Goal: Task Accomplishment & Management: Use online tool/utility

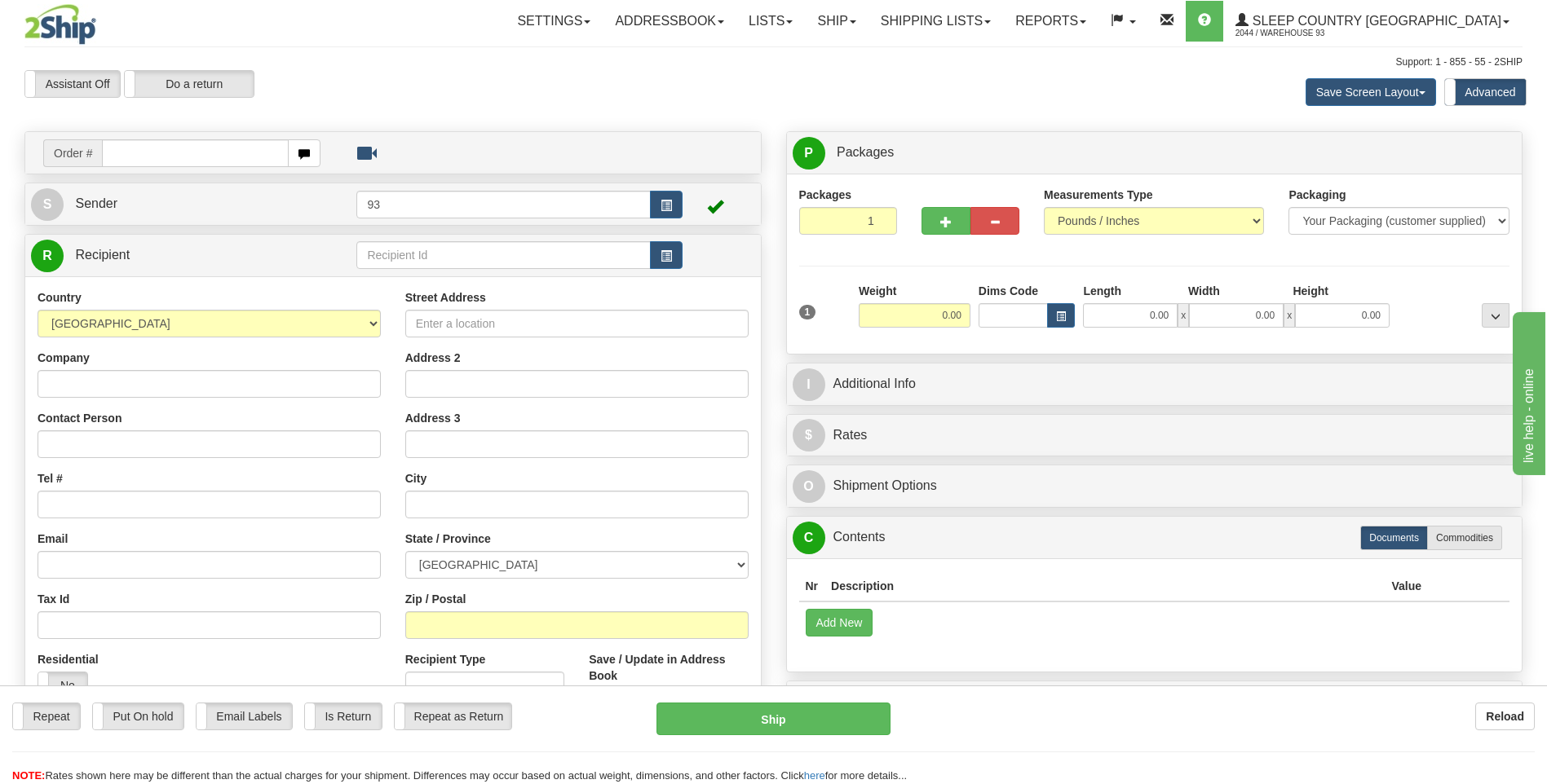
click at [1229, 733] on div "Repeat Repeat Put On hold Put On hold Print Order Slip Print Order Slip Email L…" at bounding box center [774, 718] width 1547 height 33
click at [976, 15] on link "Shipping lists" at bounding box center [935, 21] width 134 height 41
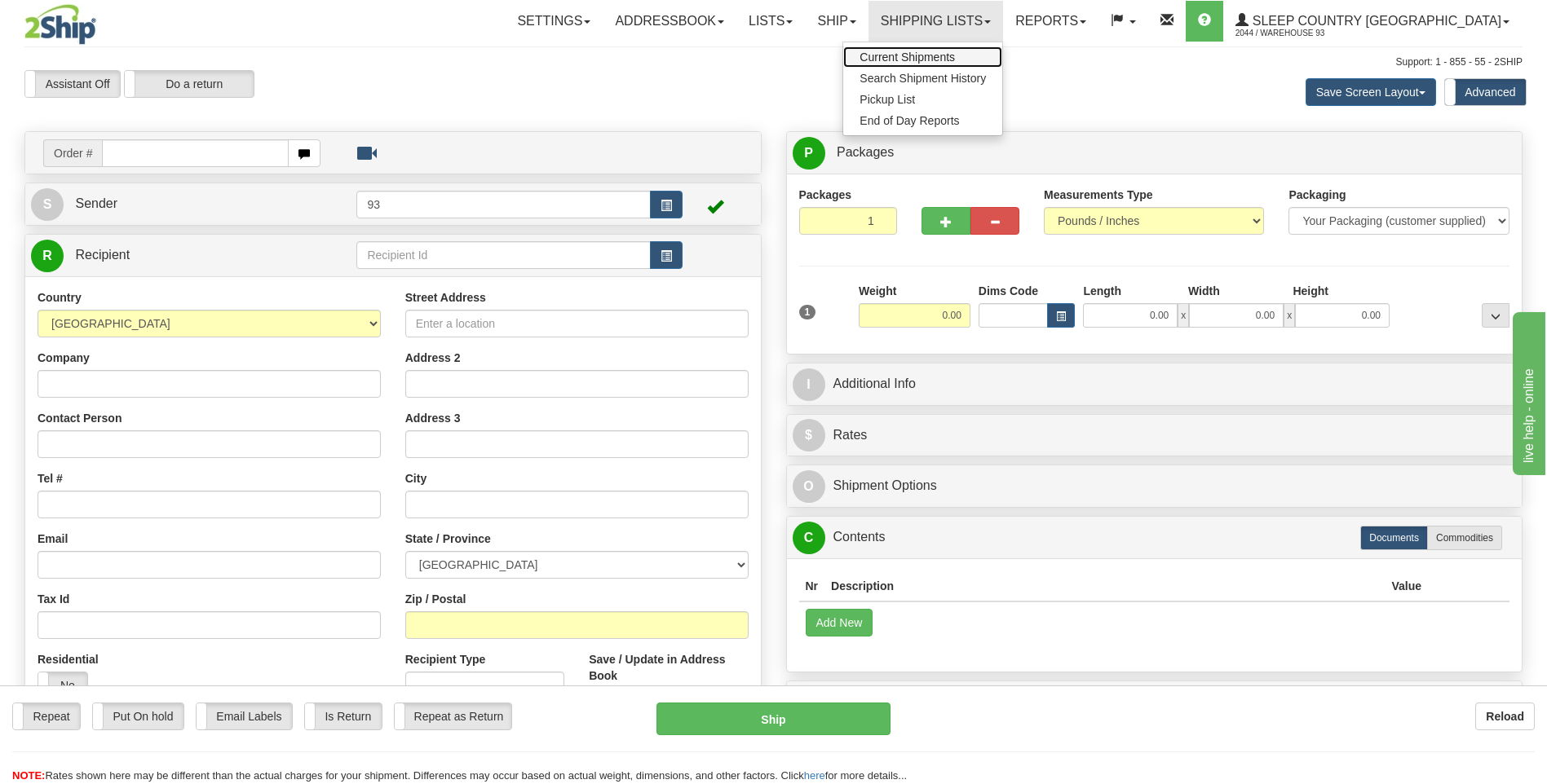
click at [955, 58] on span "Current Shipments" at bounding box center [907, 58] width 95 height 13
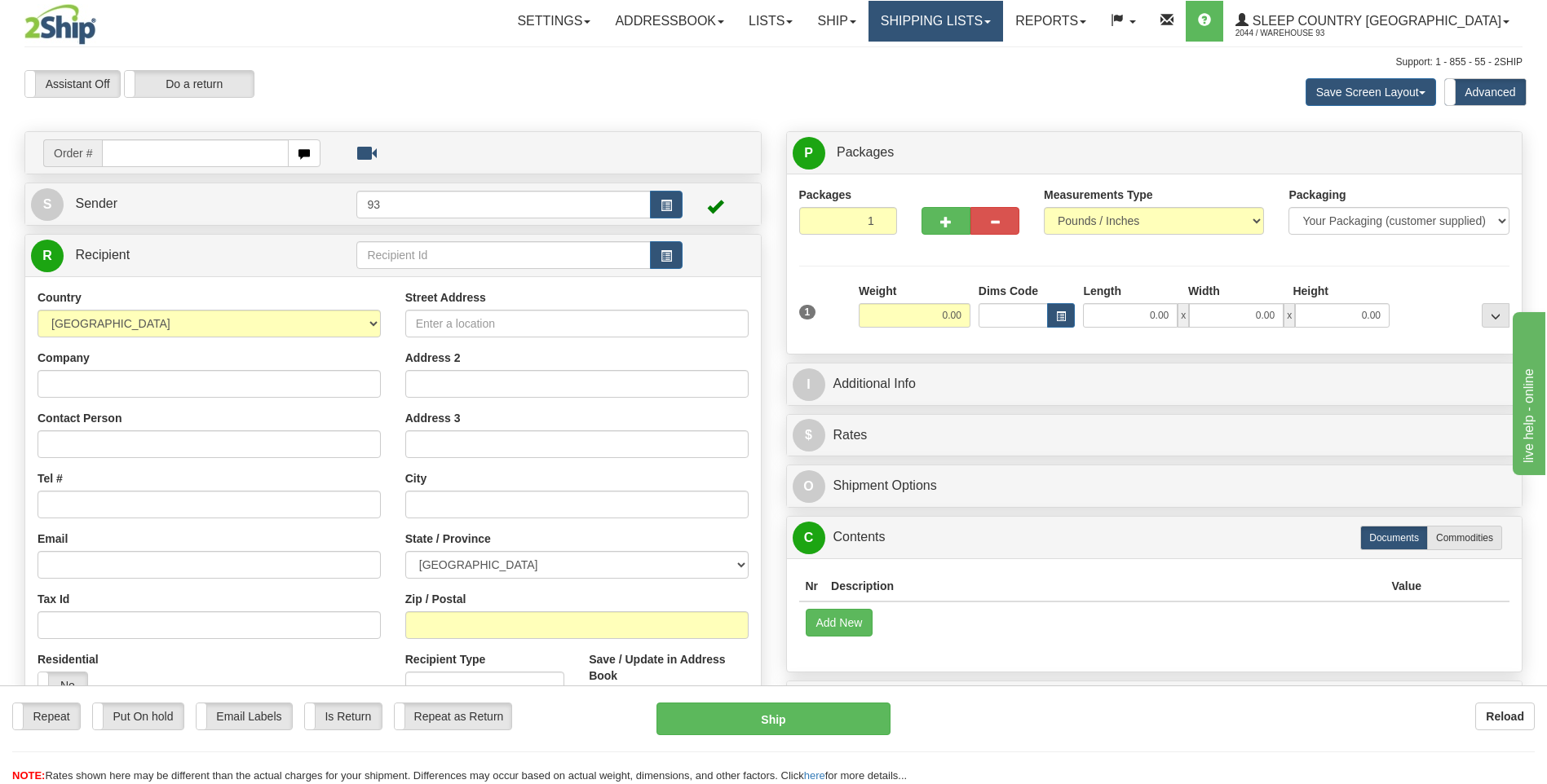
click at [975, 15] on link "Shipping lists" at bounding box center [935, 21] width 134 height 41
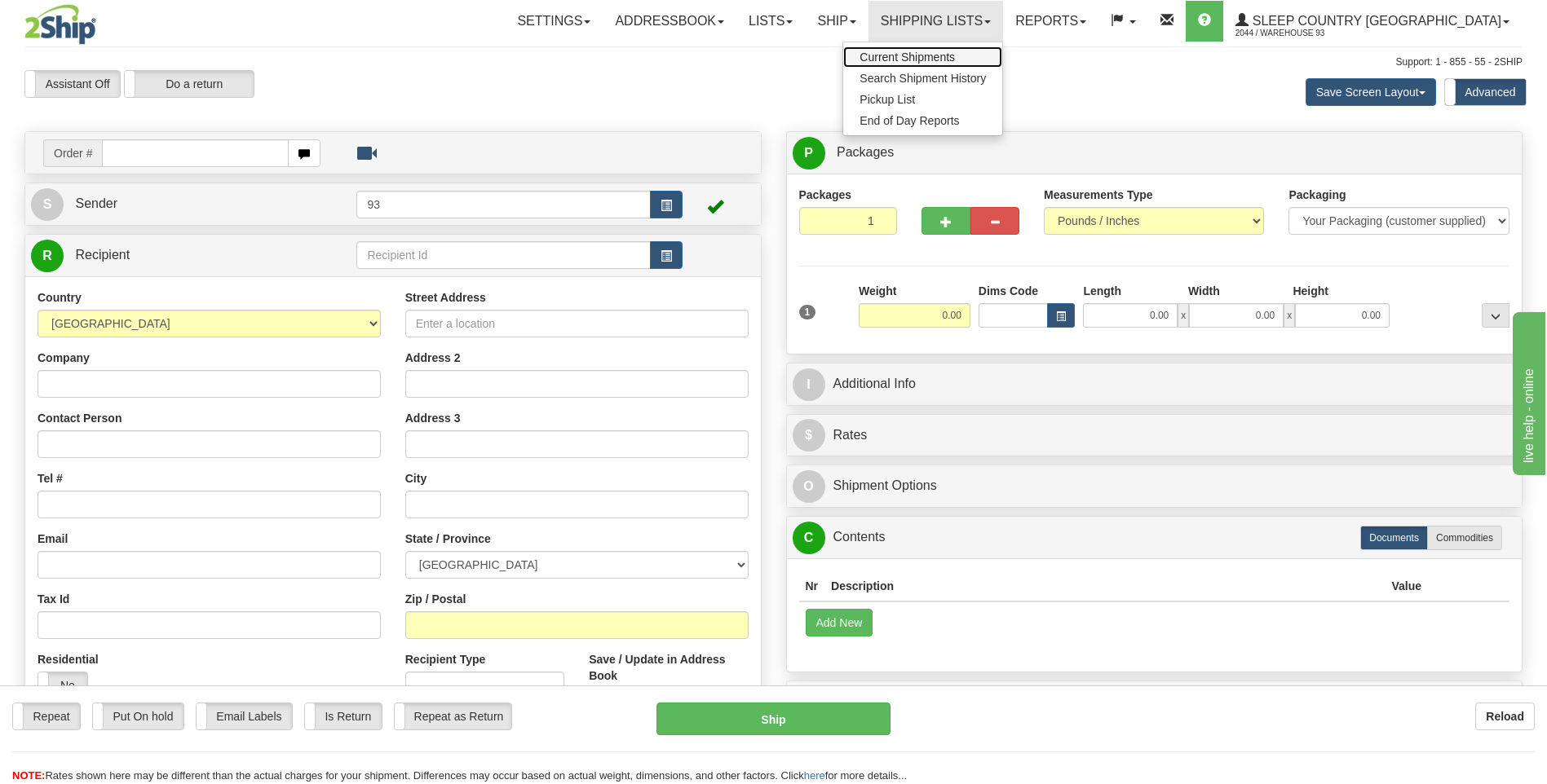
click at [953, 59] on span "Current Shipments" at bounding box center [907, 58] width 95 height 13
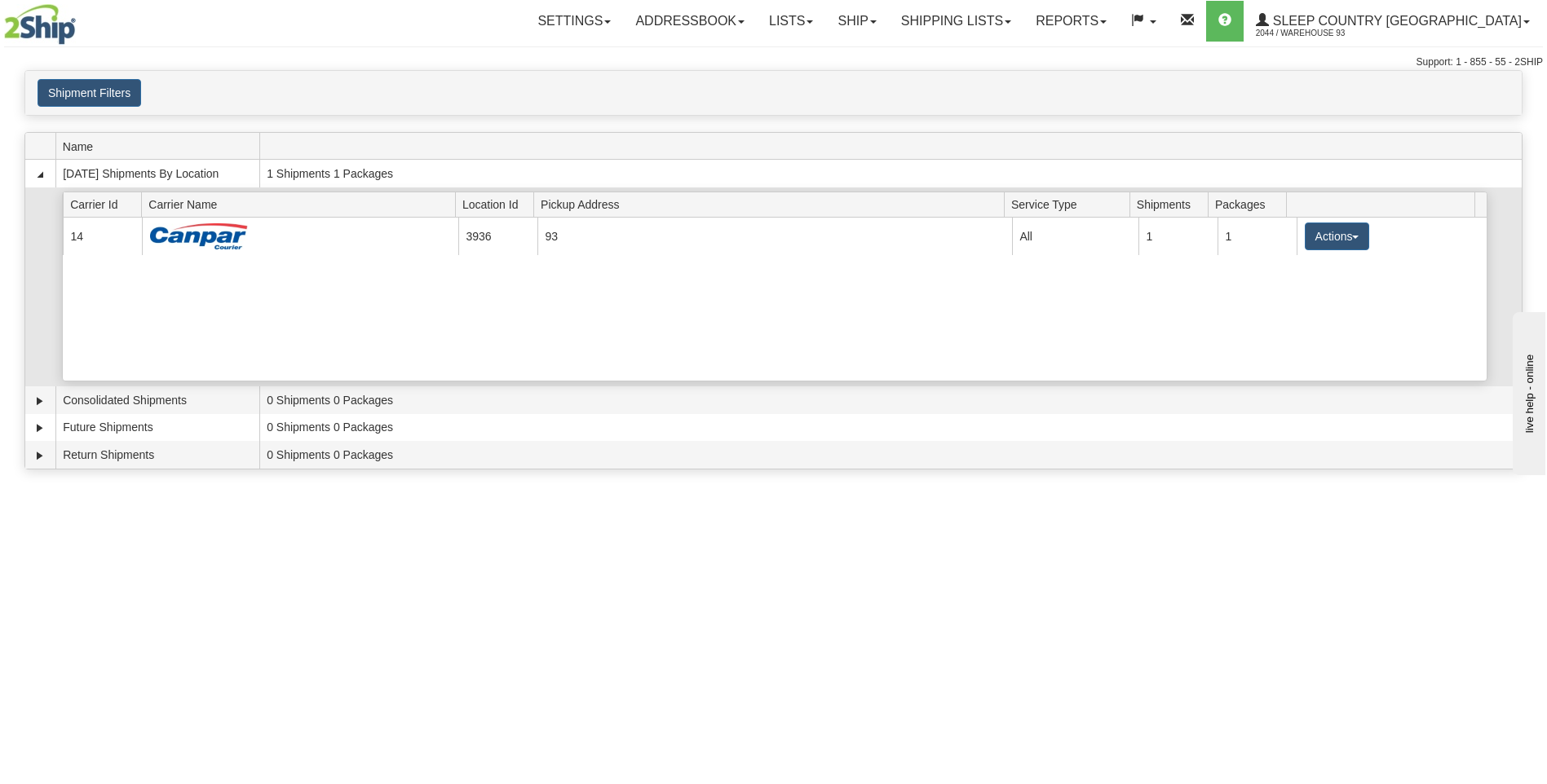
click at [1318, 215] on span at bounding box center [1383, 204] width 181 height 25
click at [1307, 259] on div "Current 14 3936 93 23002 All 1 1 Actions Details Close Pickup Zip Print" at bounding box center [774, 299] width 1424 height 163
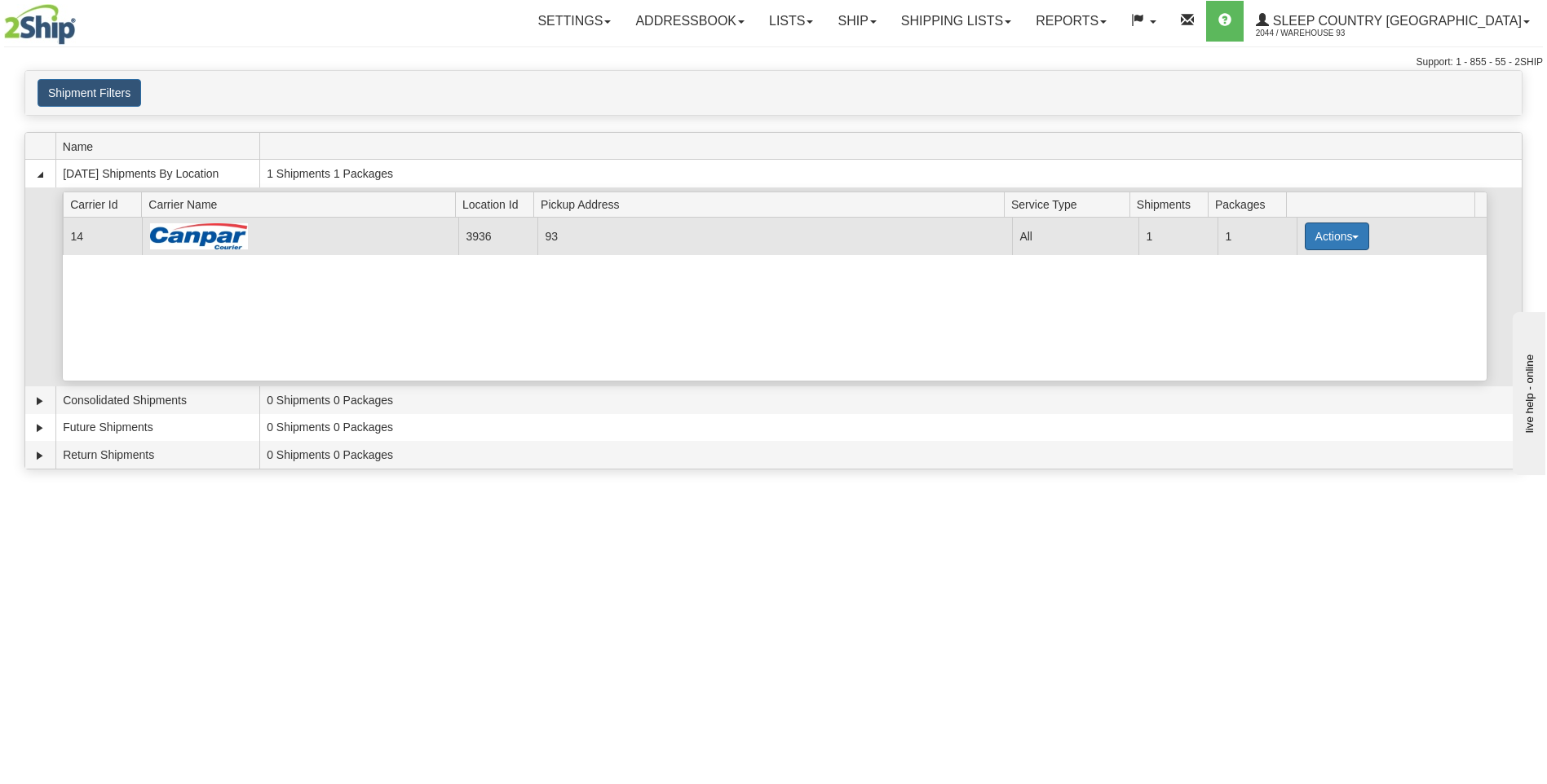
click at [1315, 249] on button "Actions" at bounding box center [1338, 236] width 65 height 28
click at [1293, 266] on span "Details" at bounding box center [1276, 267] width 44 height 12
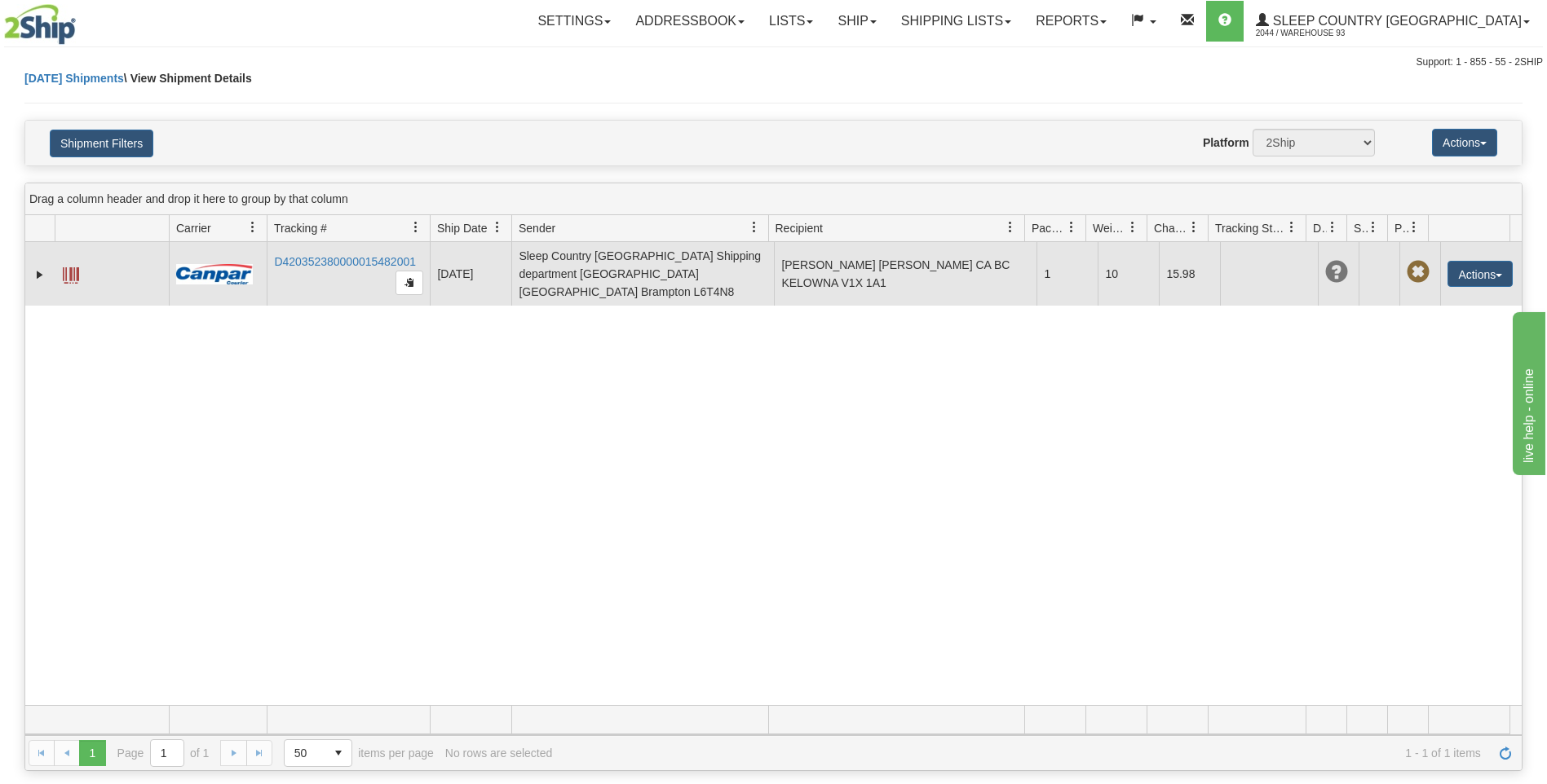
click at [74, 268] on span at bounding box center [71, 276] width 17 height 17
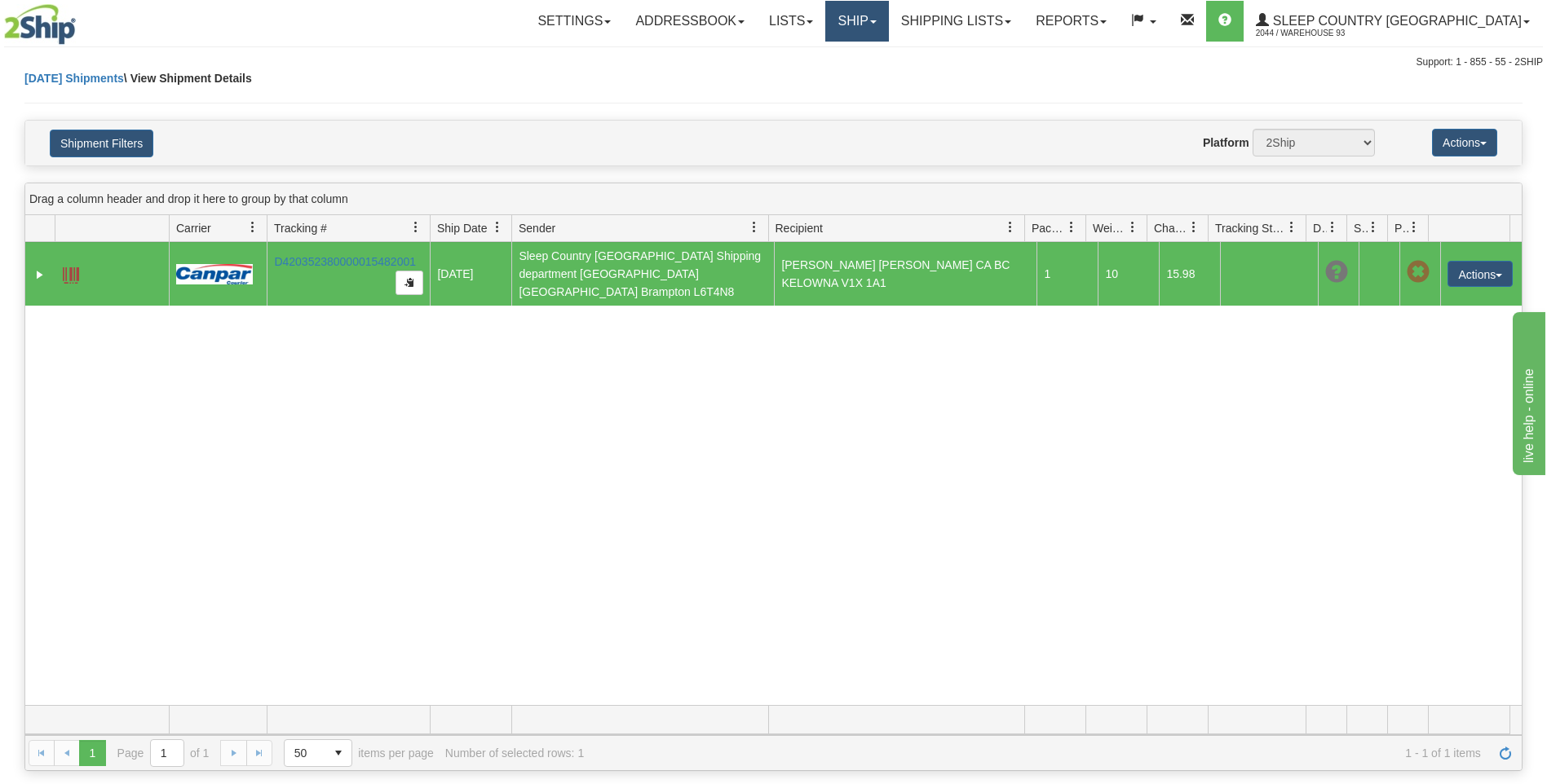
click at [888, 5] on link "Ship" at bounding box center [856, 21] width 63 height 41
click at [888, 56] on link "Ship Screen" at bounding box center [814, 57] width 148 height 21
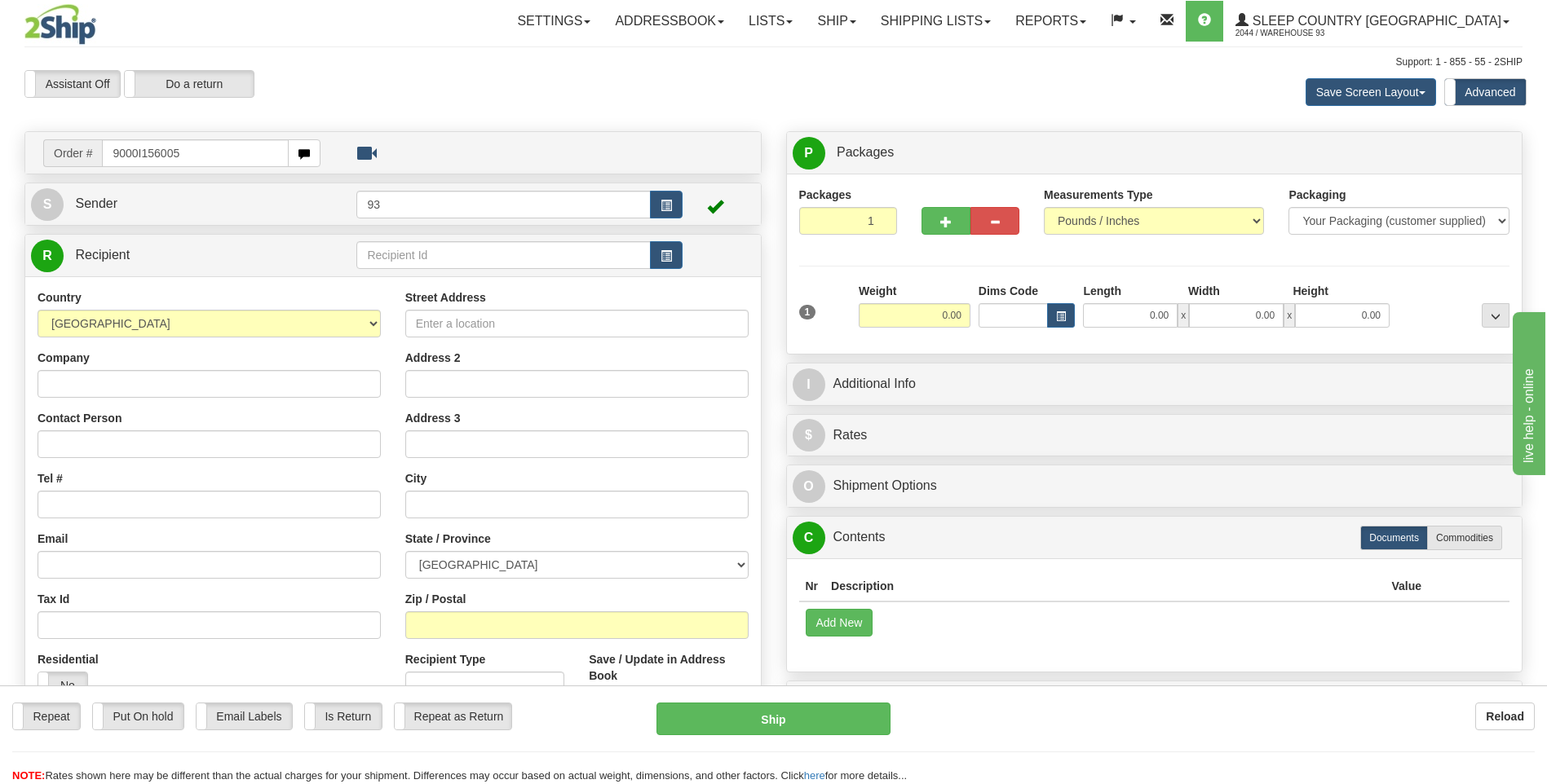
type input "9000I156005"
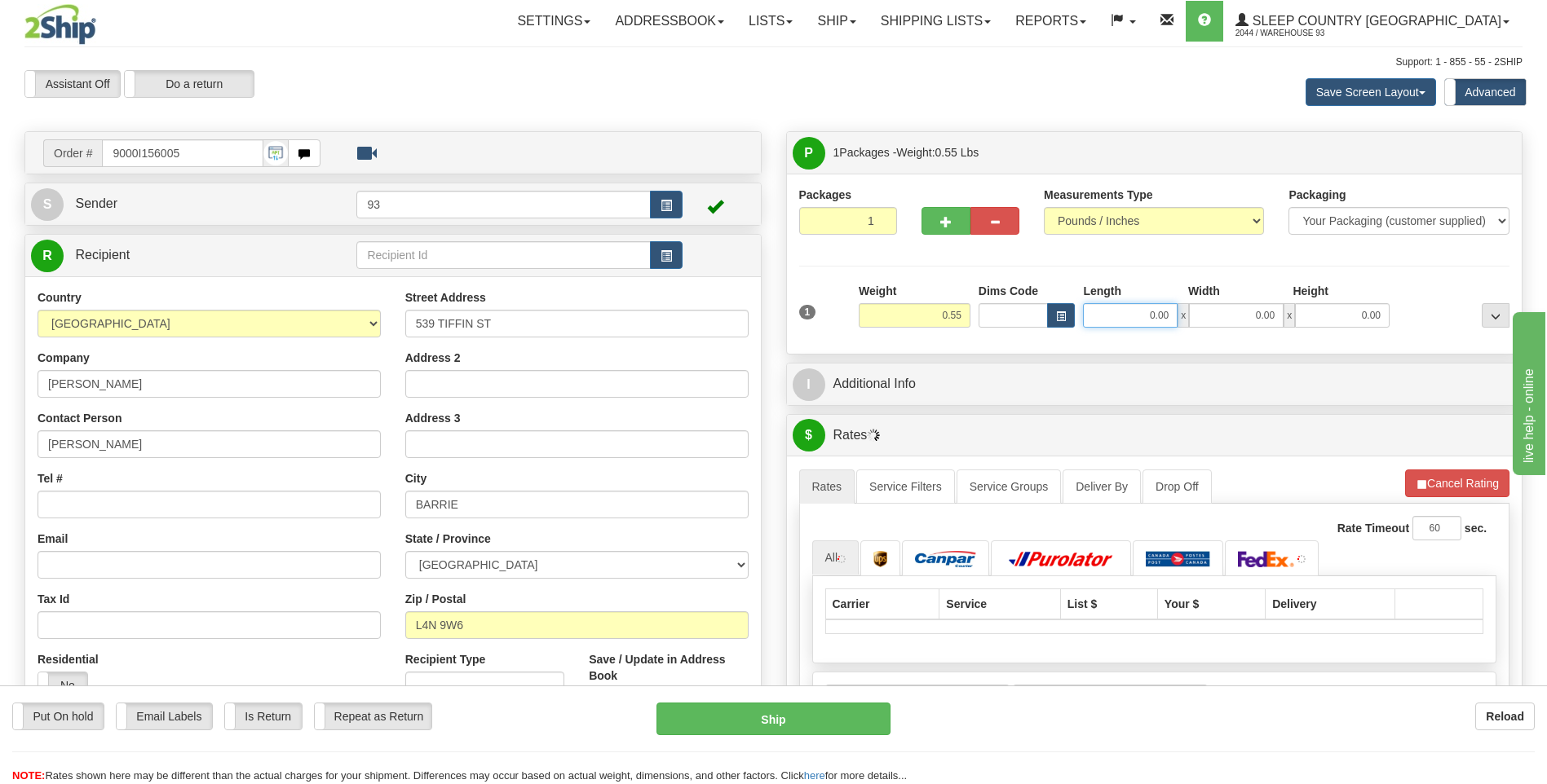
click at [1119, 321] on input "0.00" at bounding box center [1130, 315] width 94 height 24
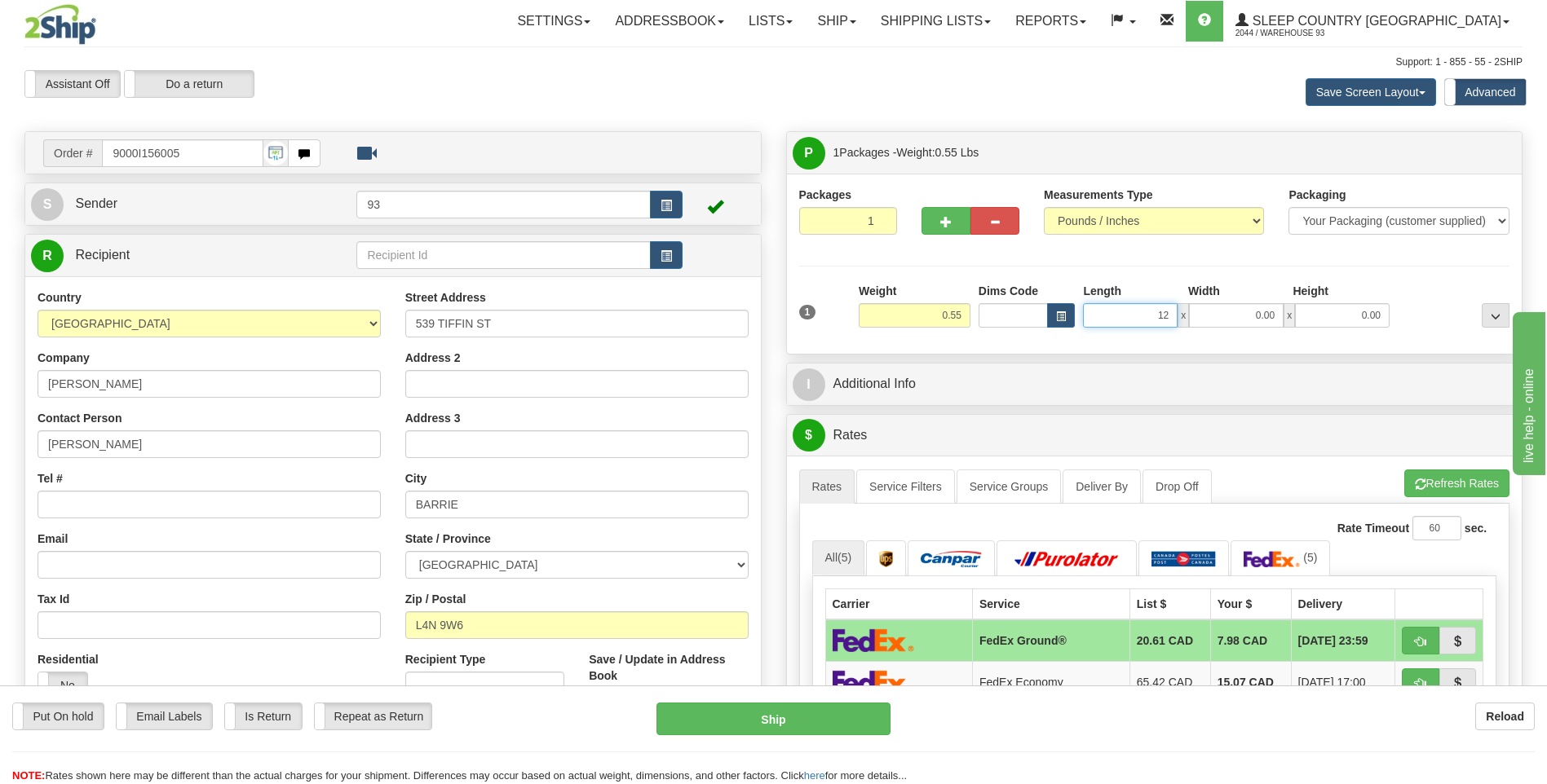
type input "1"
type input "10.00"
click at [1225, 328] on div "1 Weight 0.55 Dims Code x x" at bounding box center [1155, 311] width 719 height 58
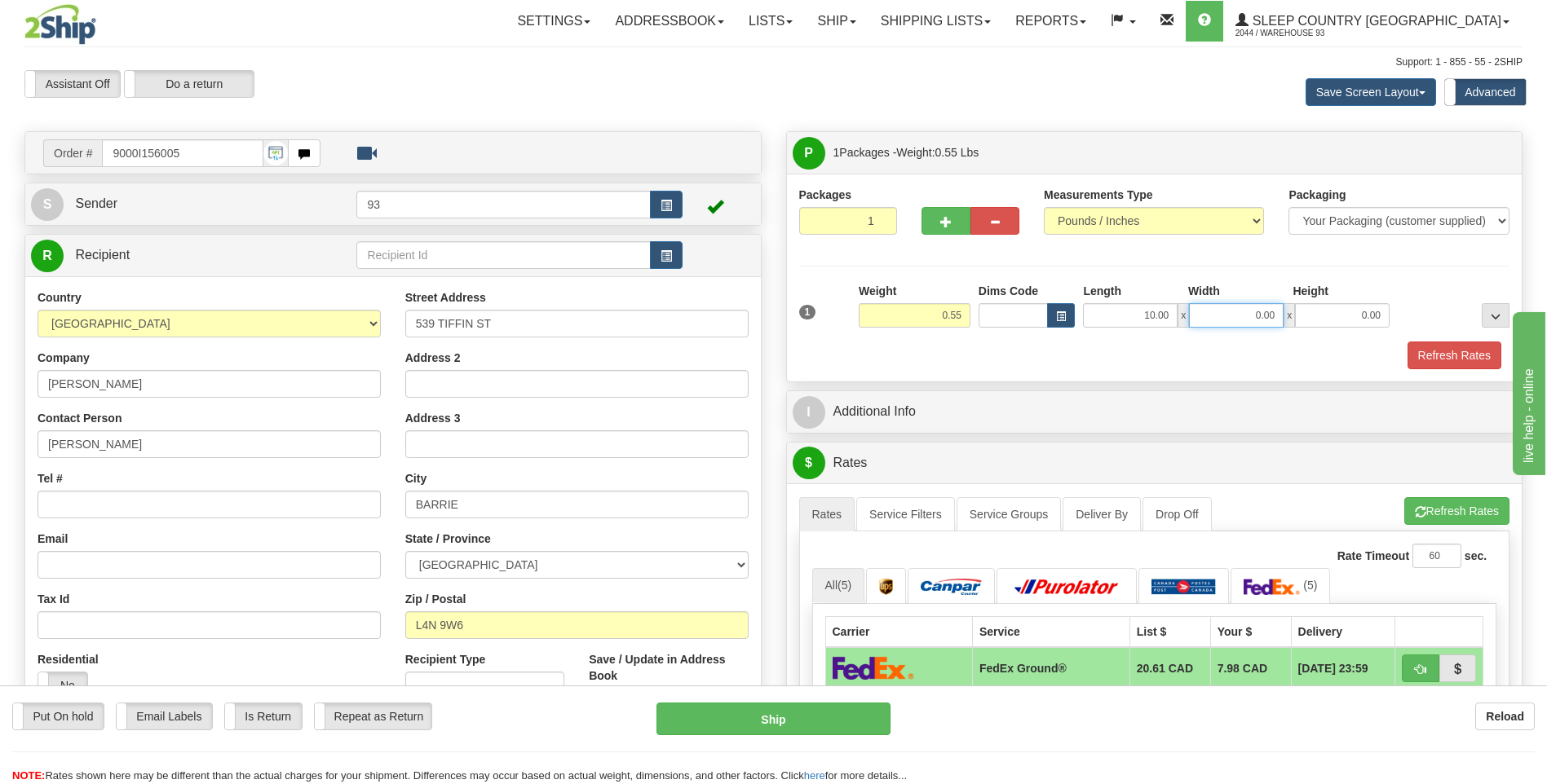
click at [1258, 309] on input "0.00" at bounding box center [1236, 315] width 94 height 24
type input "6.00"
click at [1341, 311] on input "0.00" at bounding box center [1342, 315] width 94 height 24
type input "1.00"
click at [1429, 349] on button "Refresh Rates" at bounding box center [1454, 354] width 93 height 28
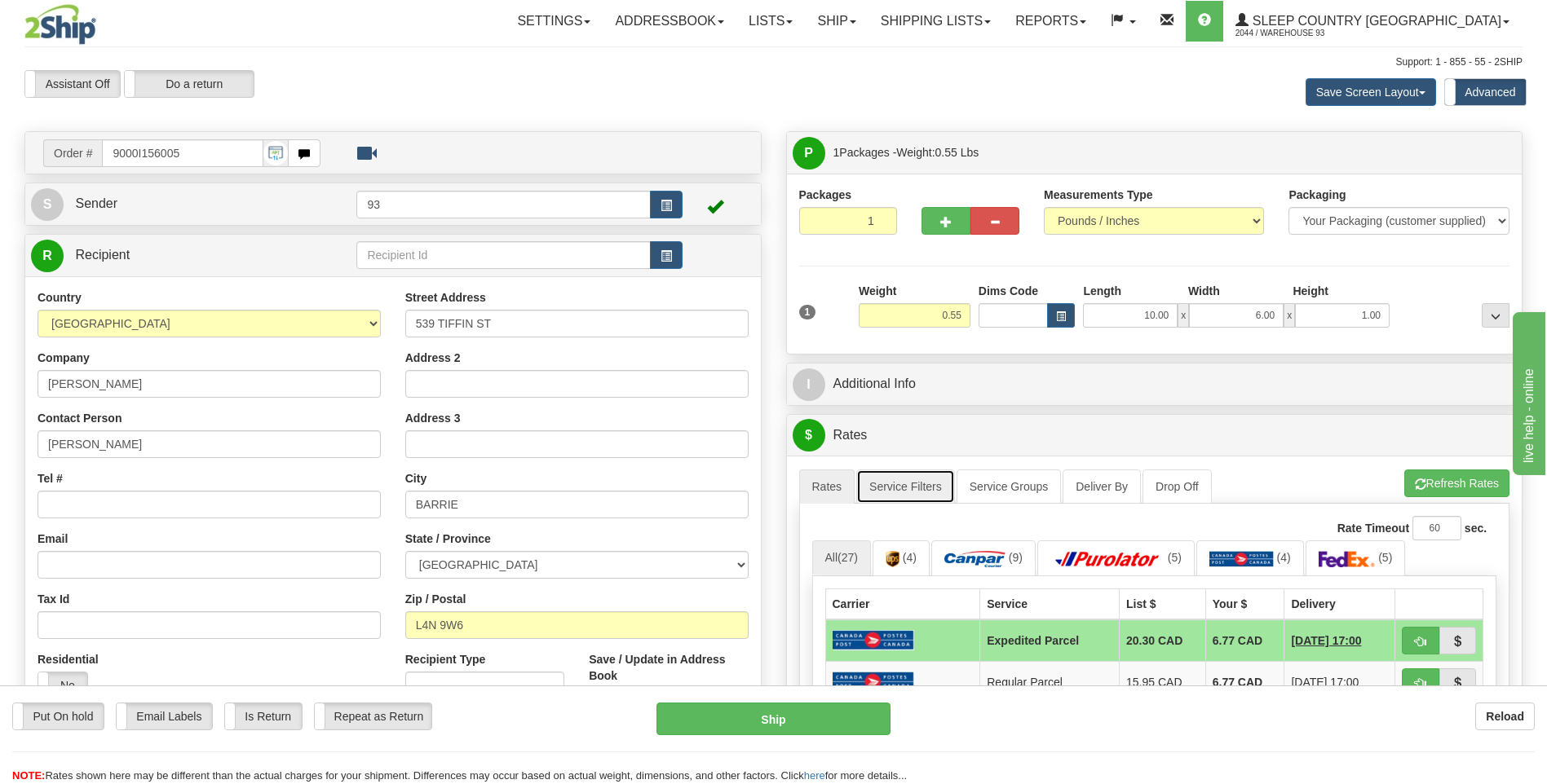
click at [900, 485] on link "Service Filters" at bounding box center [905, 486] width 98 height 34
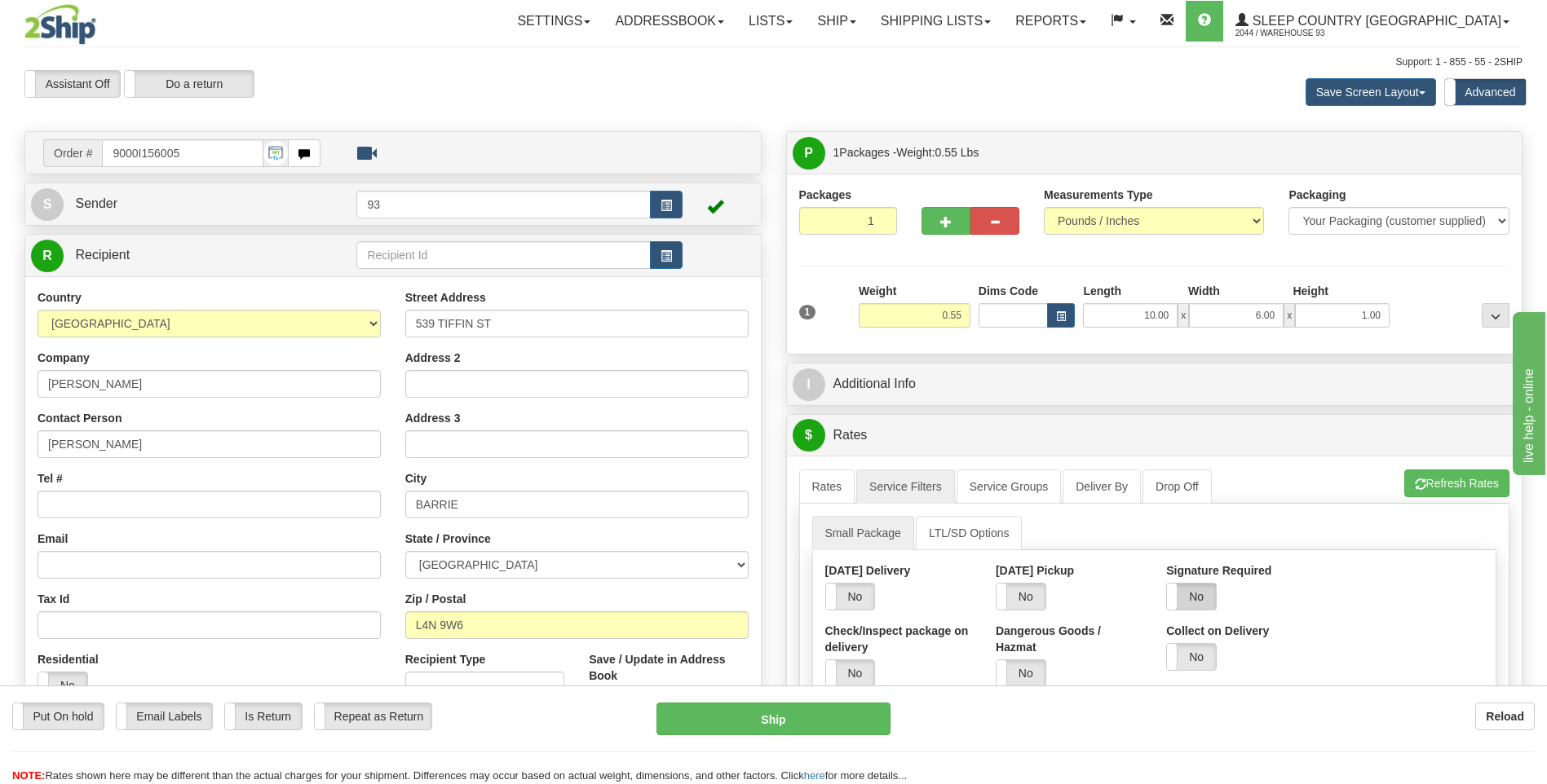
click at [1200, 595] on label "No" at bounding box center [1191, 596] width 49 height 26
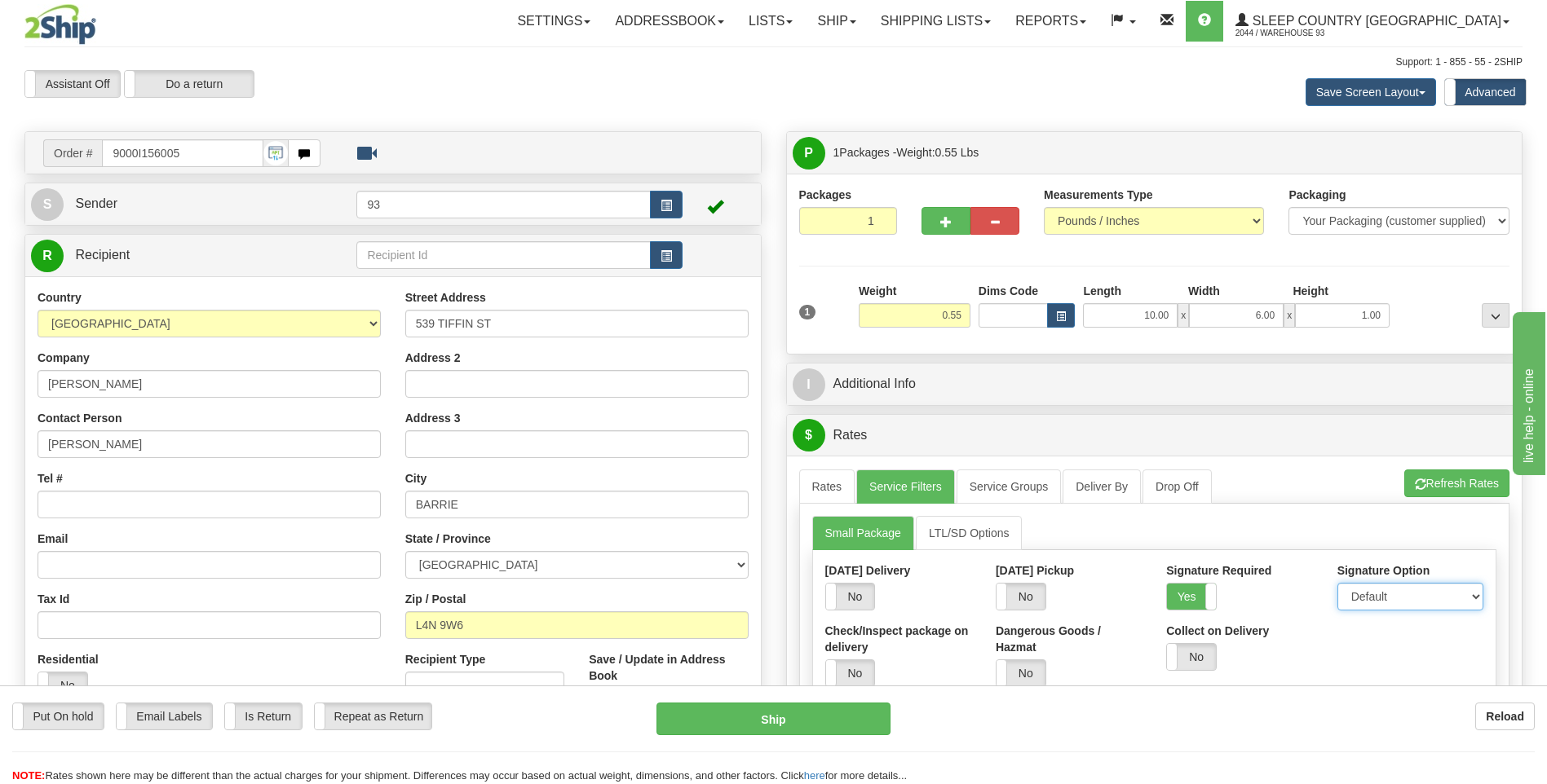
drag, startPoint x: 1467, startPoint y: 591, endPoint x: 1455, endPoint y: 593, distance: 12.2
click at [1467, 591] on select "Default Adult Direct Indirect No Signature Required" at bounding box center [1410, 596] width 146 height 28
select select "1"
click at [1338, 583] on select "Default Adult Direct Indirect No Signature Required" at bounding box center [1410, 596] width 146 height 28
click at [847, 492] on link "Rates" at bounding box center [827, 486] width 56 height 34
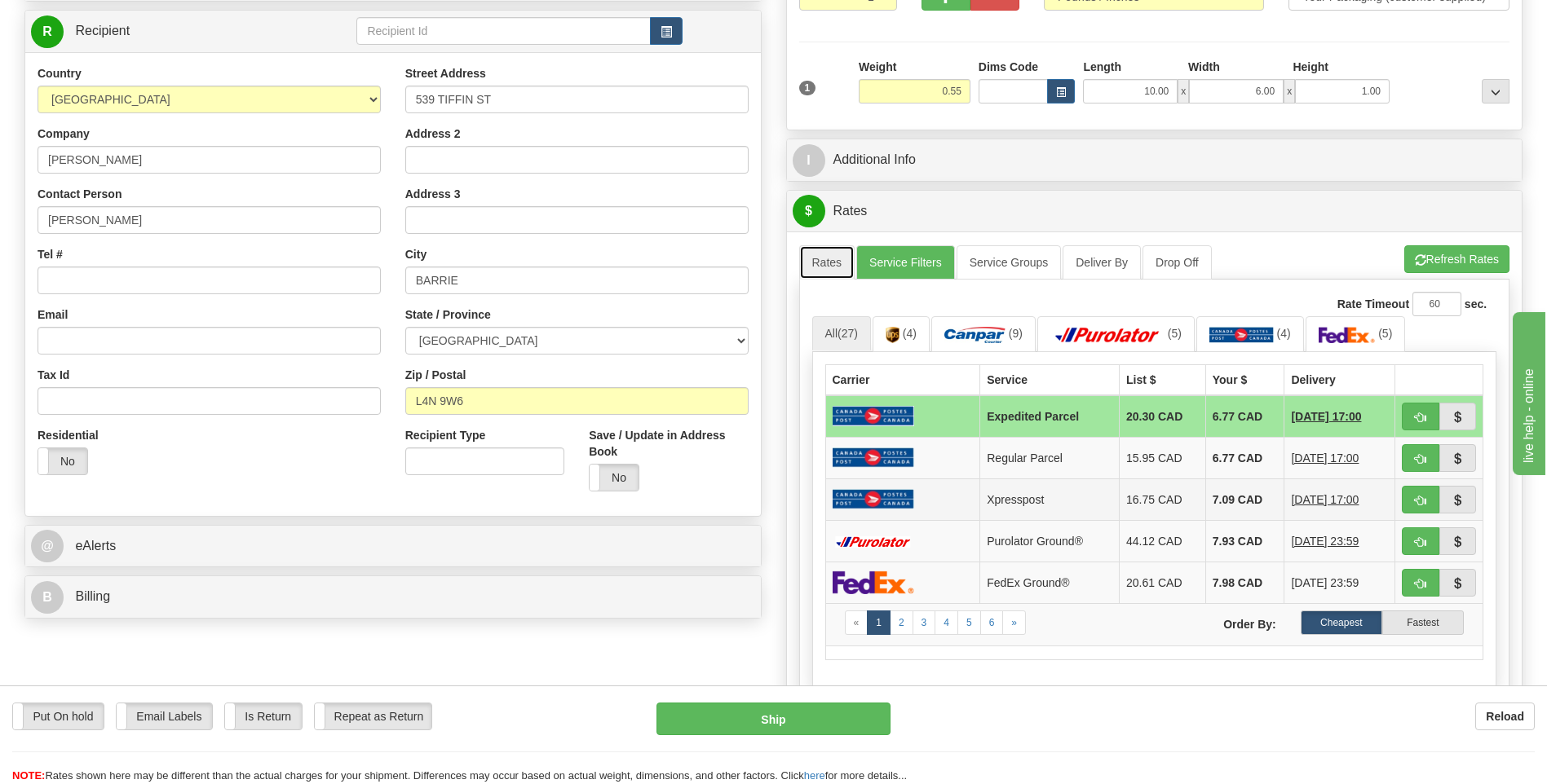
scroll to position [408, 0]
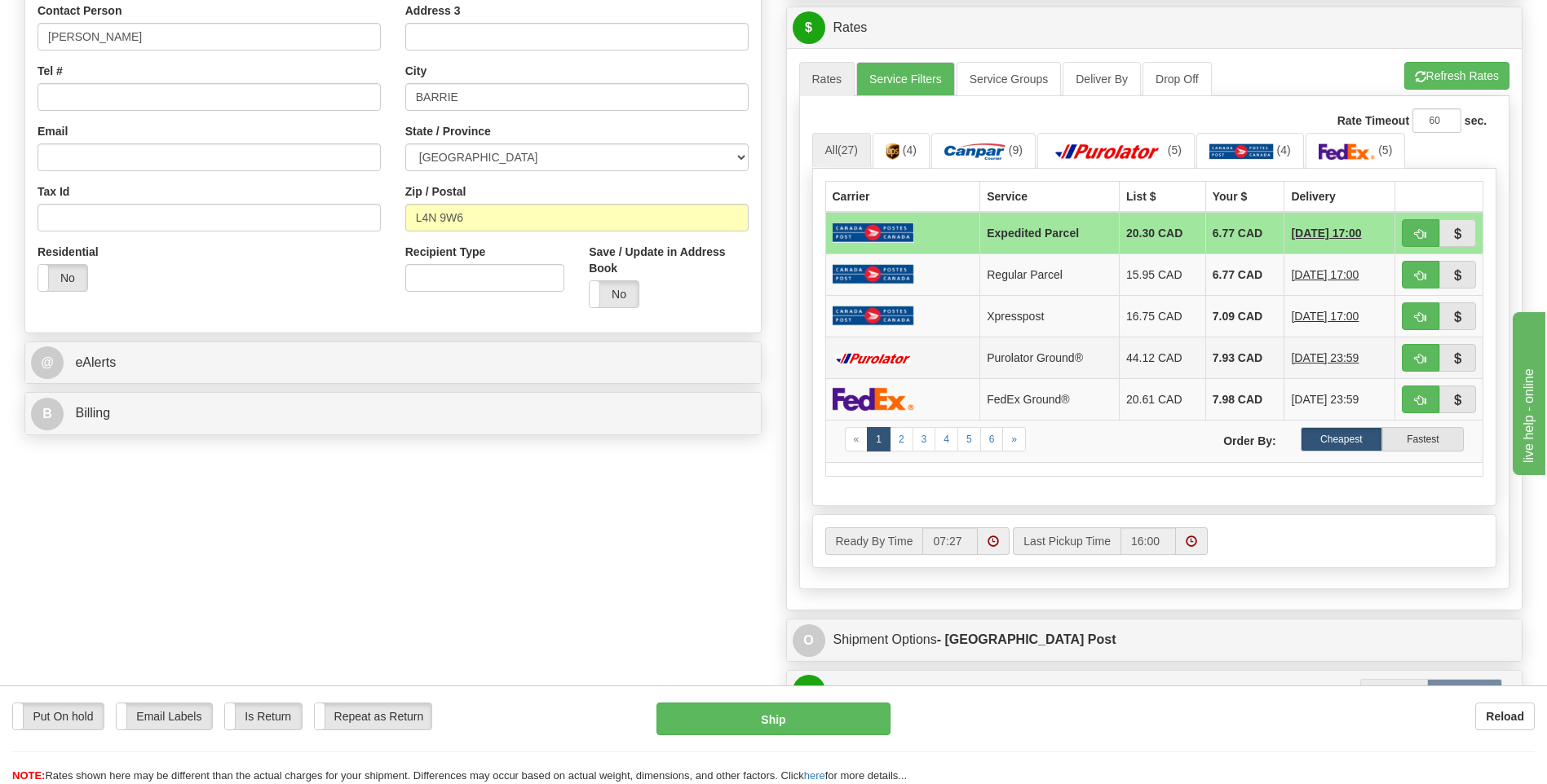
click at [959, 356] on td at bounding box center [903, 358] width 155 height 42
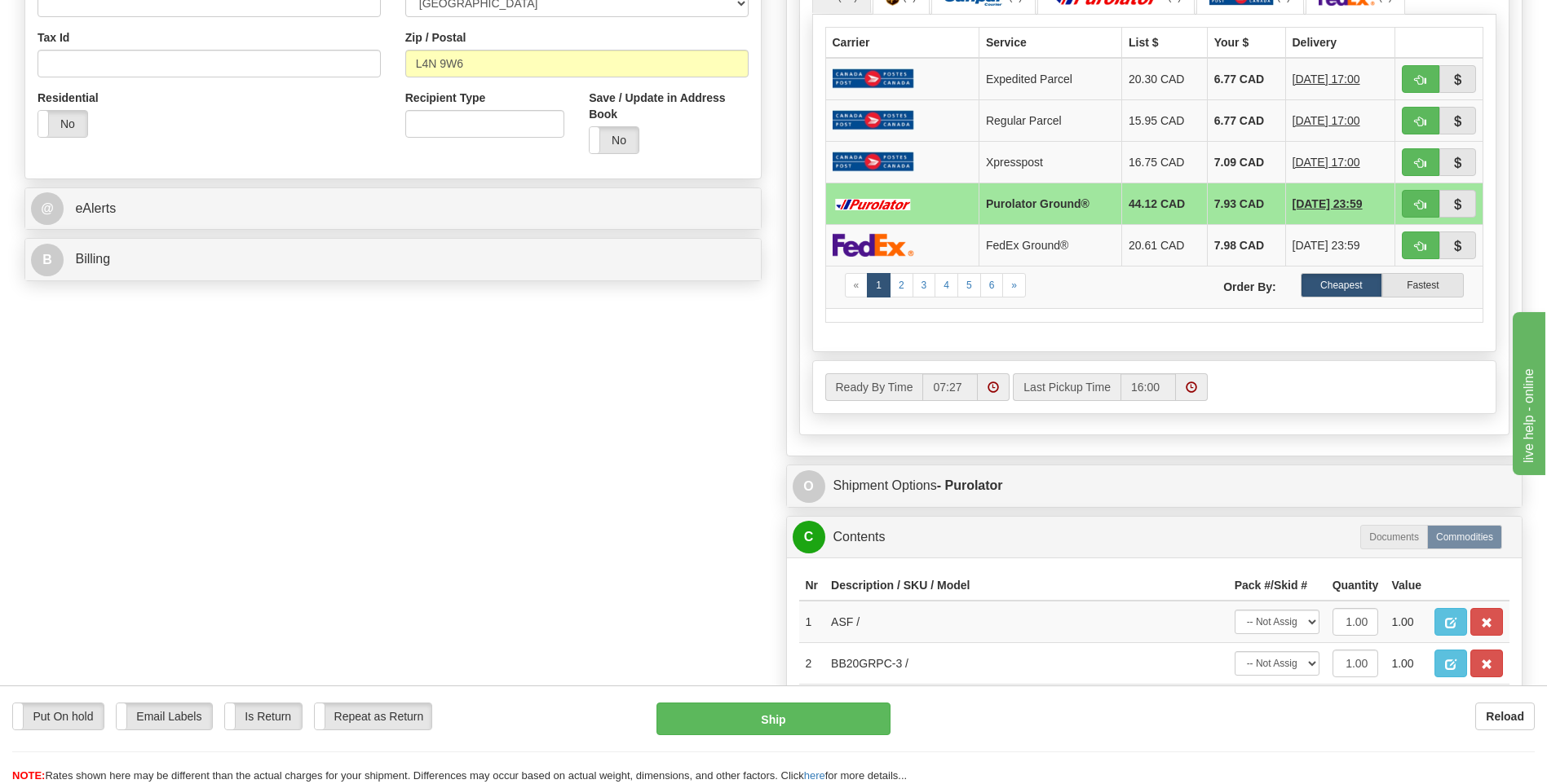
scroll to position [652, 0]
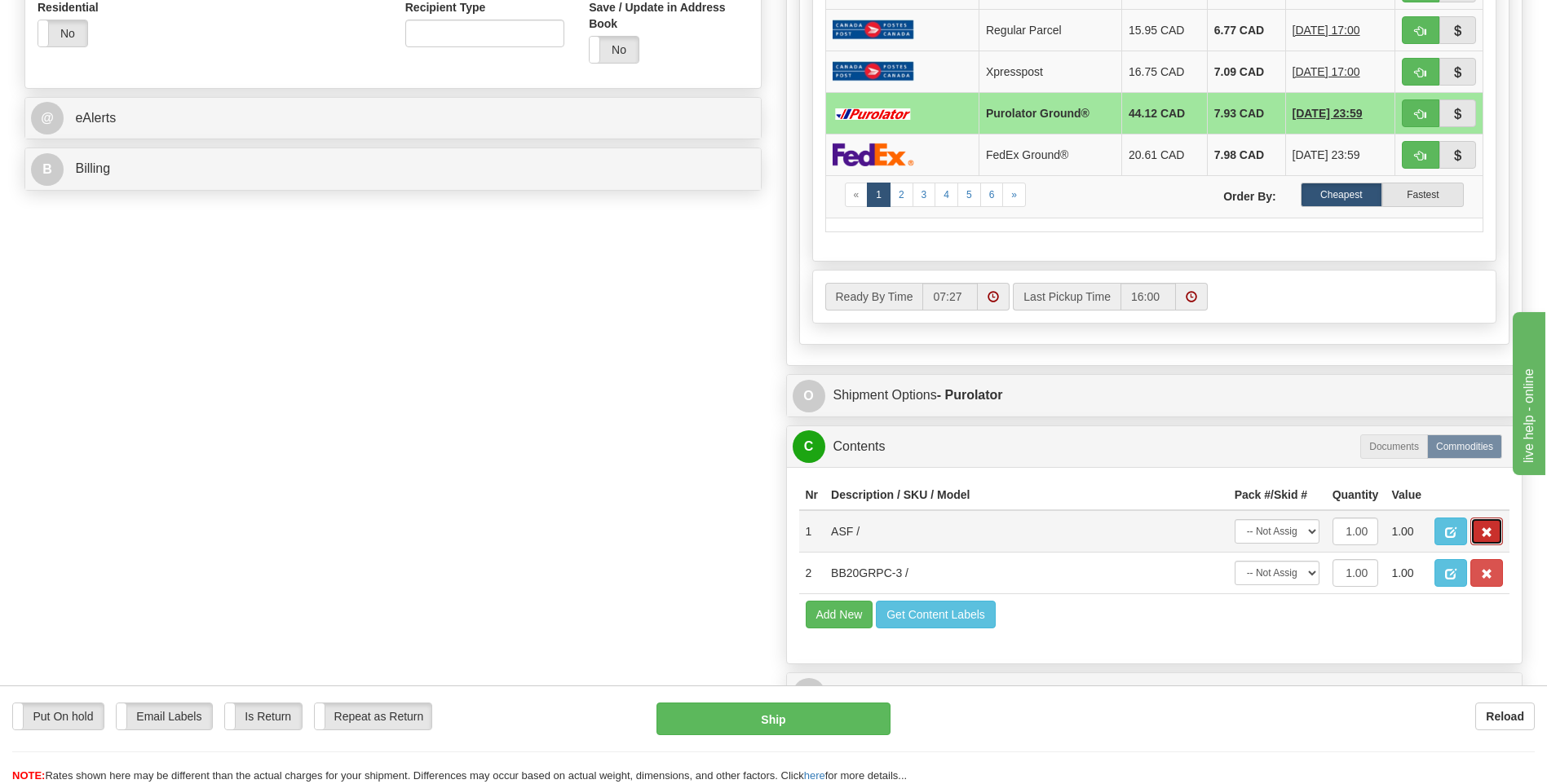
click at [1494, 528] on button "button" at bounding box center [1486, 531] width 33 height 28
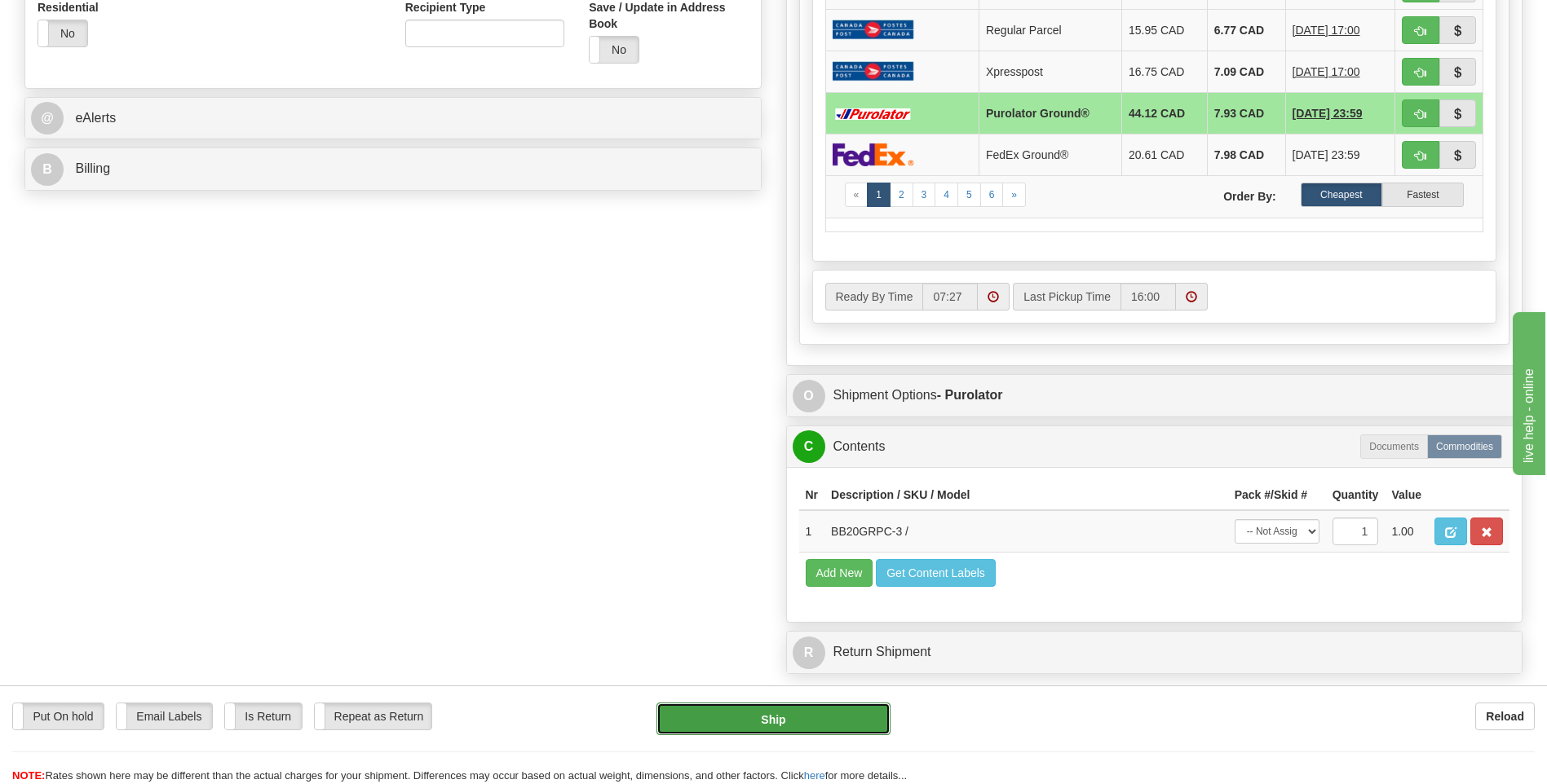
click at [804, 705] on button "Ship" at bounding box center [773, 718] width 233 height 33
type input "260"
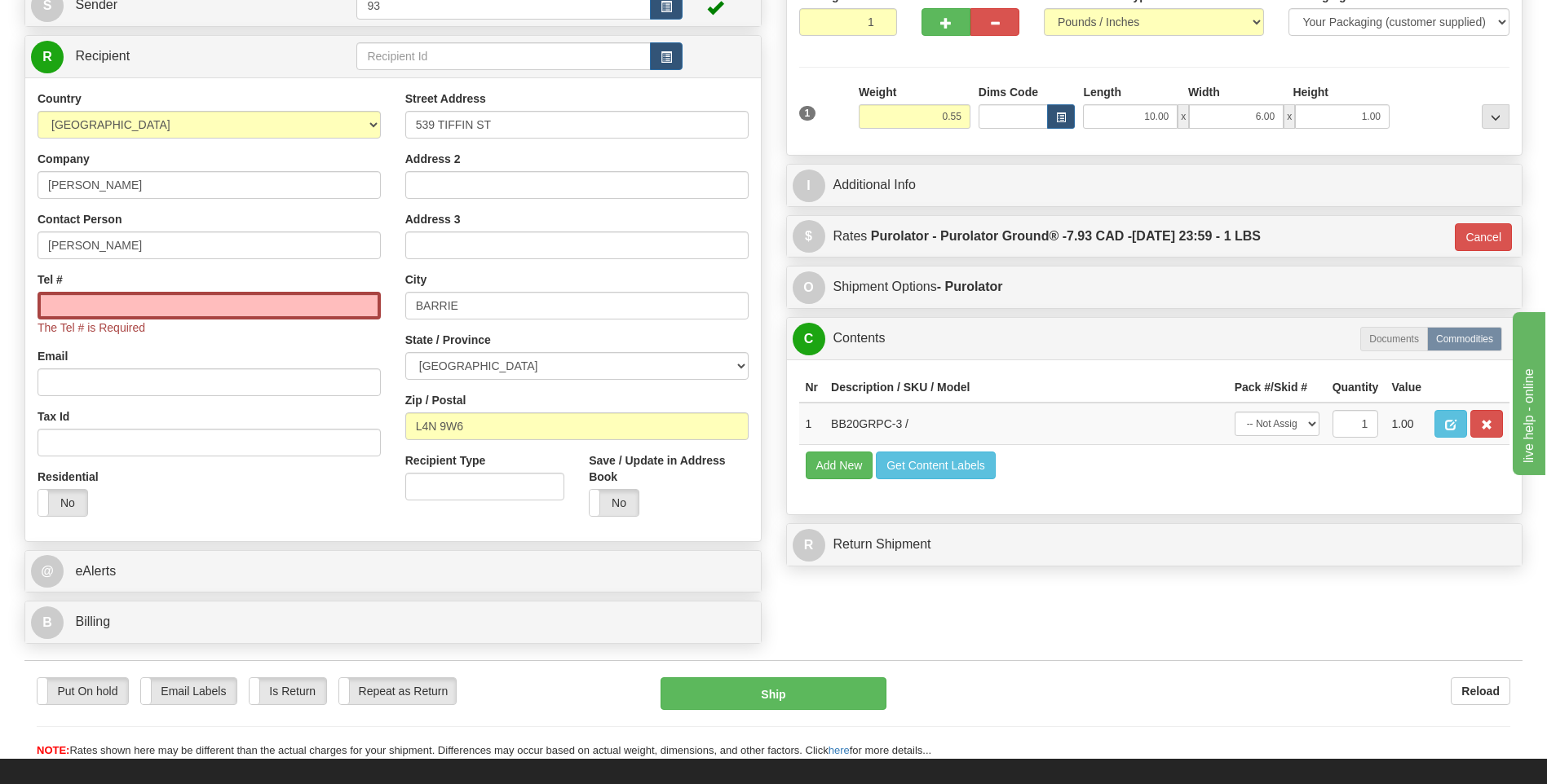
scroll to position [186, 0]
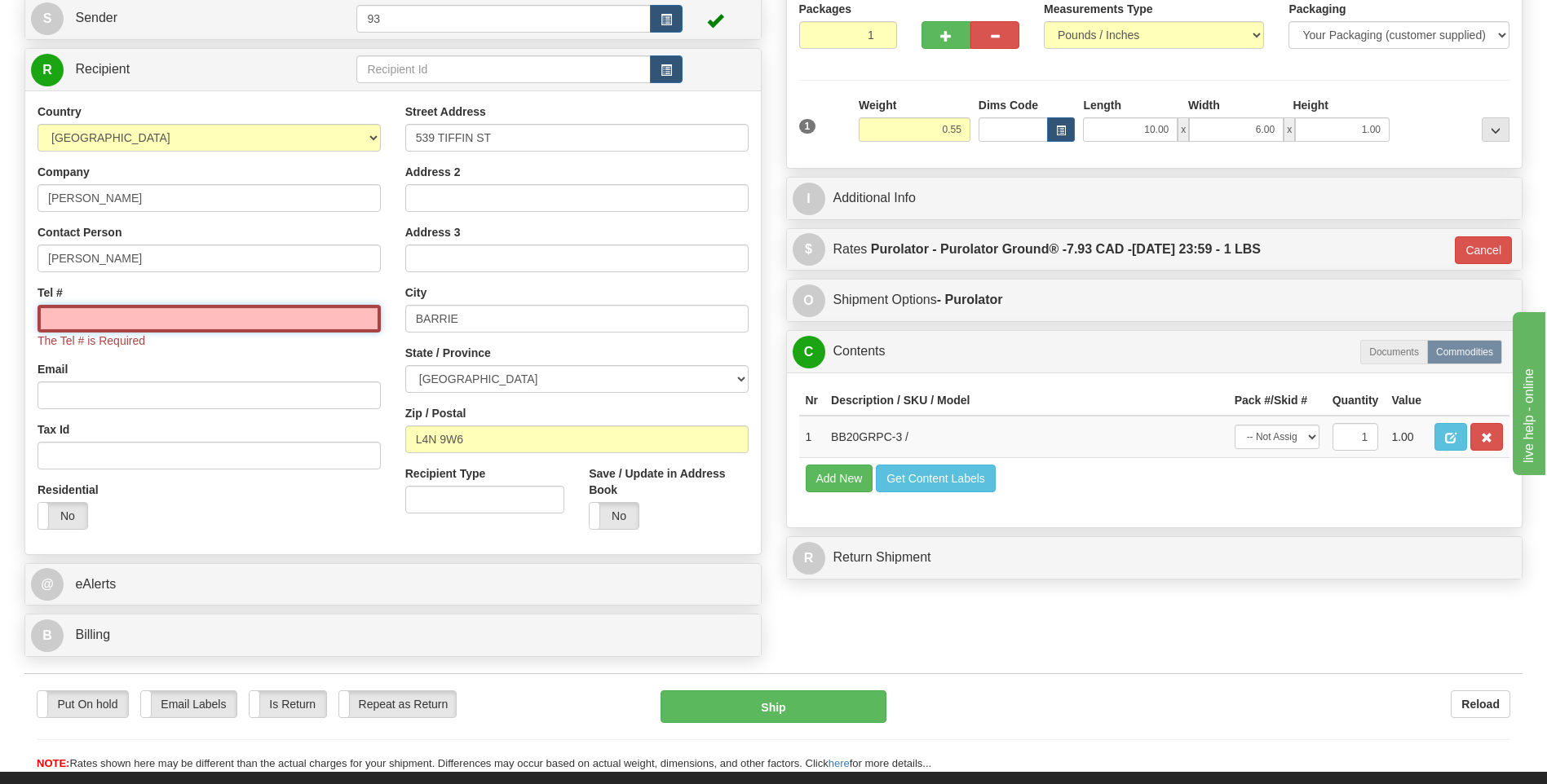
click at [254, 314] on input "Tel #" at bounding box center [209, 318] width 343 height 28
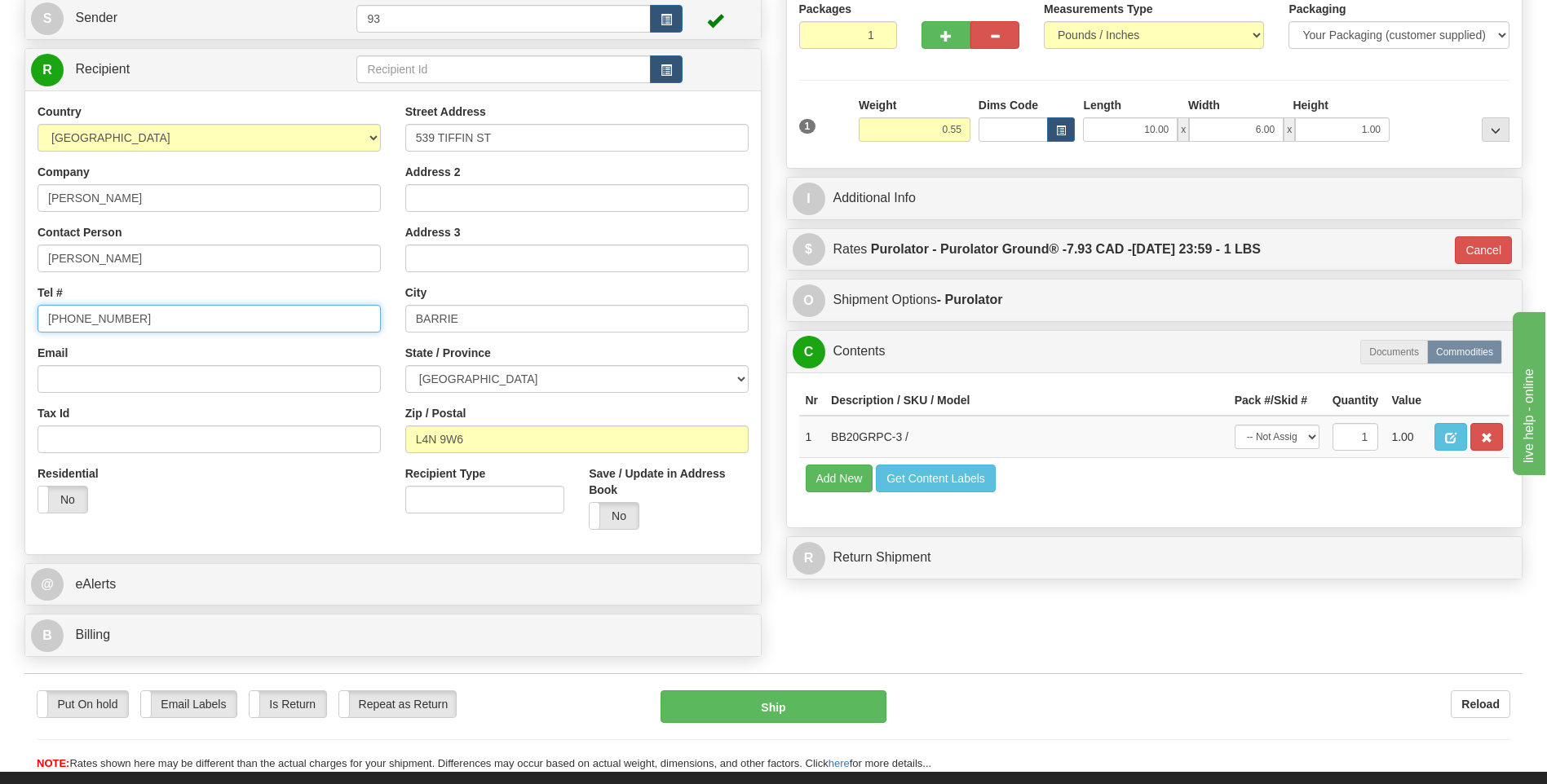
type input "647-274-7744"
click at [779, 686] on div "Put On hold Put On hold Email Labels Email Labels Edit Is Return Is Return Repe…" at bounding box center [773, 722] width 1498 height 98
click at [790, 703] on button "Ship" at bounding box center [774, 706] width 225 height 33
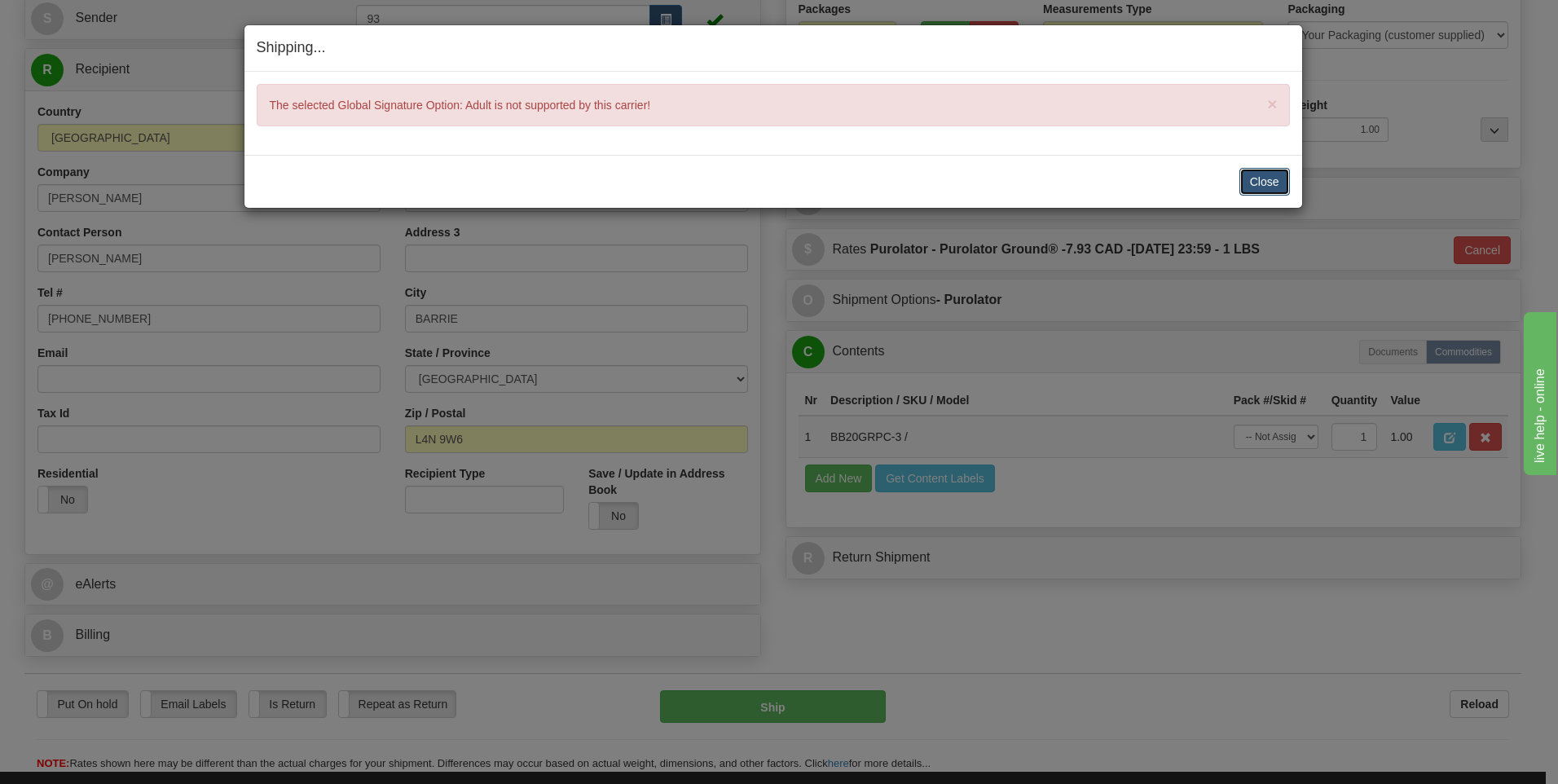
click at [1251, 181] on button "Close" at bounding box center [1264, 181] width 51 height 28
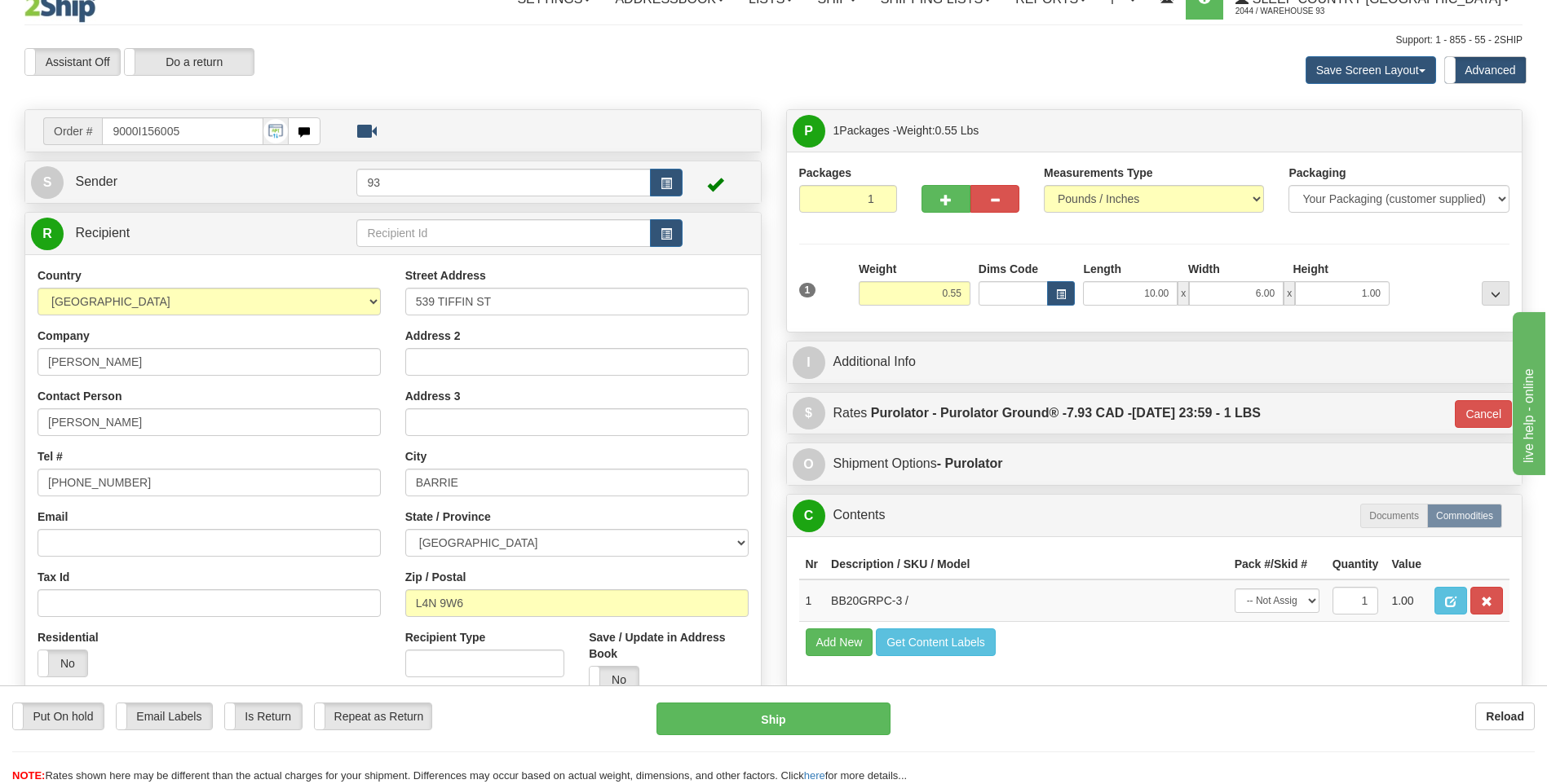
scroll to position [0, 0]
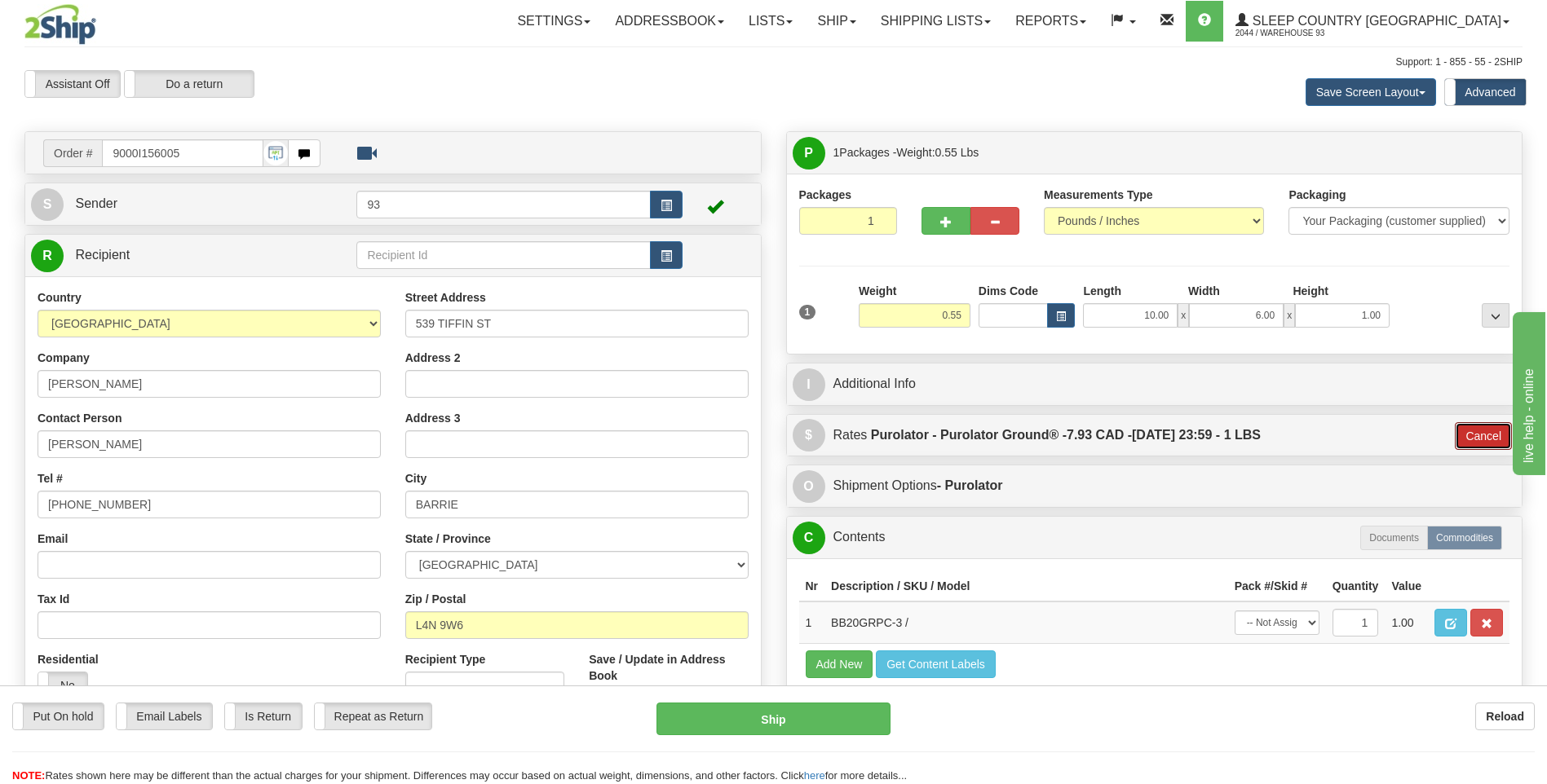
drag, startPoint x: 1480, startPoint y: 433, endPoint x: 1455, endPoint y: 428, distance: 25.5
click at [1480, 433] on button "Cancel" at bounding box center [1483, 435] width 57 height 28
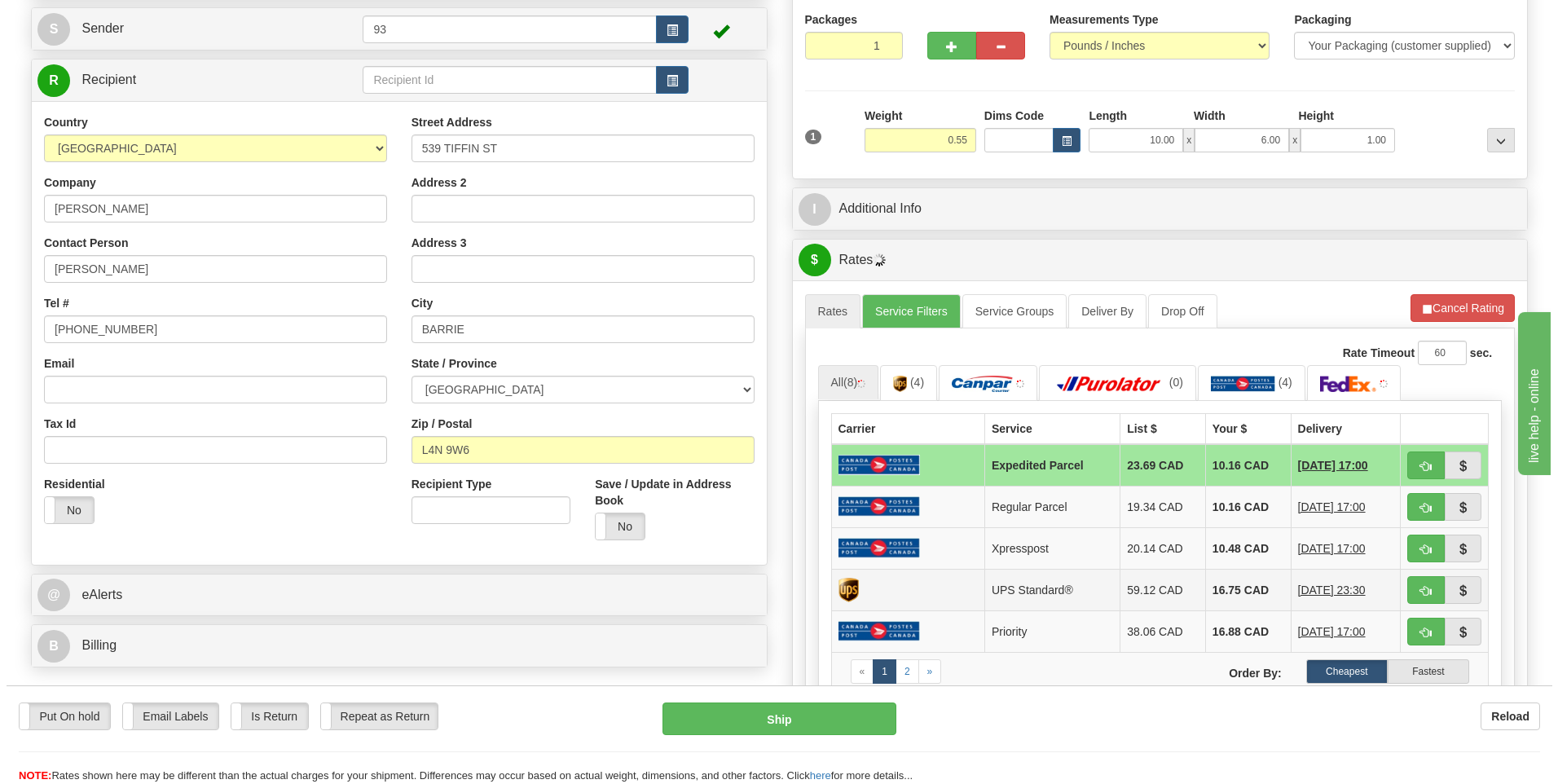
scroll to position [244, 0]
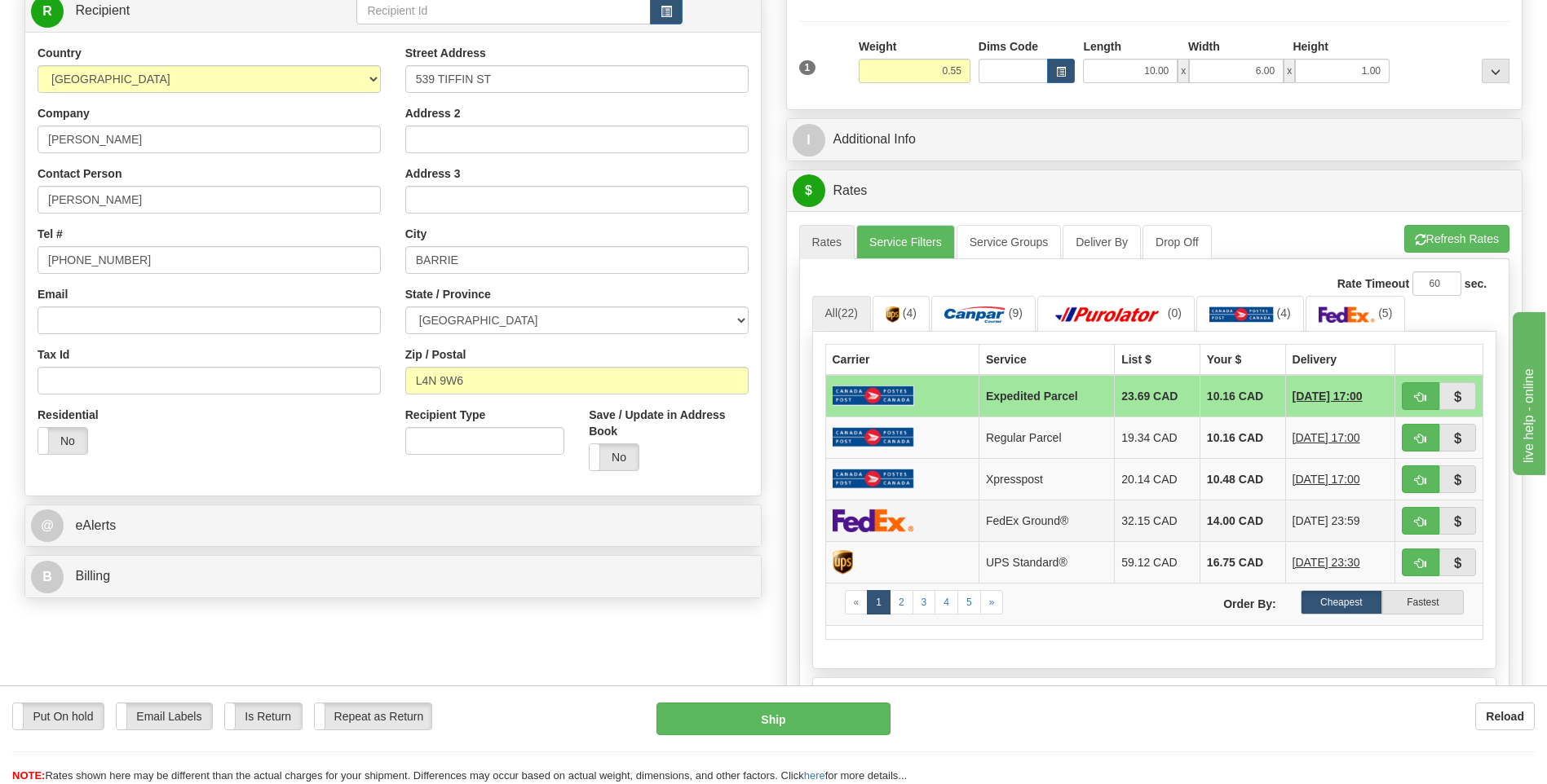
click at [889, 510] on img at bounding box center [874, 520] width 82 height 23
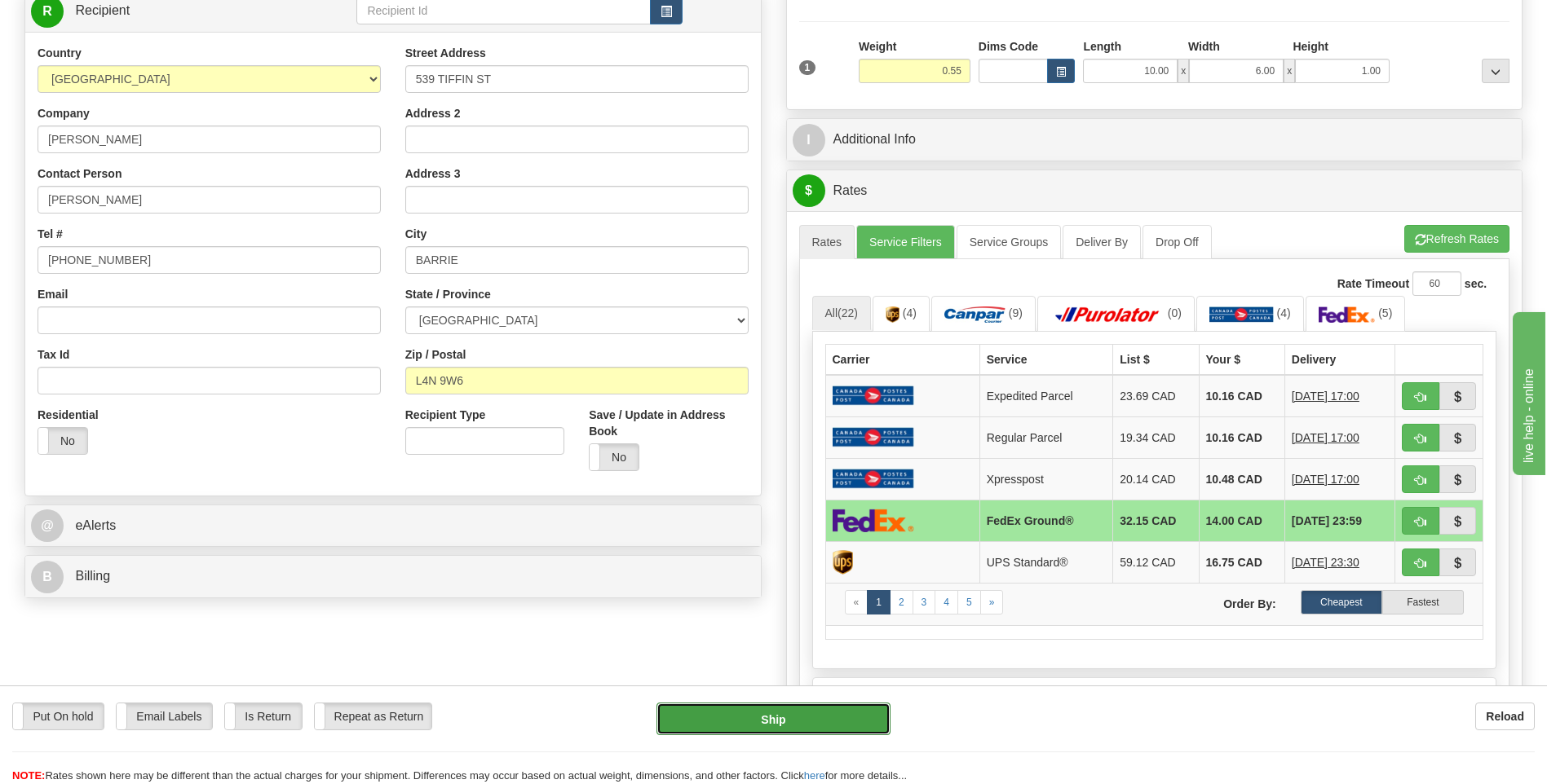
click at [858, 731] on button "Ship" at bounding box center [773, 718] width 233 height 33
type input "92"
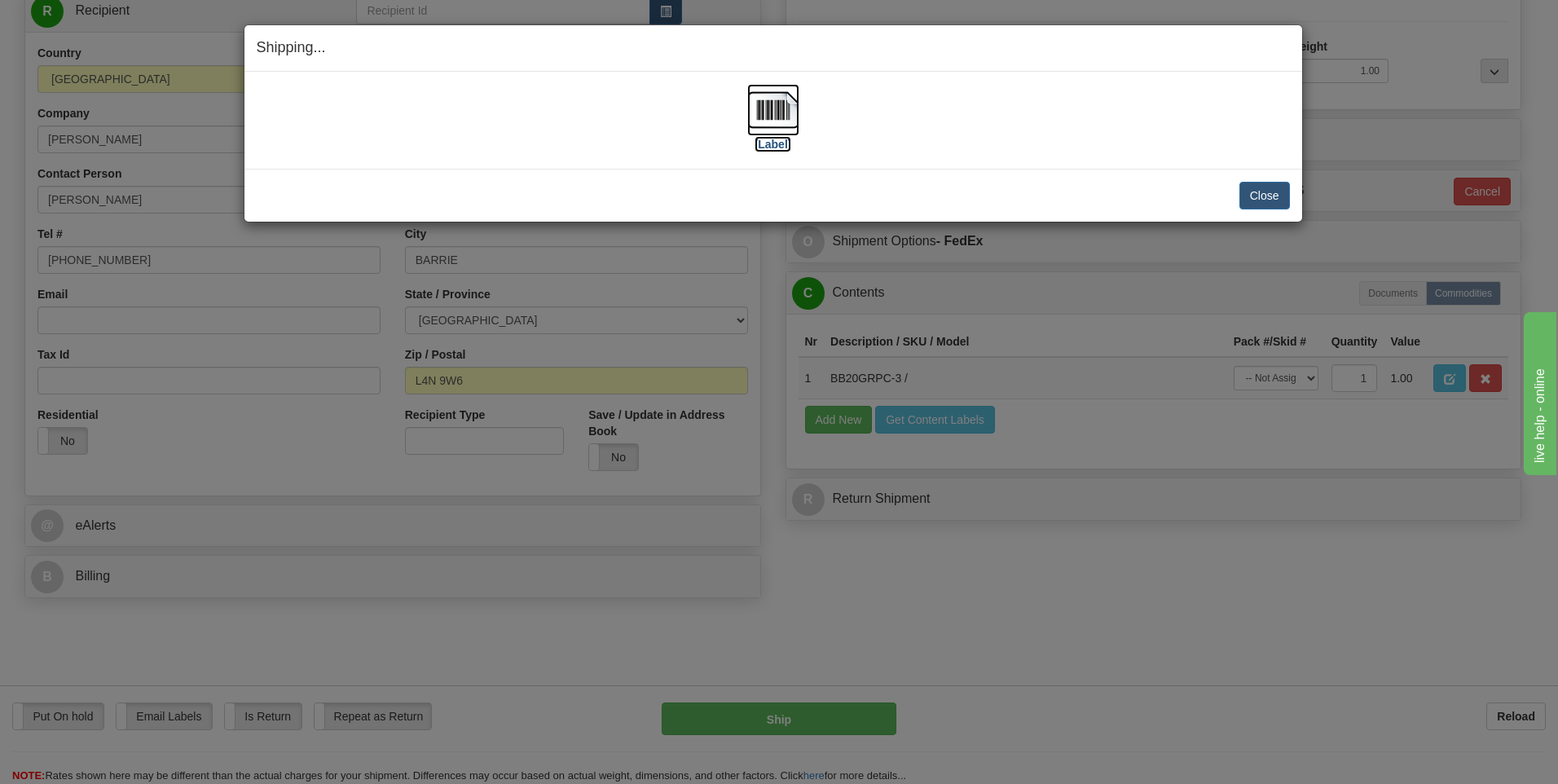
click at [771, 116] on img at bounding box center [773, 110] width 53 height 53
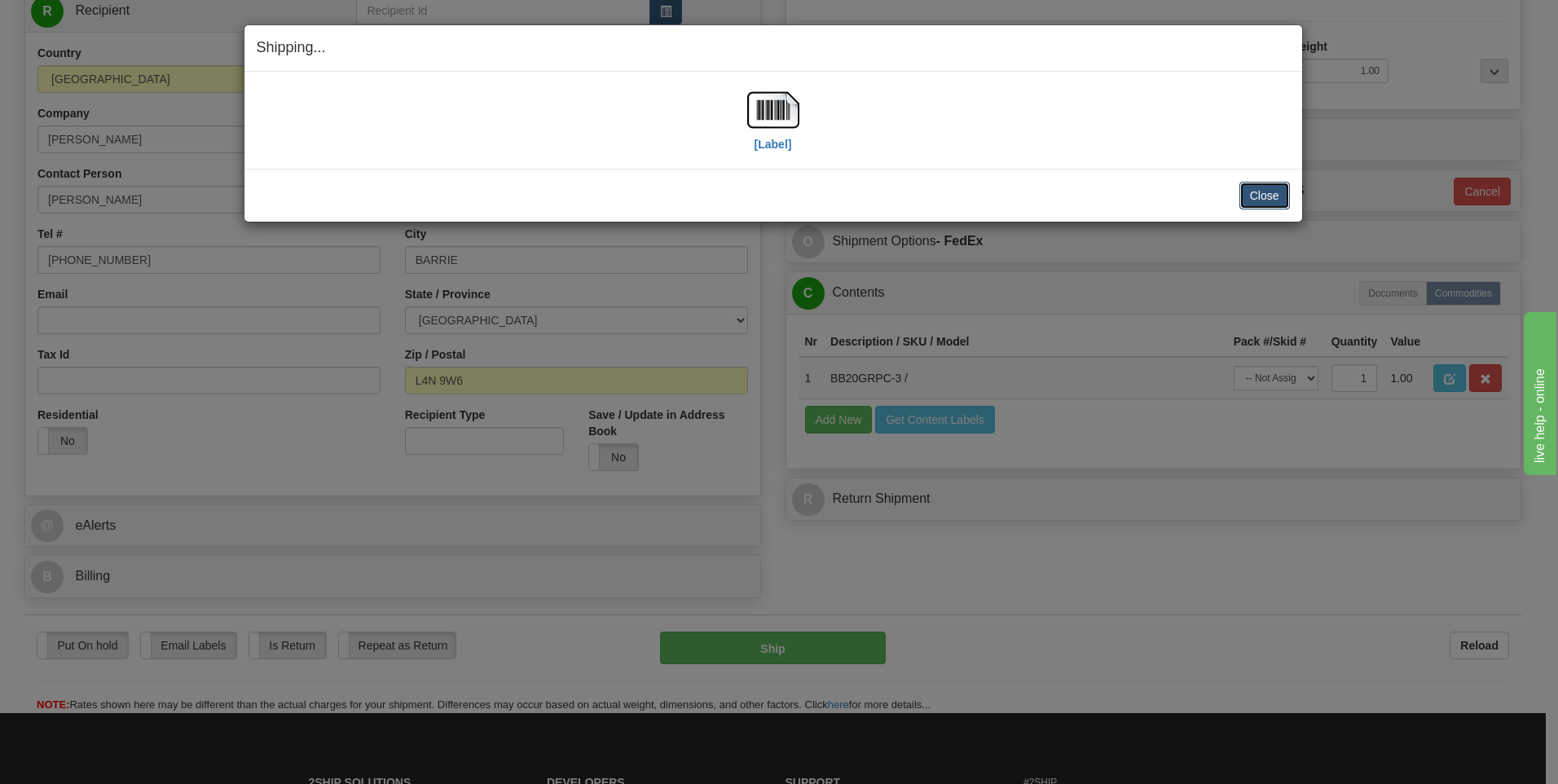
click at [1260, 197] on button "Close" at bounding box center [1264, 195] width 51 height 28
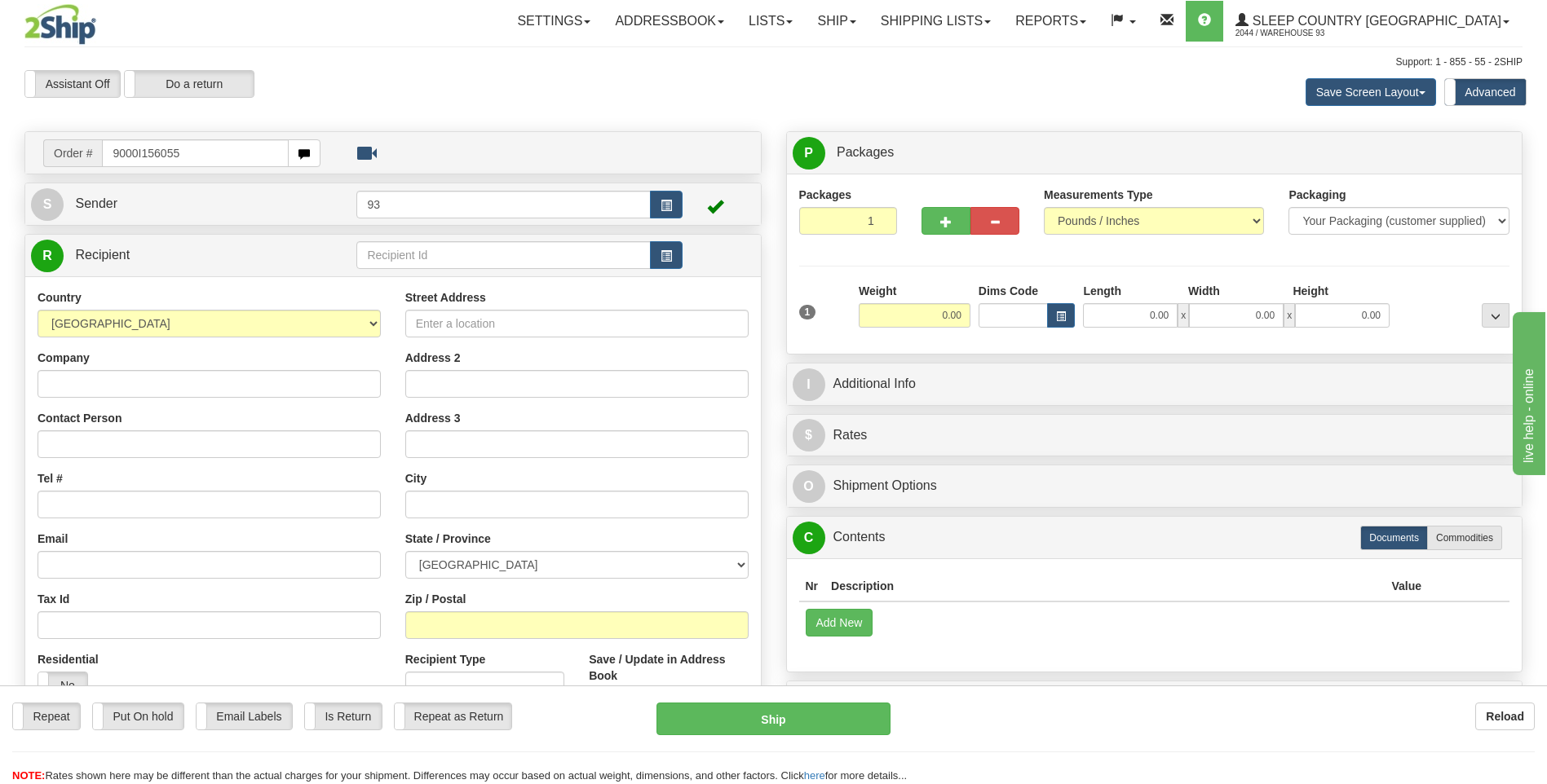
type input "9000I156055"
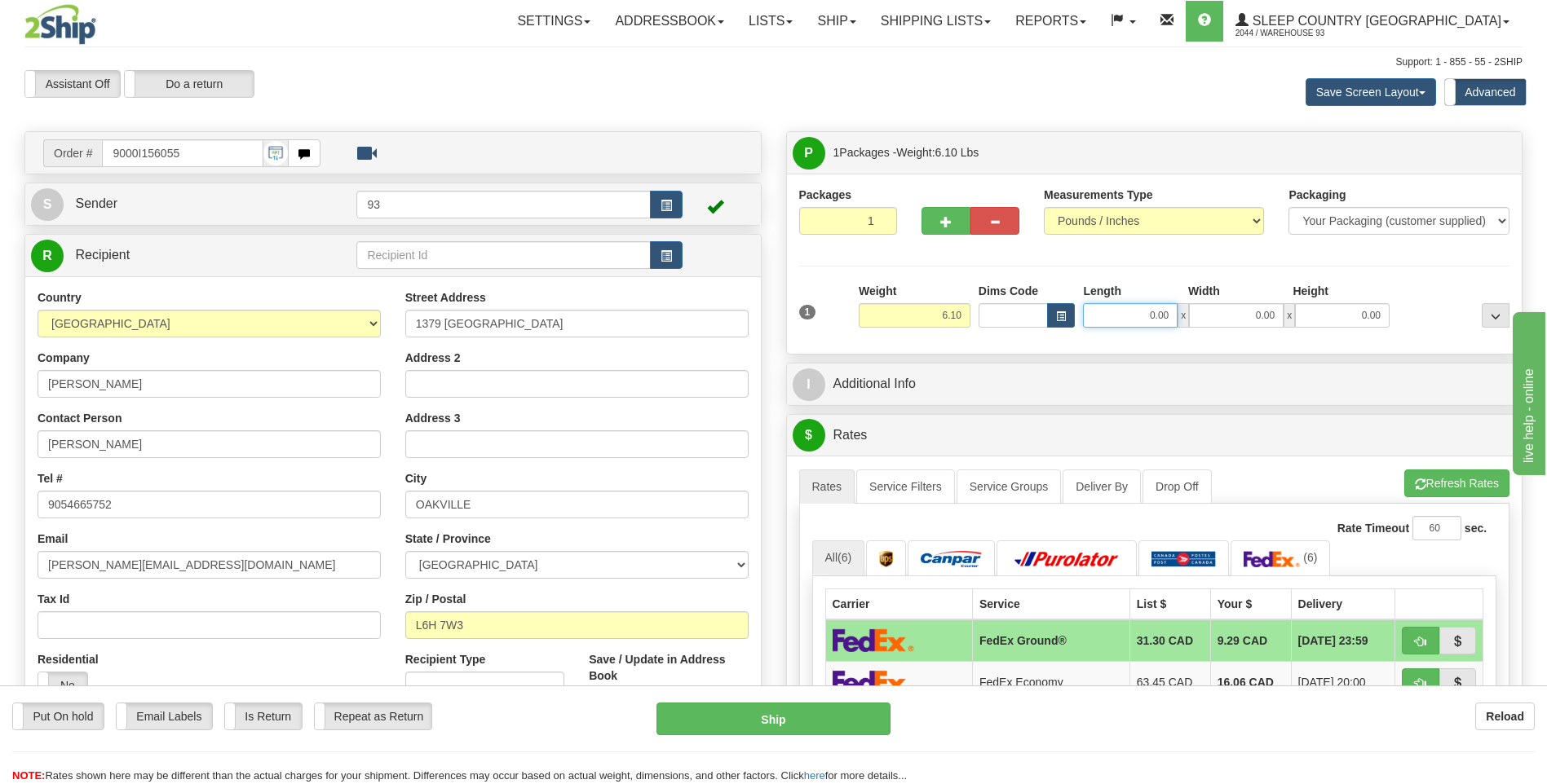
click at [1134, 309] on input "0.00" at bounding box center [1130, 315] width 94 height 24
type input "30.00"
click at [1234, 318] on input "0.00" at bounding box center [1236, 315] width 94 height 24
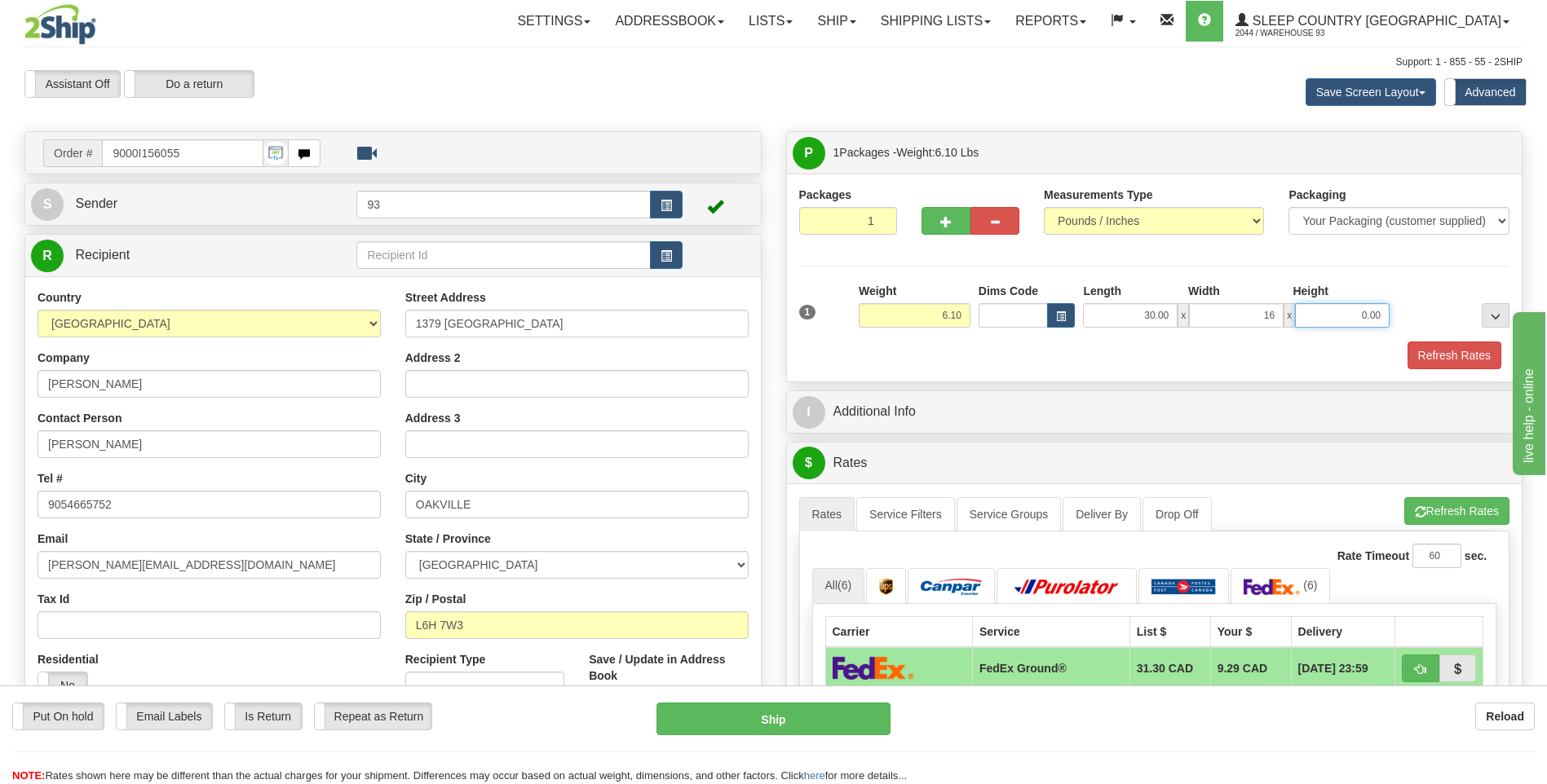
type input "16.00"
click at [1342, 319] on input "0.00" at bounding box center [1342, 315] width 94 height 24
type input "6.00"
click at [1457, 352] on button "Refresh Rates" at bounding box center [1454, 354] width 93 height 28
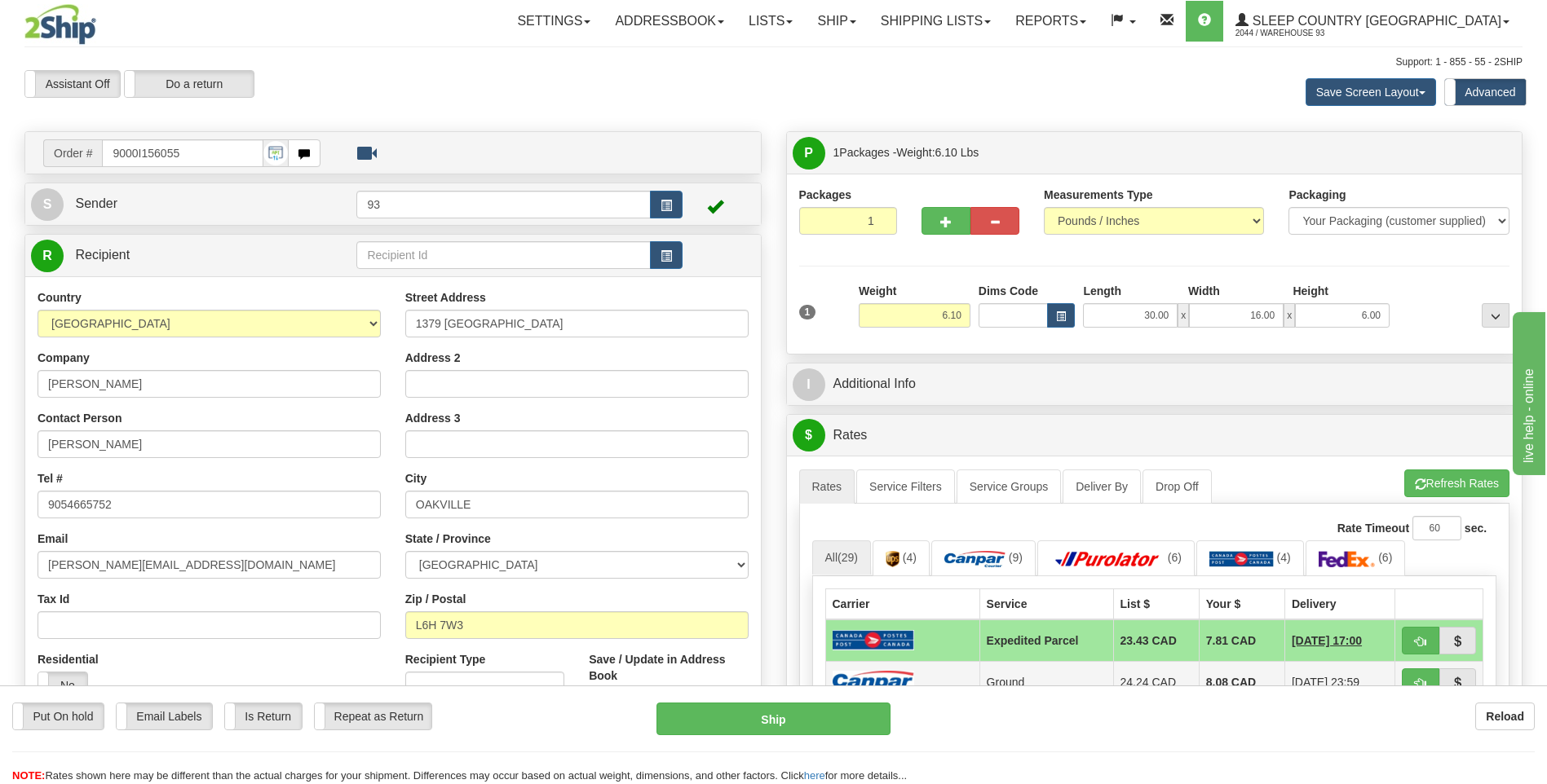
click at [935, 673] on td at bounding box center [902, 682] width 154 height 42
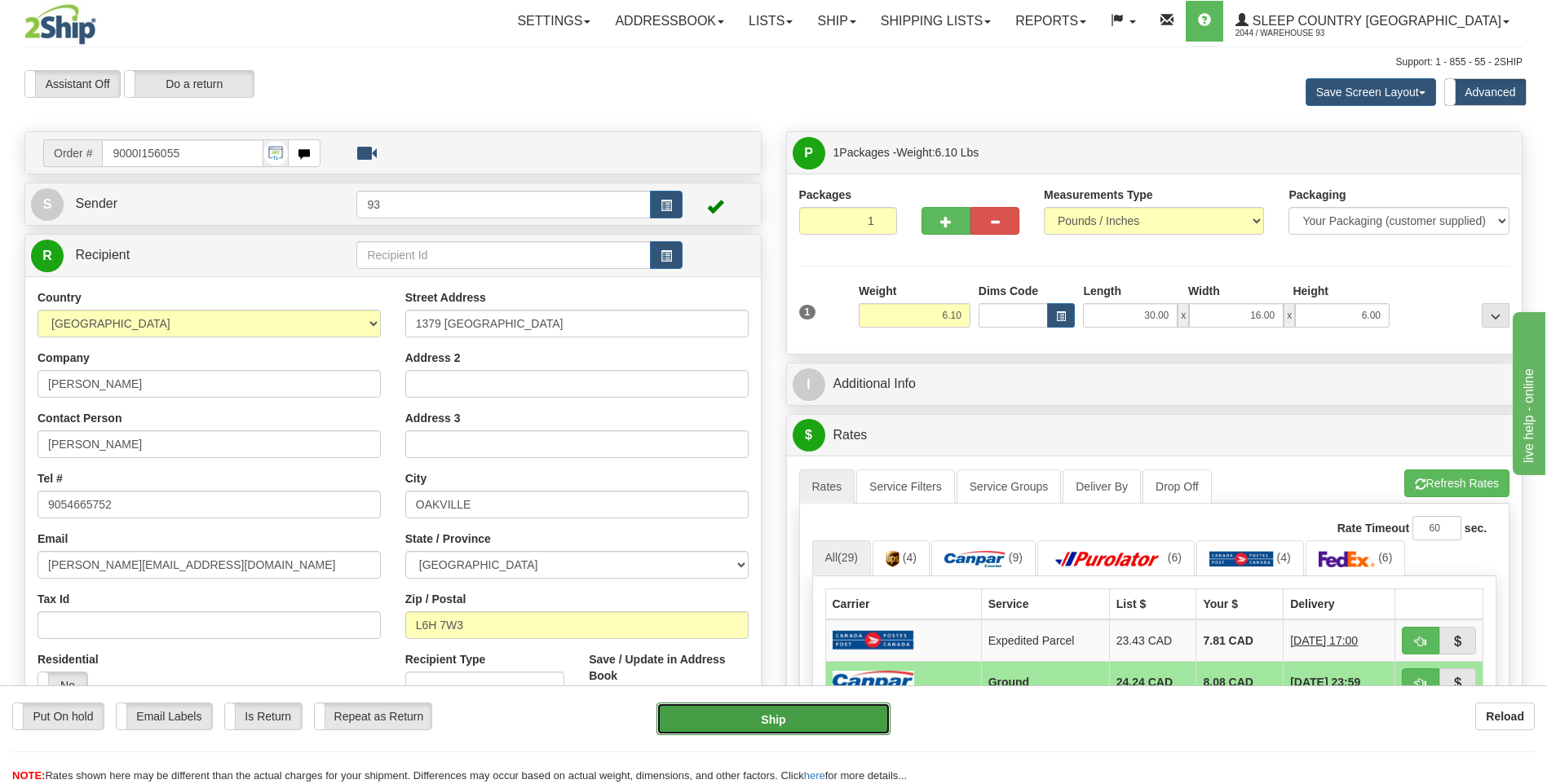
click at [768, 722] on button "Ship" at bounding box center [773, 718] width 233 height 33
type input "1"
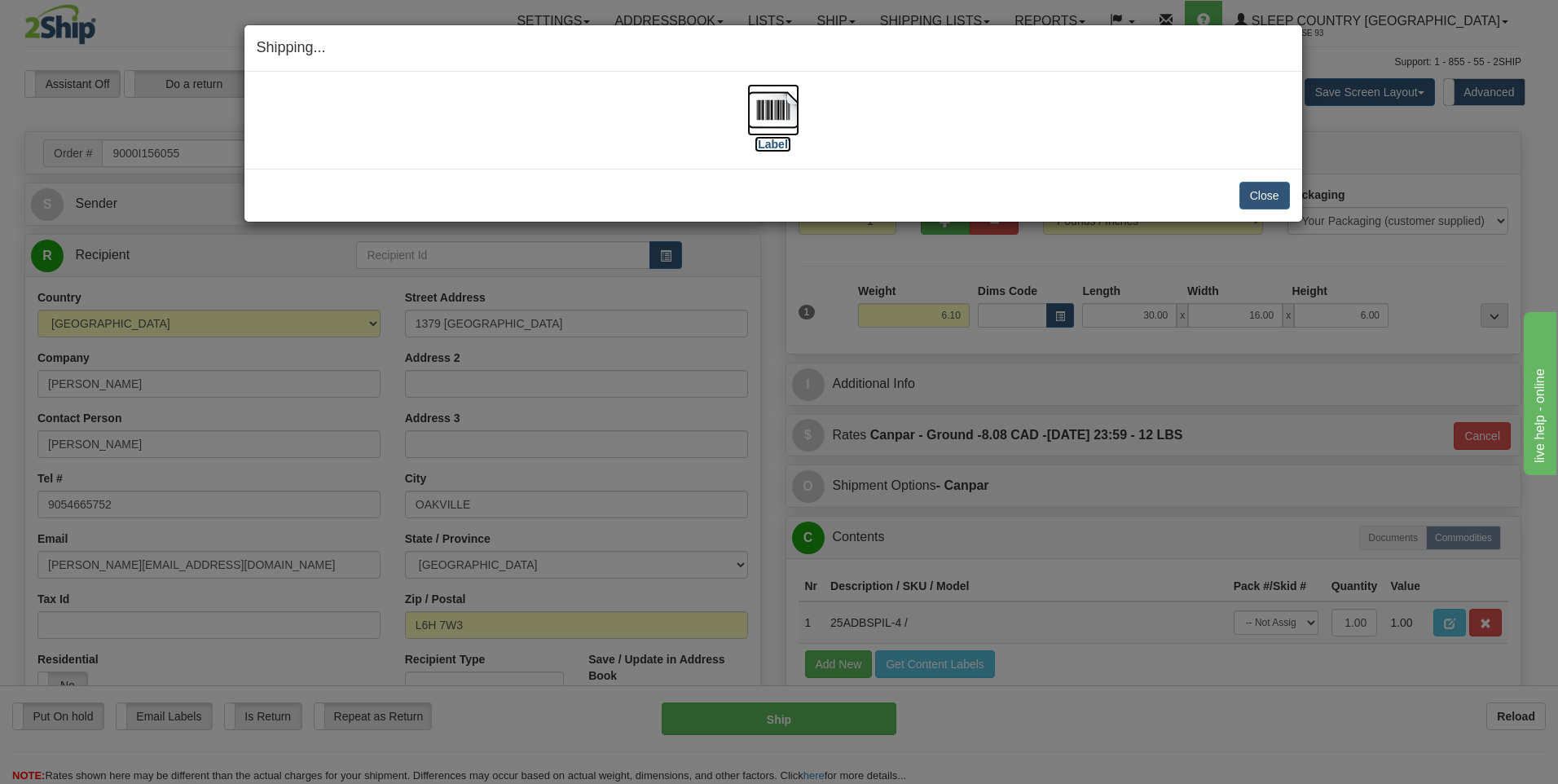
click at [783, 110] on img at bounding box center [773, 110] width 53 height 53
click at [1236, 187] on div "Close Cancel" at bounding box center [773, 195] width 1033 height 28
click at [1254, 188] on button "Close" at bounding box center [1264, 195] width 51 height 28
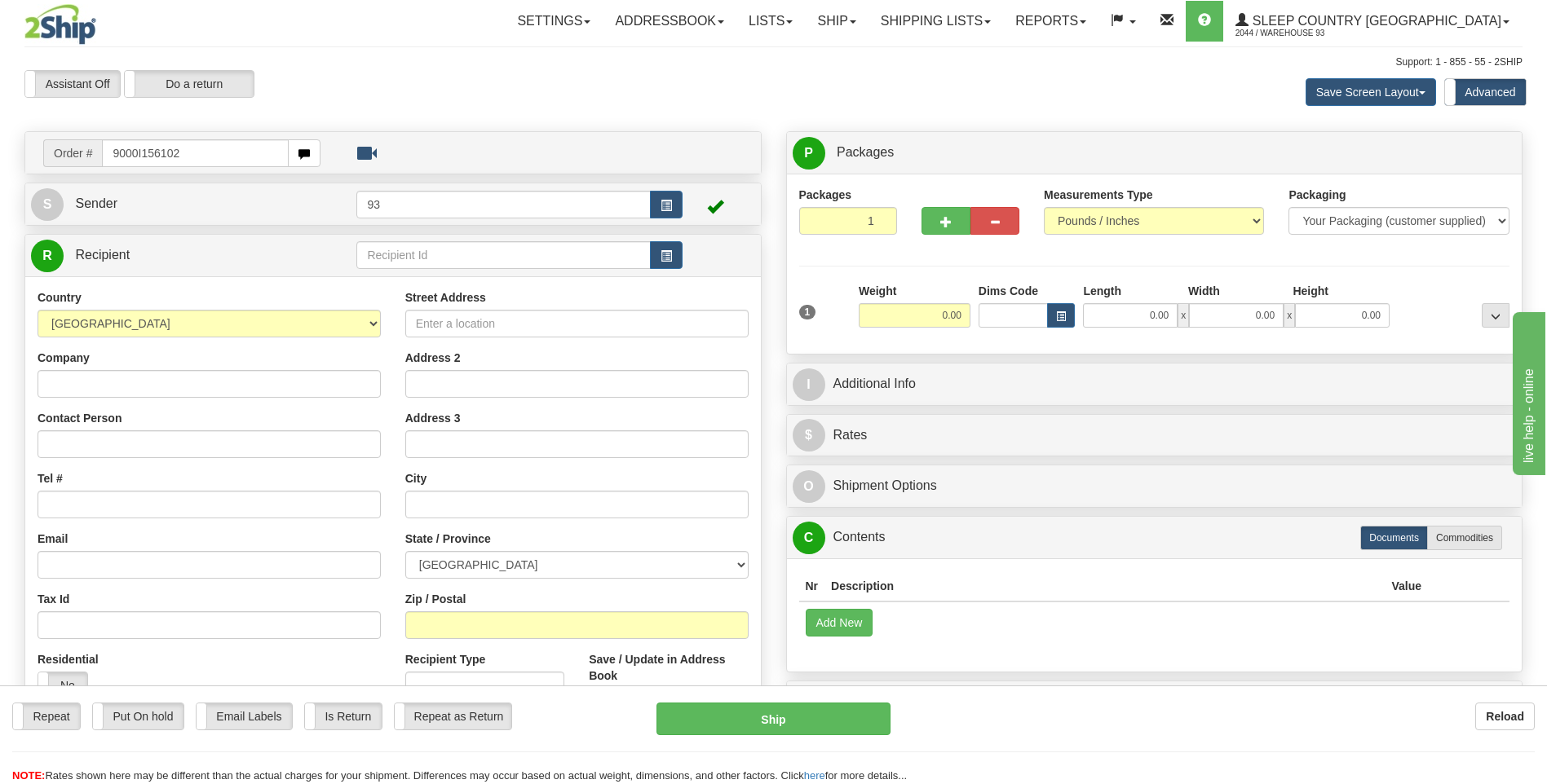
type input "9000I156102"
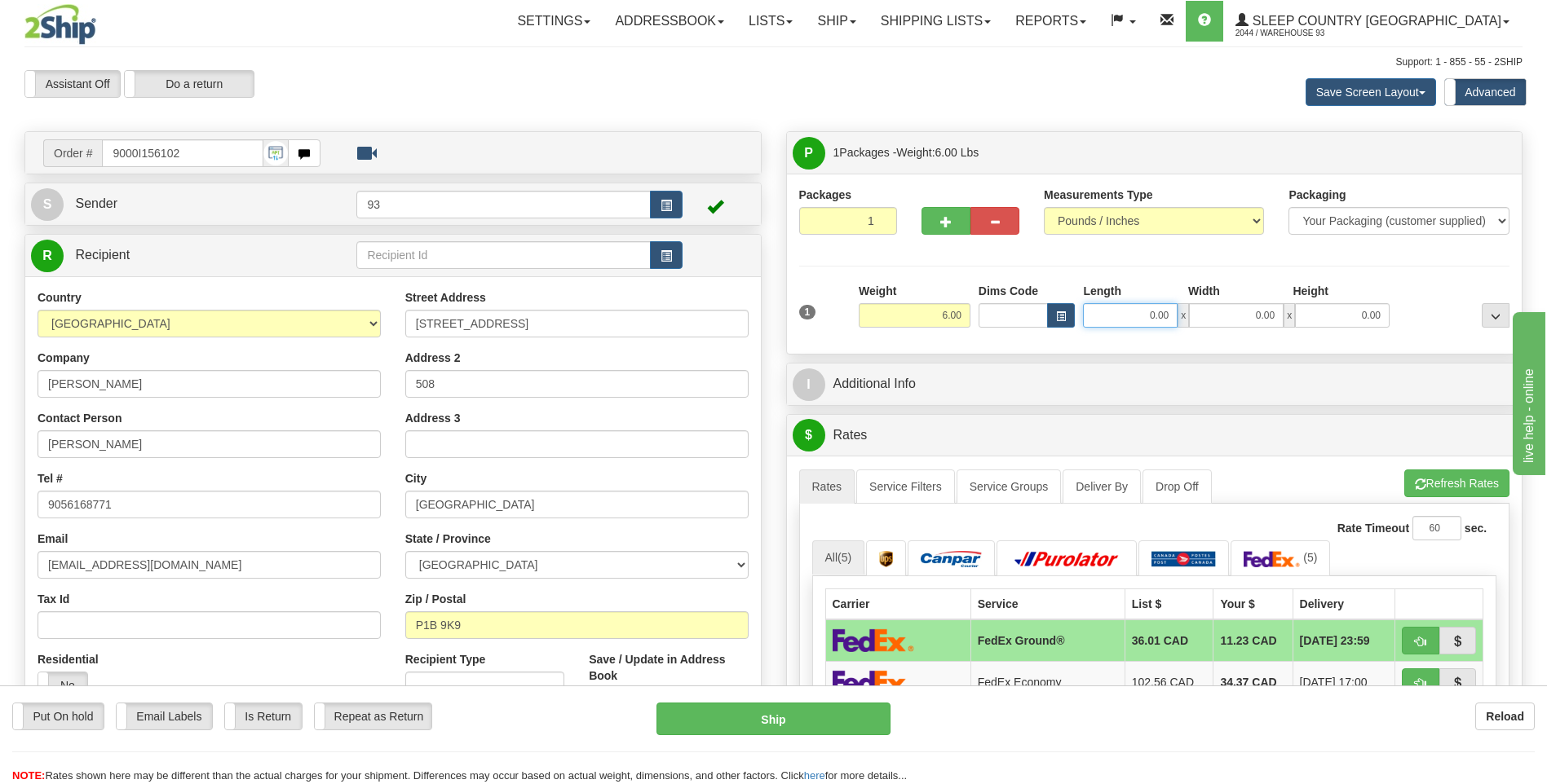
click at [1138, 309] on input "0.00" at bounding box center [1130, 315] width 94 height 24
click at [1208, 308] on input "0.00" at bounding box center [1236, 315] width 94 height 24
type input "16.00"
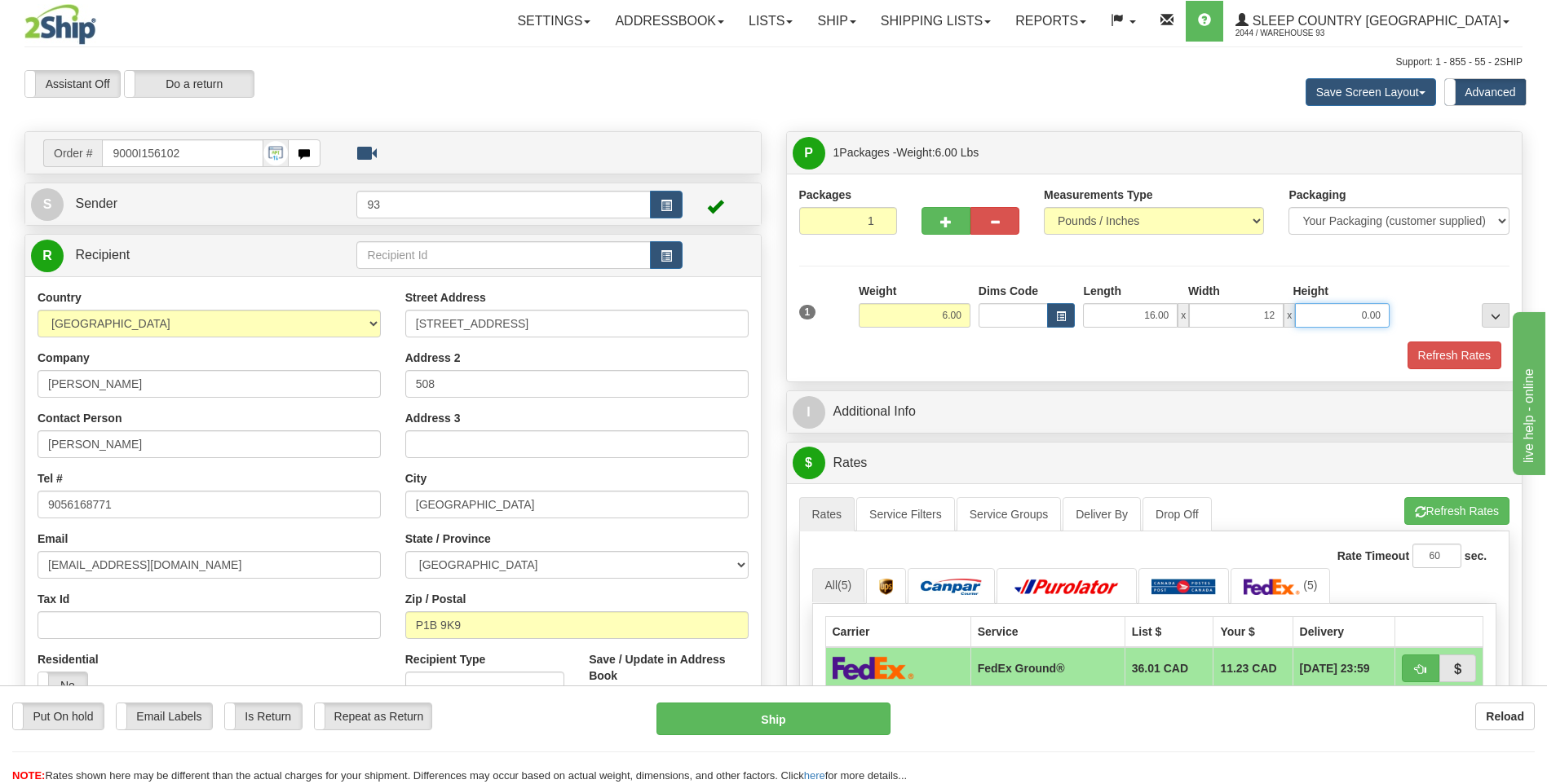
type input "12.00"
click at [1366, 323] on input "0.00" at bounding box center [1342, 315] width 94 height 24
type input "6.00"
click at [1447, 353] on button "Refresh Rates" at bounding box center [1454, 354] width 93 height 28
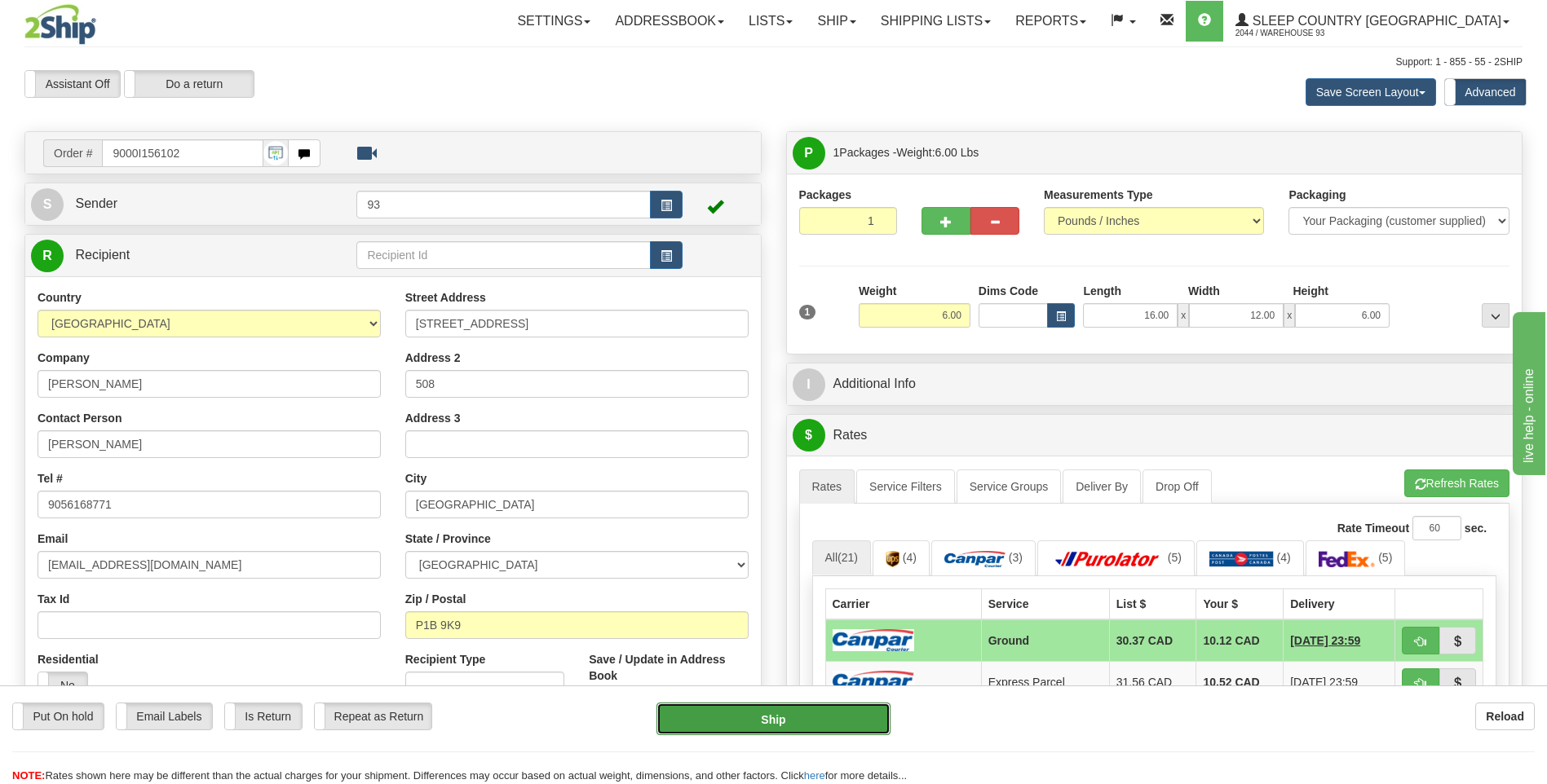
click at [814, 730] on button "Ship" at bounding box center [773, 718] width 233 height 33
type input "1"
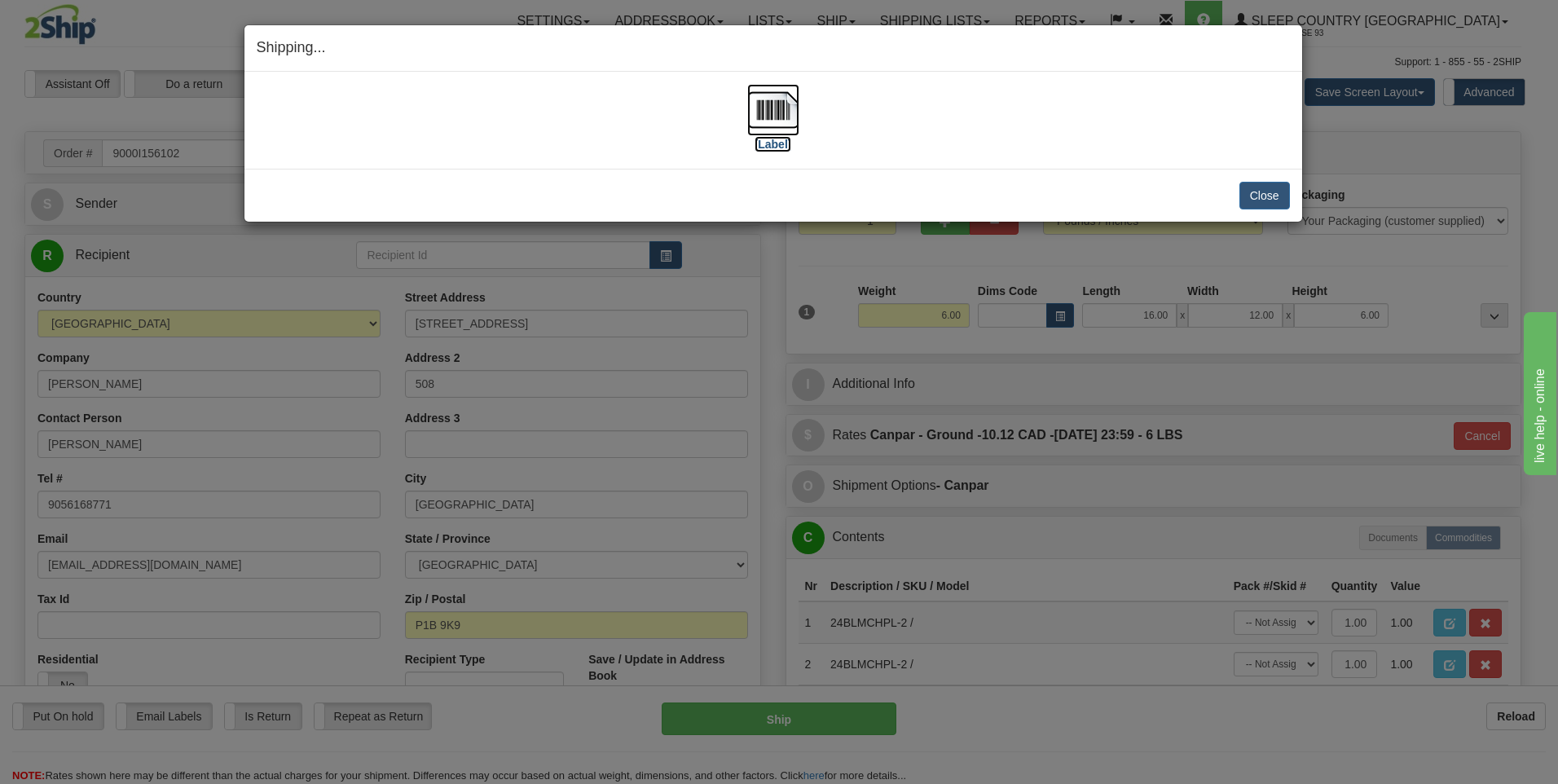
click at [761, 103] on img at bounding box center [773, 110] width 53 height 53
click at [1279, 204] on button "Close" at bounding box center [1264, 195] width 51 height 28
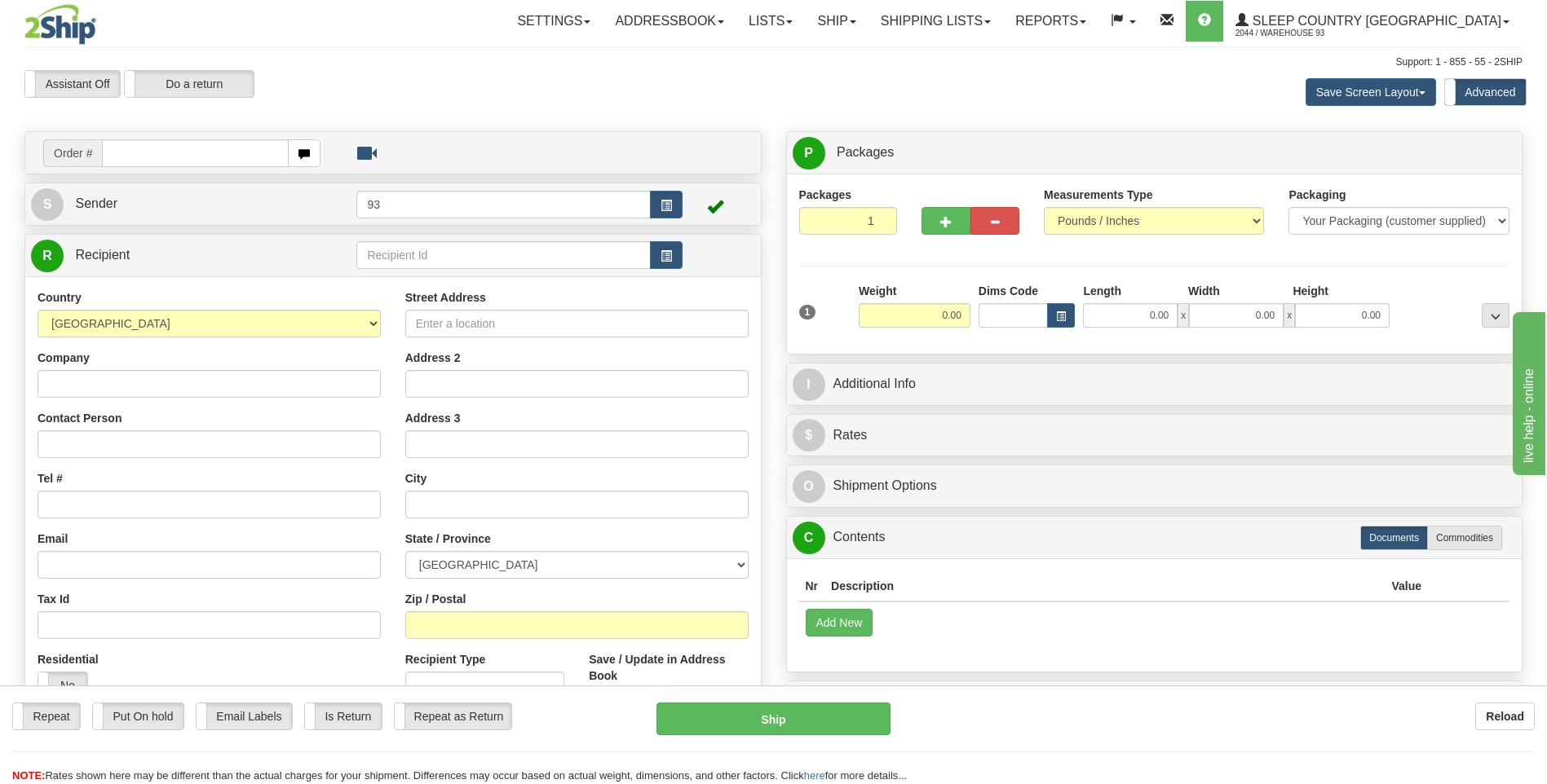
click at [164, 154] on input "text" at bounding box center [194, 153] width 186 height 28
type input "9000I156170"
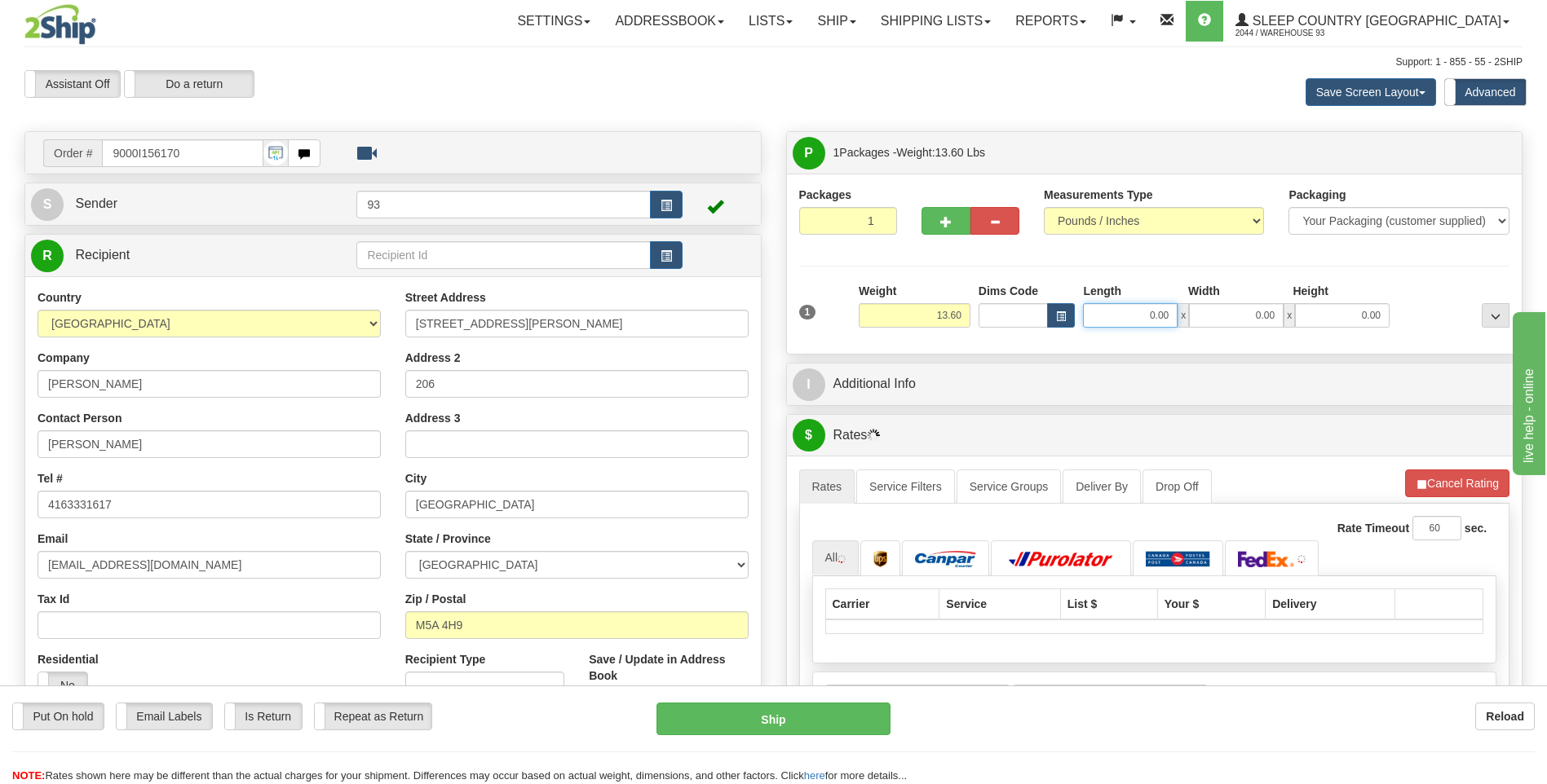
click at [1135, 312] on input "0.00" at bounding box center [1130, 315] width 94 height 24
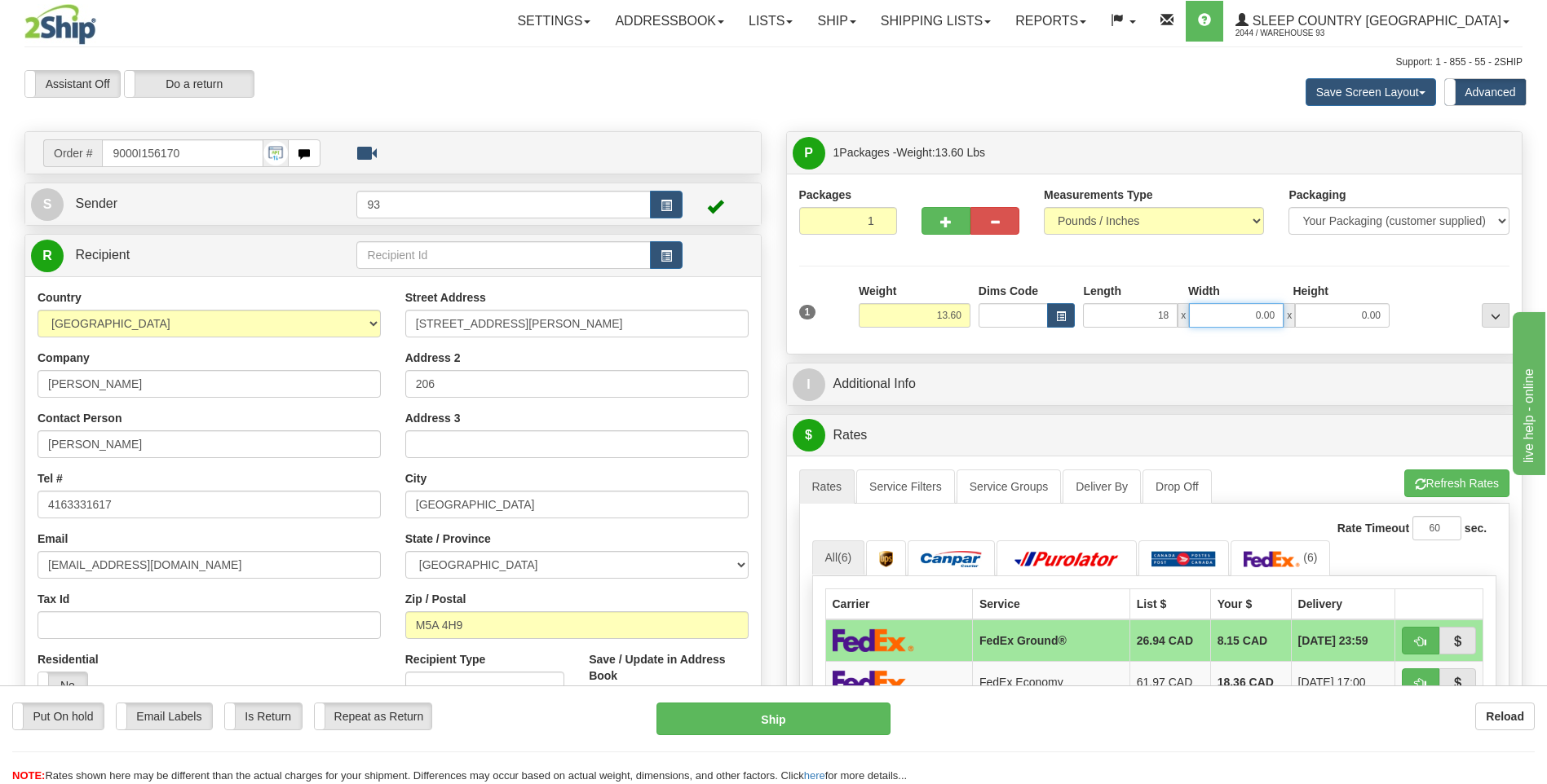
click at [1248, 320] on input "0.00" at bounding box center [1236, 315] width 94 height 24
type input "18.00"
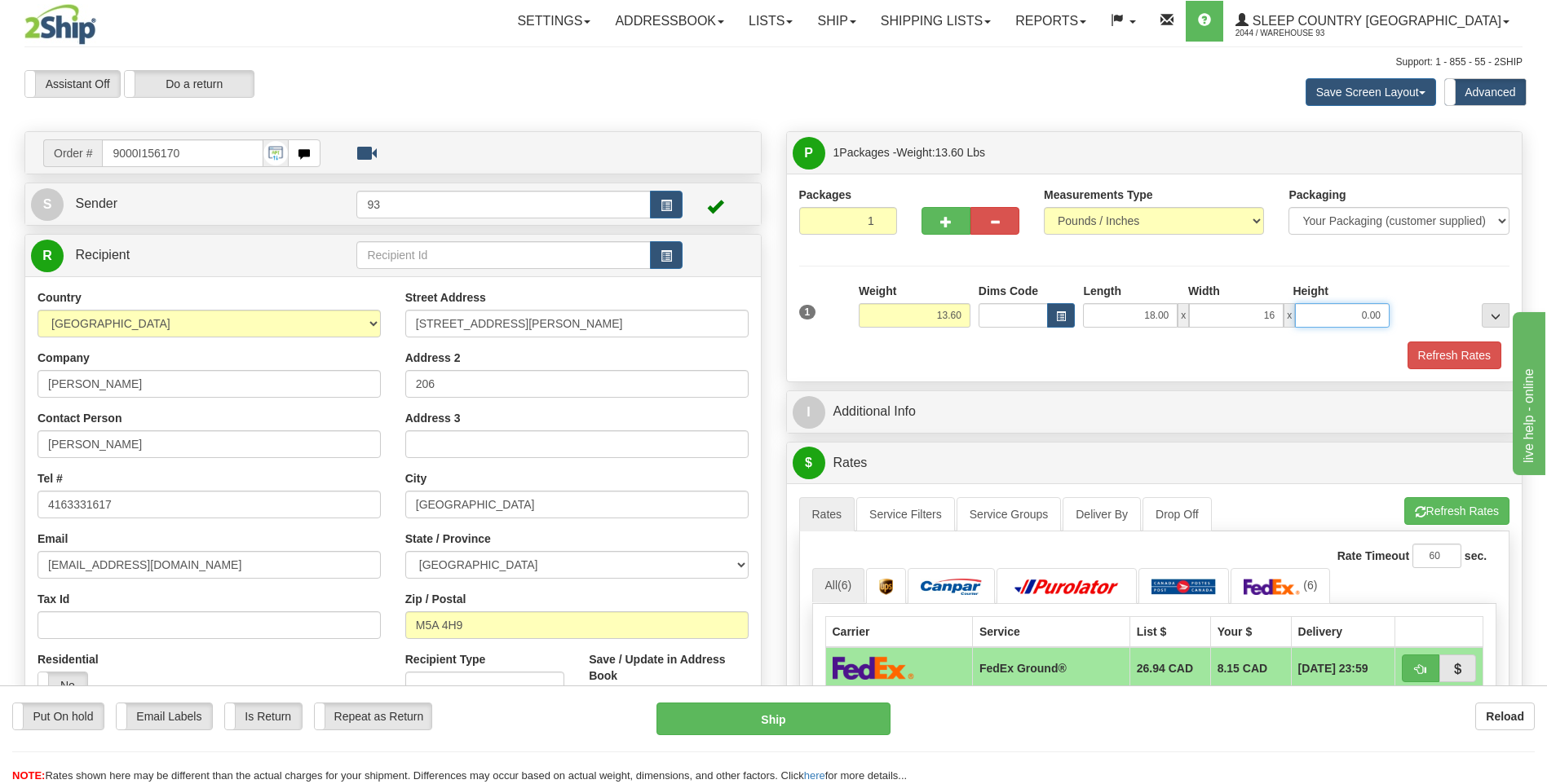
type input "16.00"
click at [1376, 318] on input "0.00" at bounding box center [1342, 315] width 94 height 24
type input "8.00"
click at [1439, 355] on button "Refresh Rates" at bounding box center [1454, 354] width 93 height 28
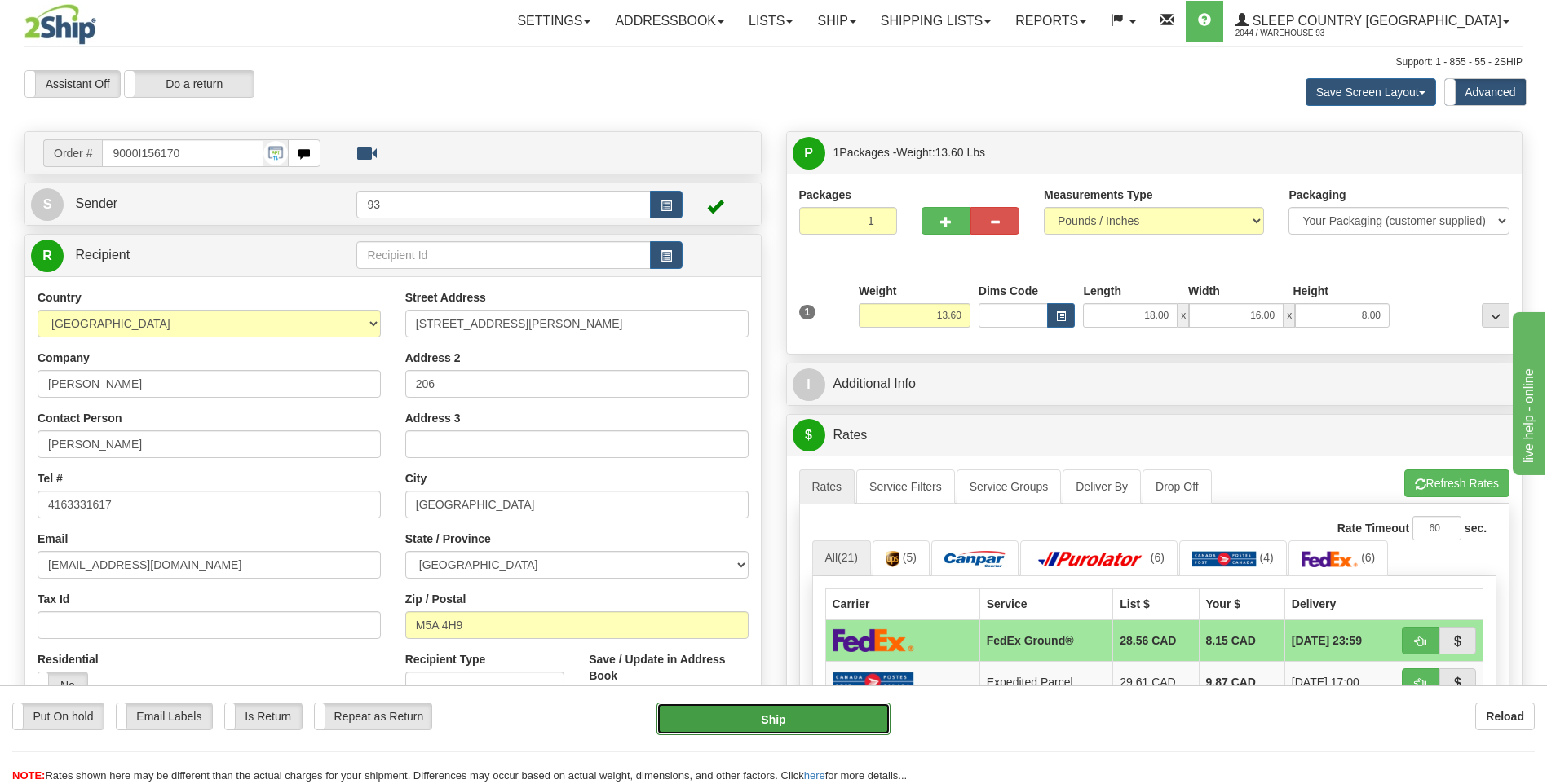
click at [846, 724] on button "Ship" at bounding box center [773, 718] width 233 height 33
type input "92"
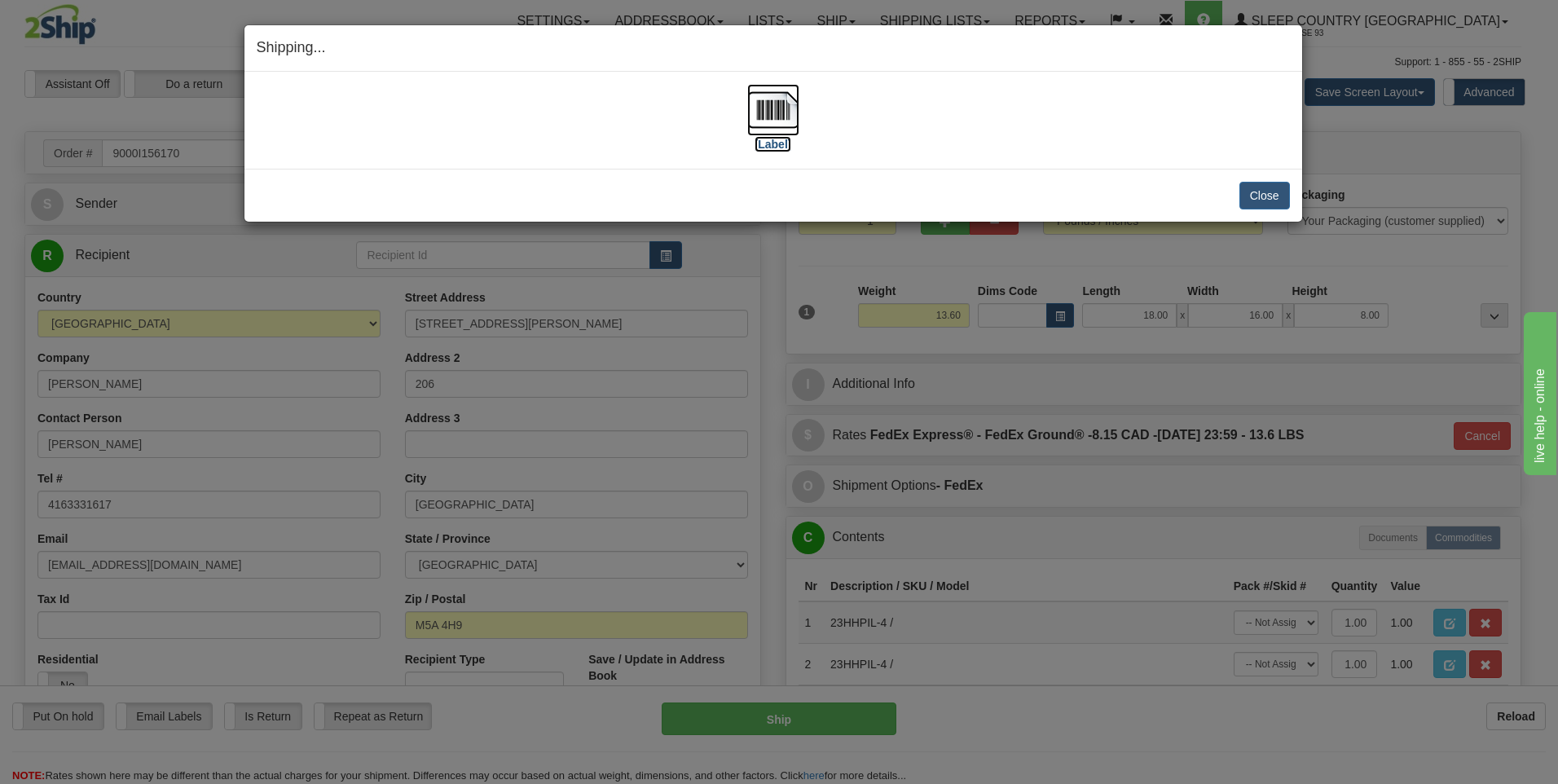
click at [766, 104] on img at bounding box center [773, 110] width 53 height 53
click at [1276, 190] on button "Close" at bounding box center [1264, 195] width 51 height 28
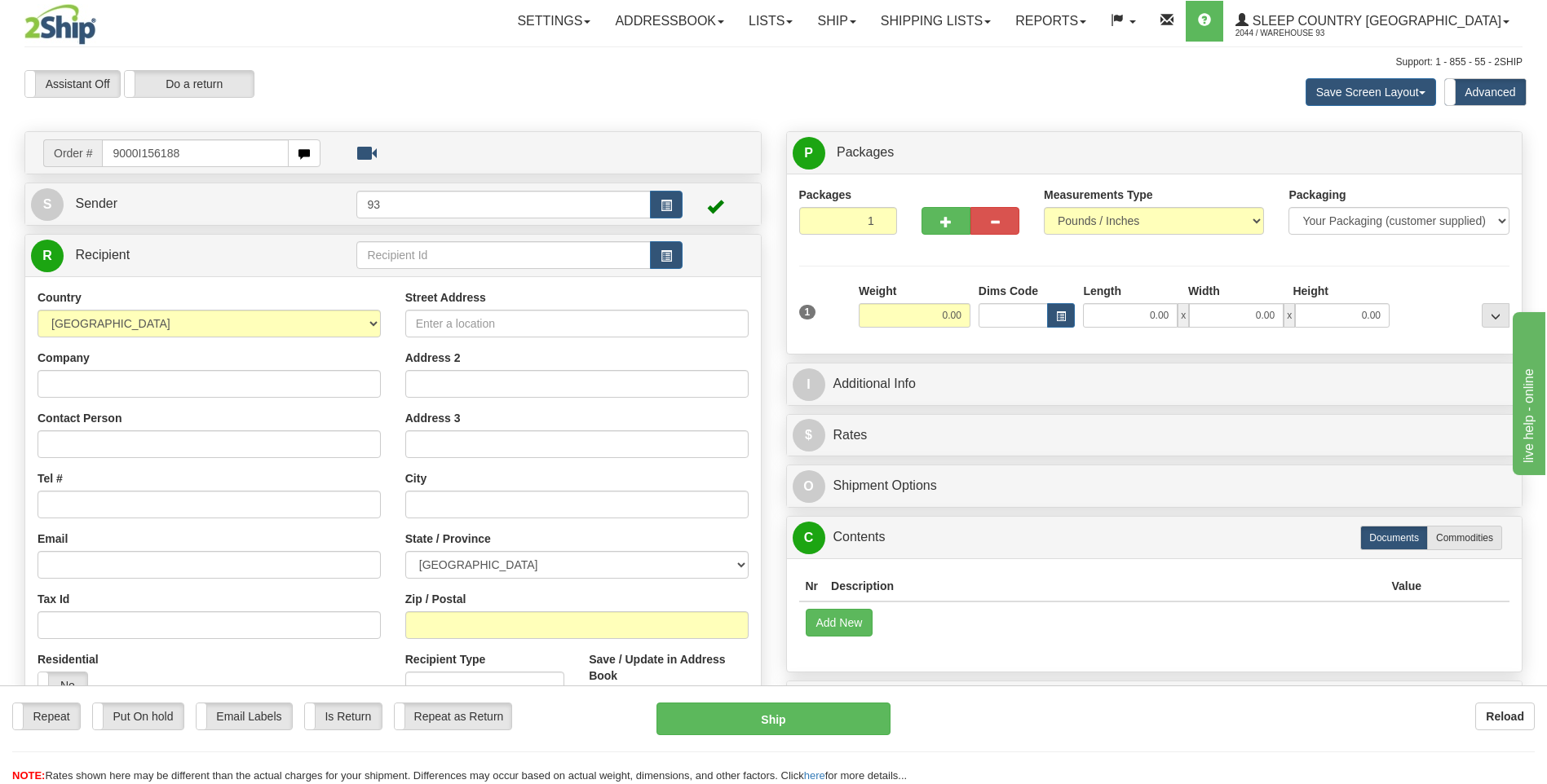
type input "9000I156188"
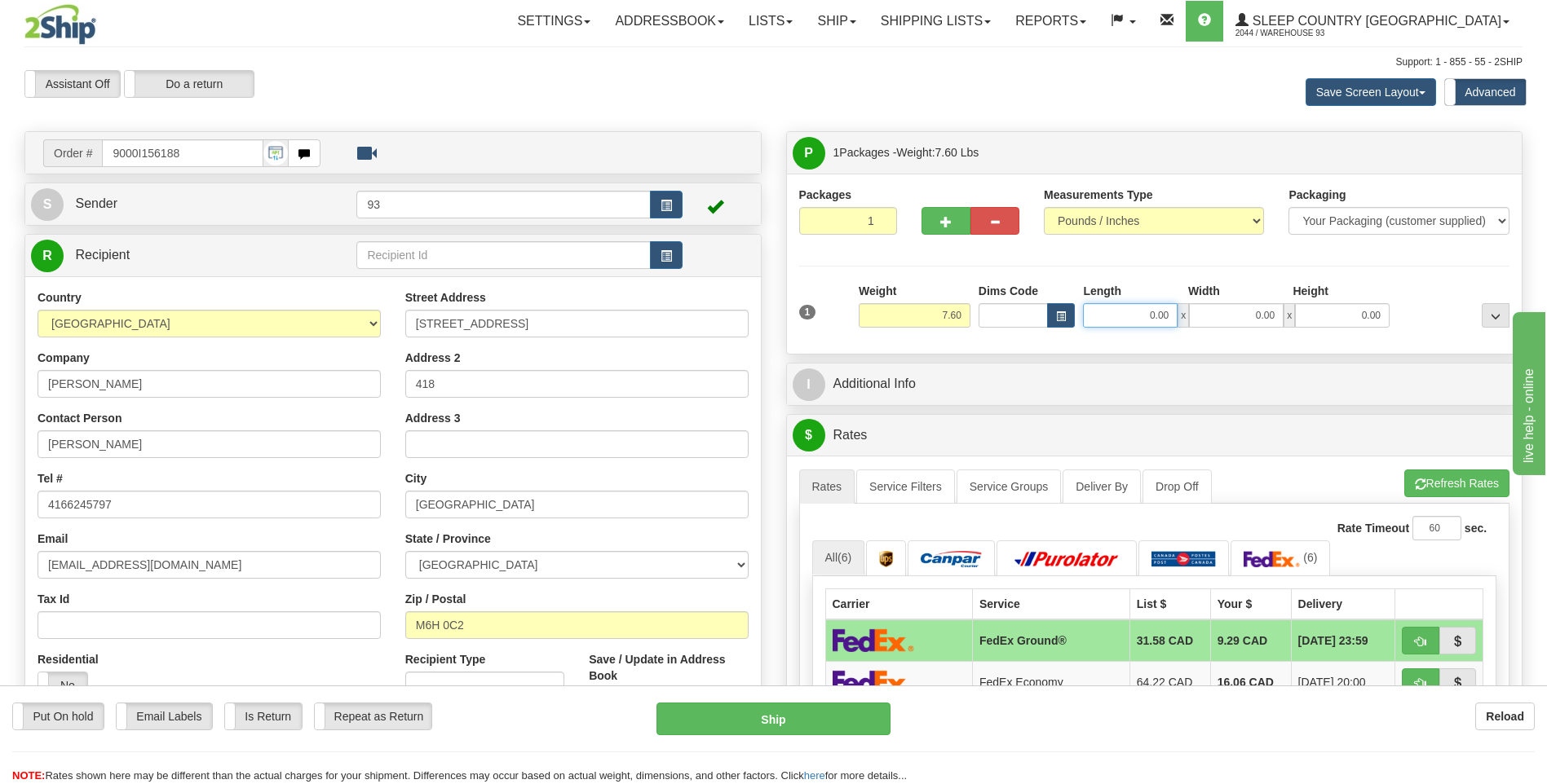
click at [1122, 310] on input "0.00" at bounding box center [1130, 315] width 94 height 24
type input "14.00"
click at [1226, 327] on input "0.00" at bounding box center [1236, 315] width 94 height 24
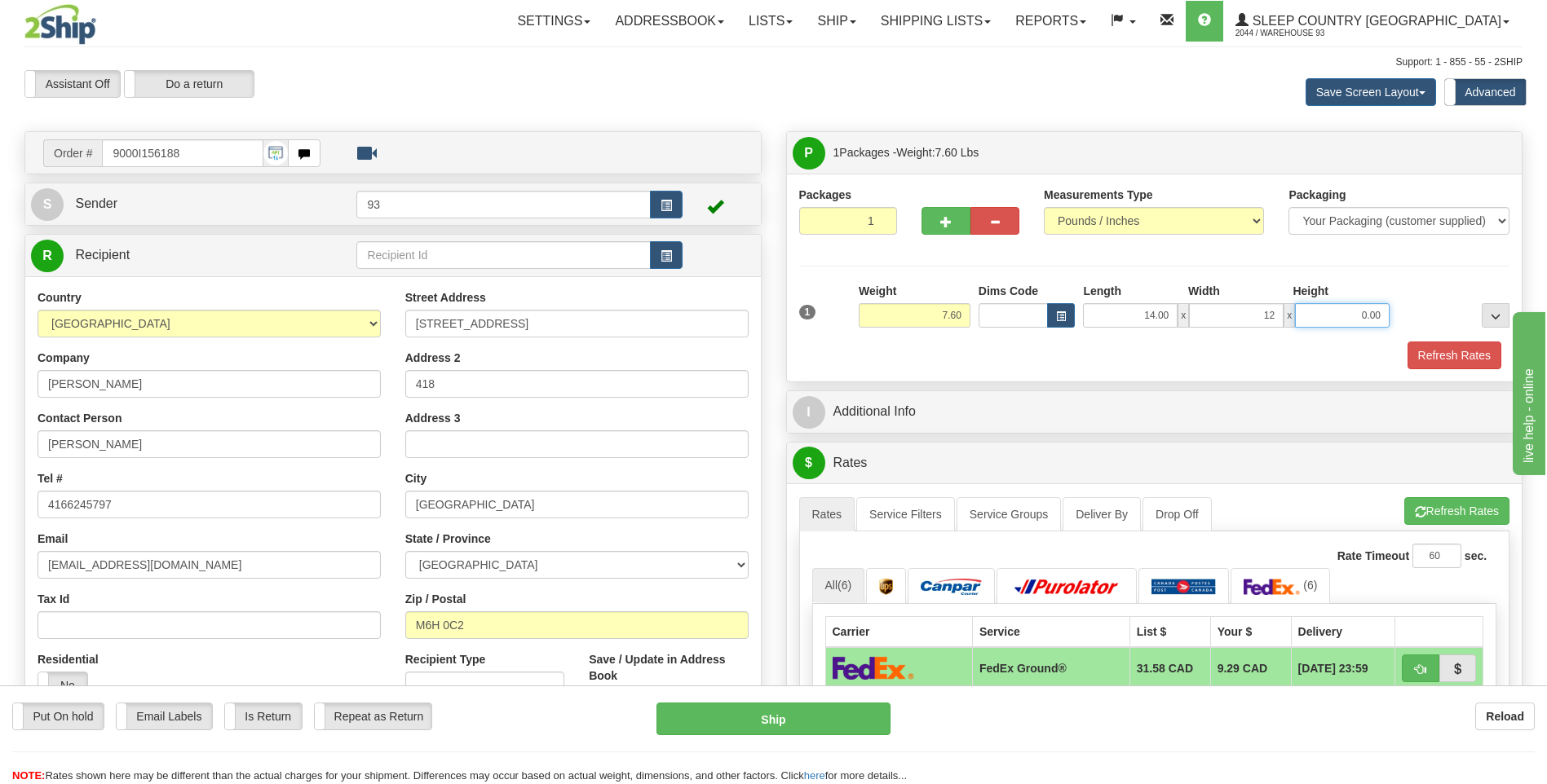
type input "12.00"
click at [1324, 315] on input "0.00" at bounding box center [1342, 315] width 94 height 24
type input "6.00"
click at [1428, 354] on button "Refresh Rates" at bounding box center [1454, 354] width 93 height 28
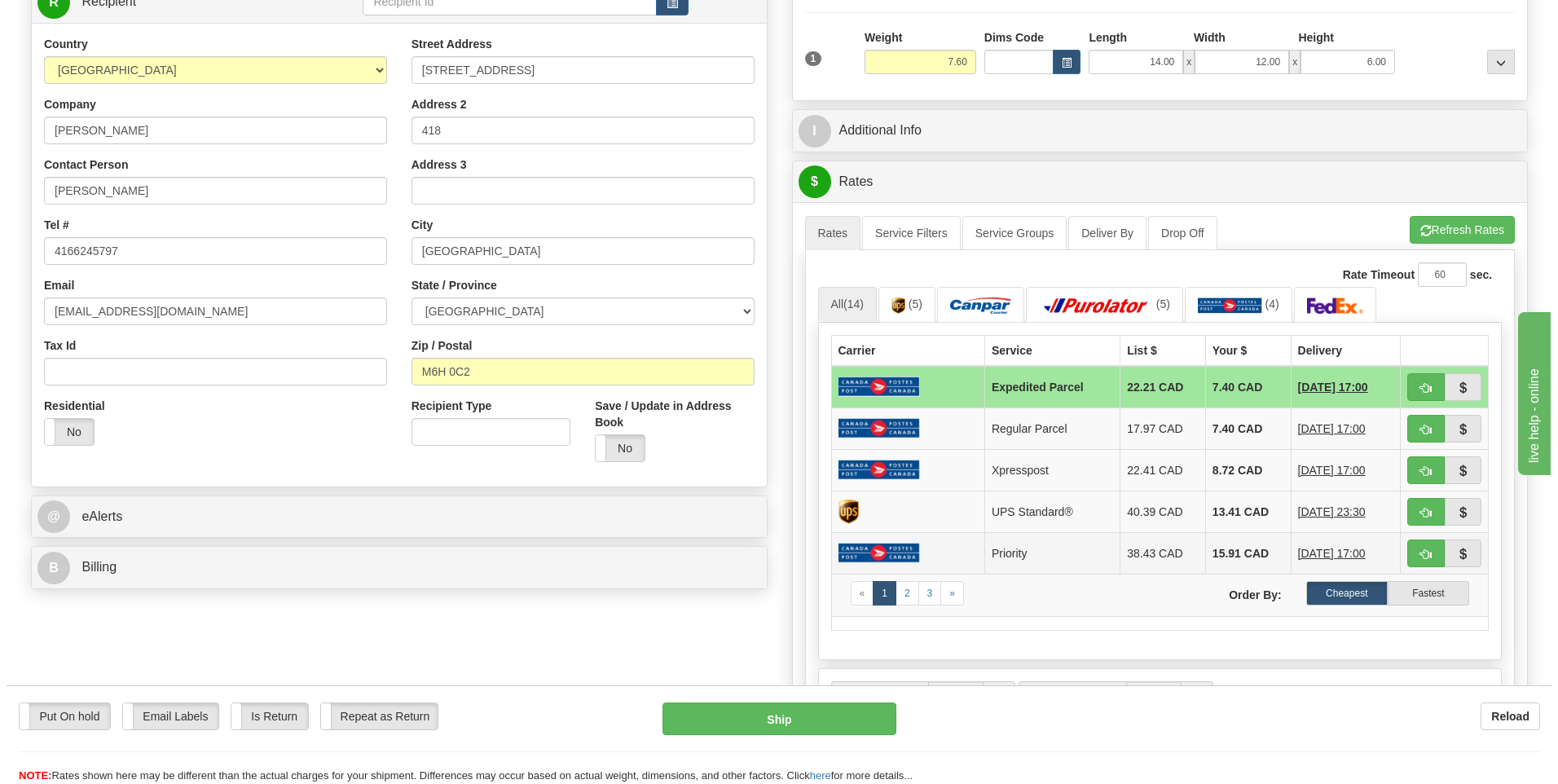
scroll to position [244, 0]
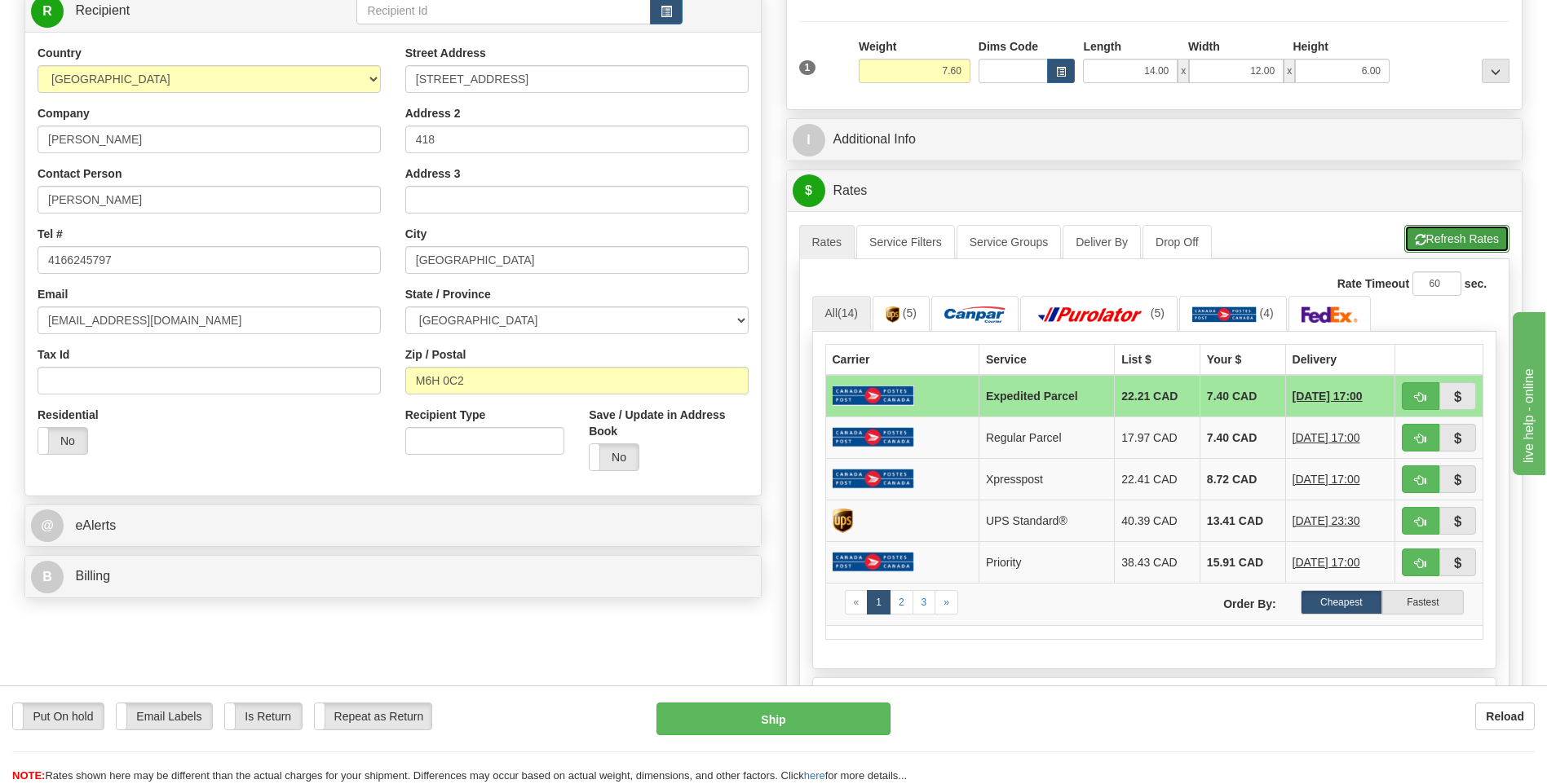
click at [1451, 244] on button "Refresh Rates" at bounding box center [1457, 239] width 105 height 28
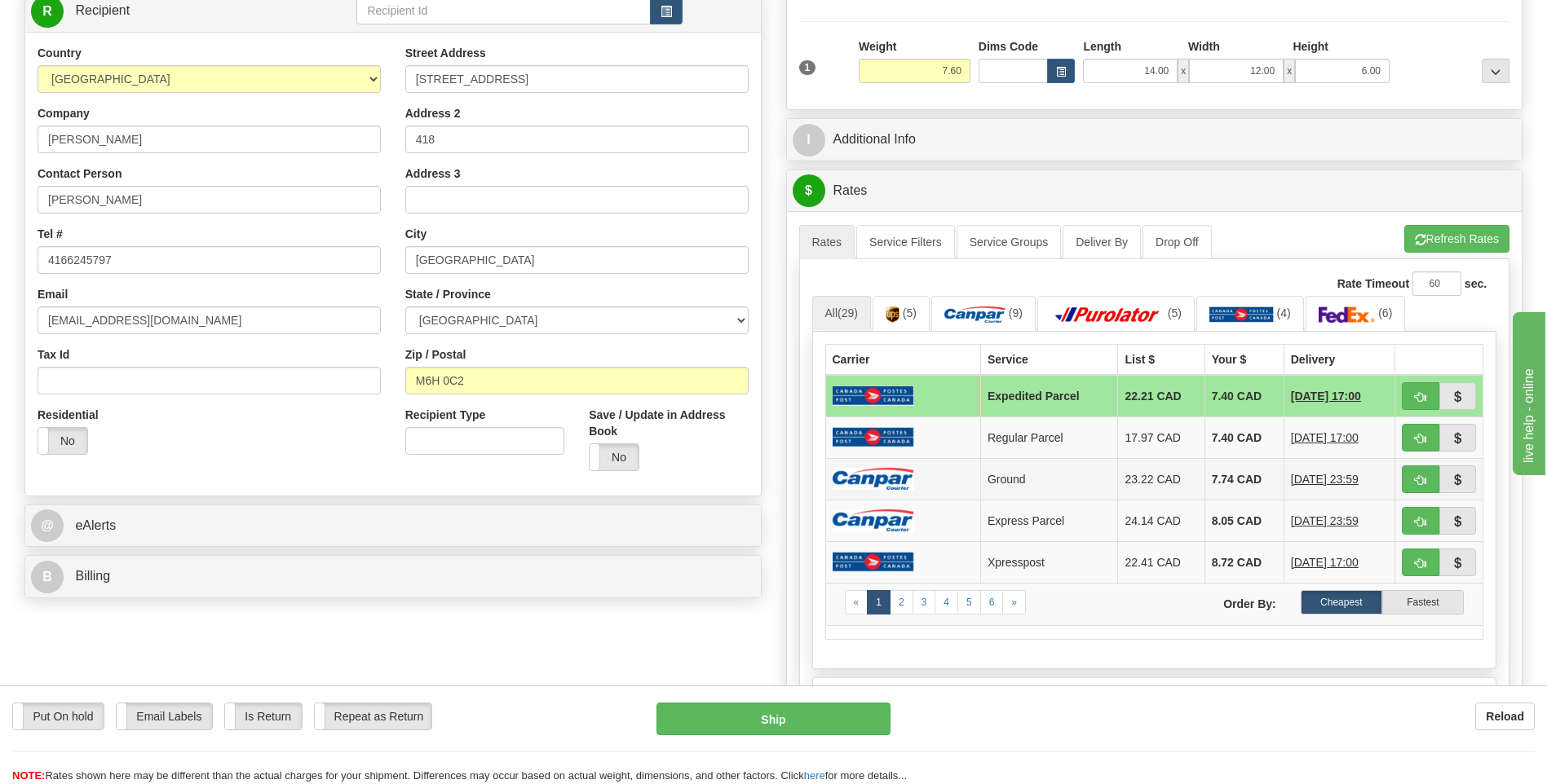
click at [895, 474] on img at bounding box center [874, 479] width 82 height 22
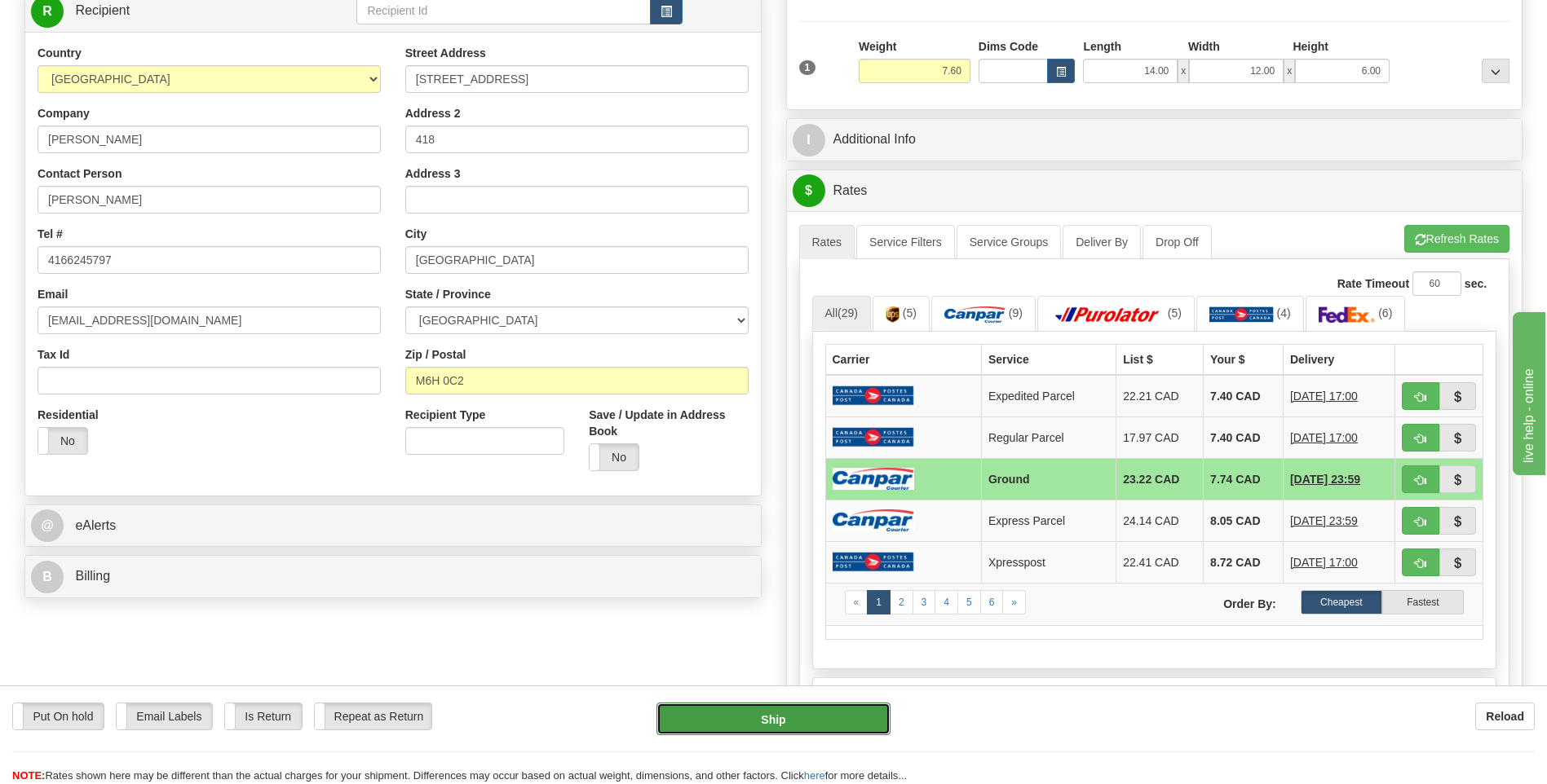
click at [848, 706] on button "Ship" at bounding box center [773, 718] width 233 height 33
type input "1"
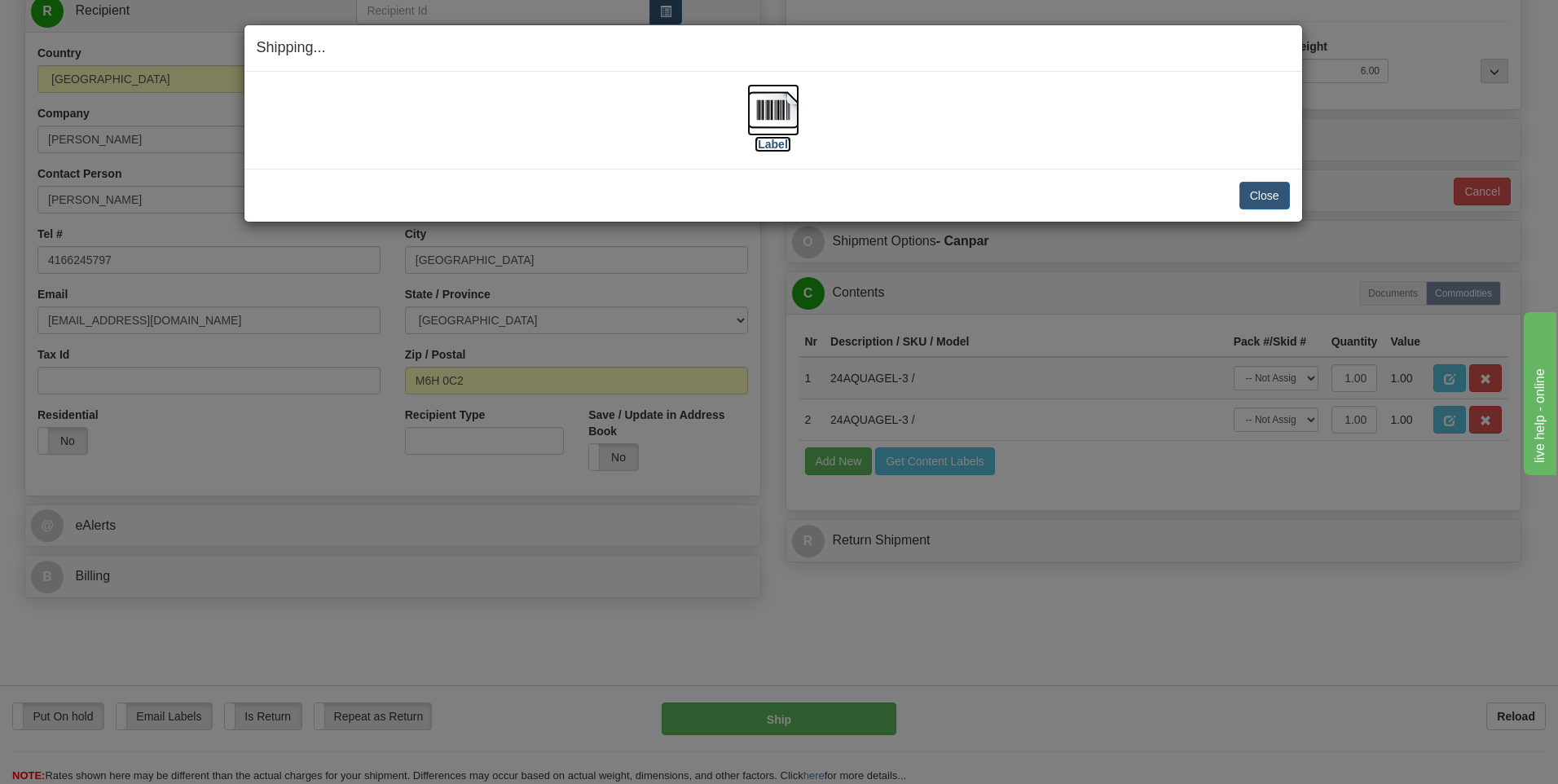
click at [773, 108] on img at bounding box center [773, 110] width 53 height 53
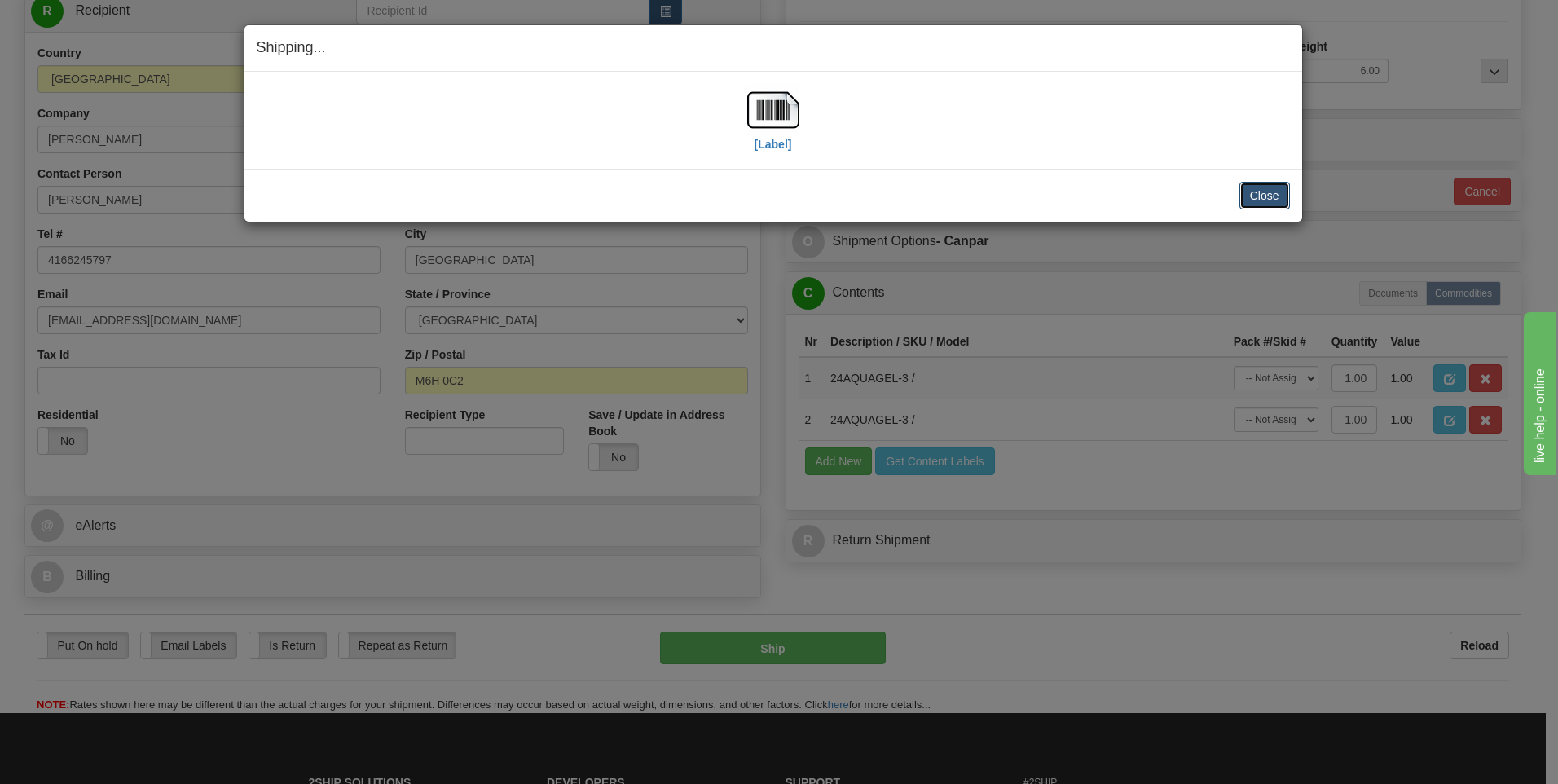
click at [1274, 199] on button "Close" at bounding box center [1264, 195] width 51 height 28
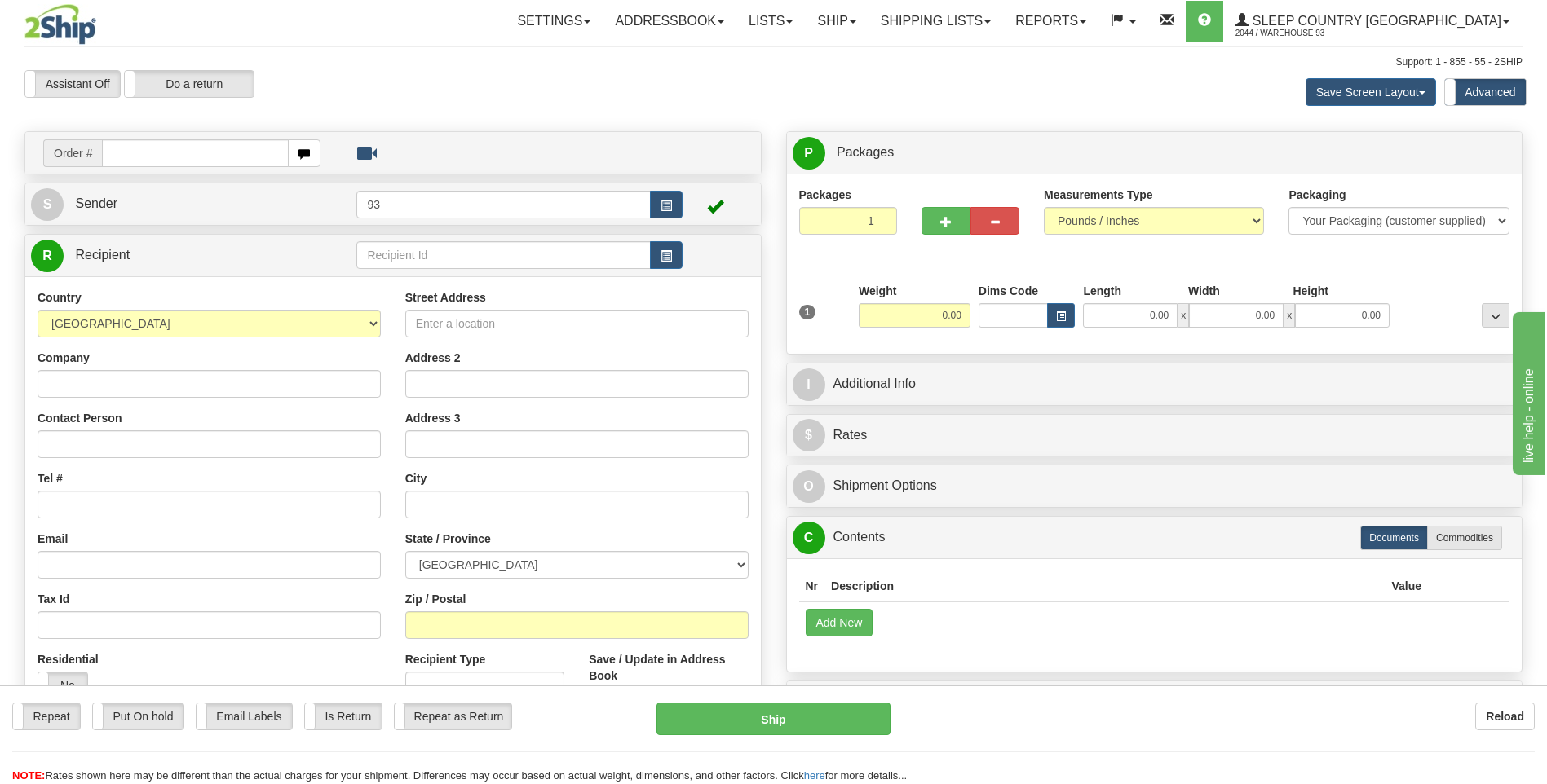
click at [181, 161] on input "text" at bounding box center [194, 153] width 186 height 28
type input "9000I156198"
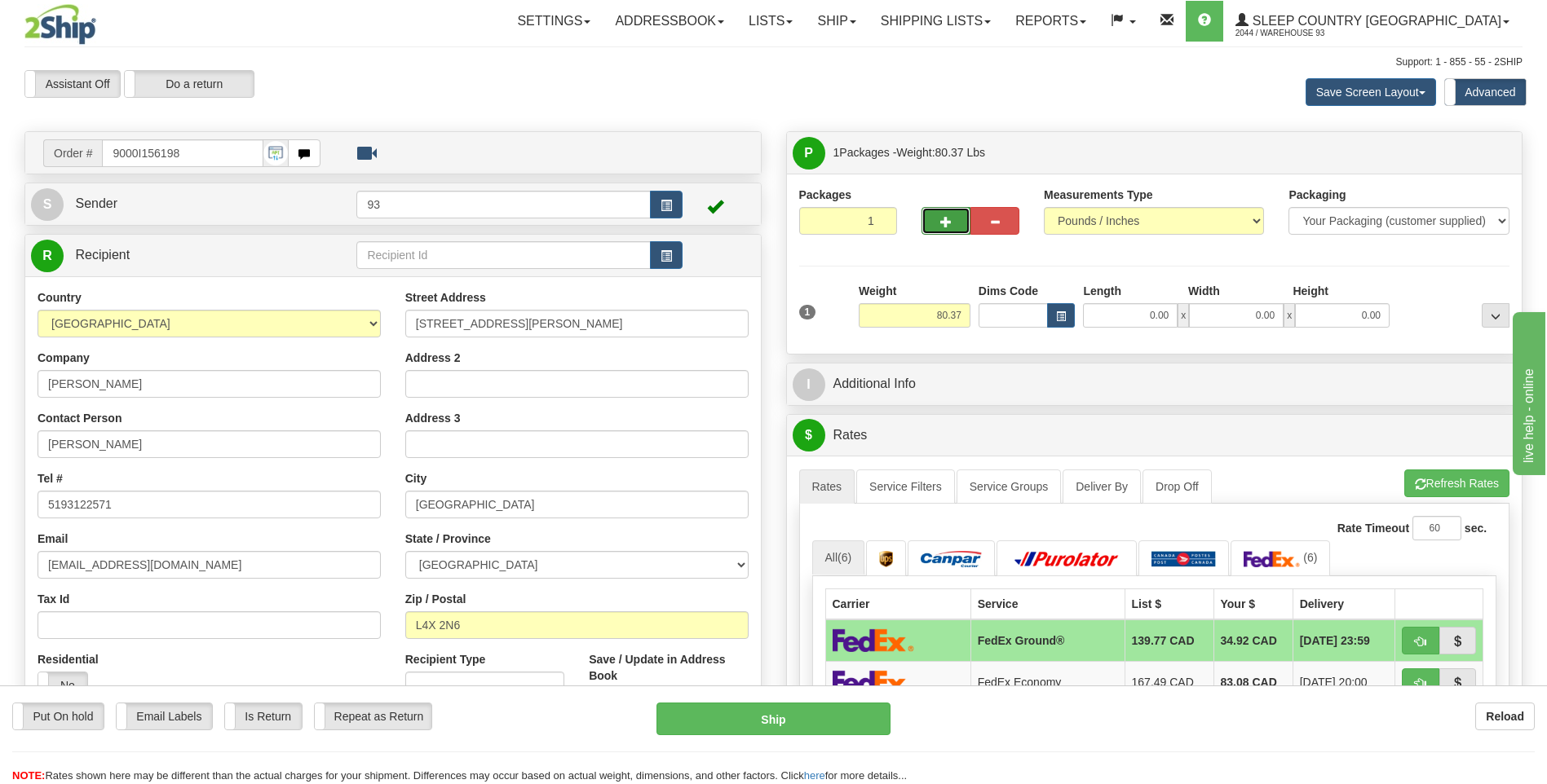
click at [946, 213] on button "button" at bounding box center [945, 220] width 49 height 28
type input "2"
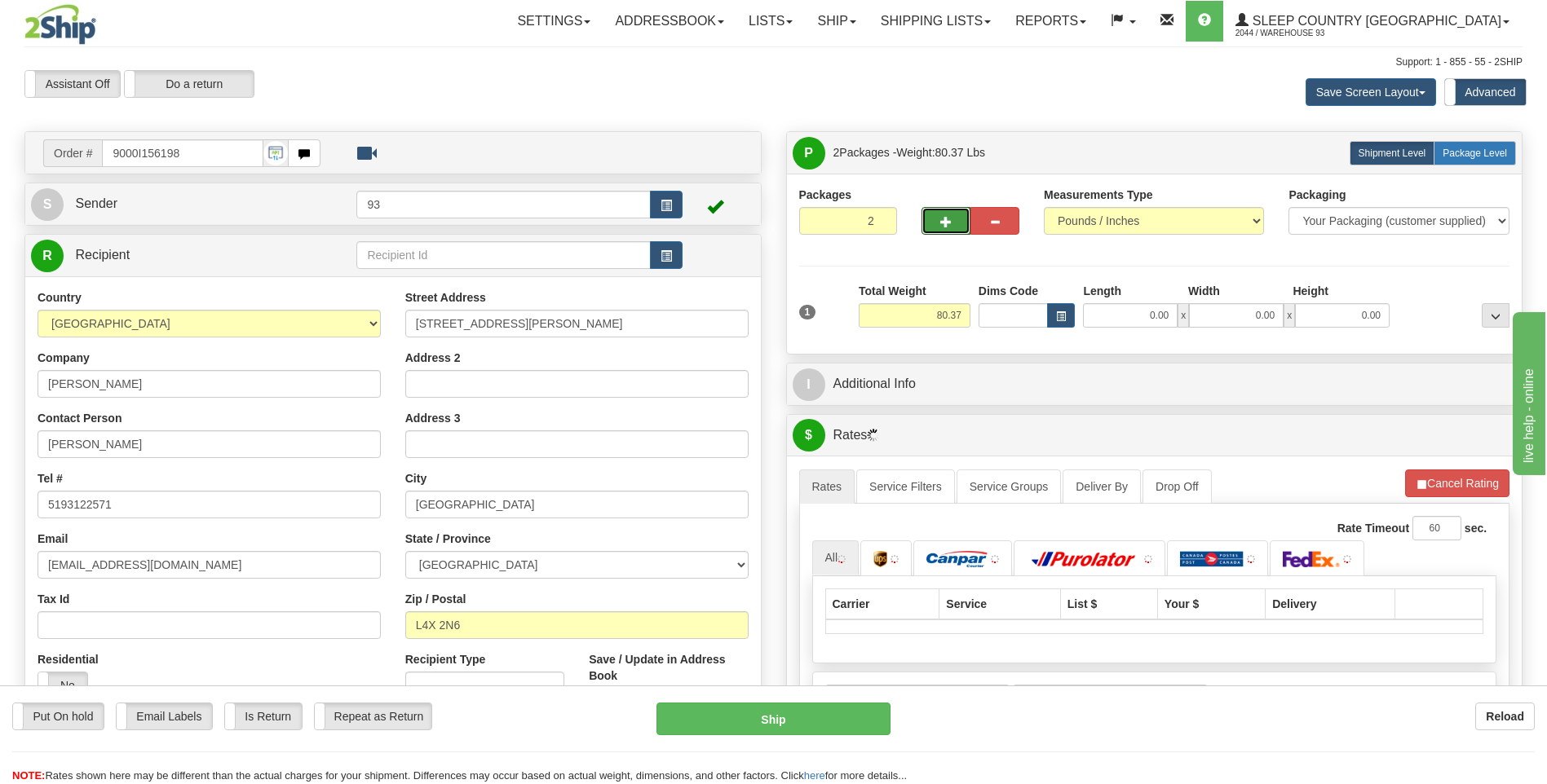
click at [1493, 157] on span "Package Level" at bounding box center [1474, 153] width 64 height 12
radio input "true"
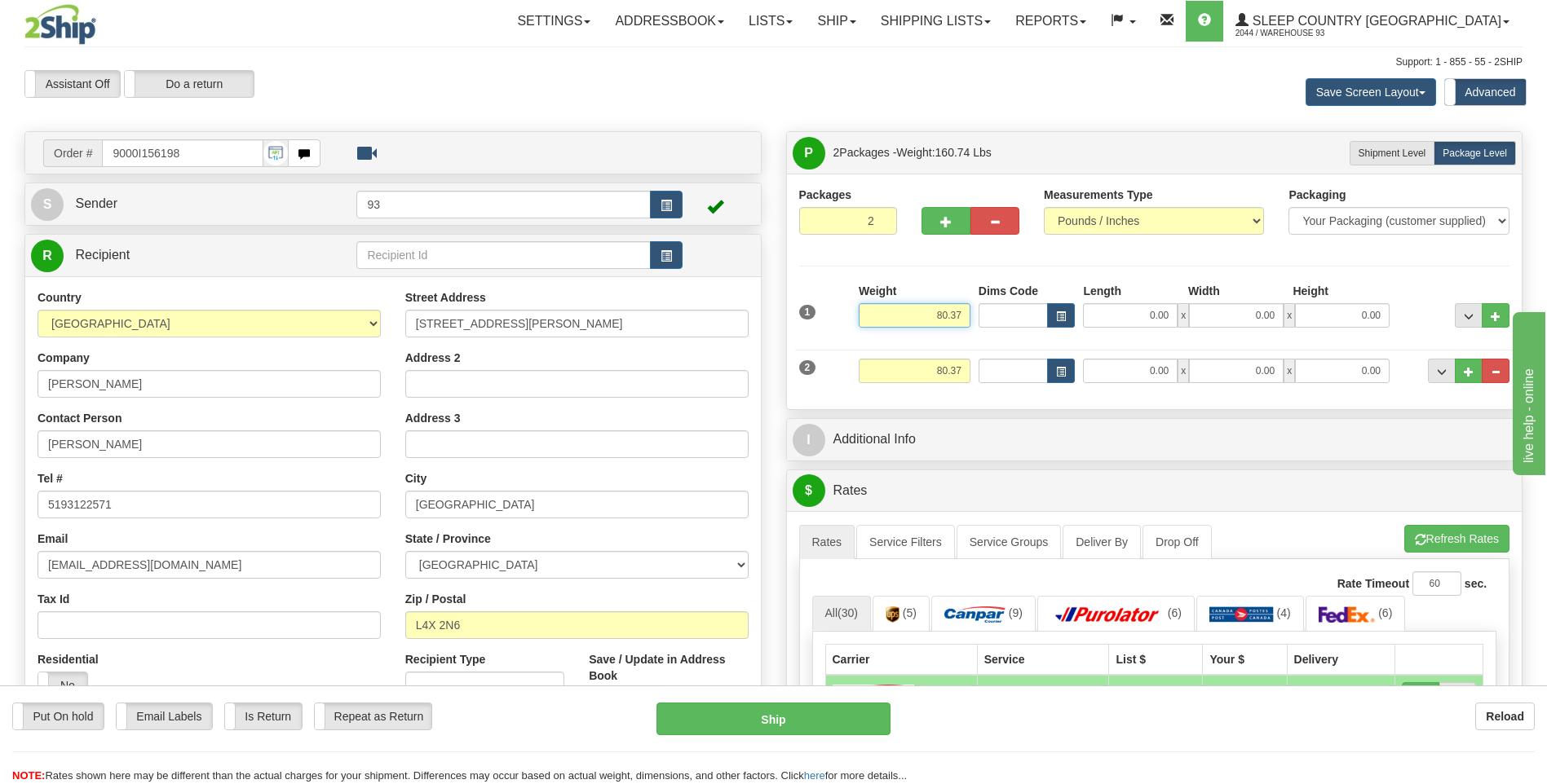
click at [968, 309] on input "80.37" at bounding box center [915, 315] width 112 height 24
type input "8"
type input "58.00"
click at [1103, 307] on input "0.00" at bounding box center [1130, 315] width 94 height 24
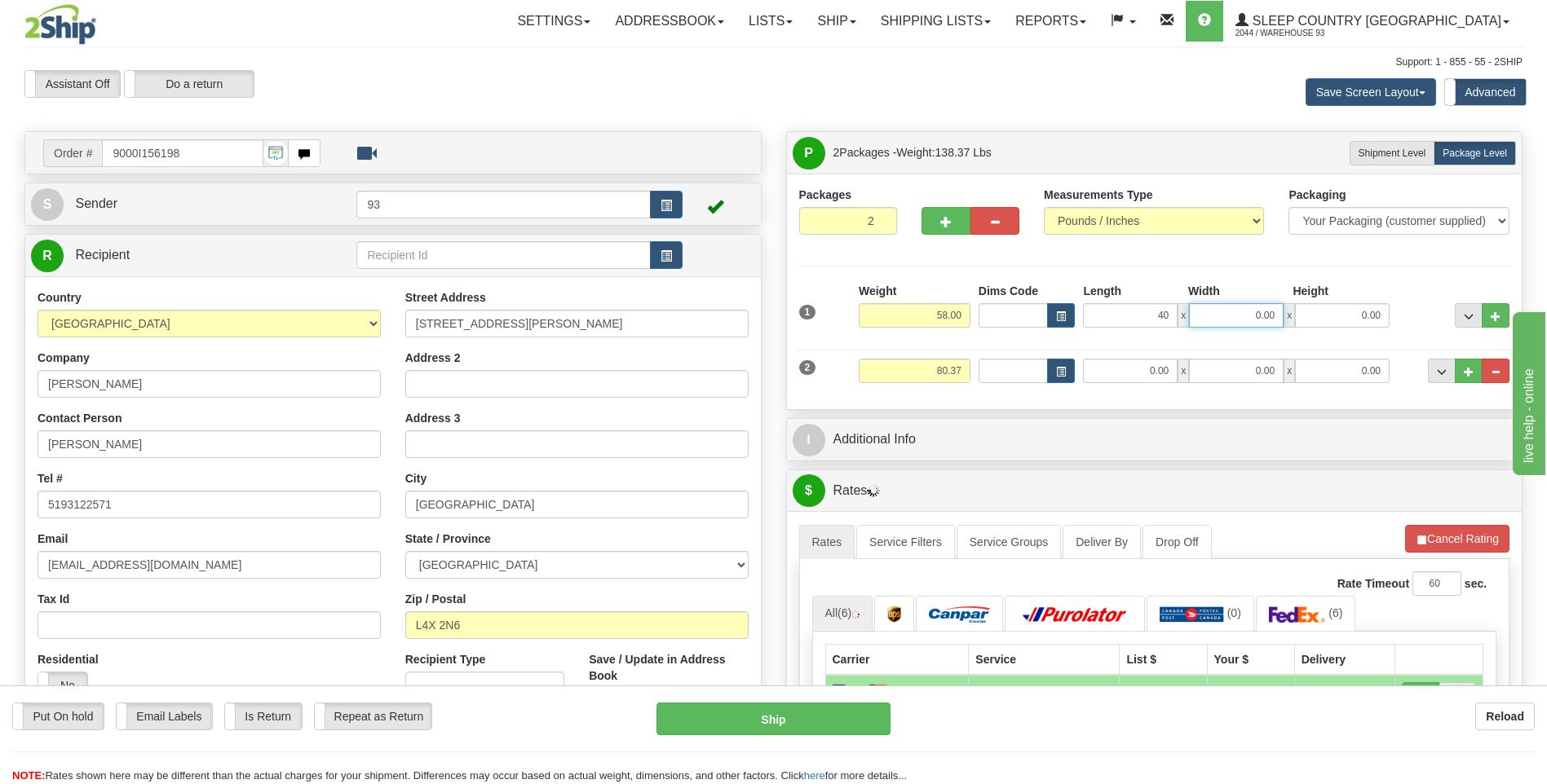
type input "40.00"
click at [1247, 321] on input "0.00" at bounding box center [1236, 315] width 94 height 24
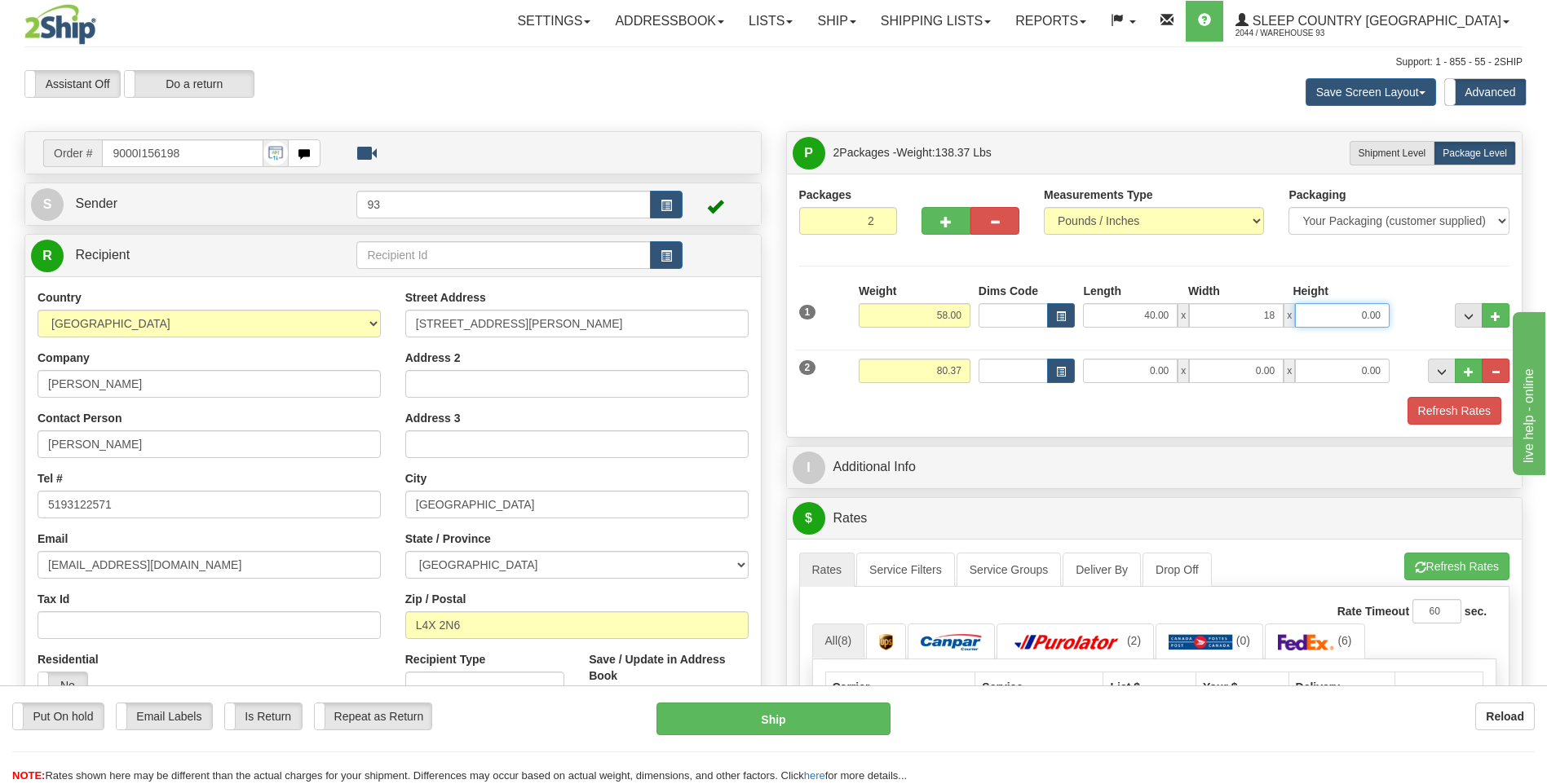
type input "18.00"
click at [1368, 315] on input "0.00" at bounding box center [1342, 315] width 94 height 24
type input "18.00"
click at [966, 367] on input "80.37" at bounding box center [915, 370] width 112 height 24
type input "8"
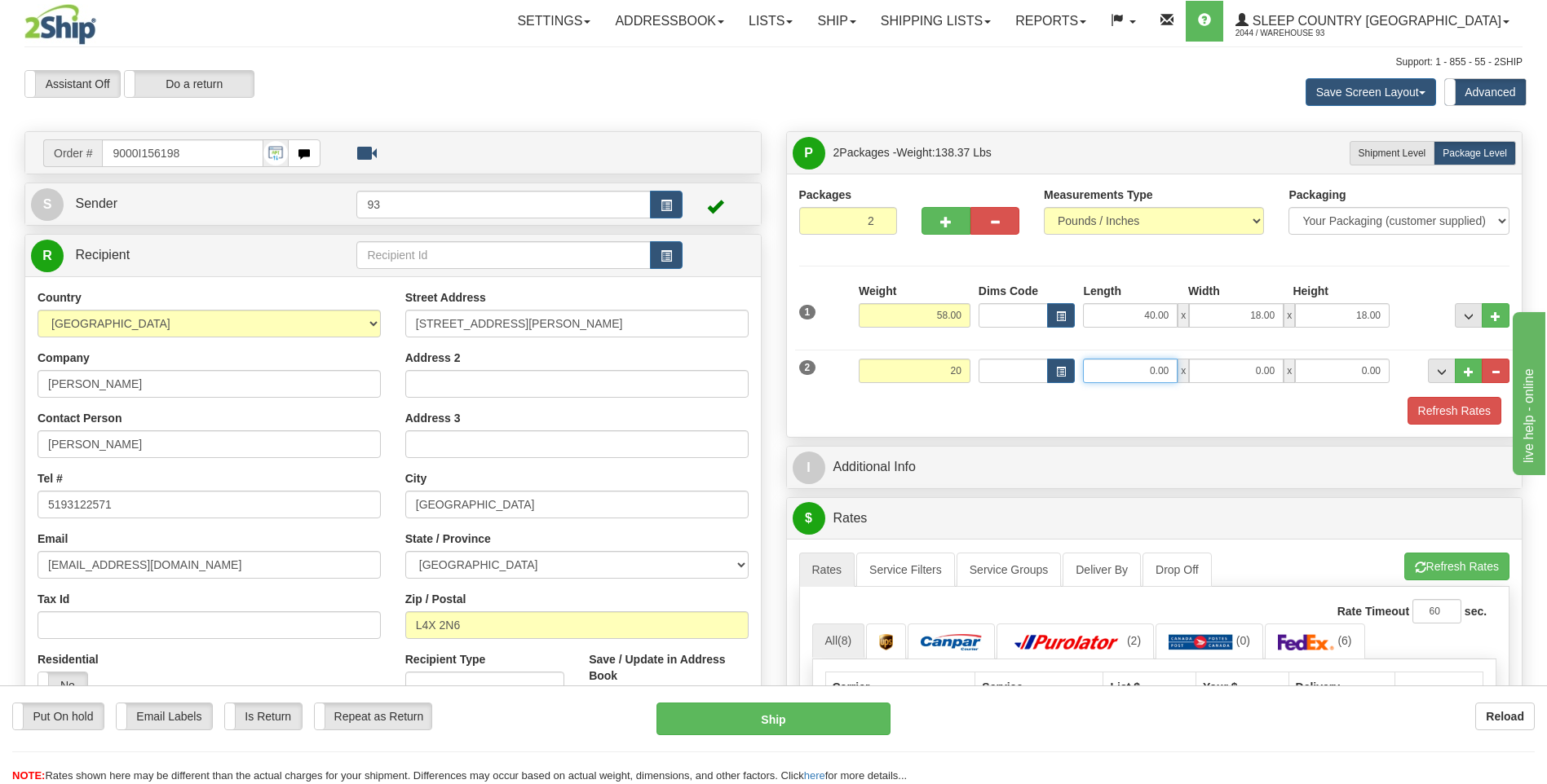
click at [1124, 368] on input "0.00" at bounding box center [1130, 370] width 94 height 24
type input "20.00"
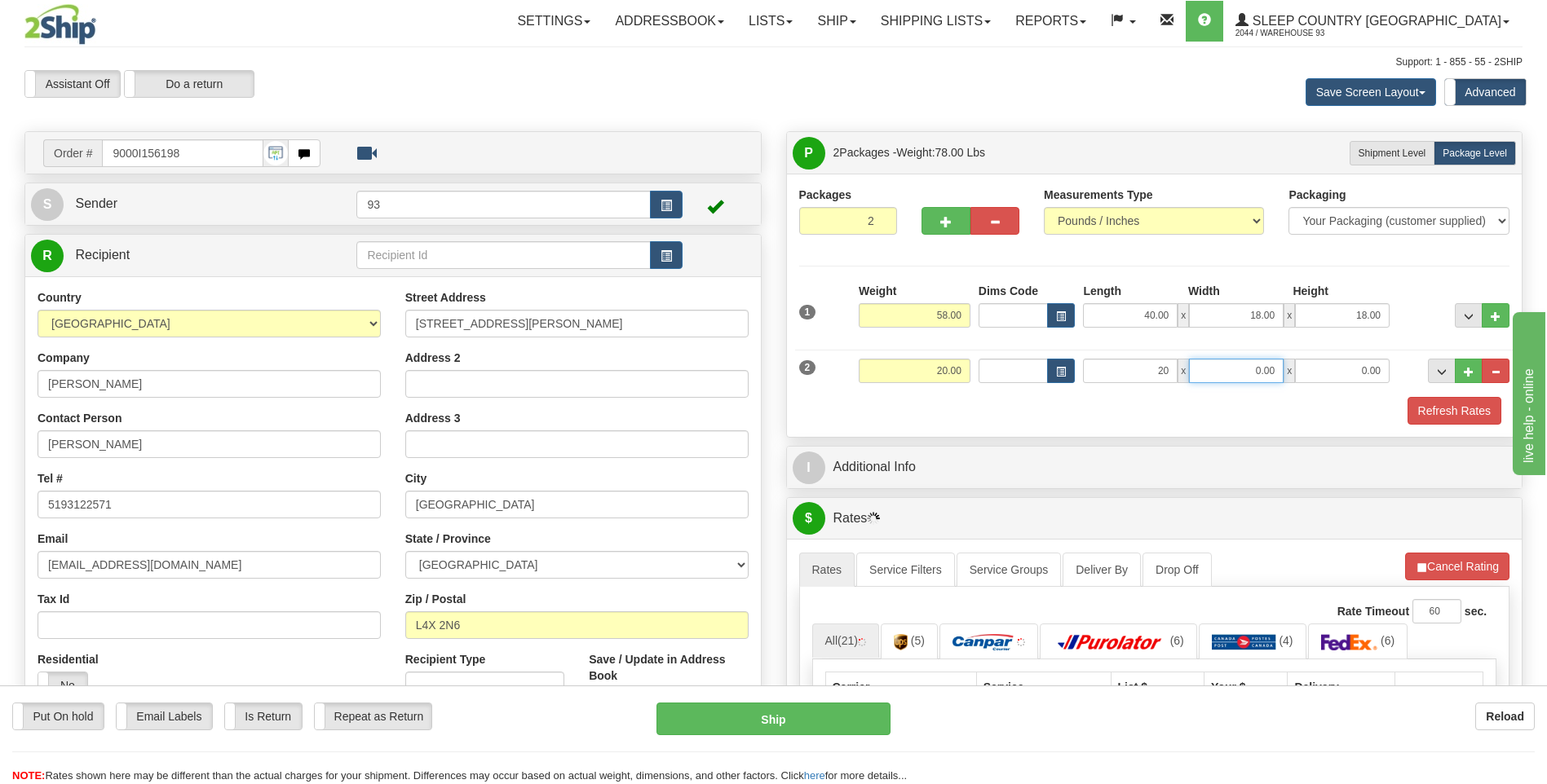
type input "20.00"
click at [1226, 376] on input "0.00" at bounding box center [1236, 370] width 94 height 24
type input "10.00"
click at [1360, 372] on input "0.00" at bounding box center [1342, 370] width 94 height 24
type input "10.00"
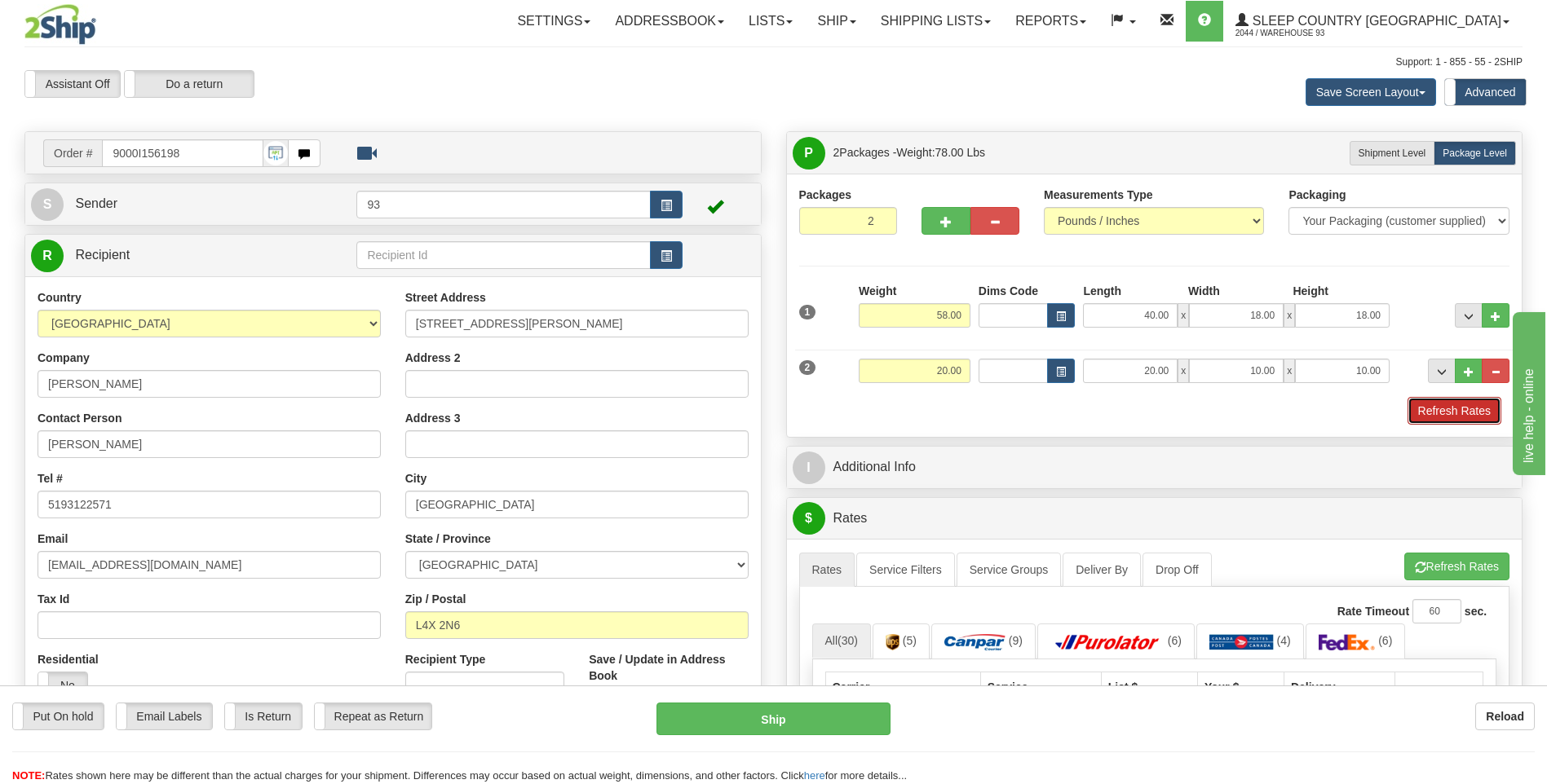
click at [1449, 424] on button "Refresh Rates" at bounding box center [1454, 410] width 93 height 28
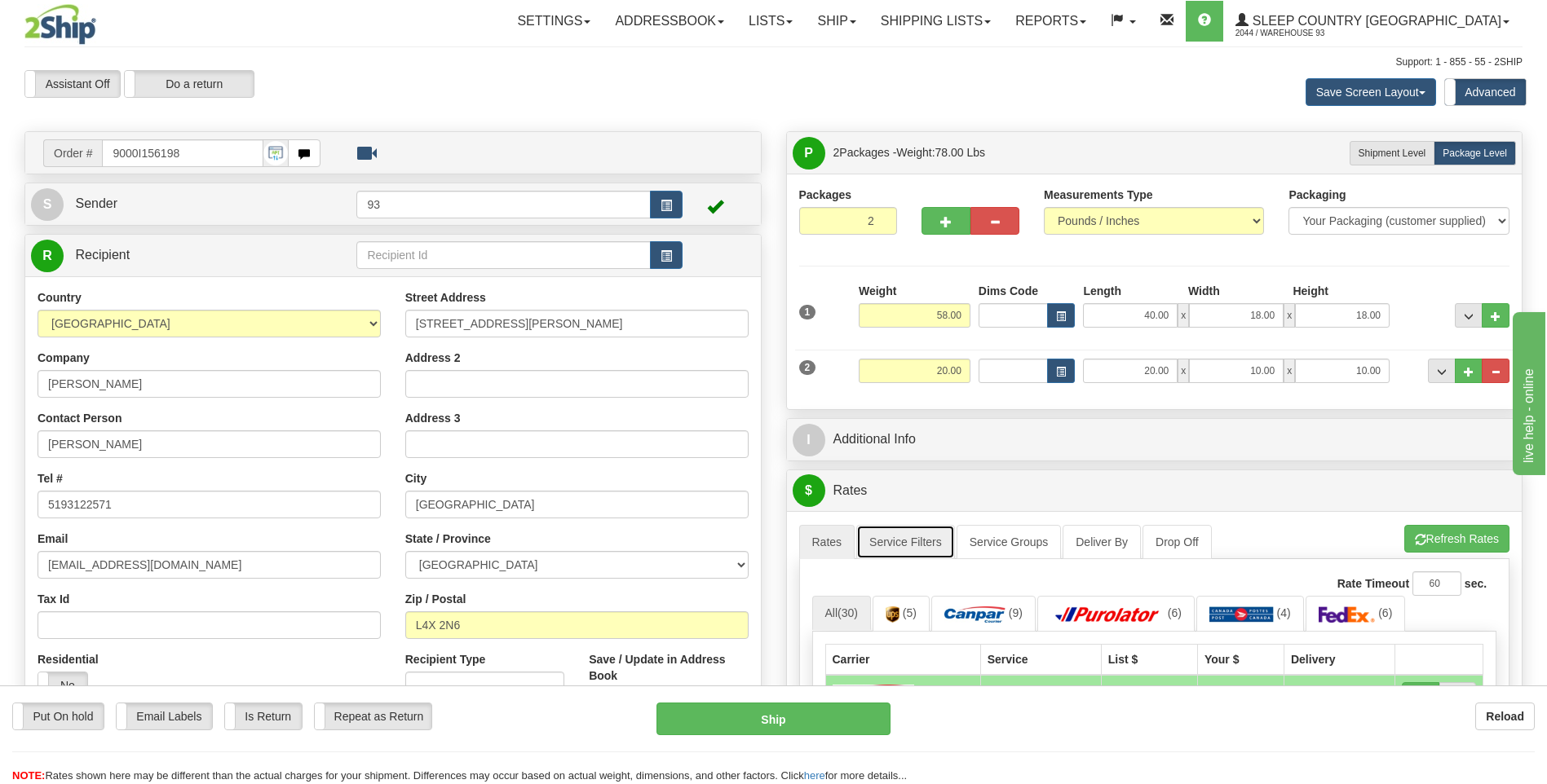
click at [911, 543] on link "Service Filters" at bounding box center [905, 541] width 98 height 34
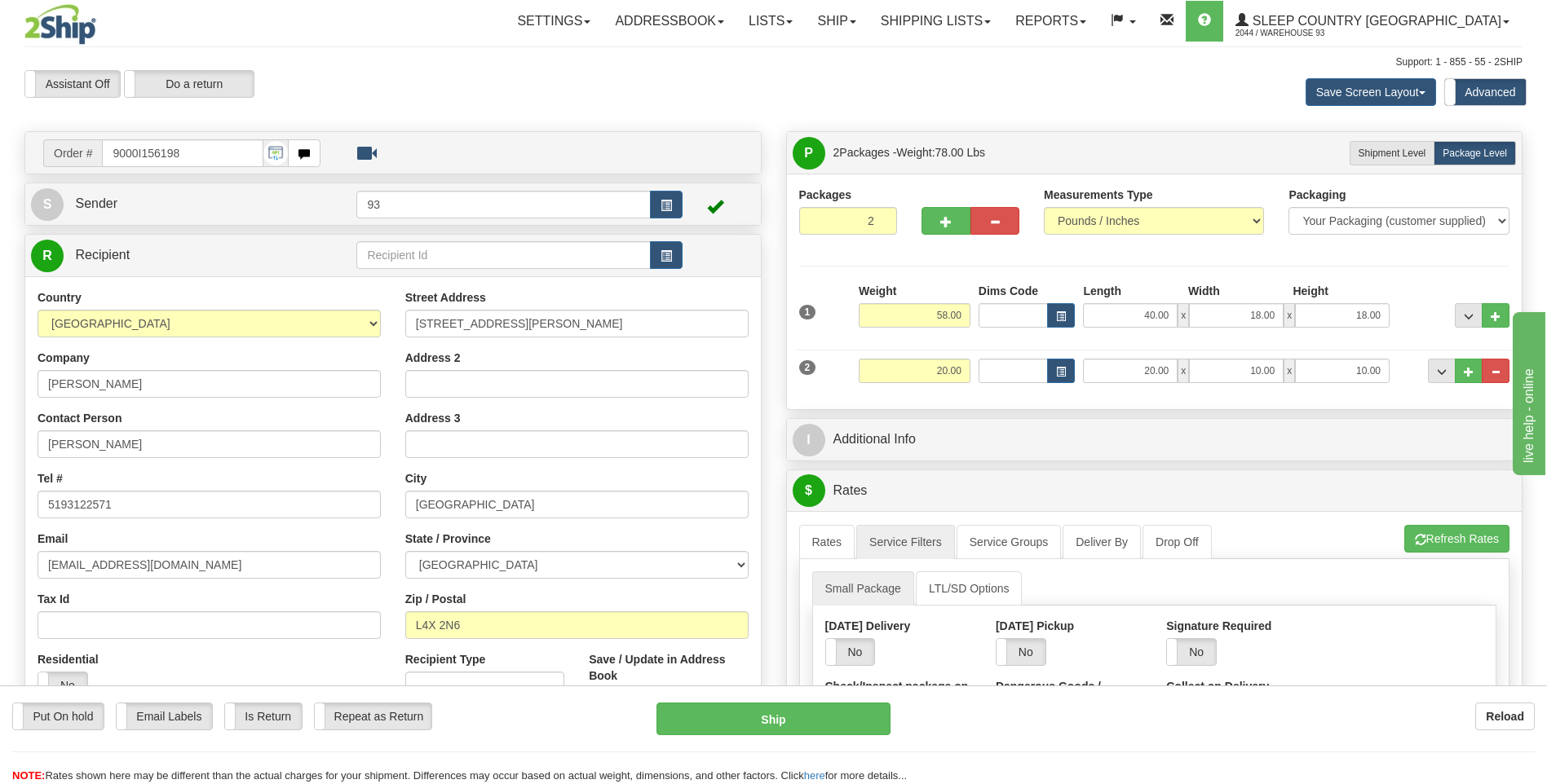
drag, startPoint x: 1193, startPoint y: 654, endPoint x: 1236, endPoint y: 614, distance: 58.7
click at [1193, 651] on label "No" at bounding box center [1191, 651] width 49 height 26
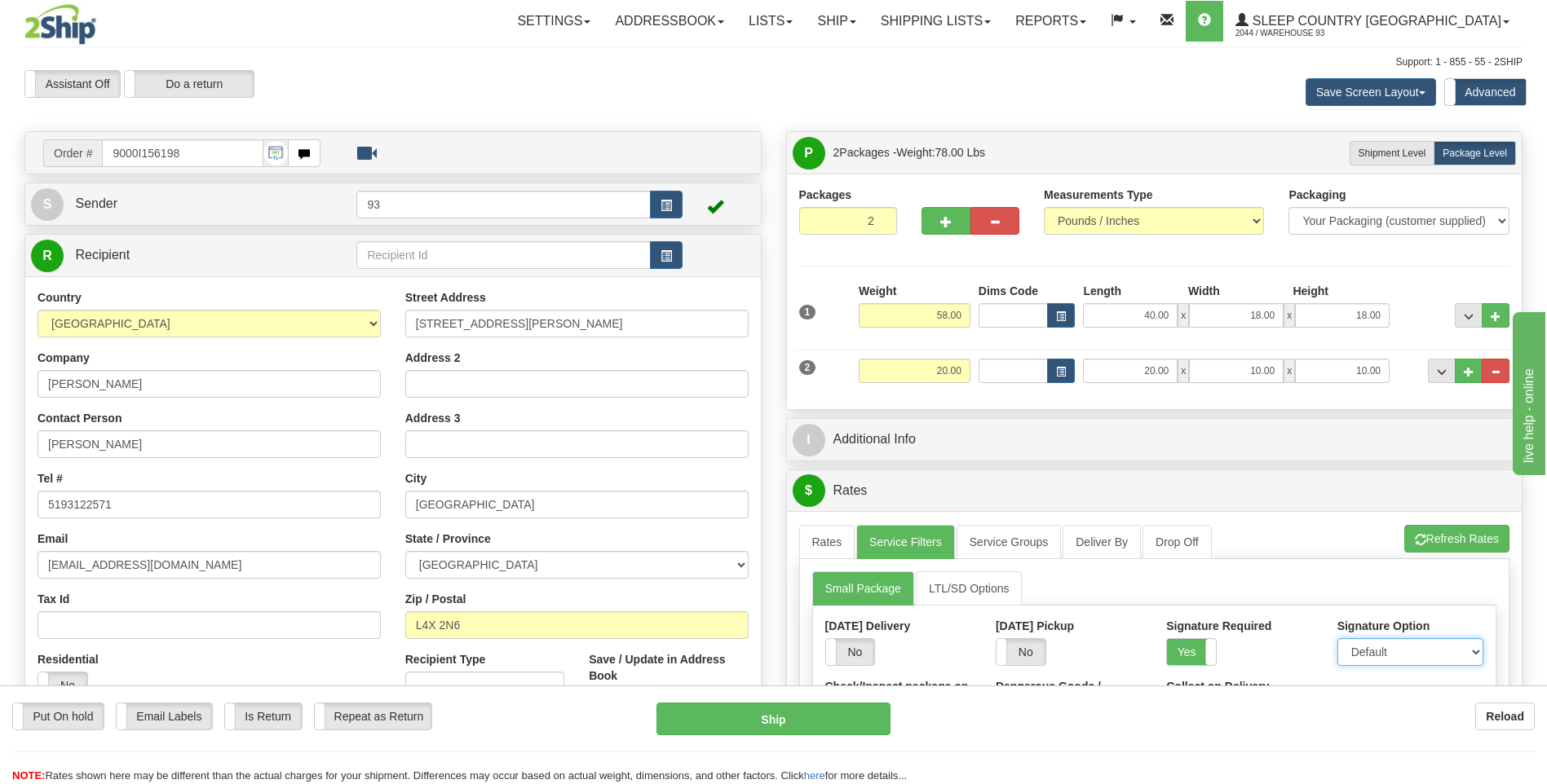
click at [1373, 640] on select "Default Adult Direct Indirect No Signature Required" at bounding box center [1410, 651] width 146 height 28
select select "1"
click at [1338, 638] on select "Default Adult Direct Indirect No Signature Required" at bounding box center [1410, 651] width 146 height 28
click at [841, 539] on link "Rates" at bounding box center [827, 541] width 56 height 34
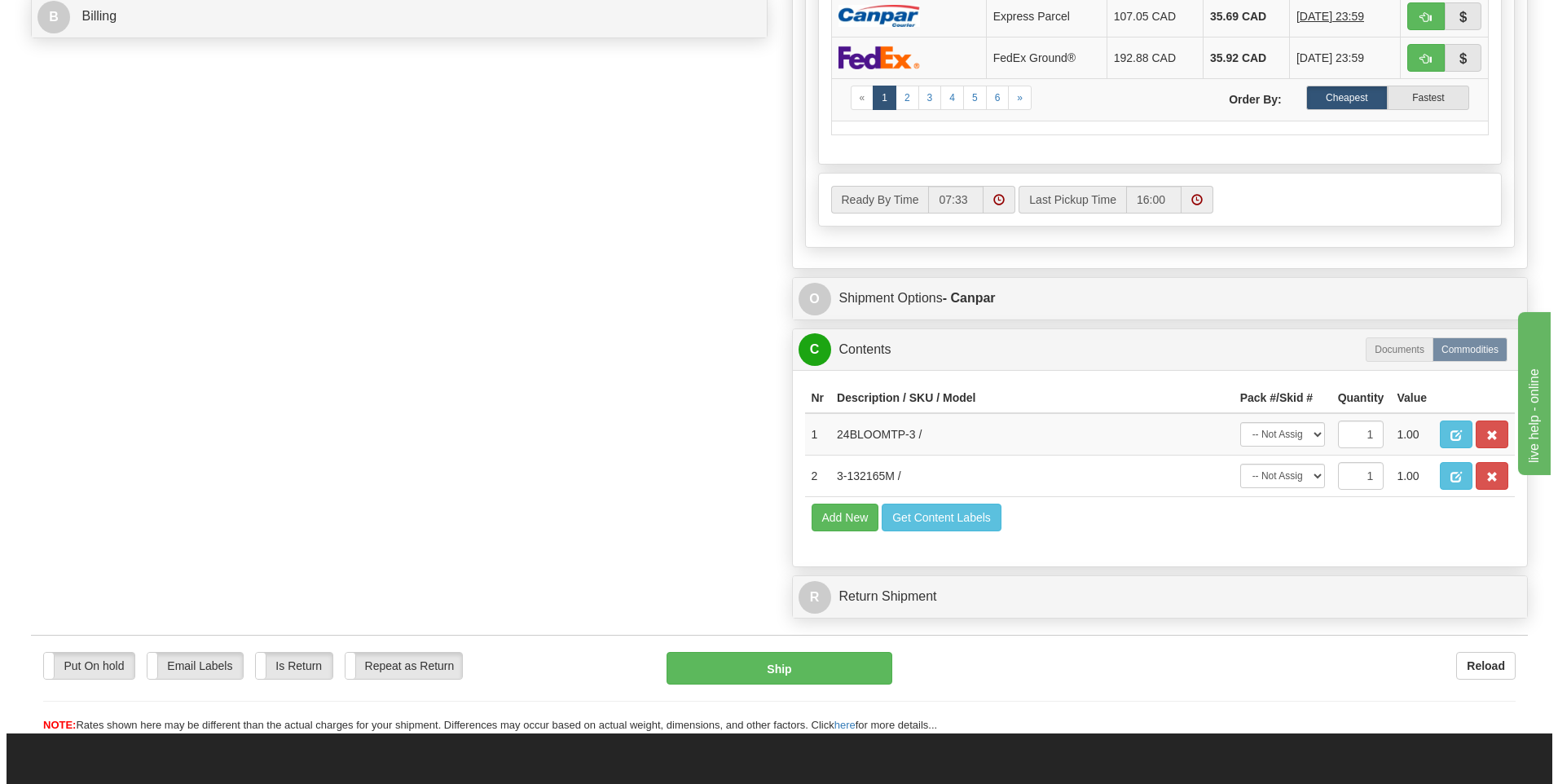
scroll to position [897, 0]
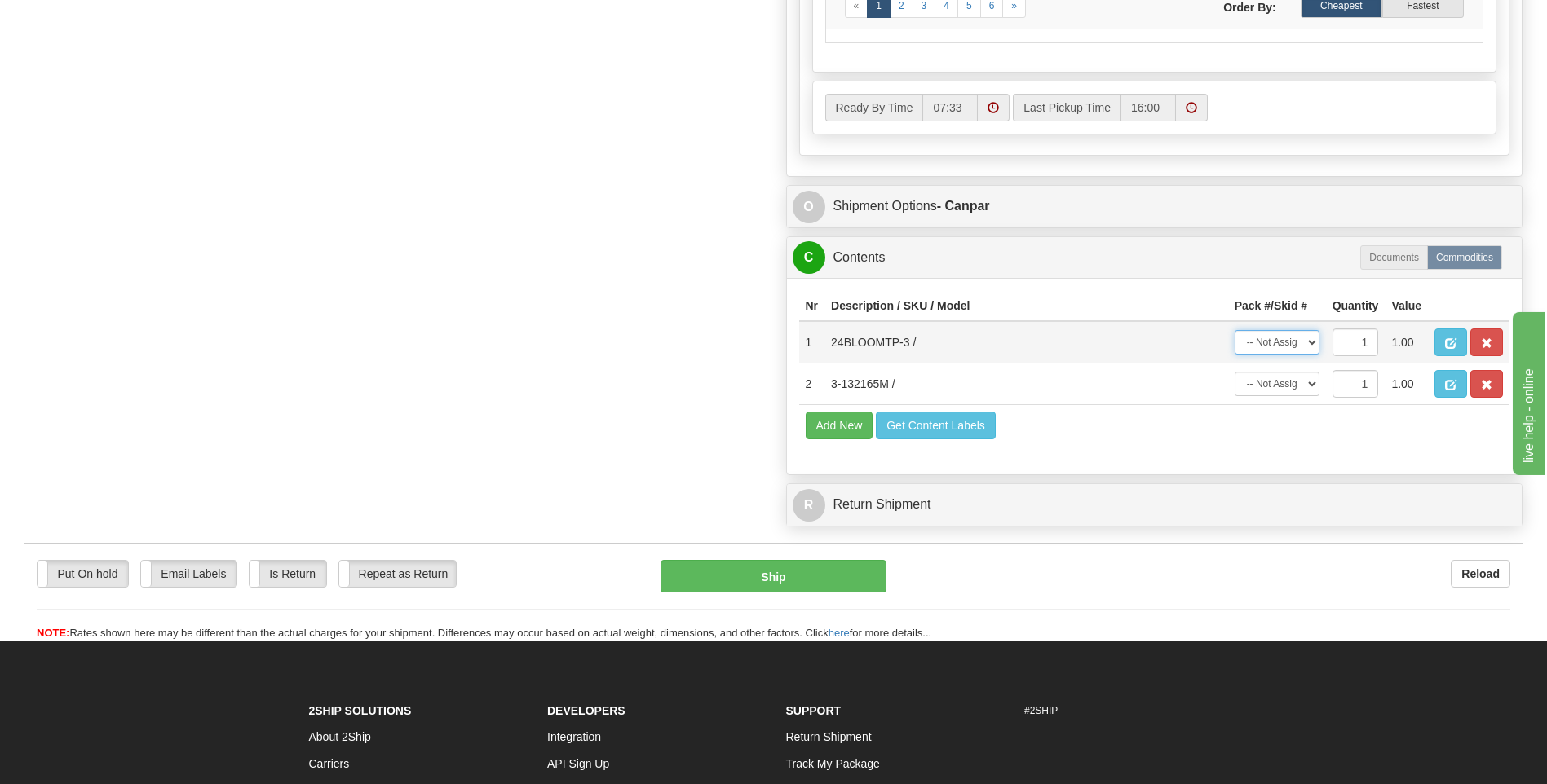
click at [1287, 339] on select "-- Not Assigned -- Package 1 Package 2" at bounding box center [1277, 342] width 85 height 24
select select "1"
click at [1234, 330] on select "-- Not Assigned -- Package 1 Package 2" at bounding box center [1277, 342] width 85 height 24
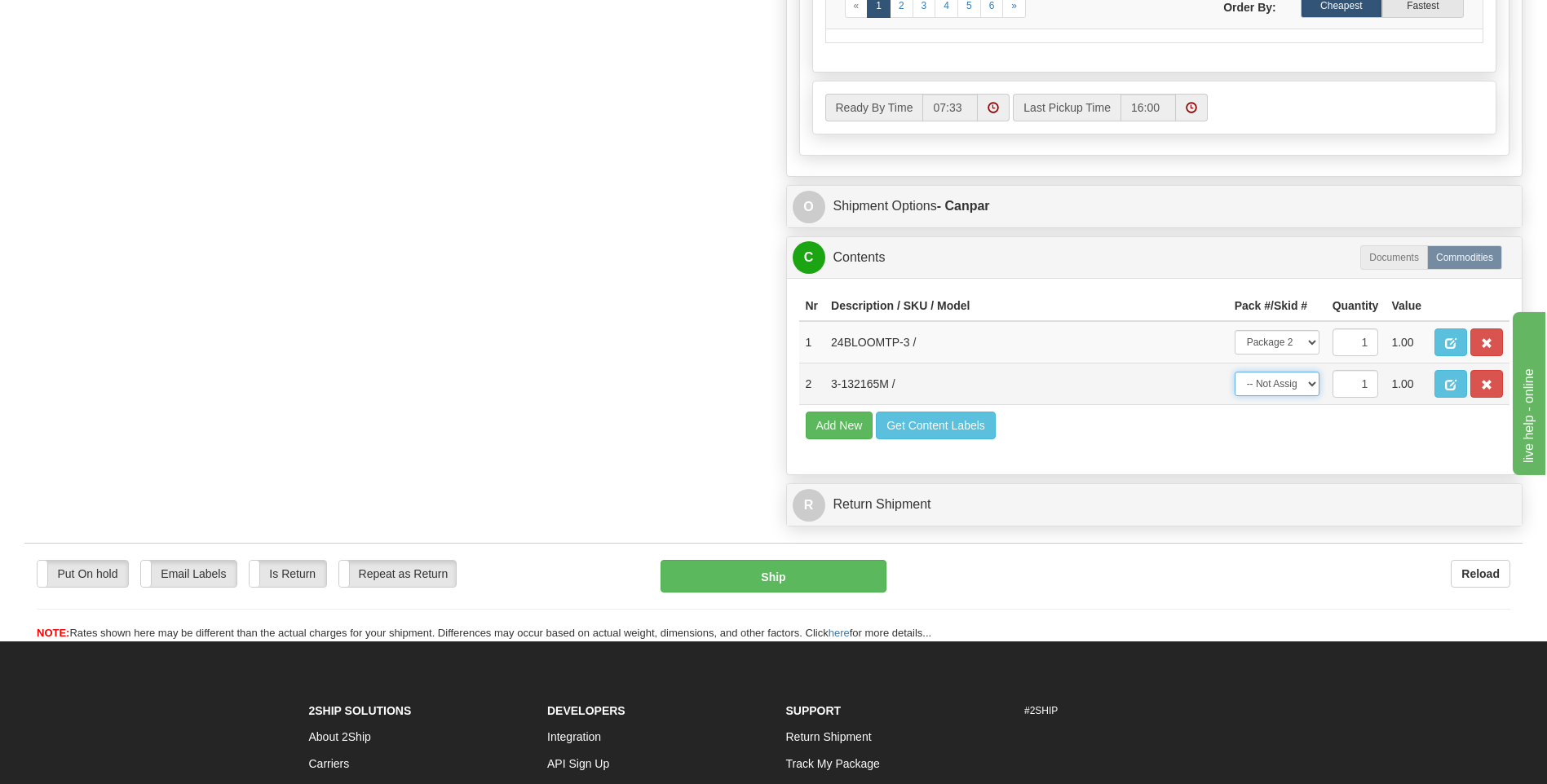
click at [1284, 382] on select "-- Not Assigned -- Package 1 Package 2" at bounding box center [1277, 384] width 85 height 24
select select "0"
click at [1234, 372] on select "-- Not Assigned -- Package 1 Package 2" at bounding box center [1277, 384] width 85 height 24
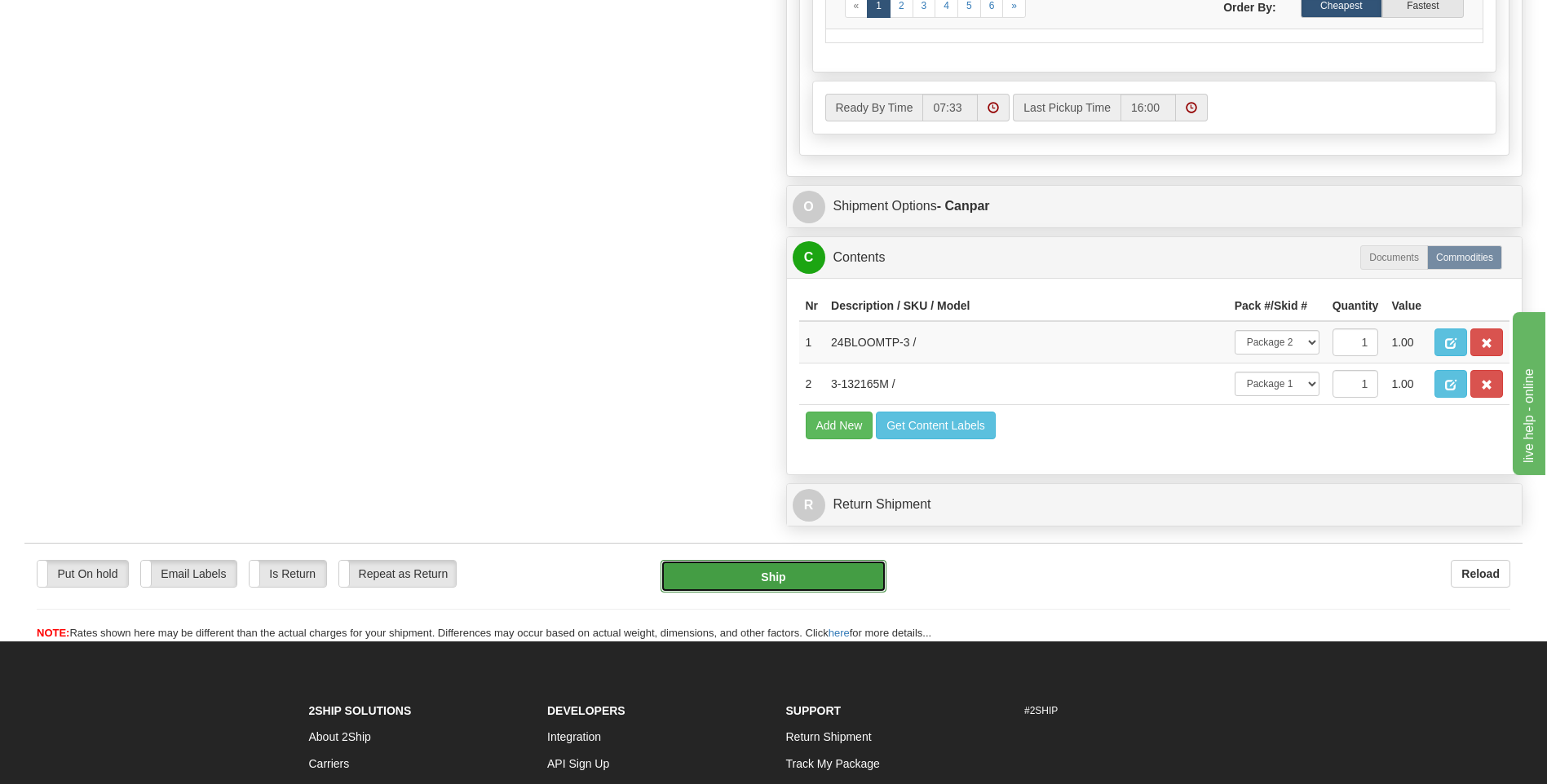
click at [814, 582] on button "Ship" at bounding box center [774, 575] width 225 height 33
type input "1"
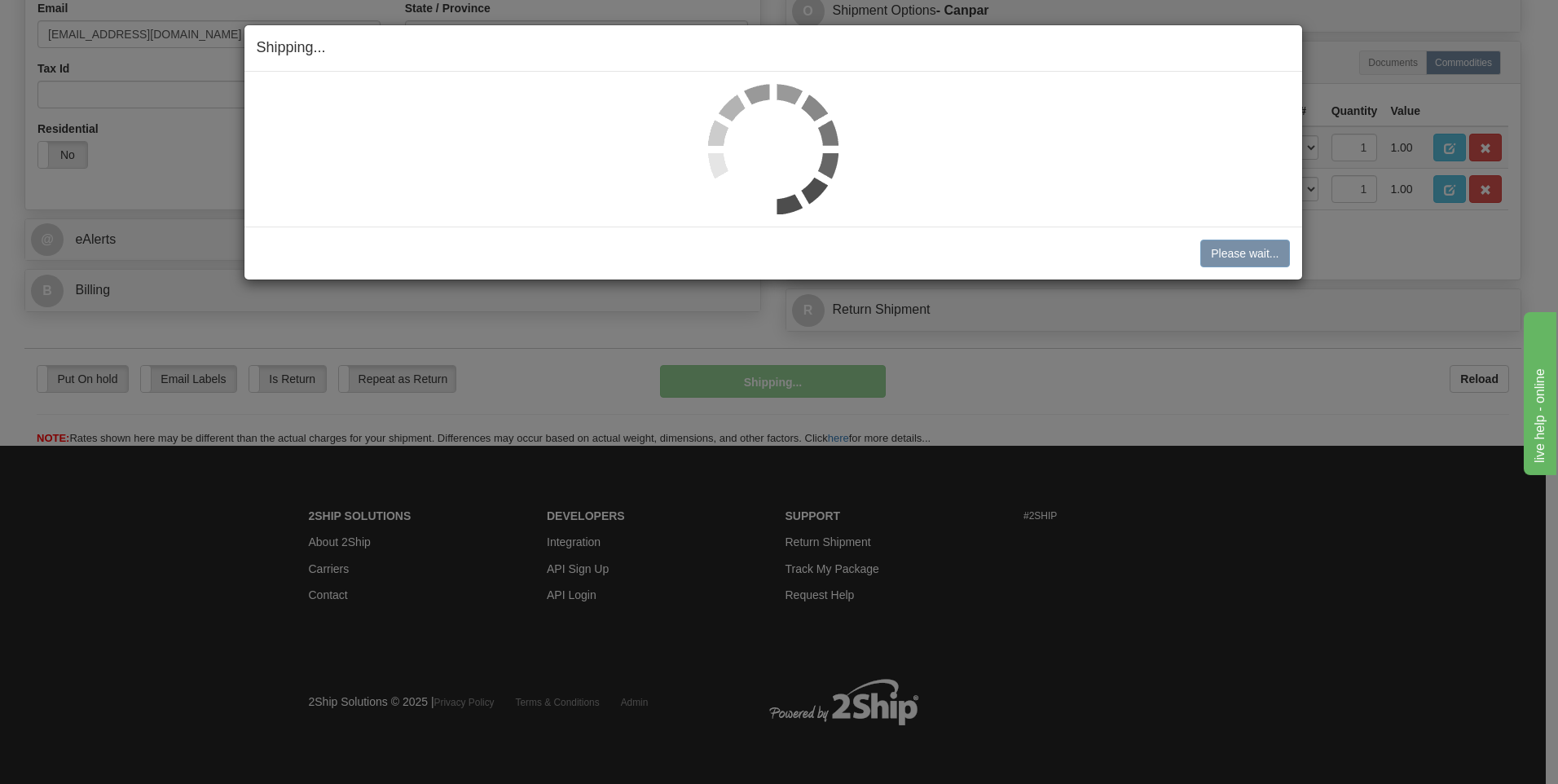
scroll to position [530, 0]
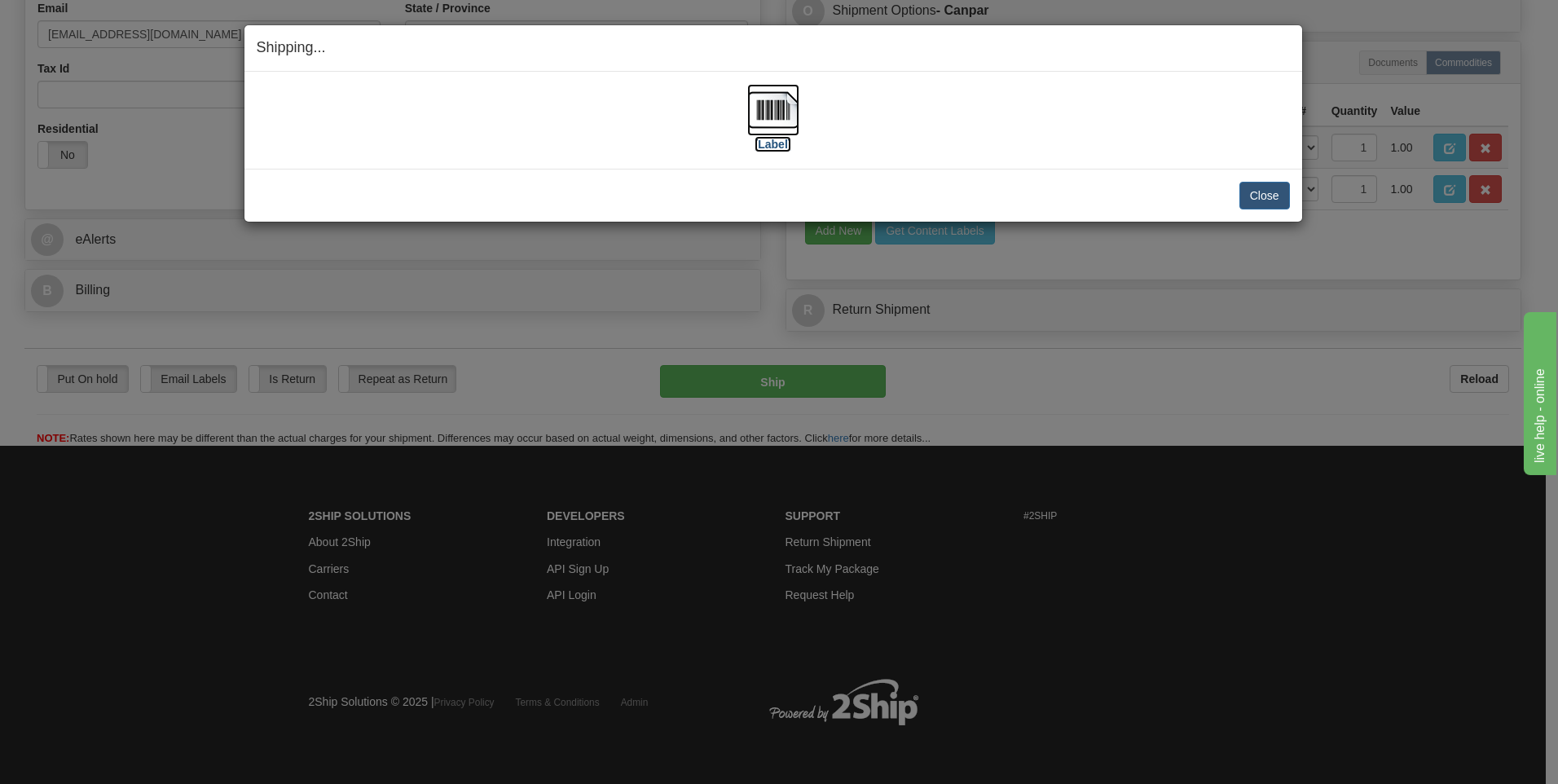
click at [780, 103] on img at bounding box center [773, 110] width 53 height 53
click at [1253, 202] on button "Close" at bounding box center [1264, 195] width 51 height 28
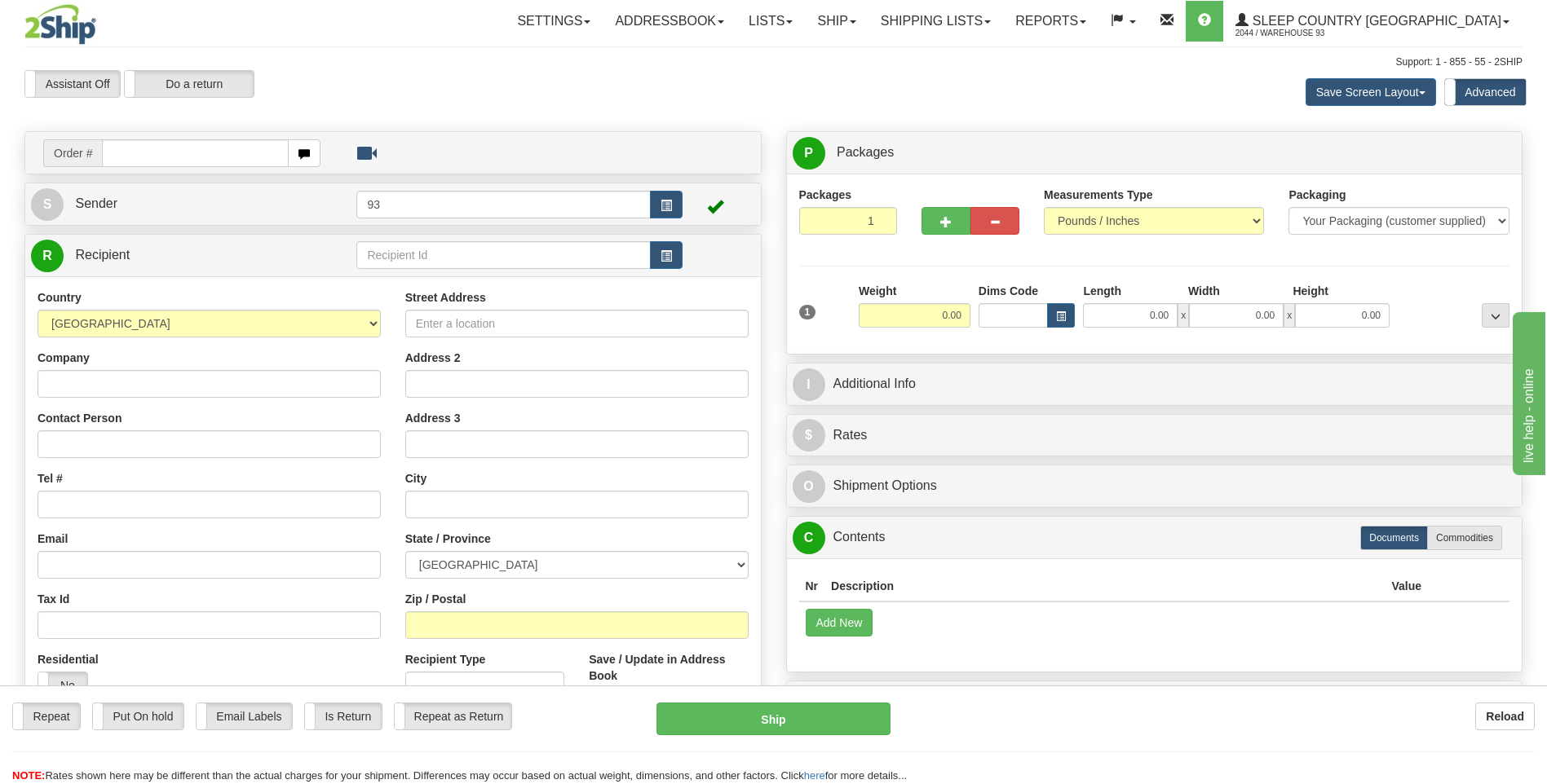
click at [180, 149] on input "text" at bounding box center [194, 153] width 186 height 28
type input "9000I156253"
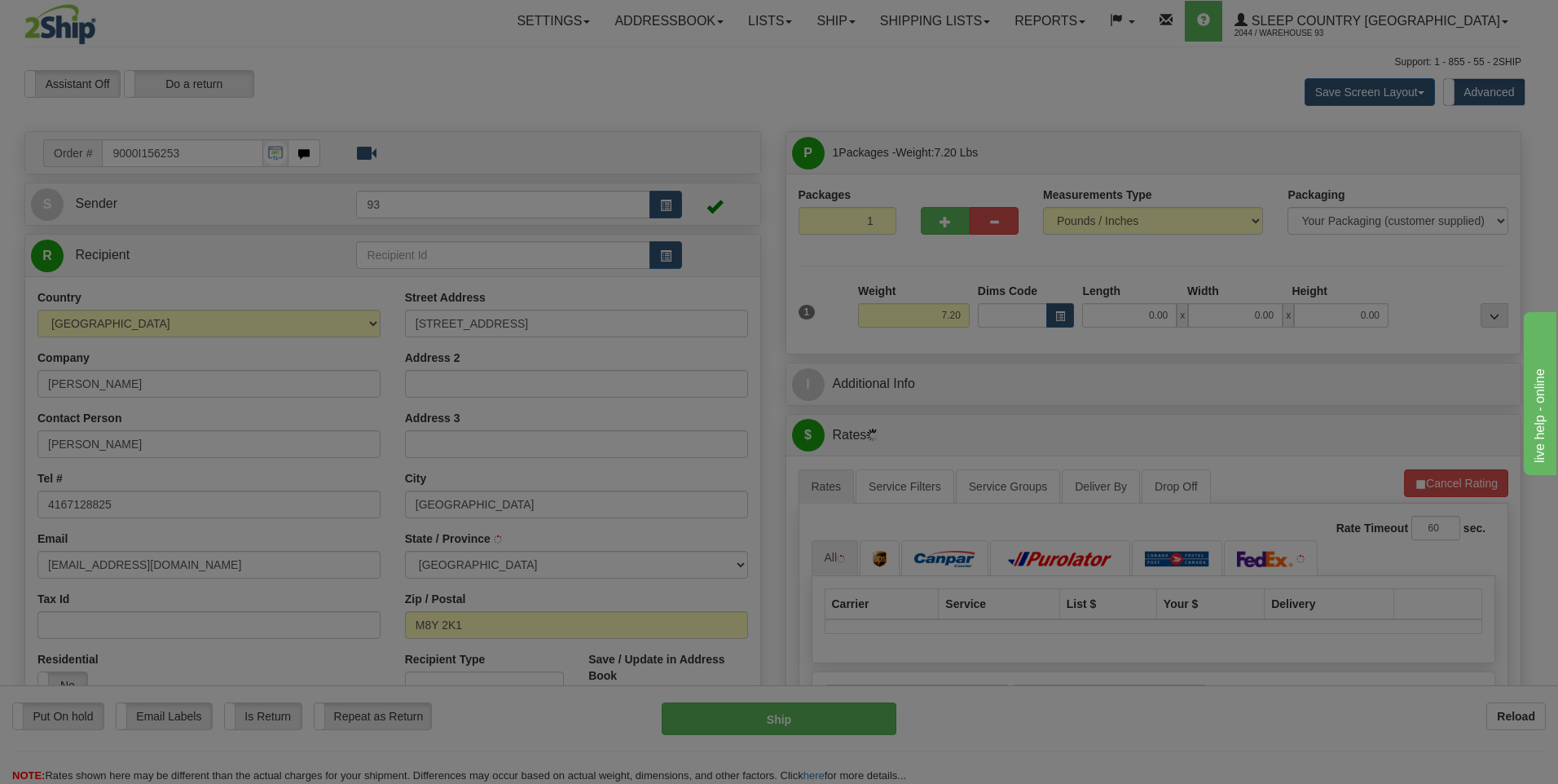
type input "ETOBICOKE"
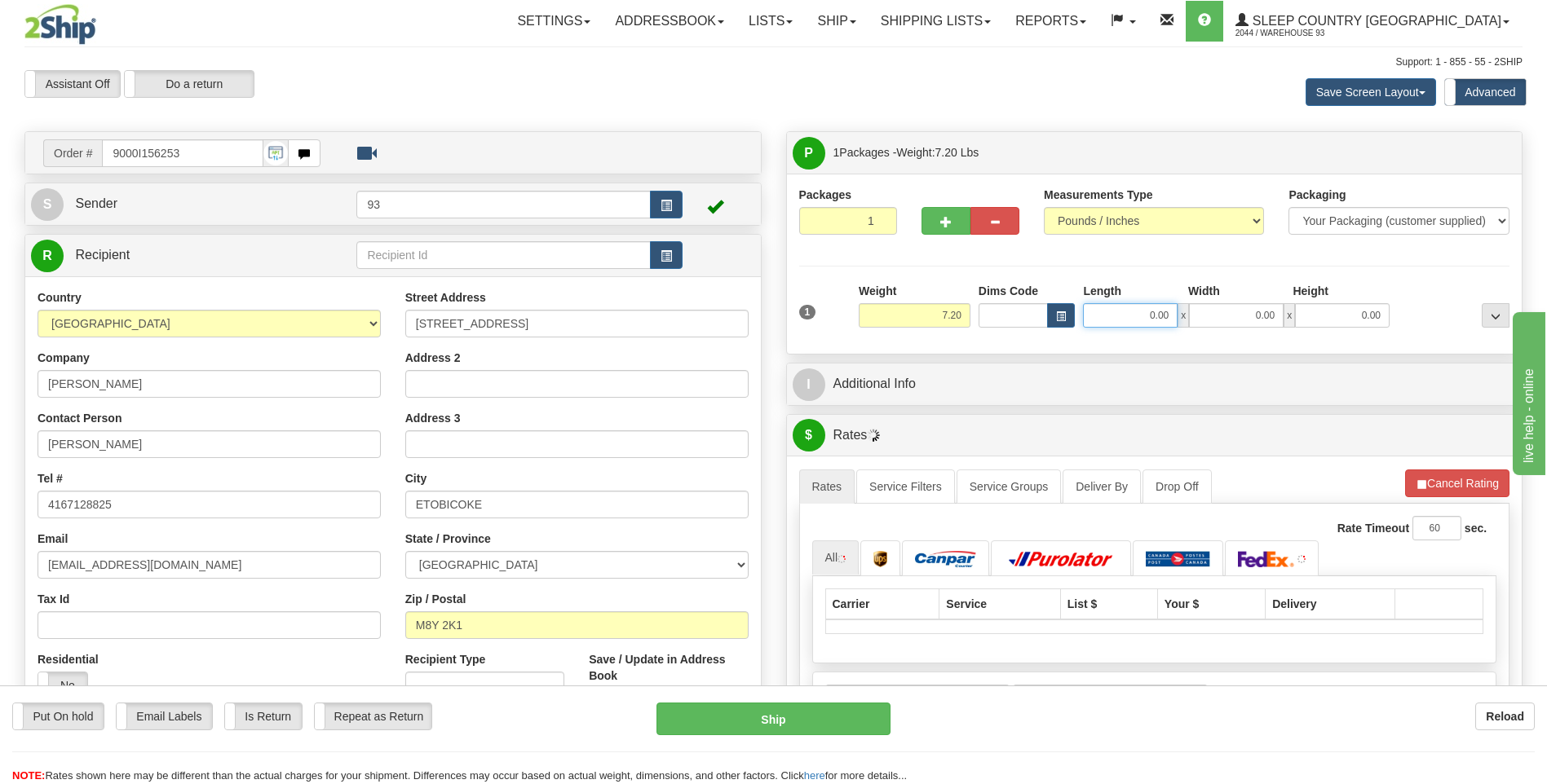
click at [1140, 321] on input "0.00" at bounding box center [1130, 315] width 94 height 24
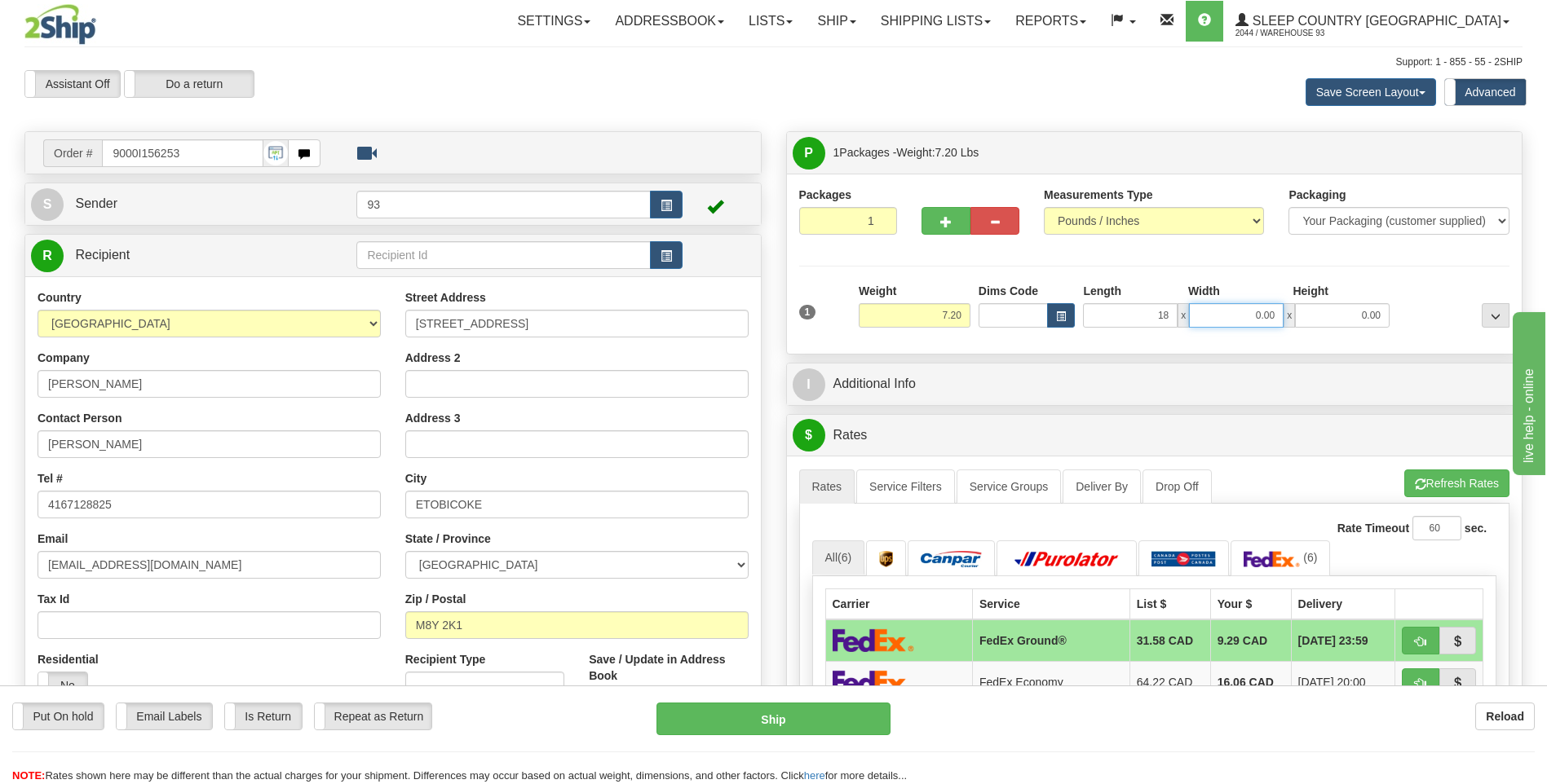
type input "18.00"
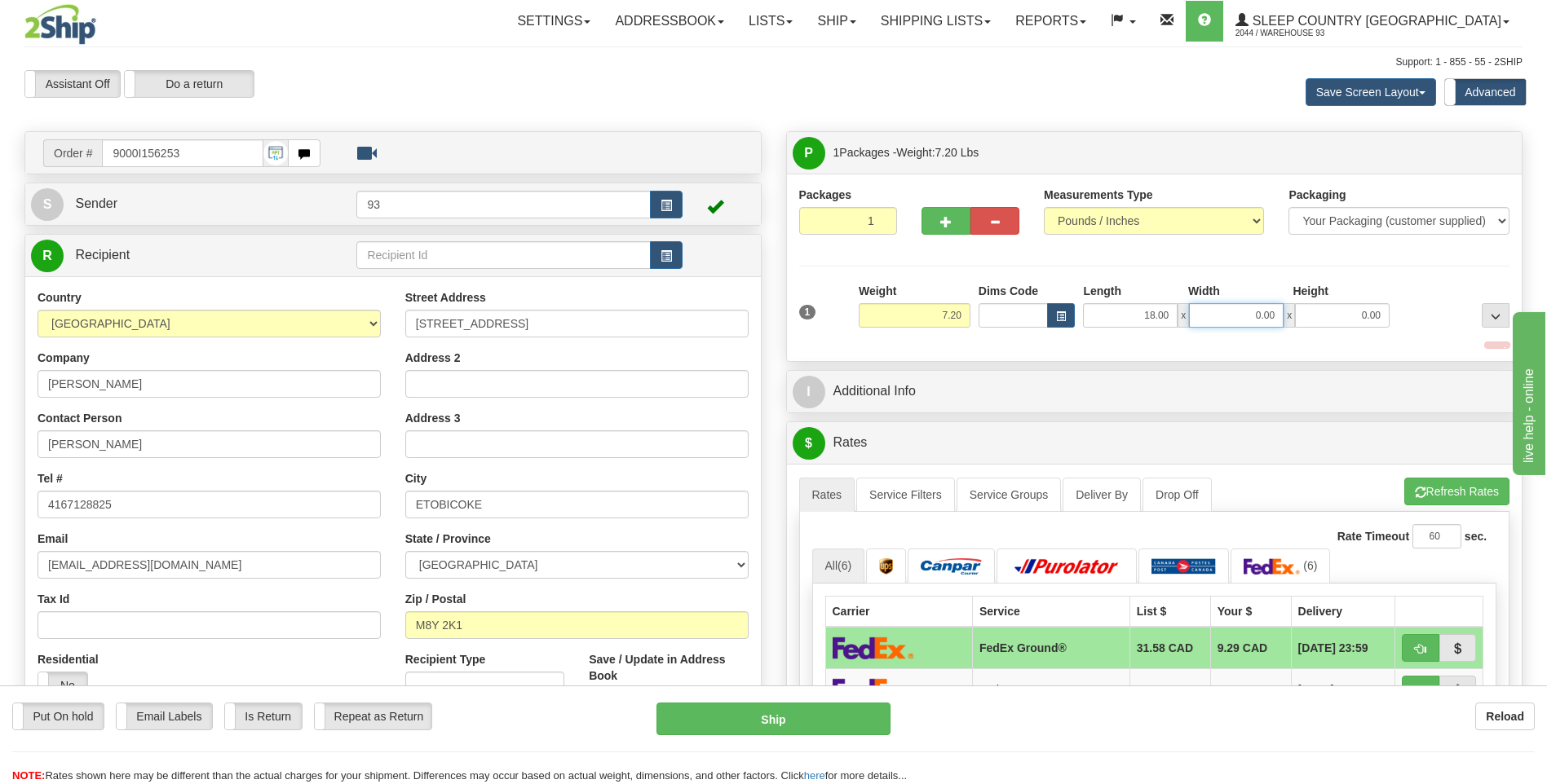
click at [1214, 307] on input "0.00" at bounding box center [1236, 315] width 94 height 24
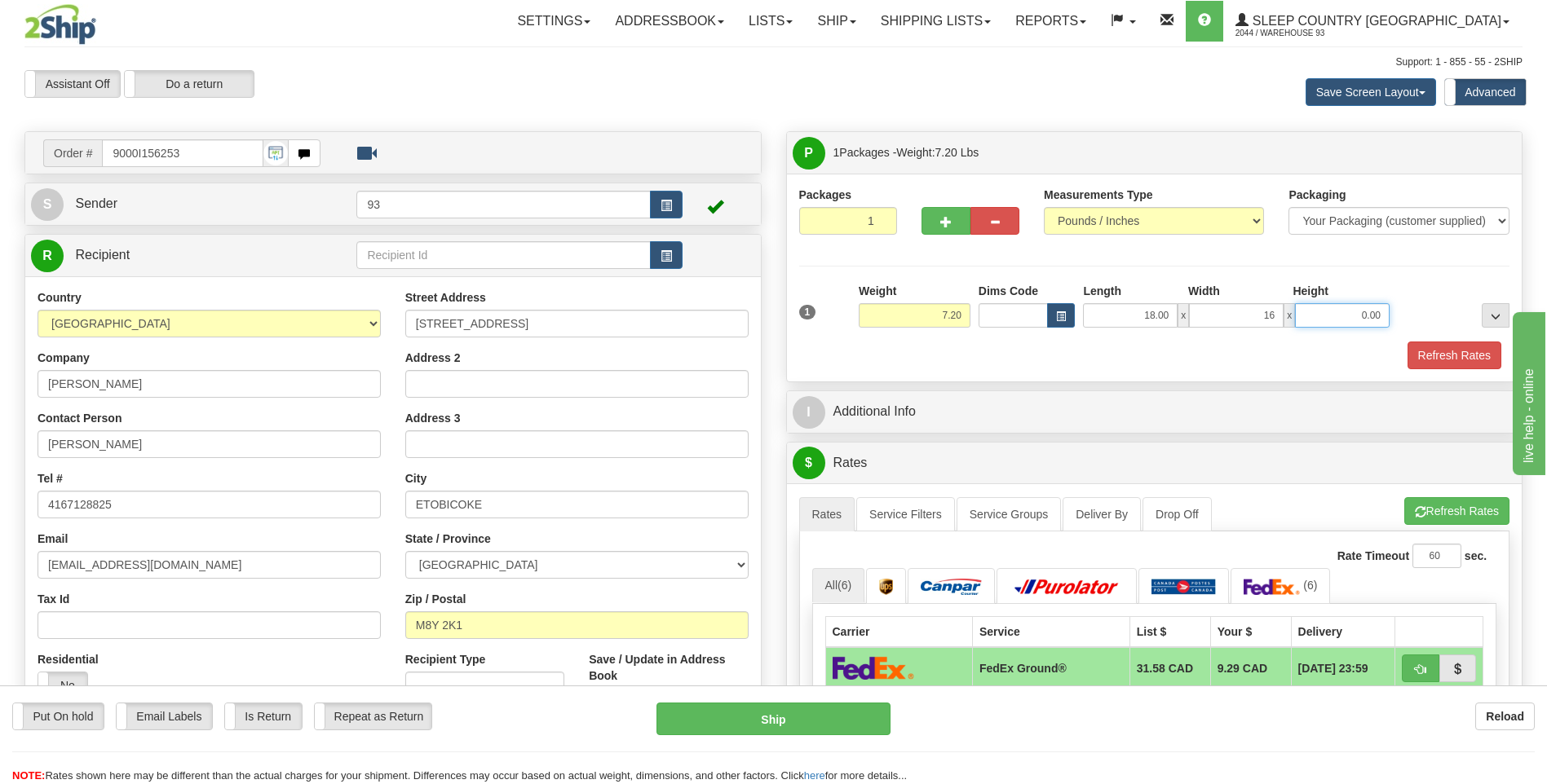
type input "16.00"
click at [1341, 312] on input "0.00" at bounding box center [1342, 315] width 94 height 24
type input "8.00"
click at [1459, 351] on button "Refresh Rates" at bounding box center [1454, 354] width 93 height 28
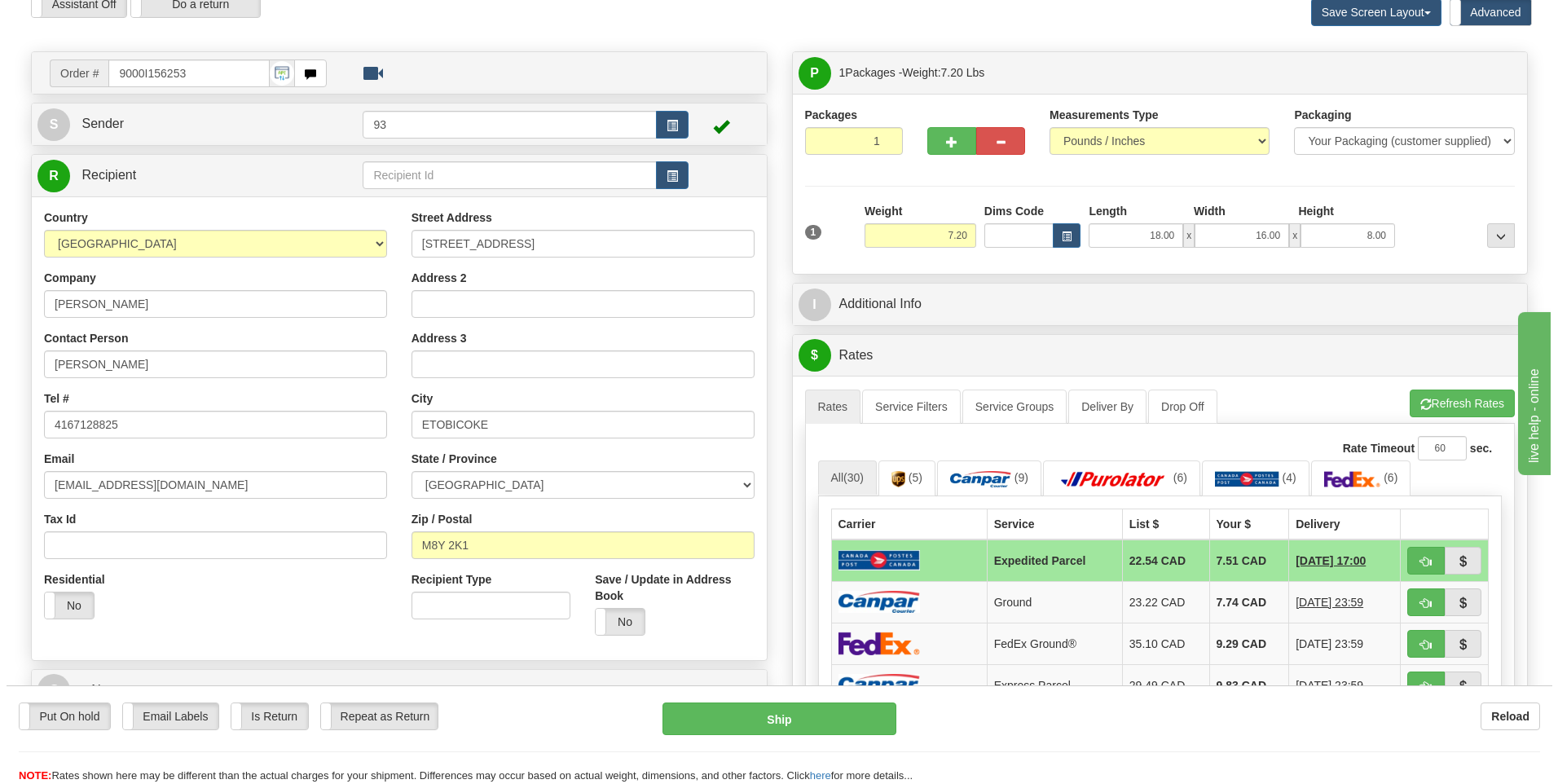
scroll to position [244, 0]
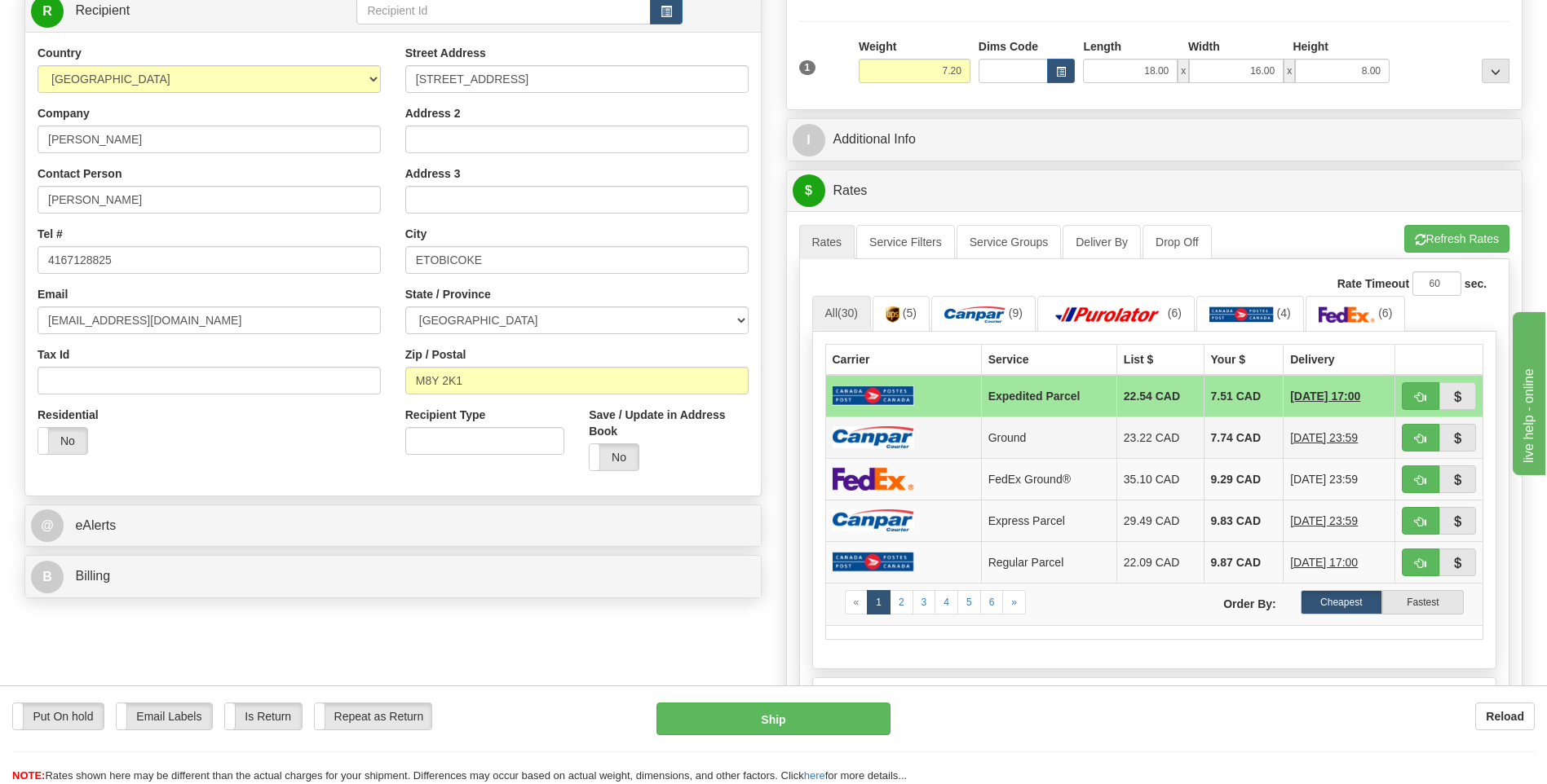
click at [884, 441] on img at bounding box center [874, 437] width 82 height 22
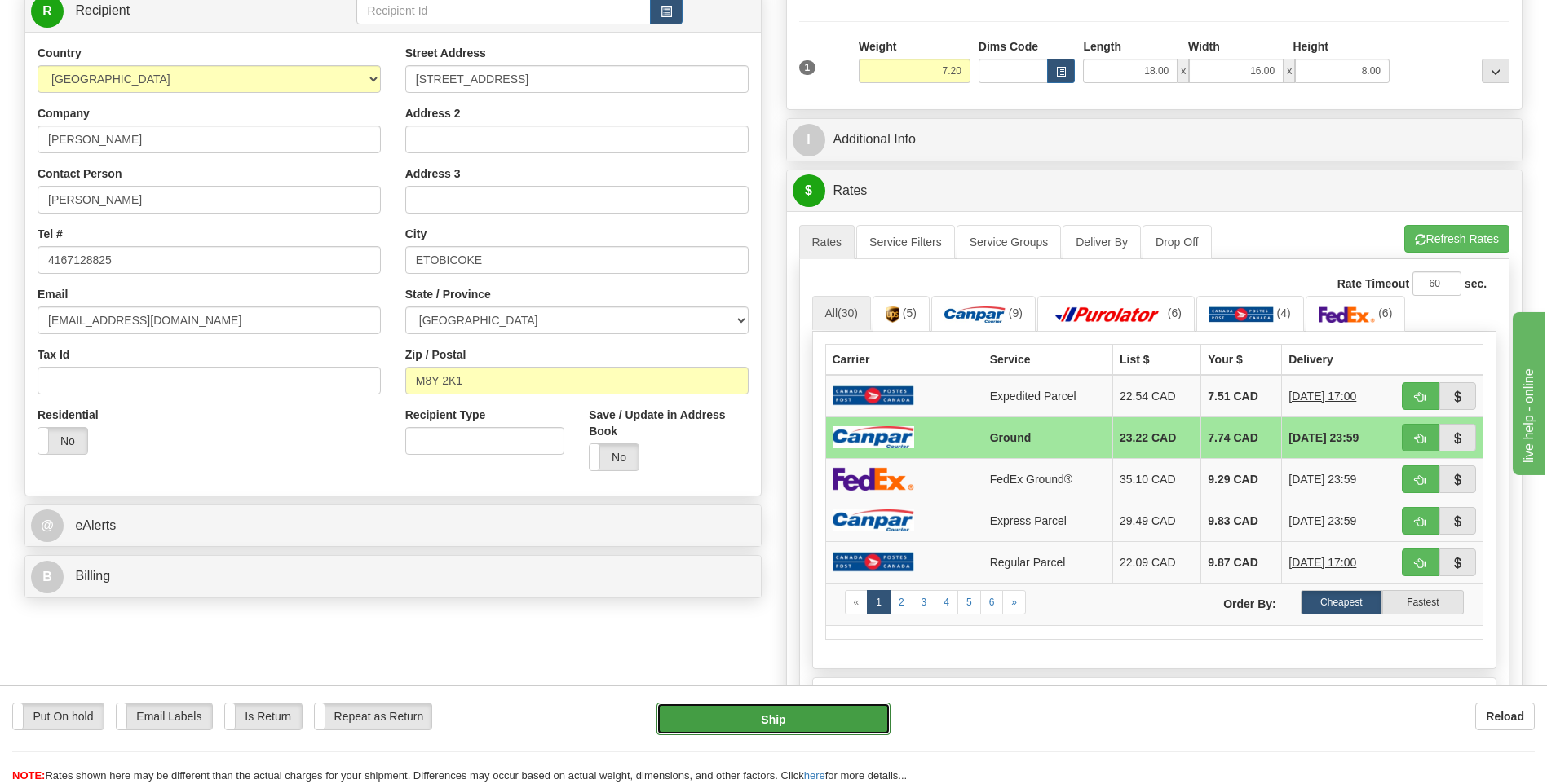
click at [870, 726] on button "Ship" at bounding box center [773, 718] width 233 height 33
type input "1"
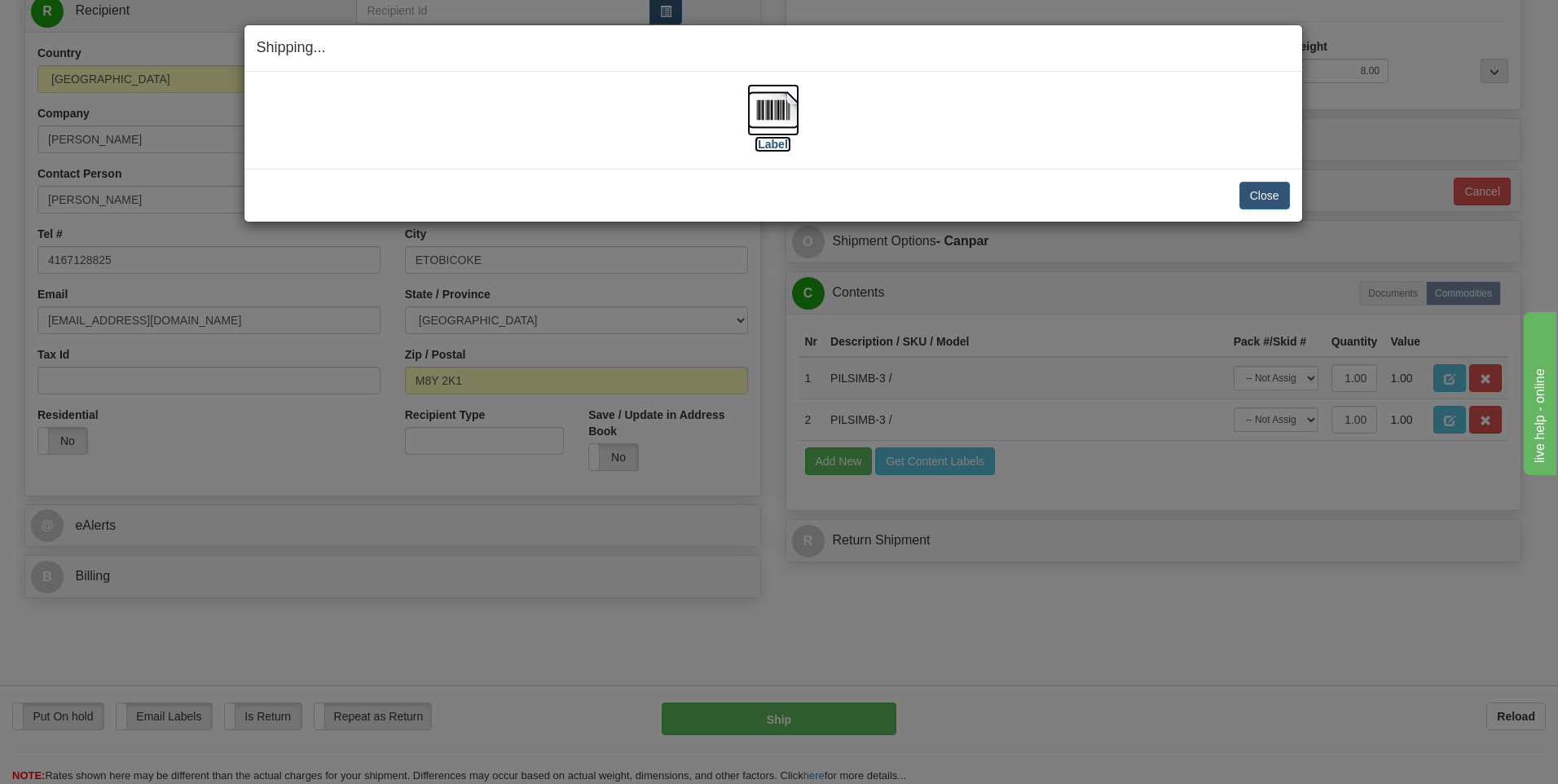
click at [769, 121] on img at bounding box center [773, 110] width 53 height 53
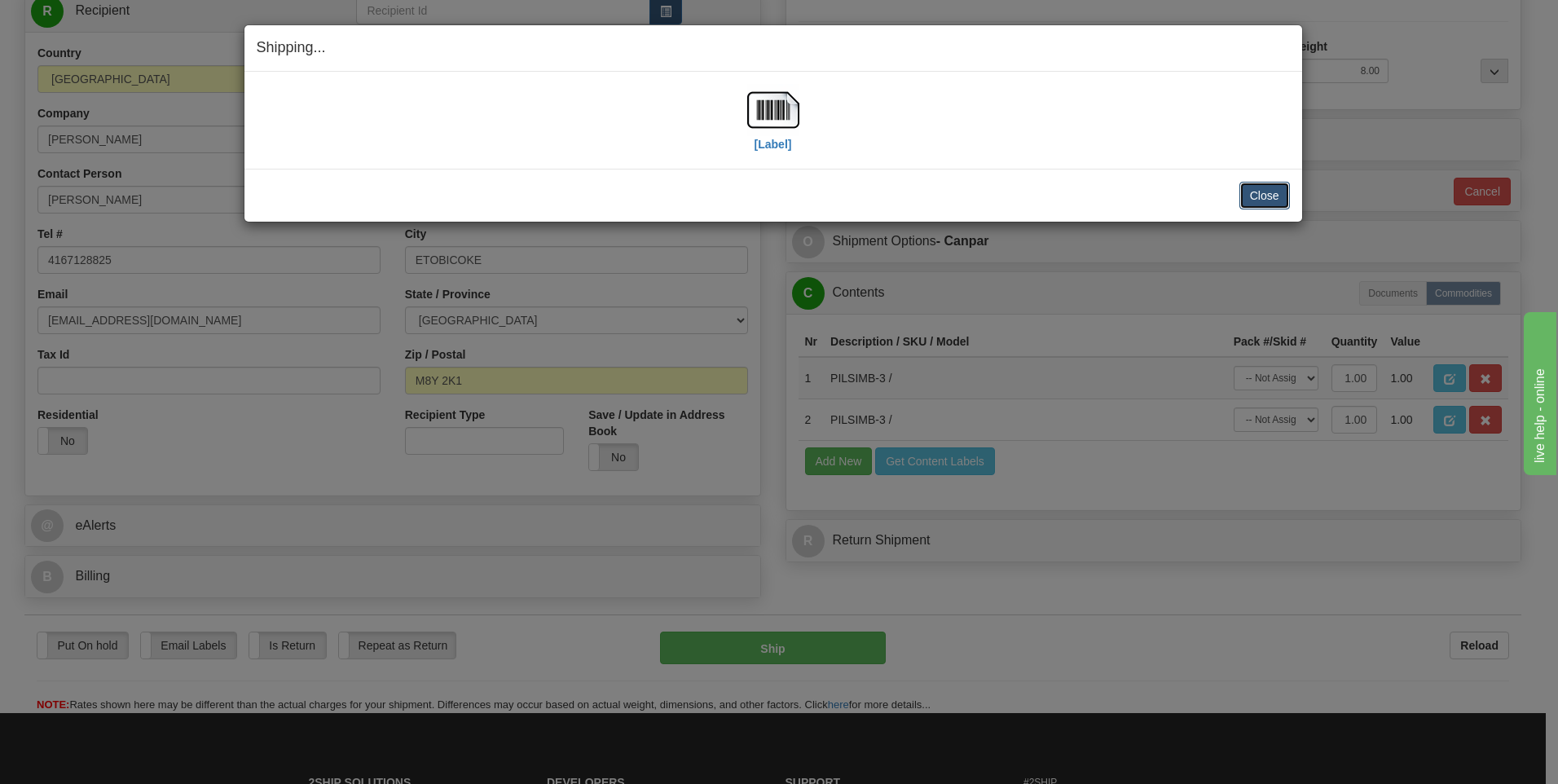
click at [1256, 188] on button "Close" at bounding box center [1264, 195] width 51 height 28
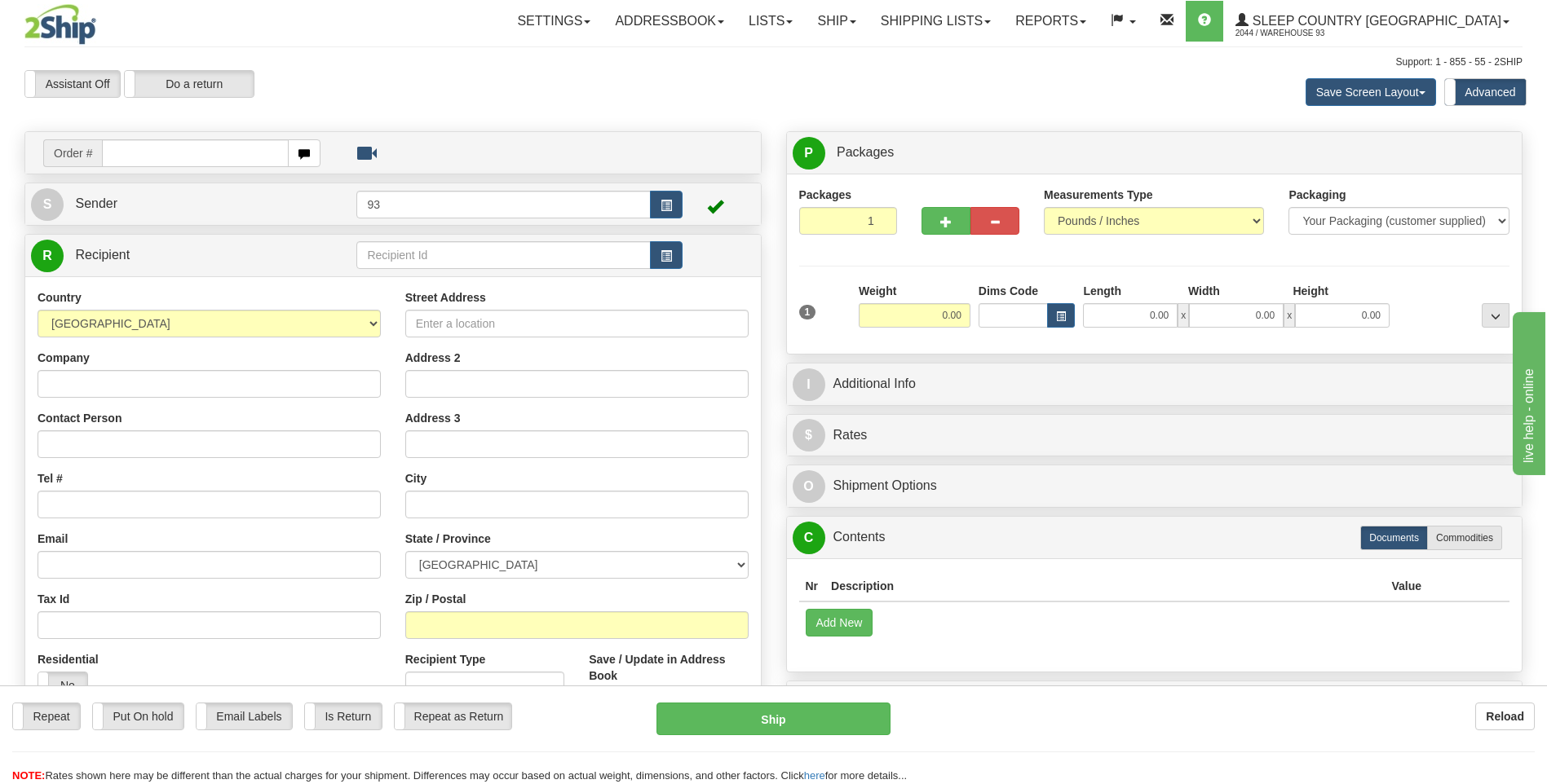
click at [146, 159] on div "Toggle navigation Settings Shipping Preferences Fields Preferences New" at bounding box center [774, 467] width 1547 height 934
drag, startPoint x: 146, startPoint y: 159, endPoint x: 195, endPoint y: 227, distance: 83.8
click at [195, 227] on div "Create a label for the return Create Pickup Without Label Order # S Sender 93" at bounding box center [393, 490] width 762 height 720
type input "9000I156437"
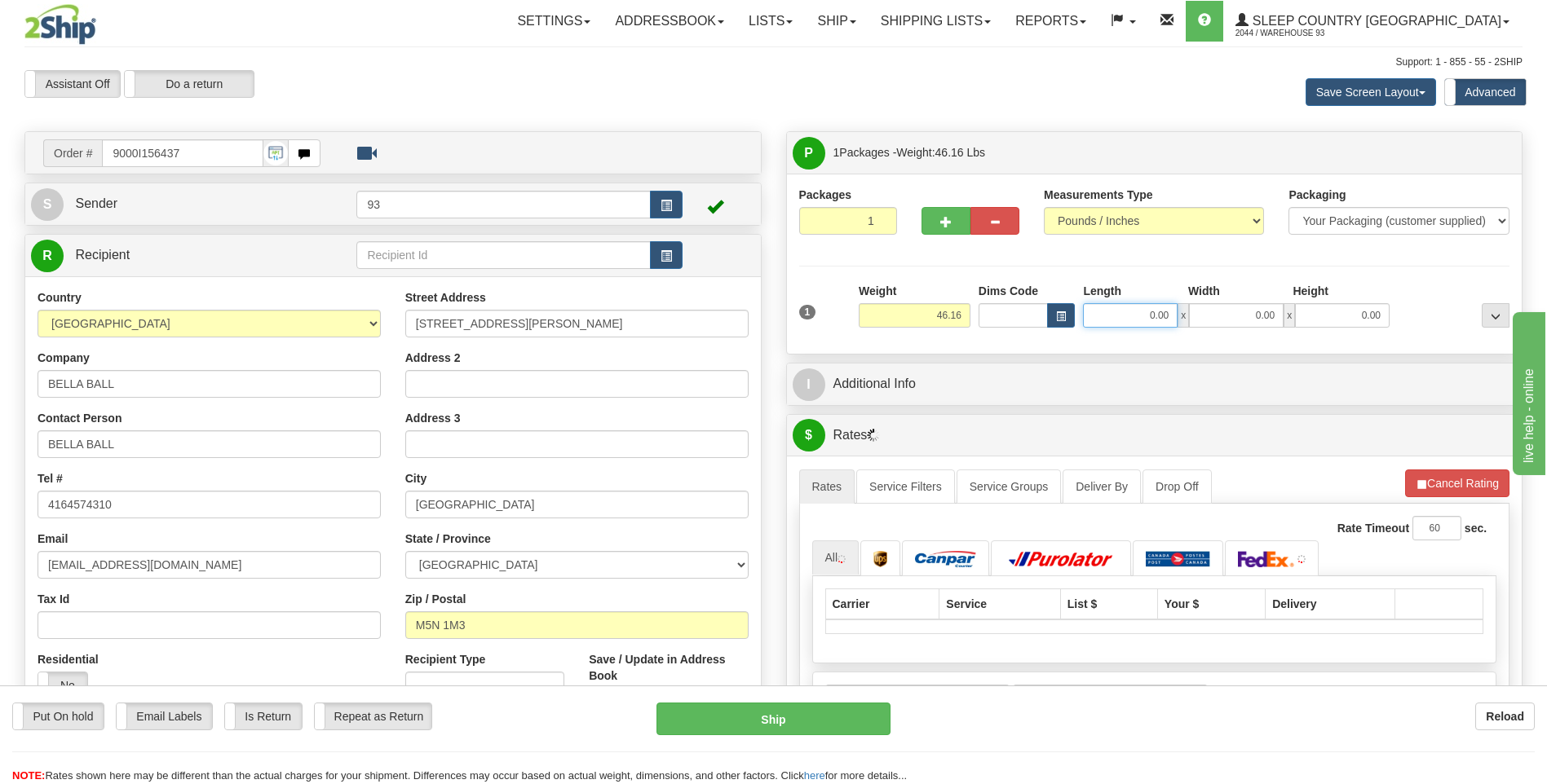
click at [1120, 322] on input "0.00" at bounding box center [1130, 315] width 94 height 24
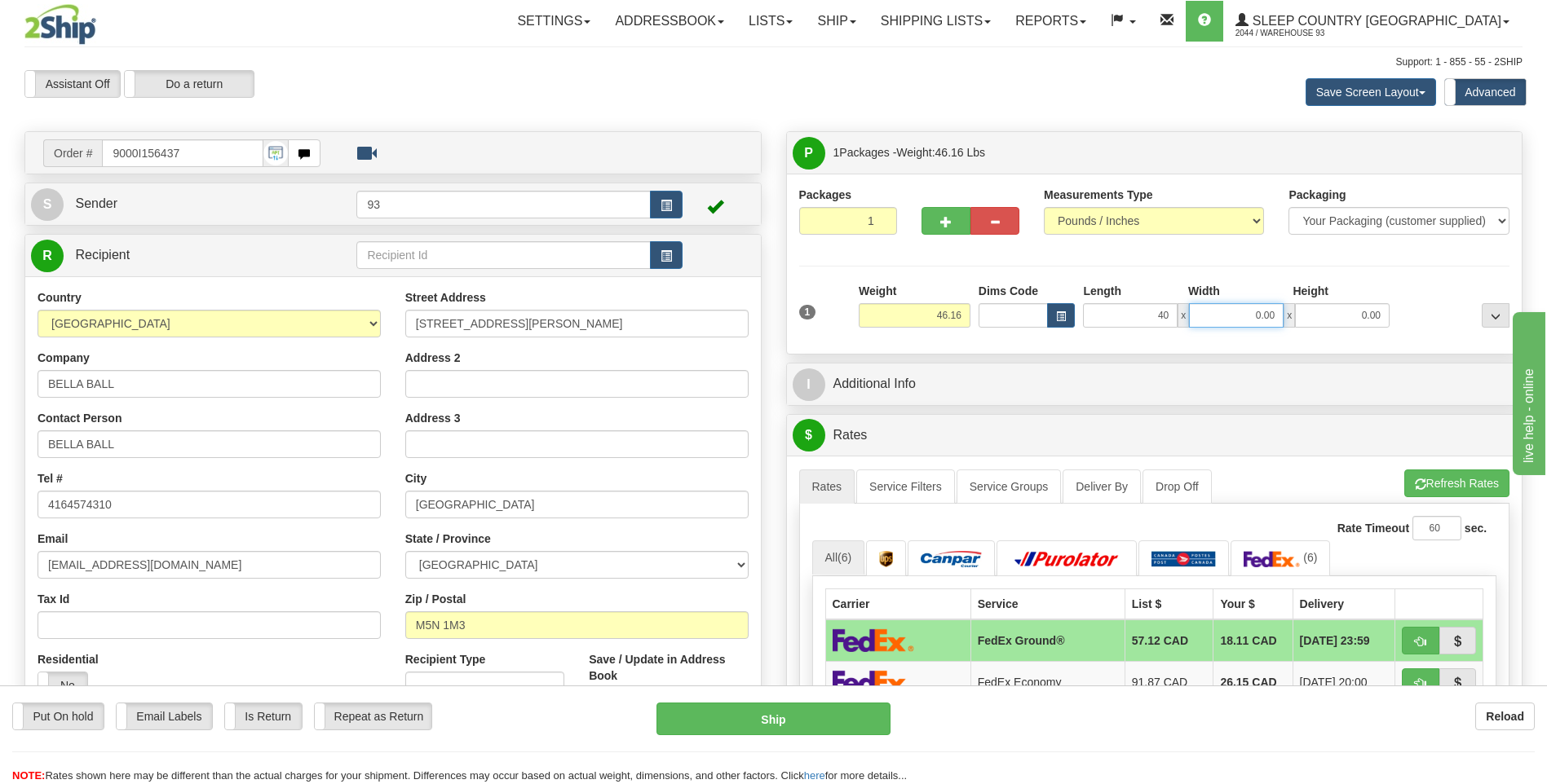
type input "40.00"
click at [1238, 322] on input "0.00" at bounding box center [1236, 315] width 94 height 24
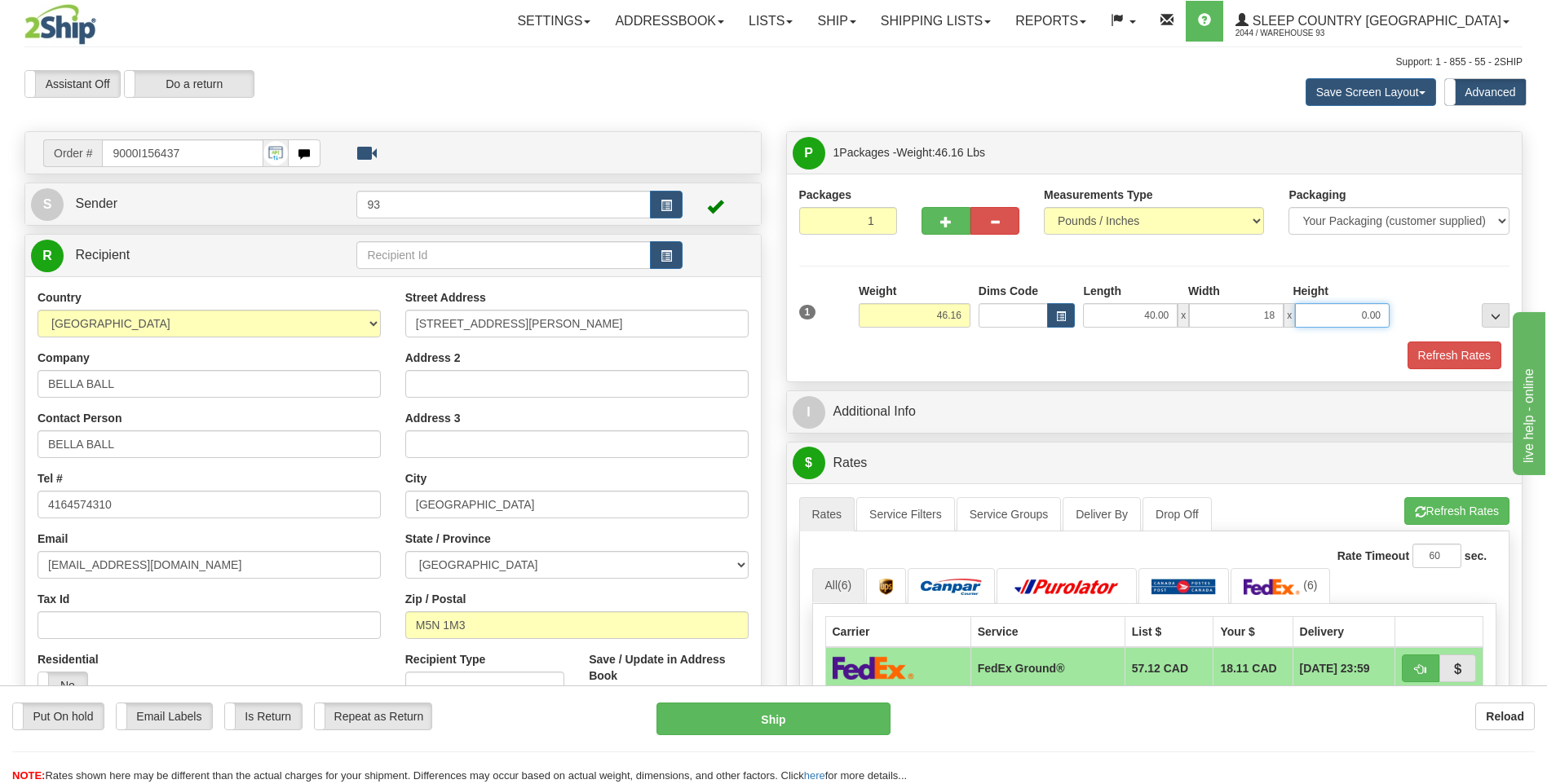
type input "18.00"
click at [1352, 315] on input "0.00" at bounding box center [1342, 315] width 94 height 24
type input "18.00"
click at [1449, 360] on button "Refresh Rates" at bounding box center [1454, 354] width 93 height 28
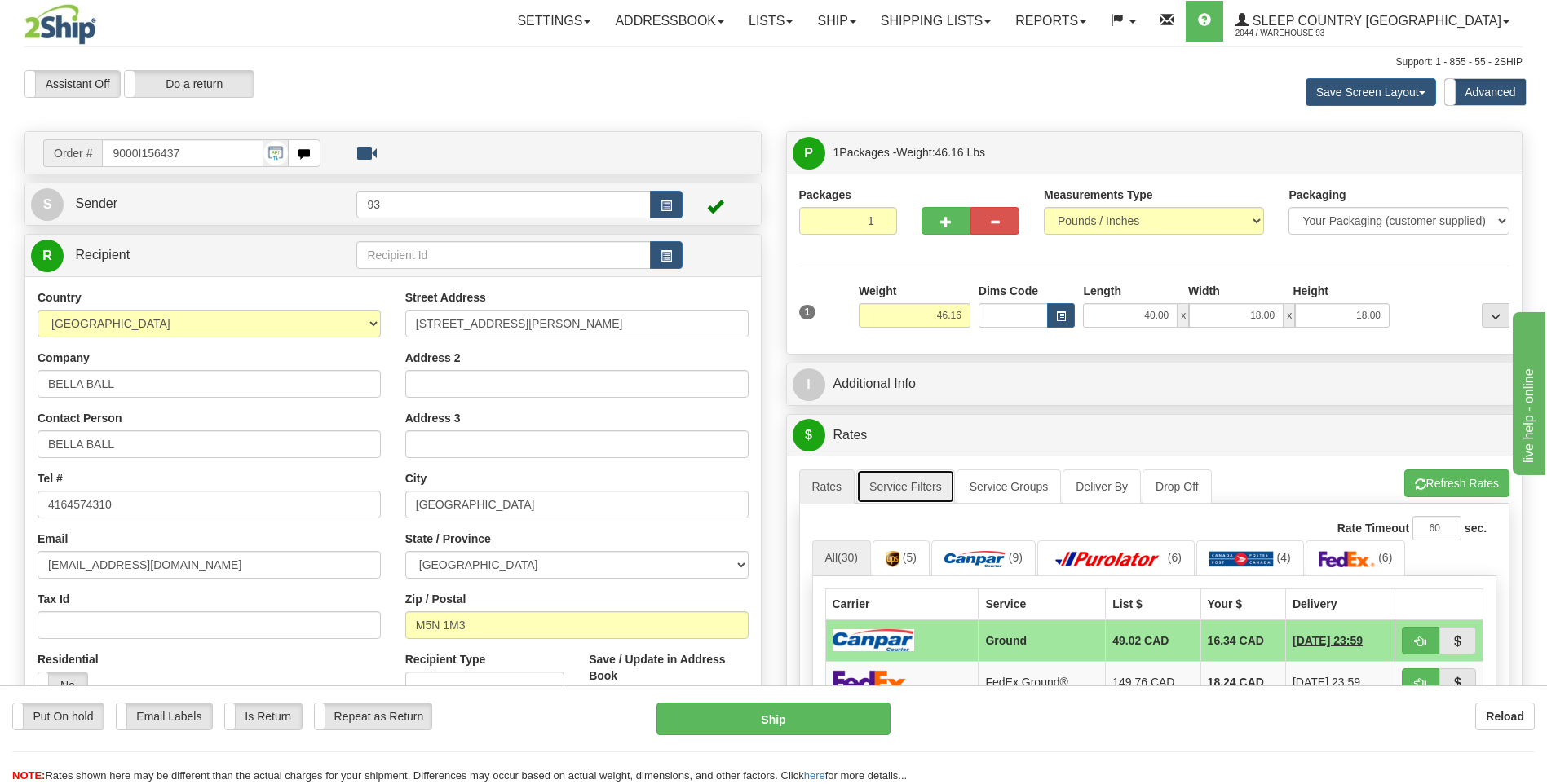
click at [945, 484] on link "Service Filters" at bounding box center [905, 486] width 98 height 34
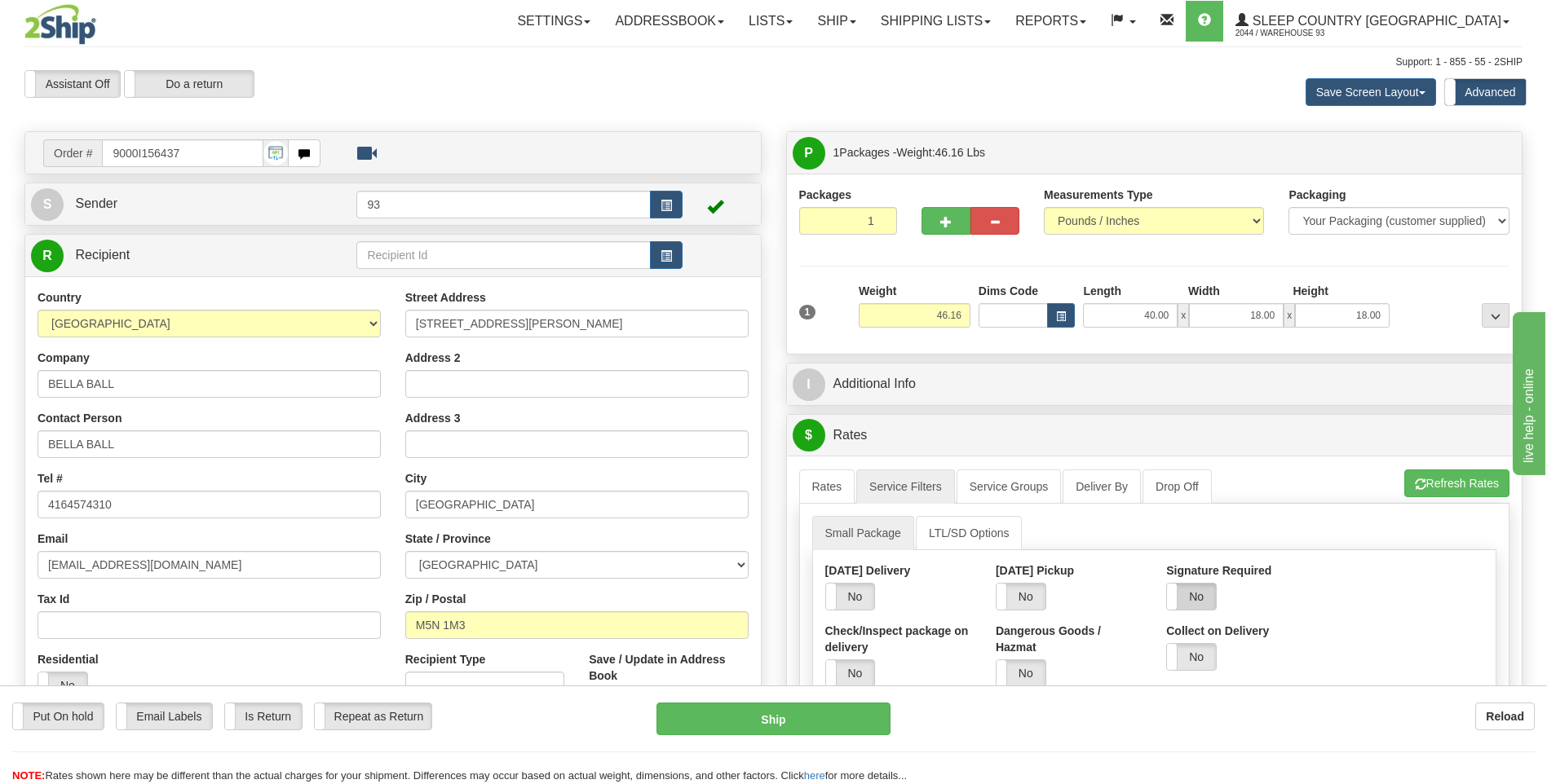
click at [1207, 593] on label "No" at bounding box center [1191, 596] width 49 height 26
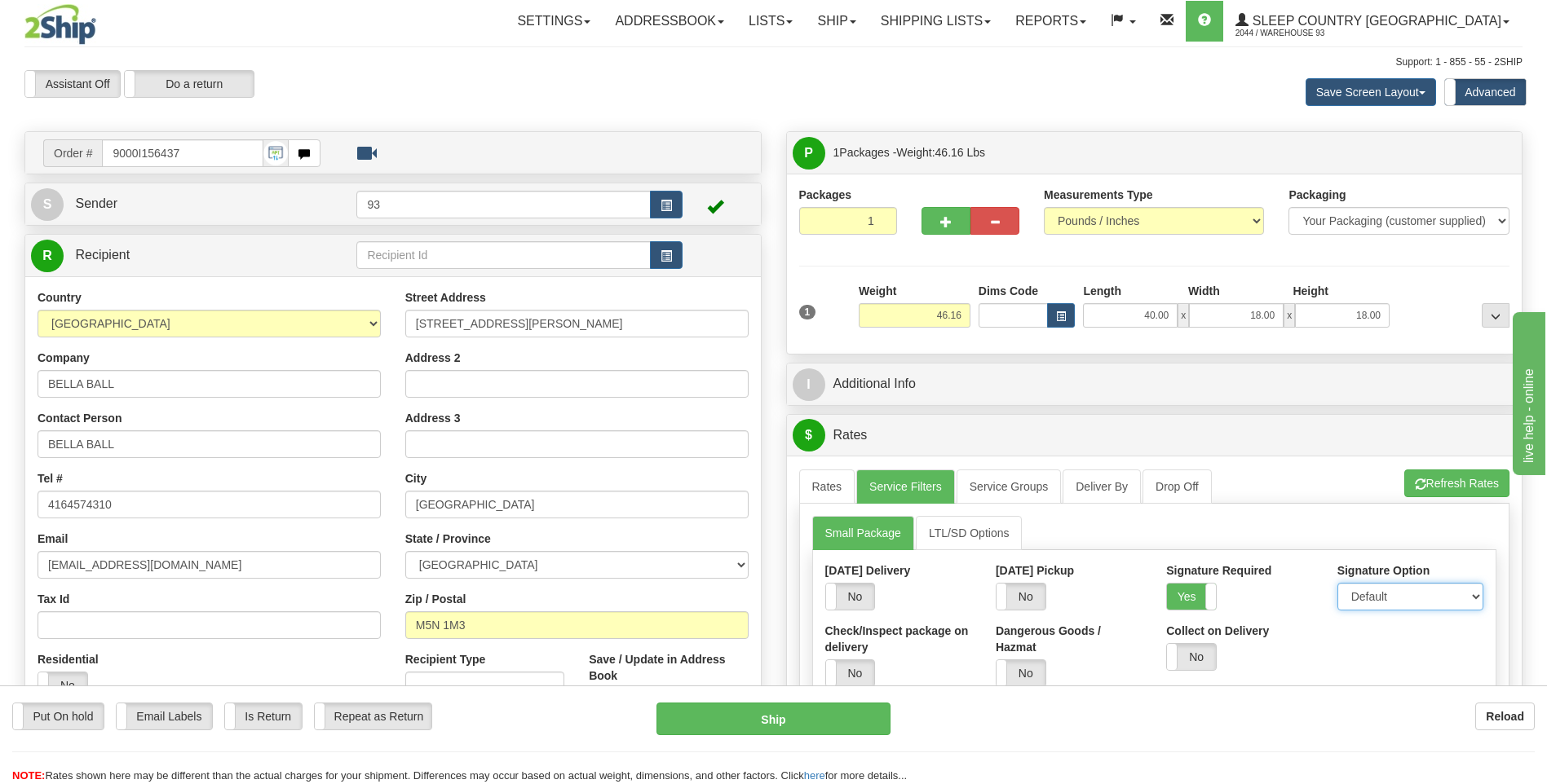
click at [1353, 595] on select "Default Adult Direct Indirect No Signature Required" at bounding box center [1410, 596] width 146 height 28
select select "1"
click at [1338, 583] on select "Default Adult Direct Indirect No Signature Required" at bounding box center [1410, 596] width 146 height 28
click at [815, 486] on link "Rates" at bounding box center [827, 486] width 56 height 34
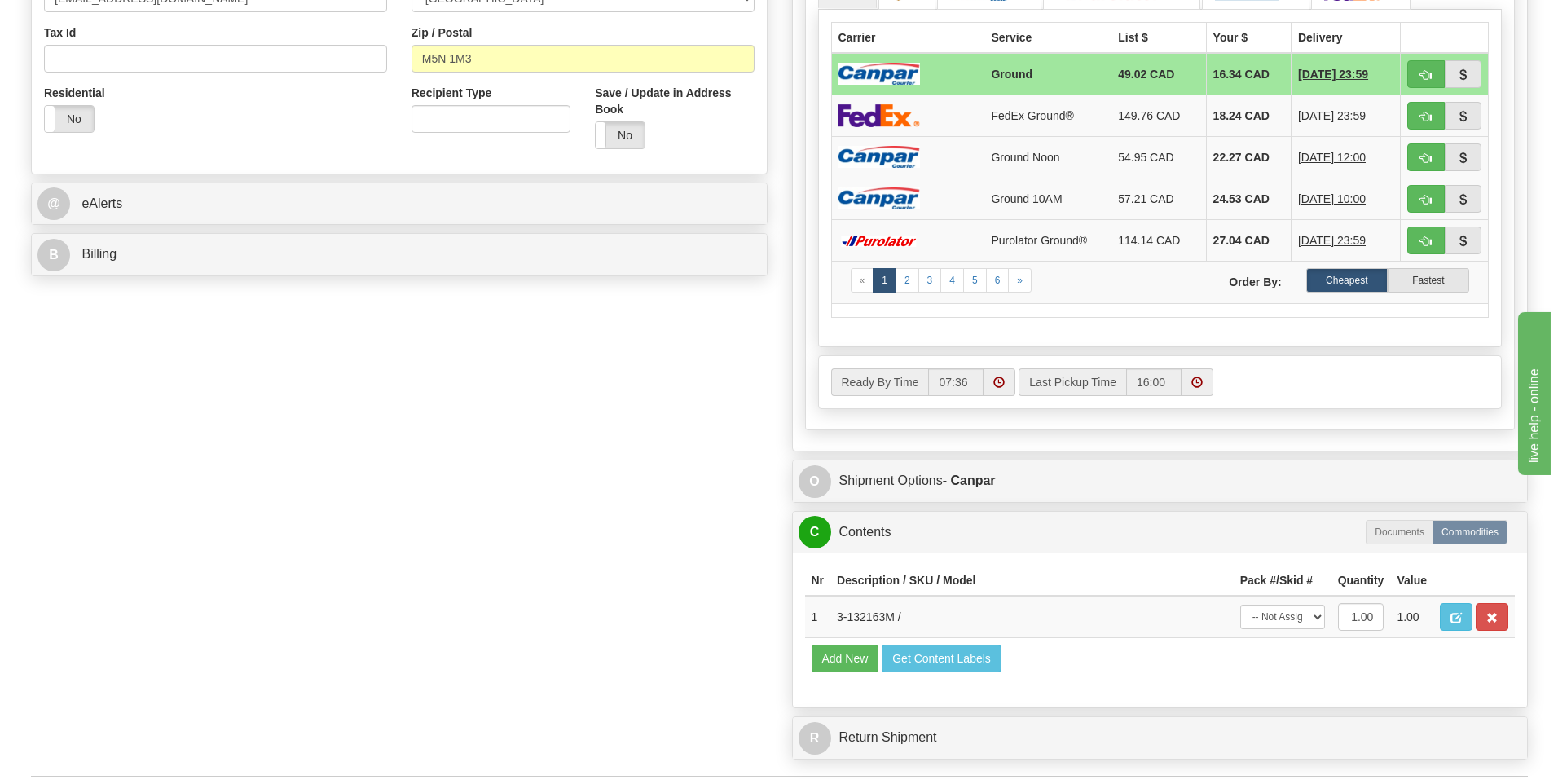
scroll to position [652, 0]
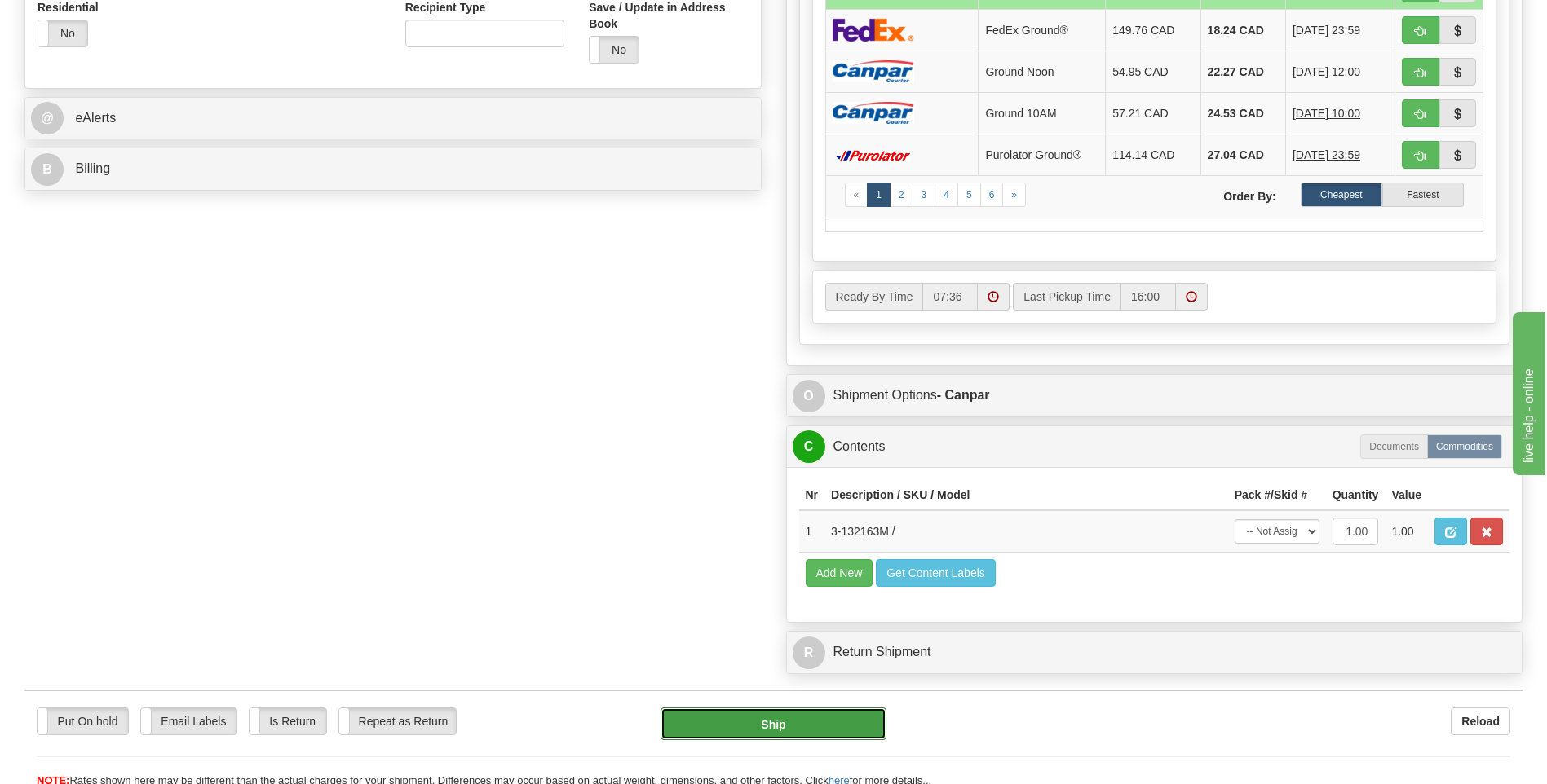
click at [868, 726] on button "Ship" at bounding box center [774, 723] width 225 height 33
type input "1"
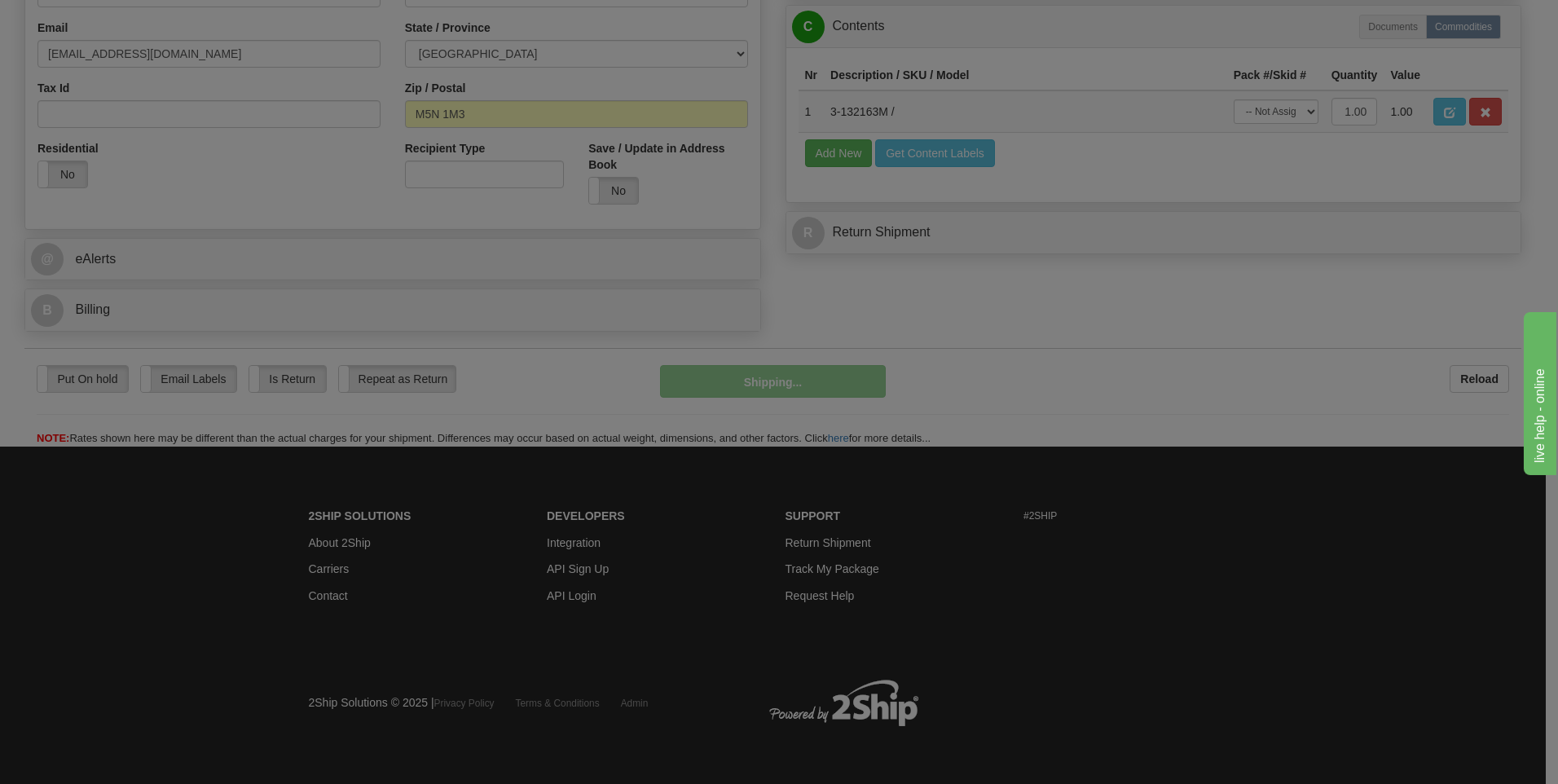
scroll to position [512, 0]
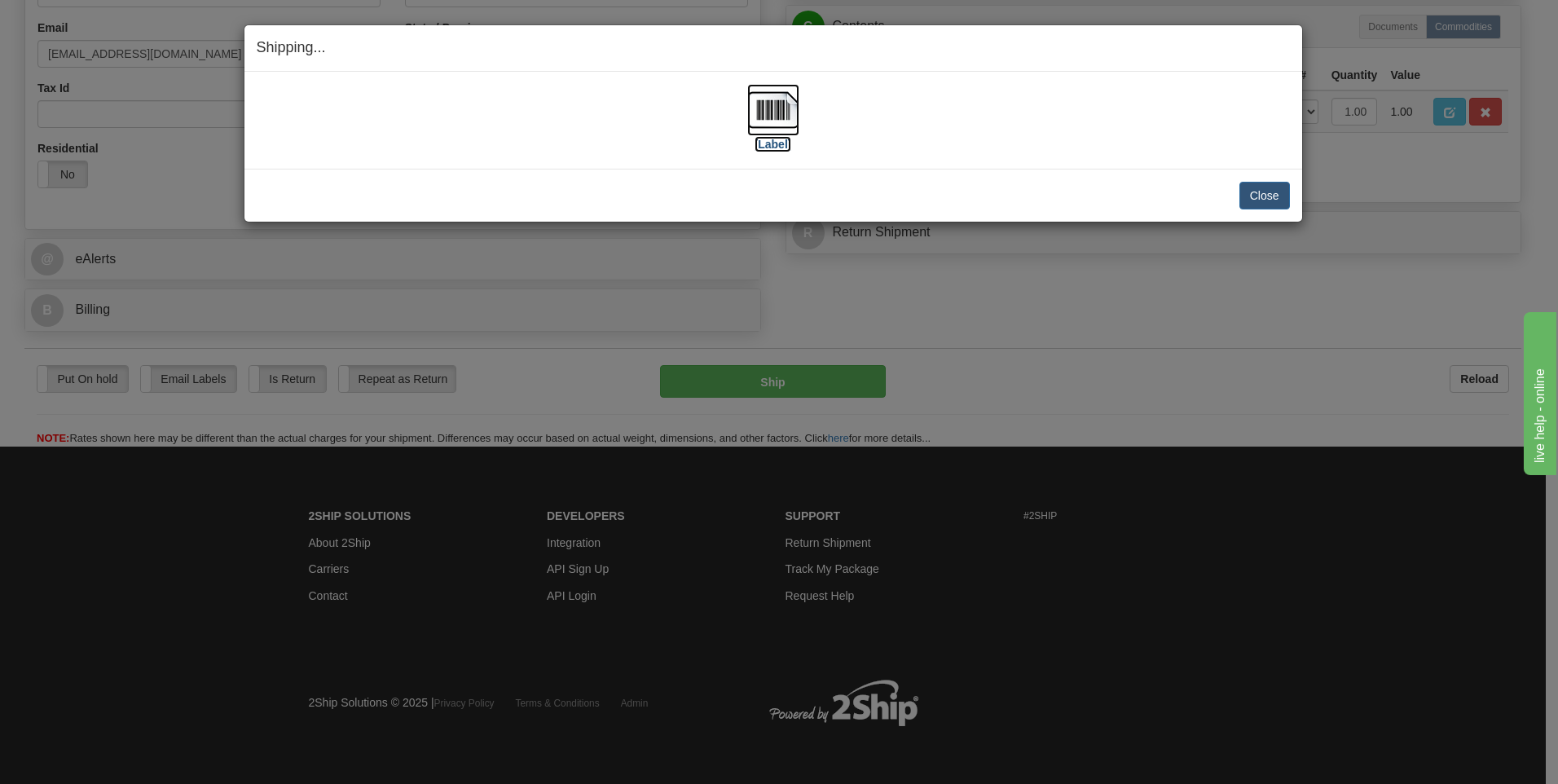
click at [756, 99] on img at bounding box center [773, 110] width 53 height 53
click at [1263, 199] on button "Close" at bounding box center [1264, 195] width 51 height 28
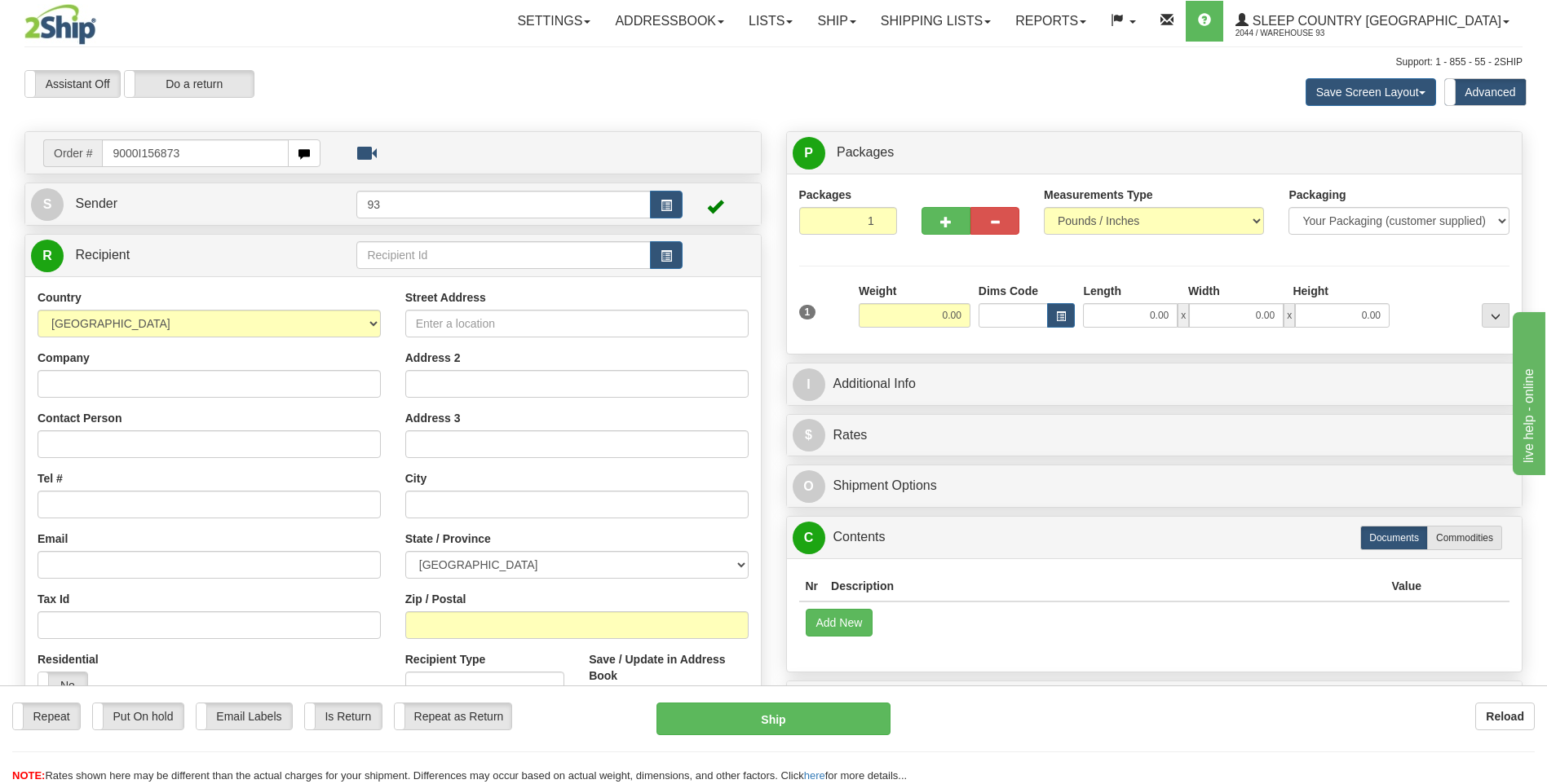
type input "9000I156873"
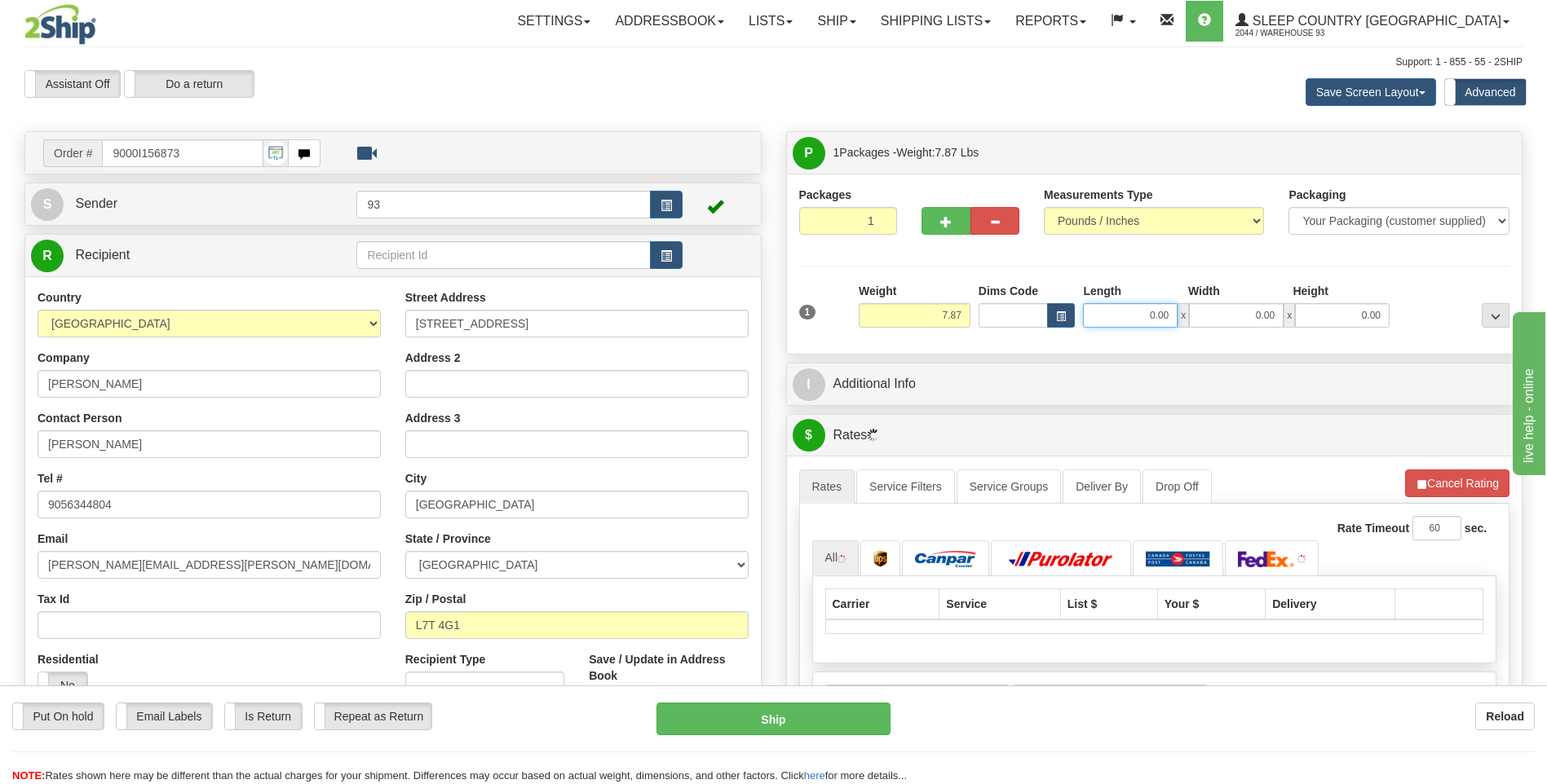
click at [1133, 324] on input "0.00" at bounding box center [1130, 315] width 94 height 24
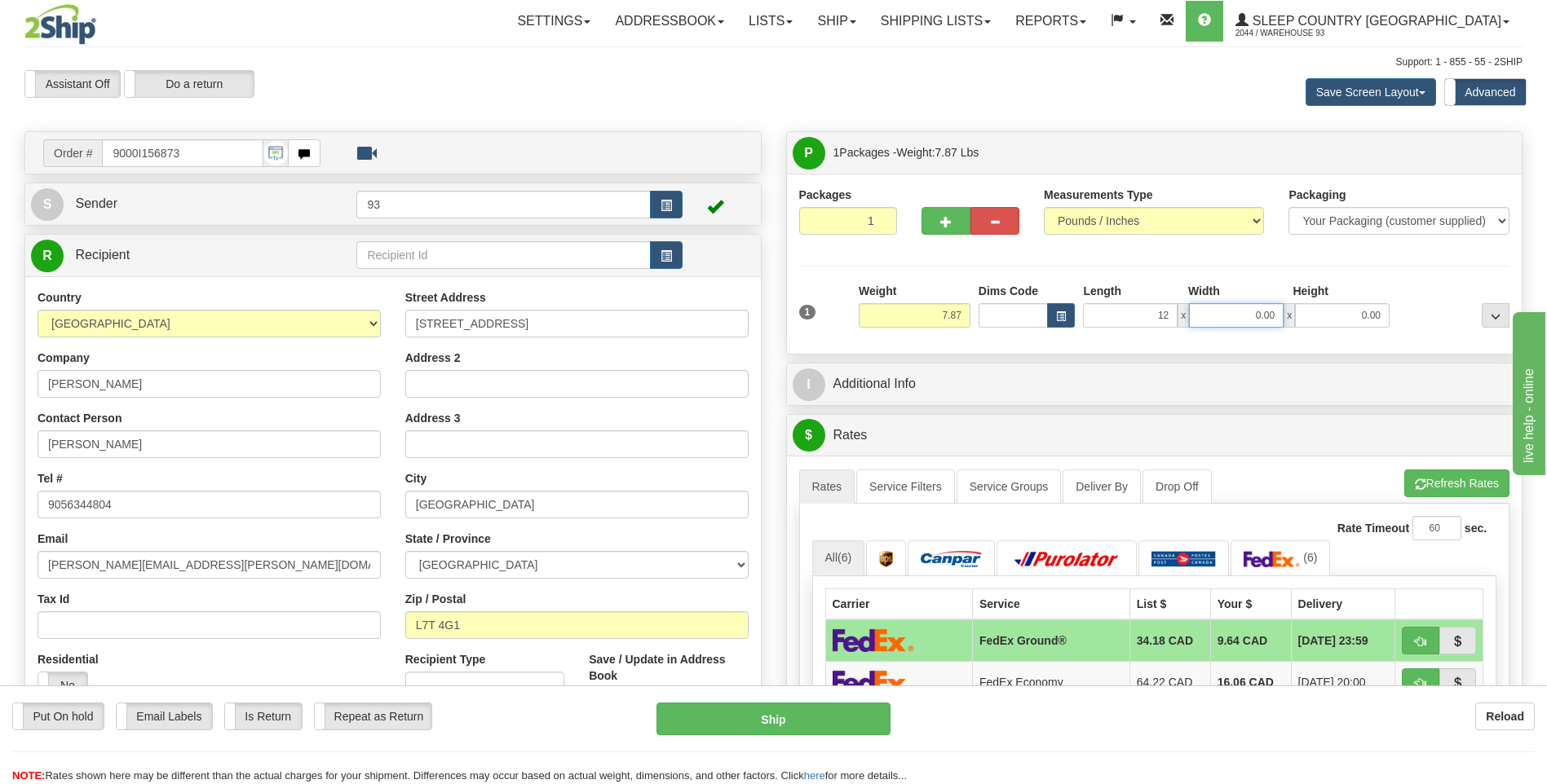
type input "12.00"
drag, startPoint x: 1249, startPoint y: 324, endPoint x: 1252, endPoint y: 335, distance: 11.4
click at [1250, 333] on div "1 Weight 7.87 Dims Code x x" at bounding box center [1155, 311] width 719 height 58
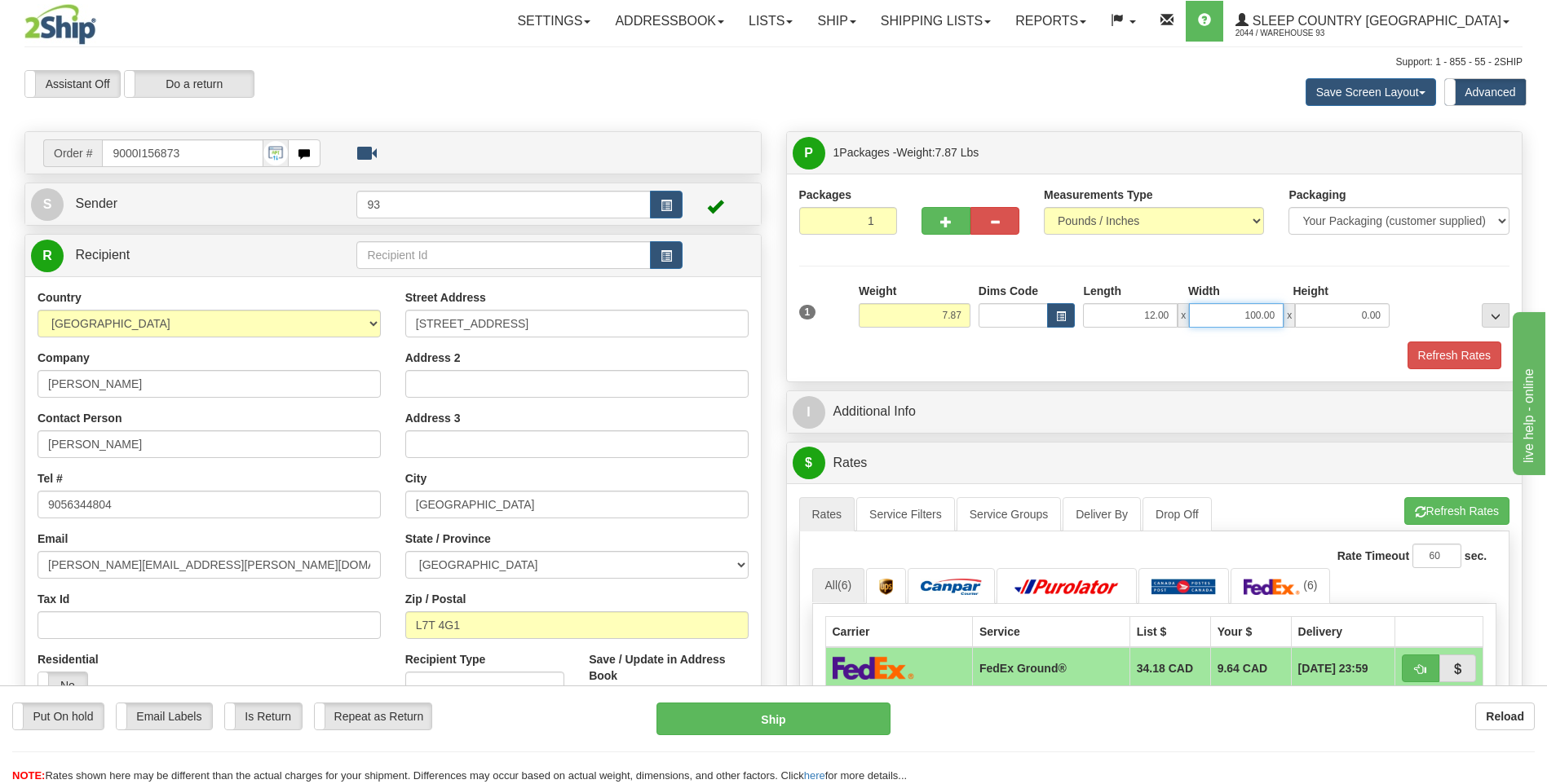
type input "100.00"
click at [1343, 320] on input "0.00" at bounding box center [1342, 315] width 94 height 24
type input "3.00"
click at [1436, 343] on button "Refresh Rates" at bounding box center [1454, 354] width 93 height 28
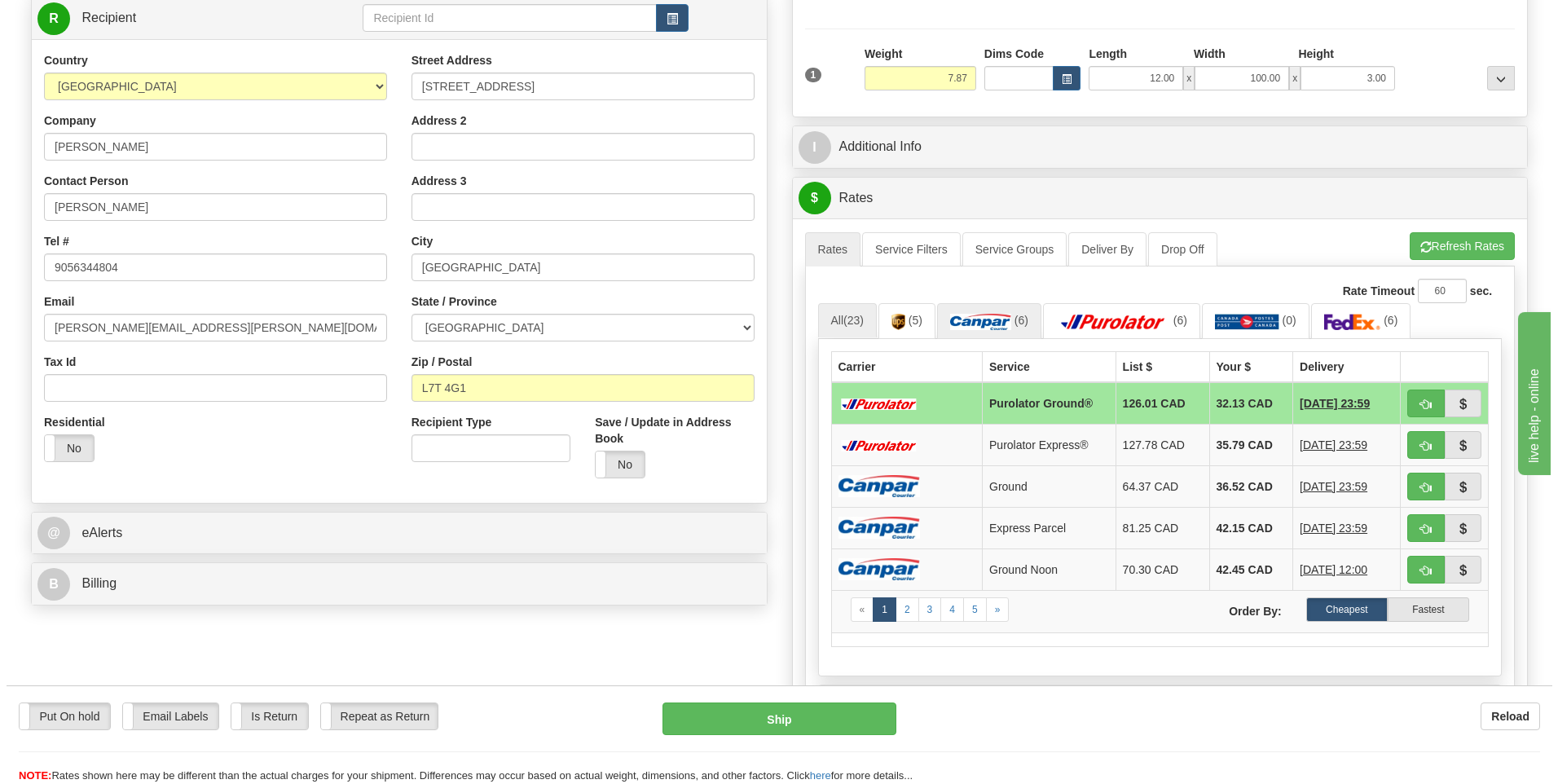
scroll to position [244, 0]
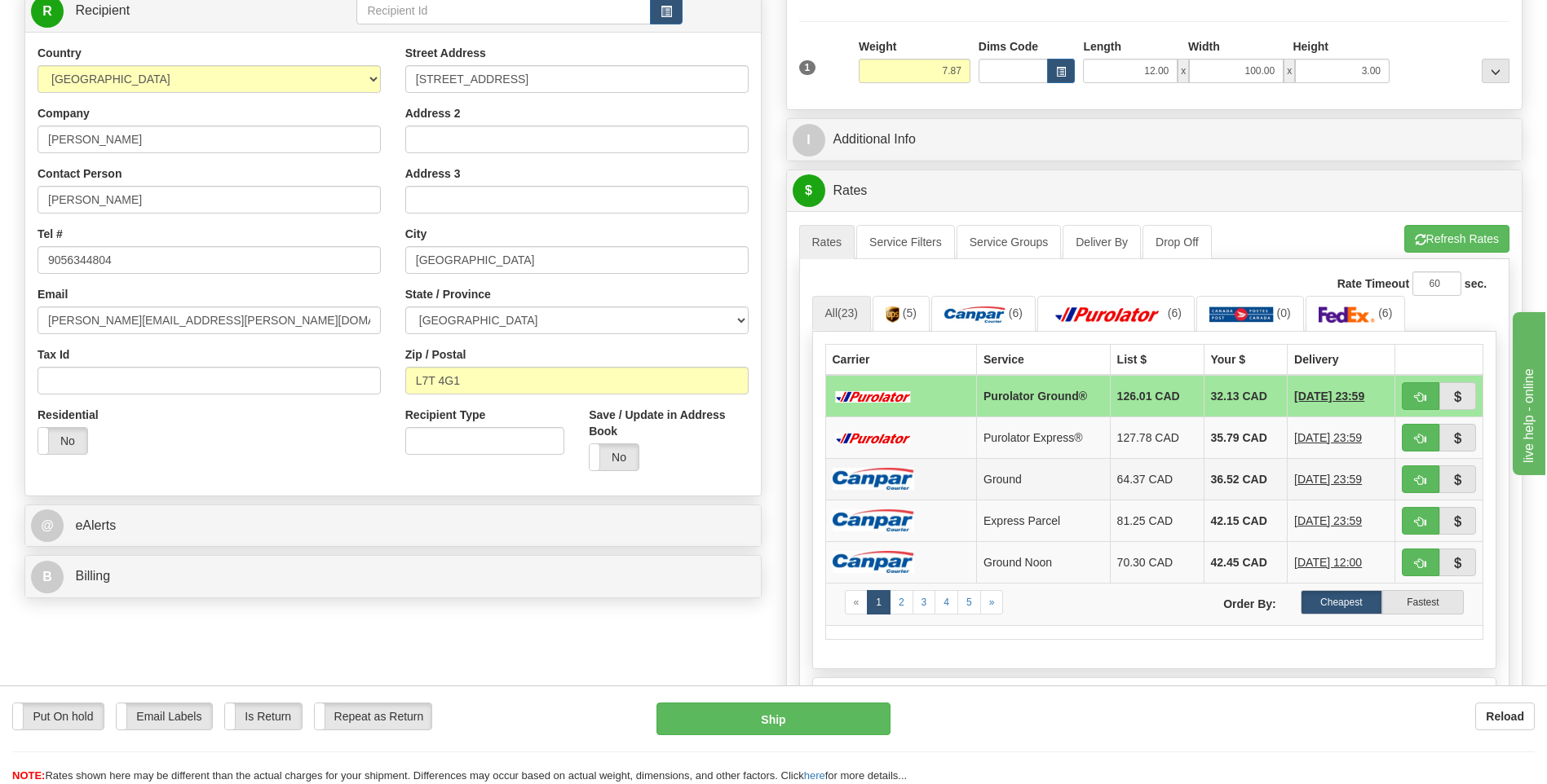
click at [924, 478] on td at bounding box center [901, 479] width 152 height 42
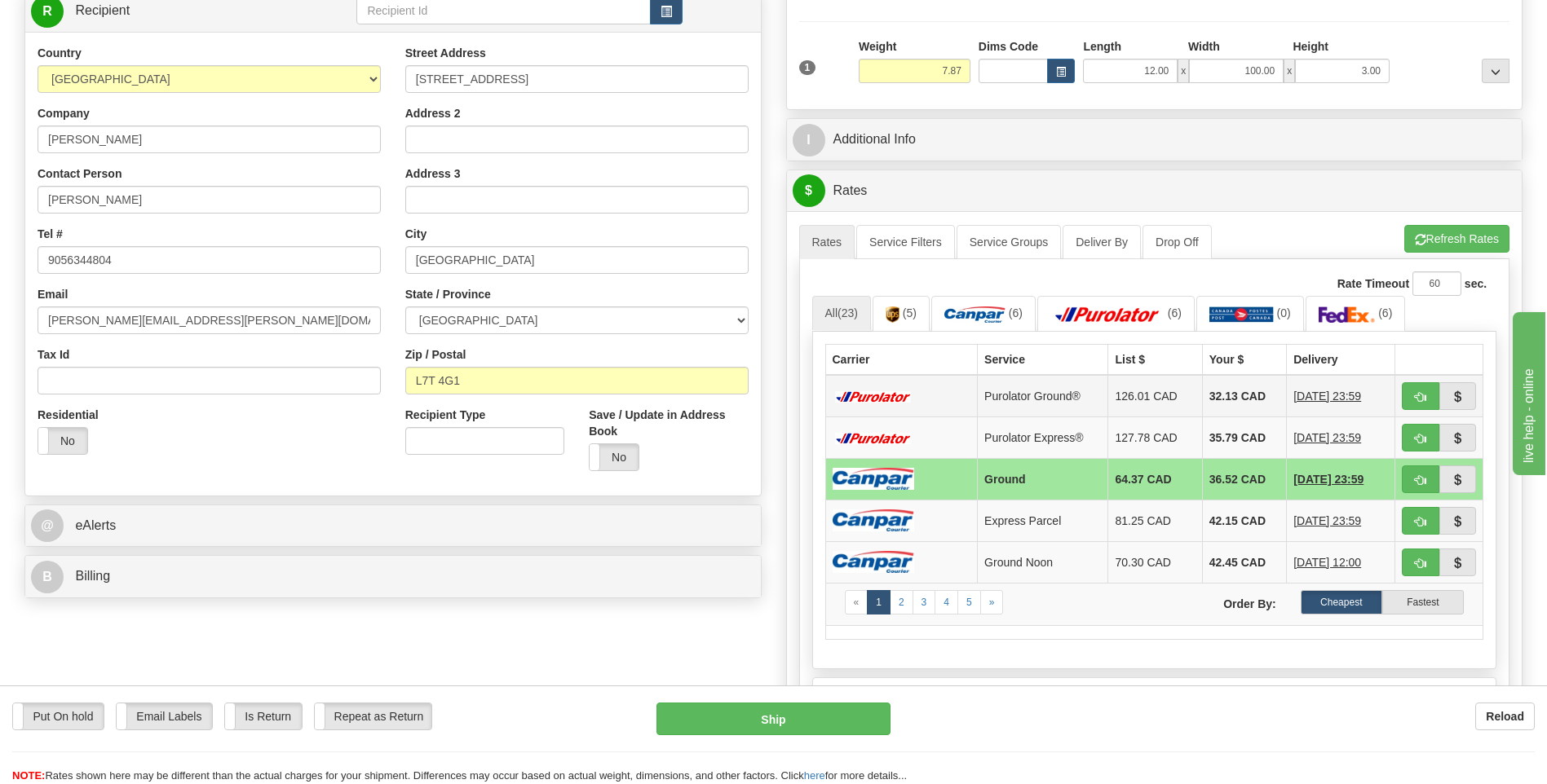
click at [915, 397] on td at bounding box center [901, 396] width 153 height 43
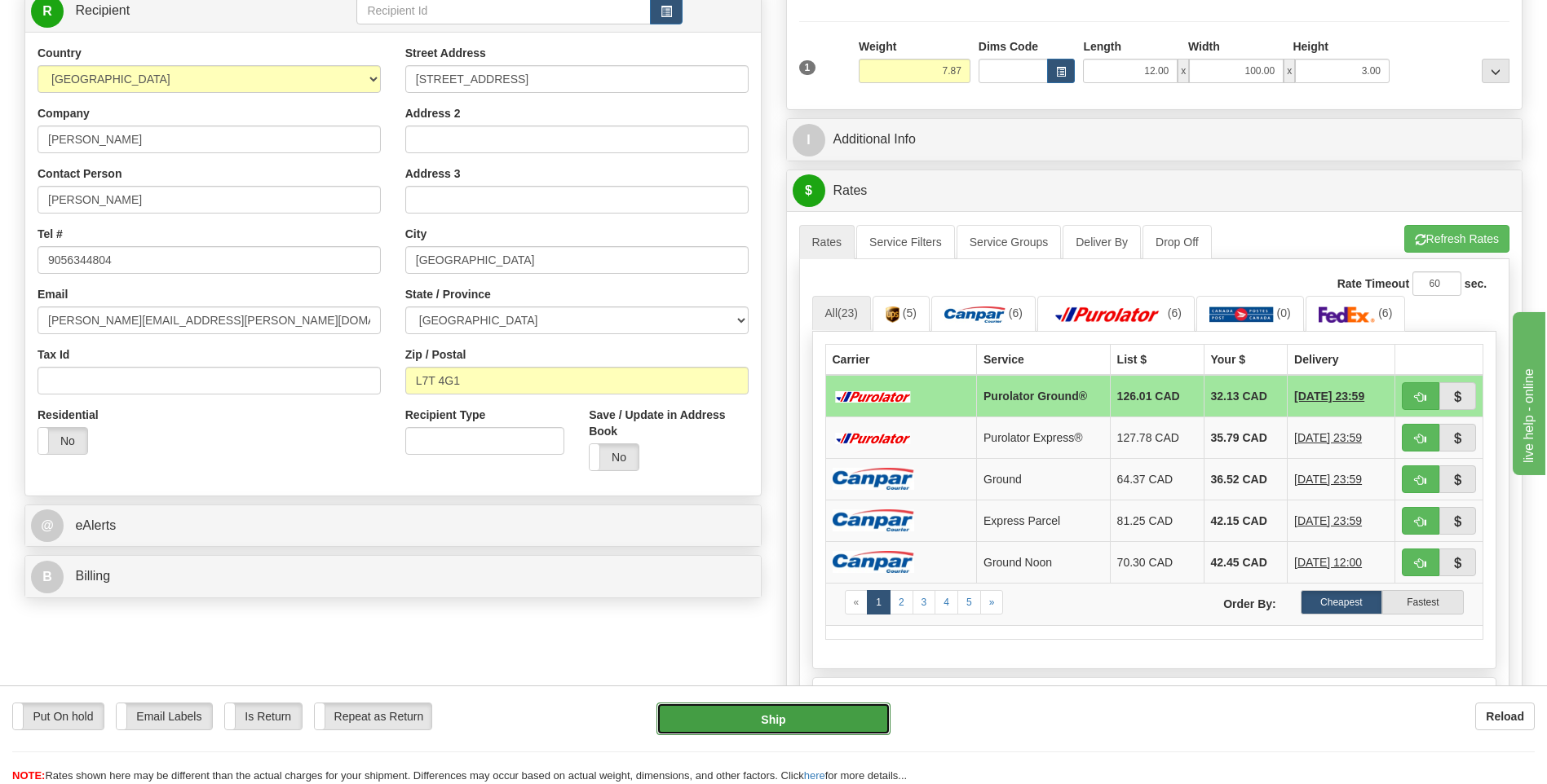
click at [857, 723] on button "Ship" at bounding box center [773, 718] width 233 height 33
type input "260"
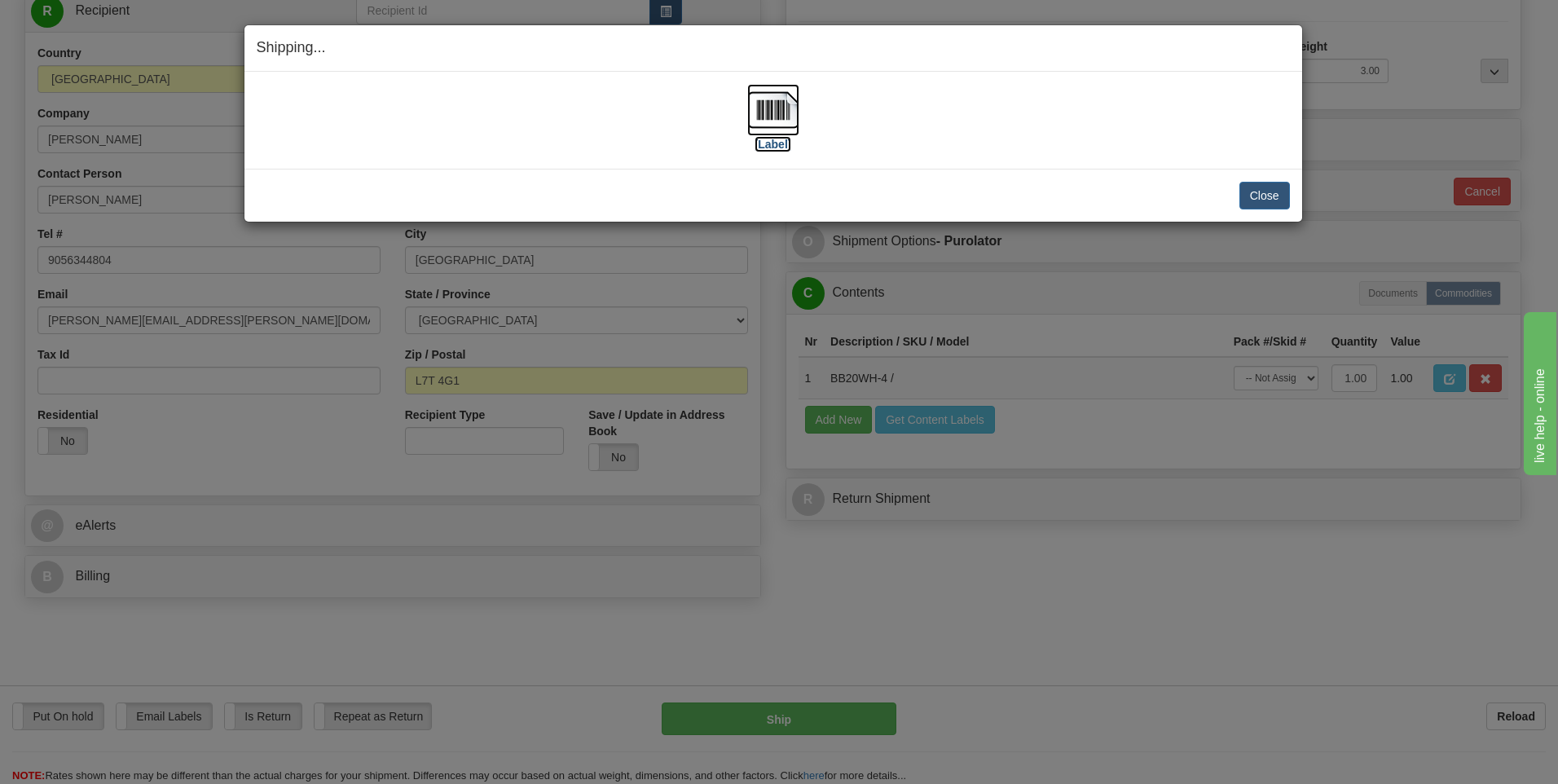
click at [761, 106] on img at bounding box center [773, 110] width 53 height 53
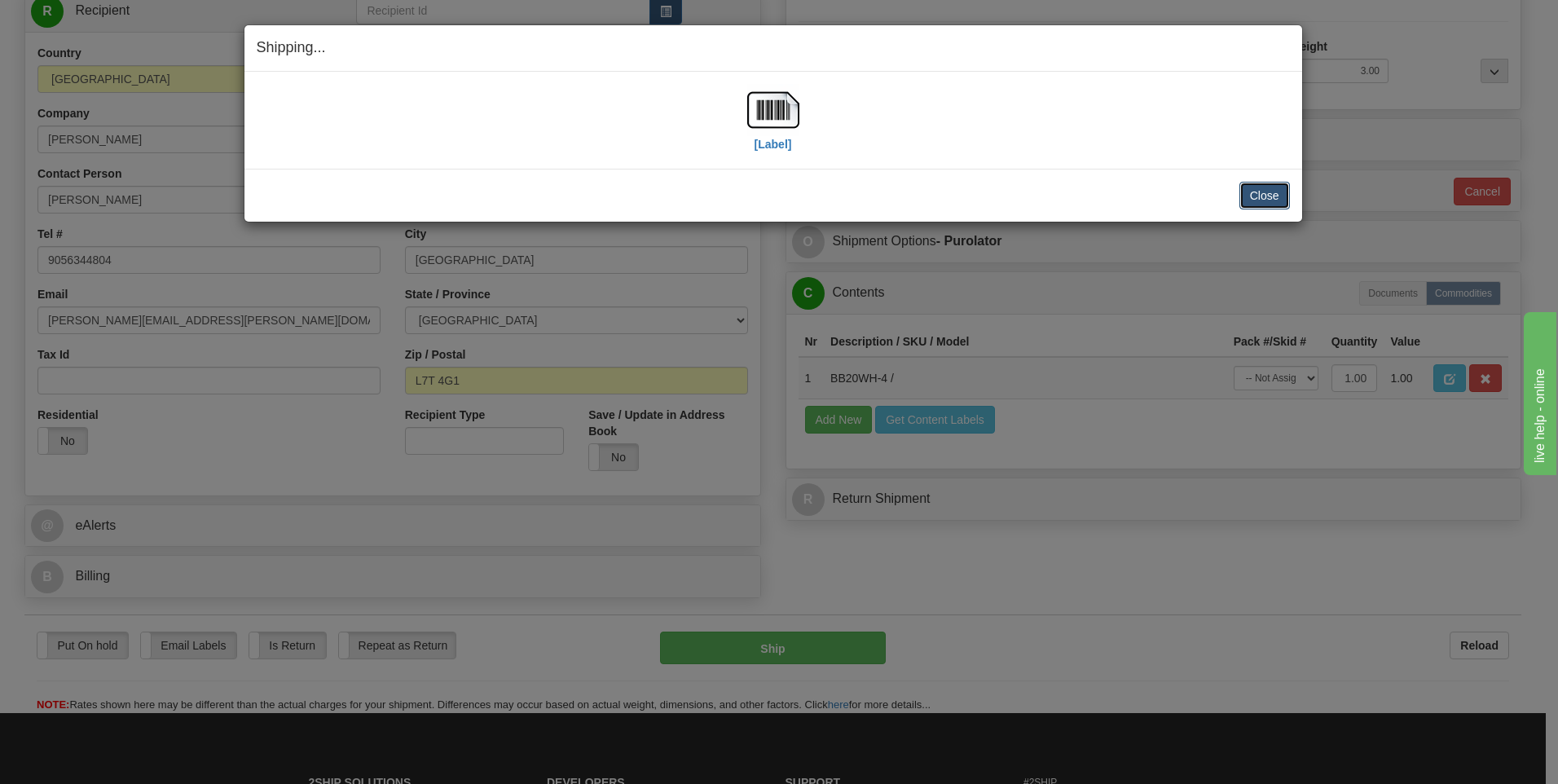
click at [1279, 199] on button "Close" at bounding box center [1264, 195] width 51 height 28
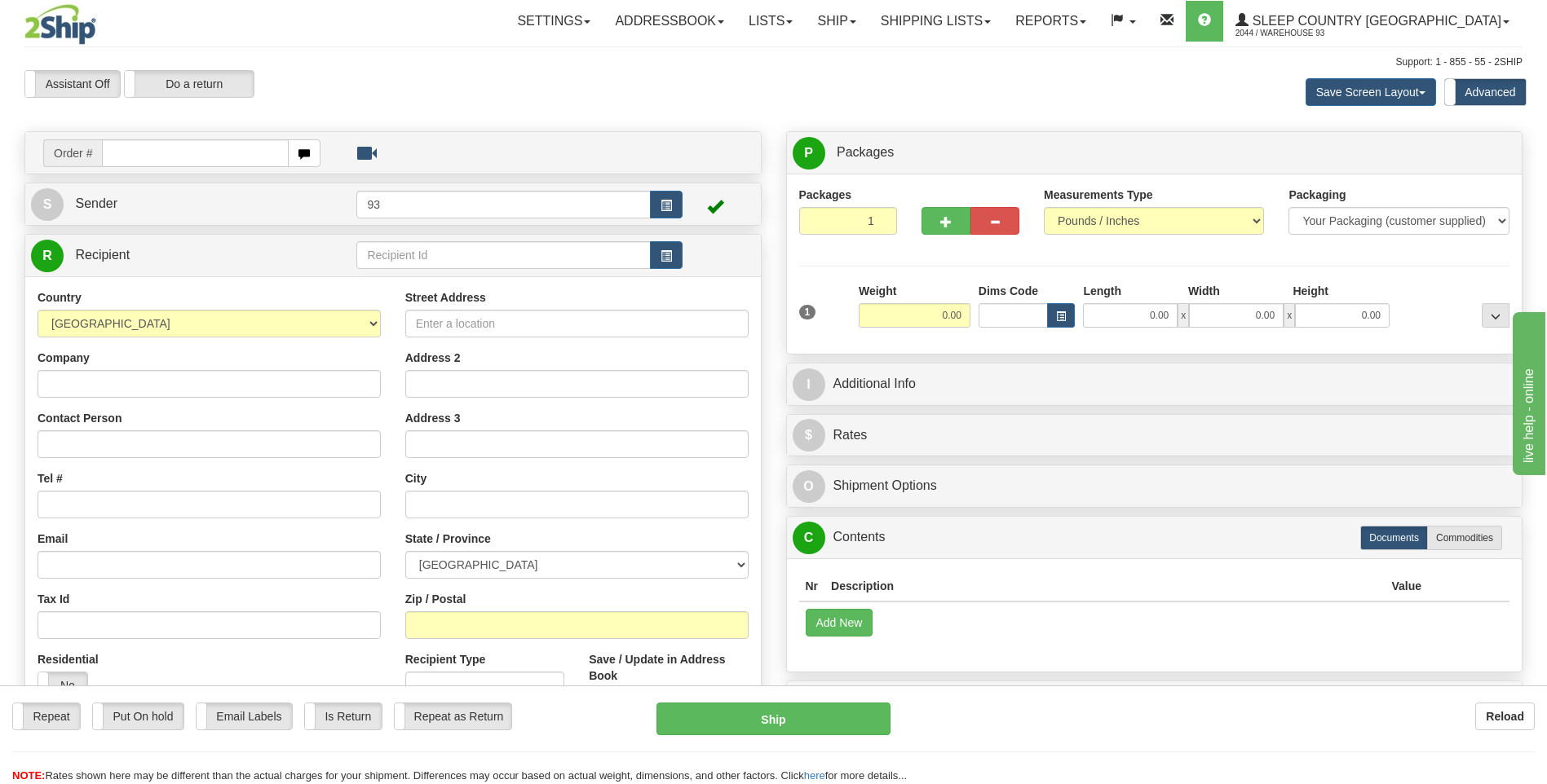
click at [168, 156] on input "text" at bounding box center [194, 153] width 186 height 28
type input "9007I157680"
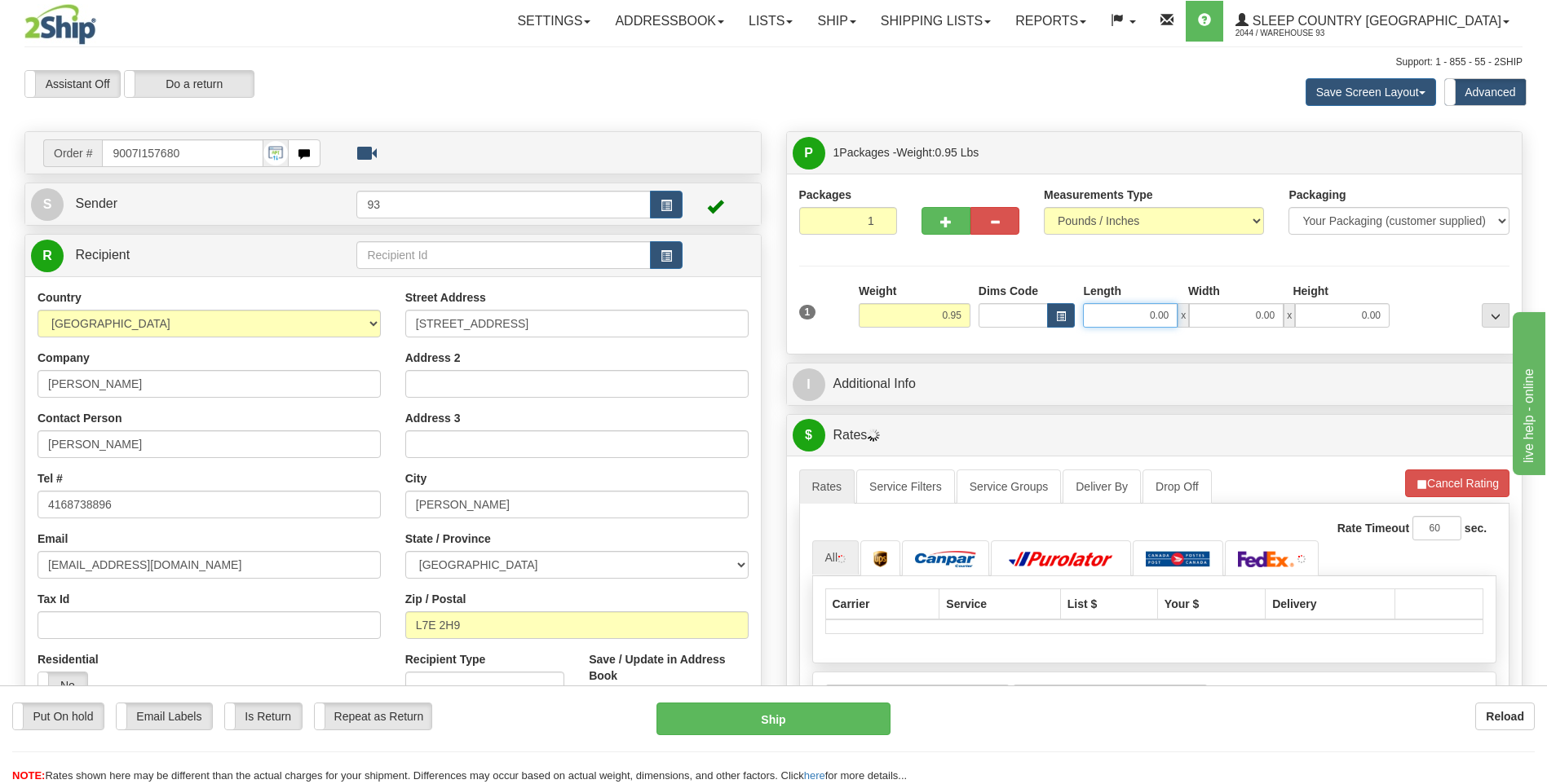
click at [1136, 314] on input "0.00" at bounding box center [1130, 315] width 94 height 24
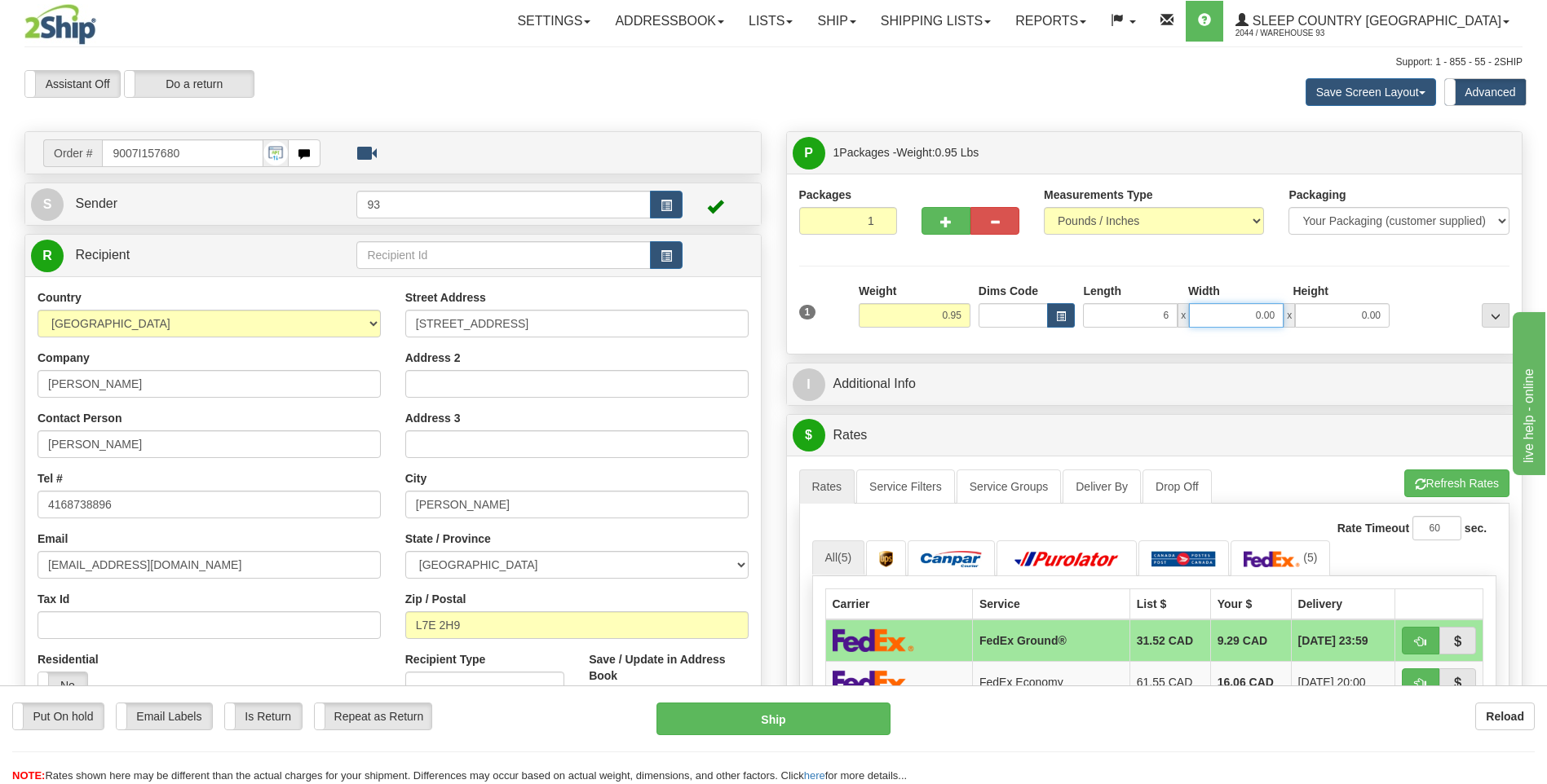
click at [1273, 325] on input "0.00" at bounding box center [1236, 315] width 94 height 24
type input "6.00"
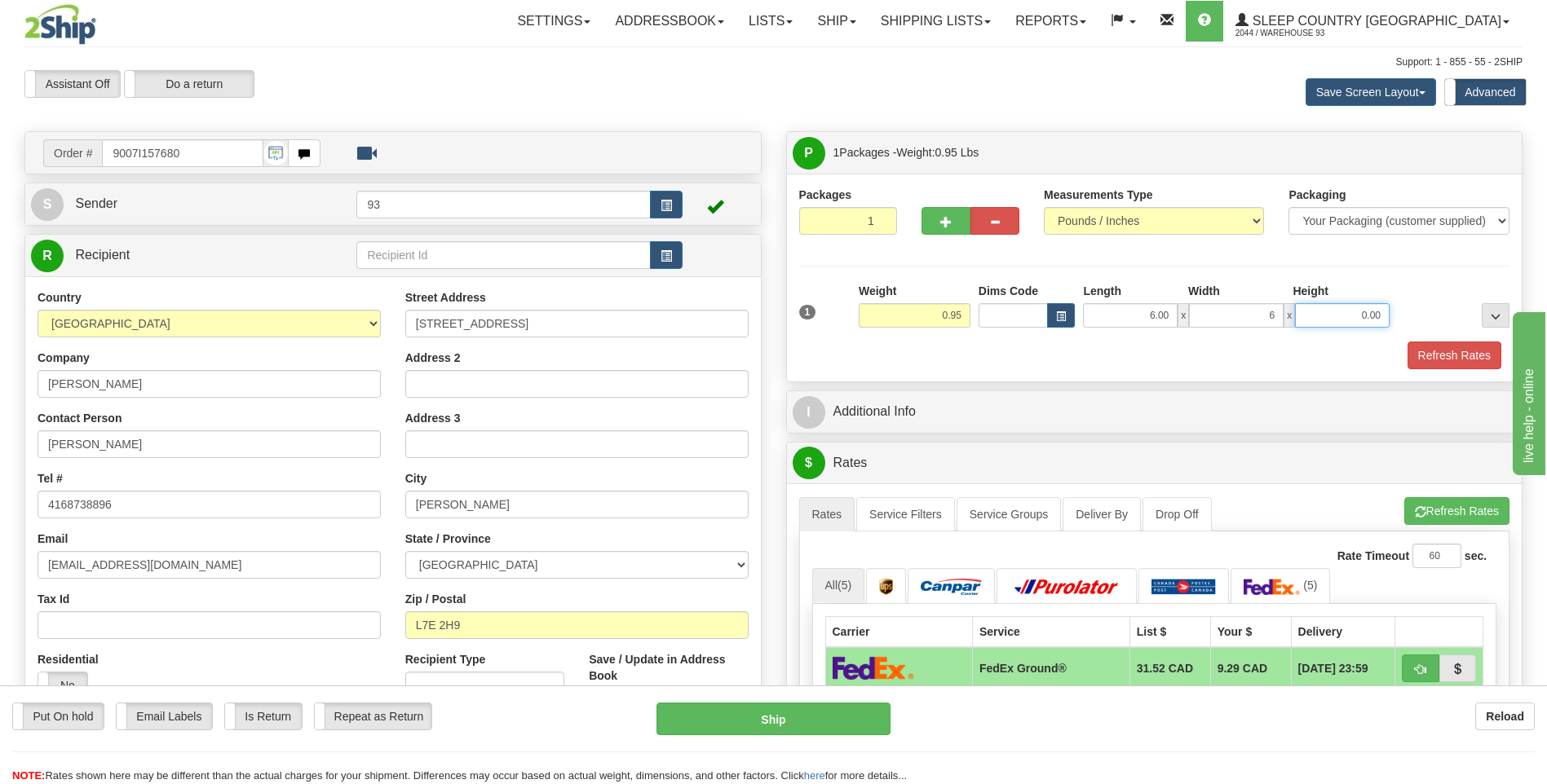
type input "6.00"
click at [1329, 318] on input "0.00" at bounding box center [1342, 315] width 94 height 24
type input "3.00"
click at [1427, 354] on button "Refresh Rates" at bounding box center [1454, 354] width 93 height 28
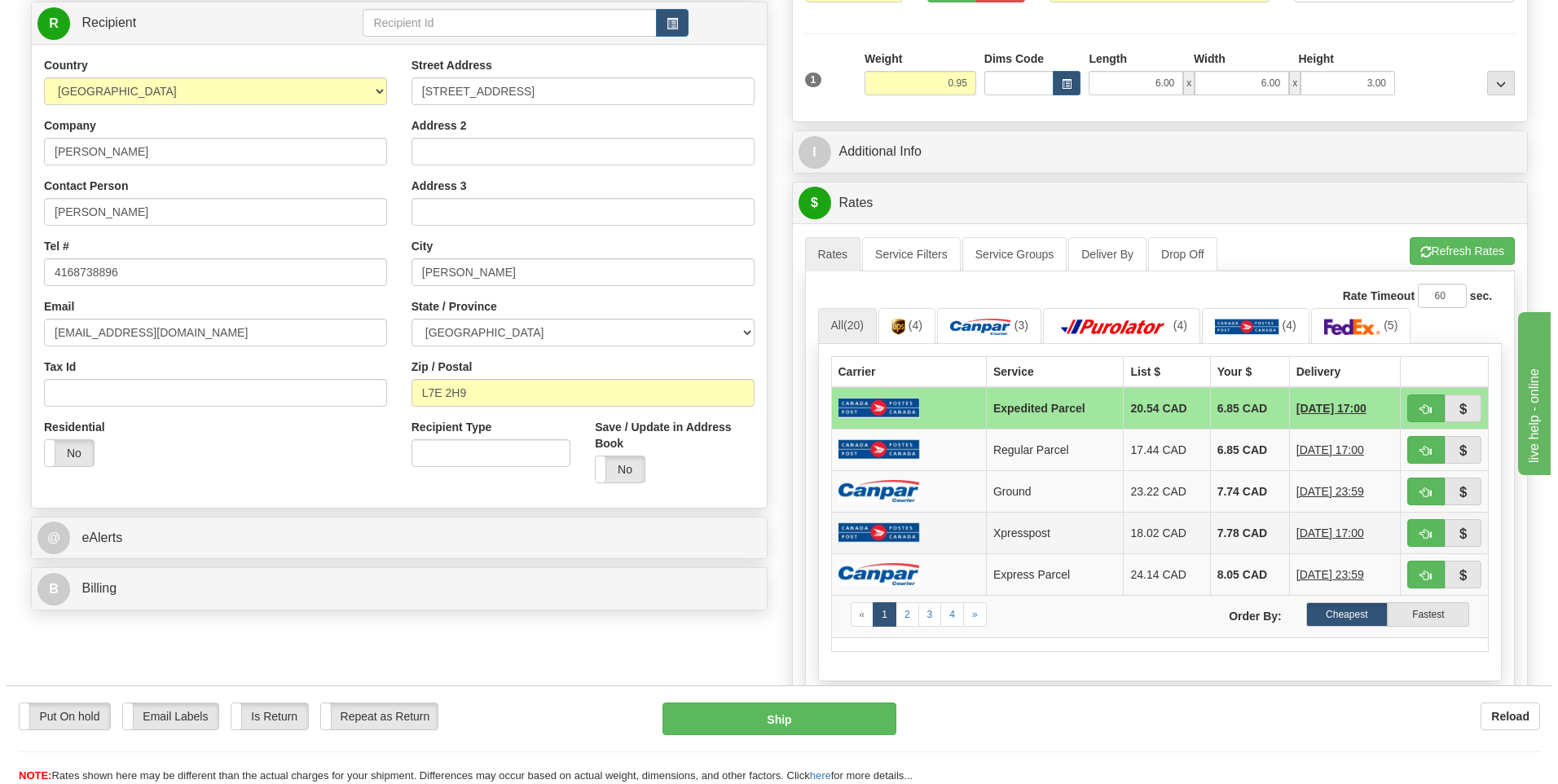
scroll to position [244, 0]
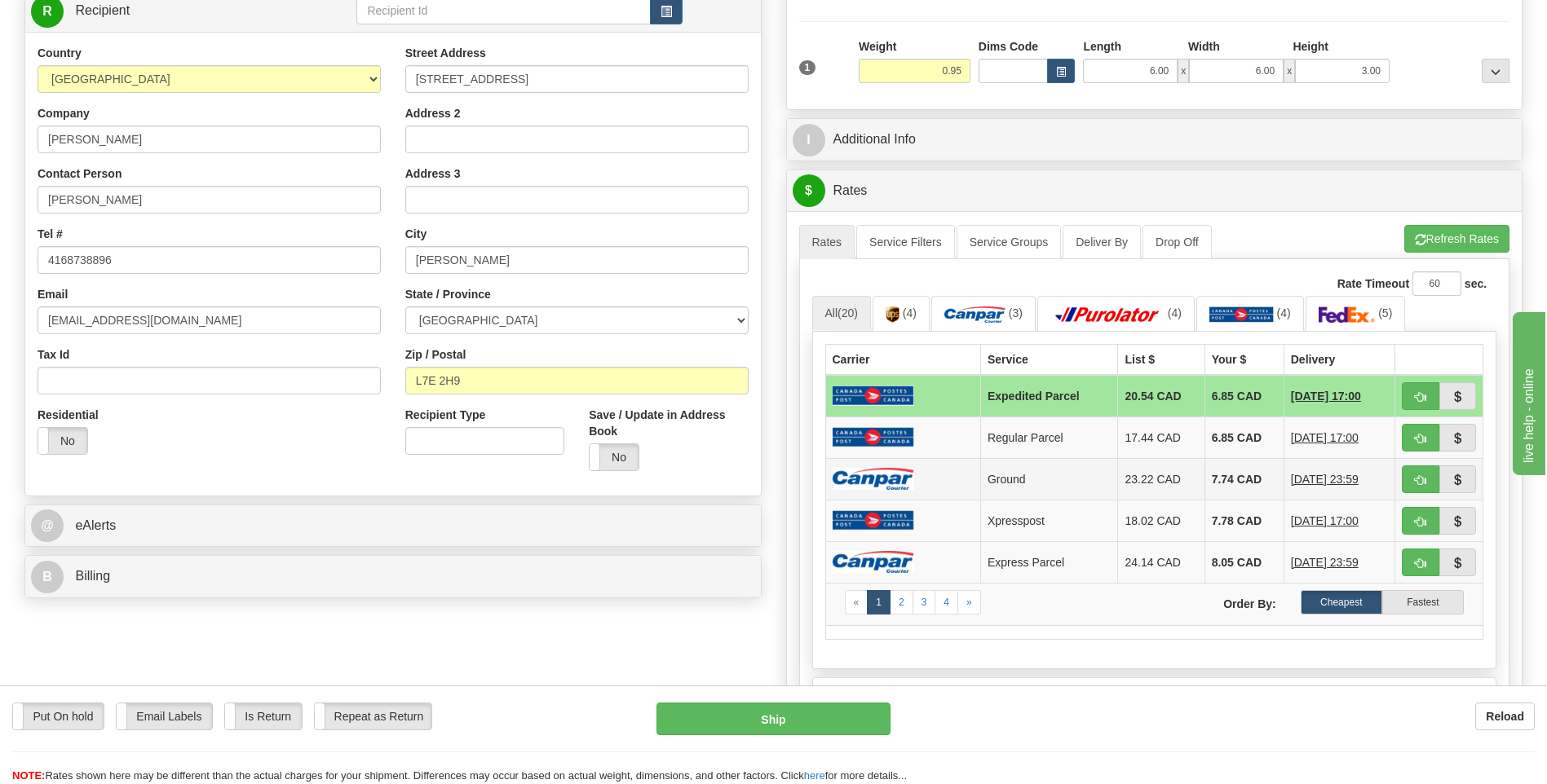
click at [862, 483] on img at bounding box center [874, 479] width 82 height 22
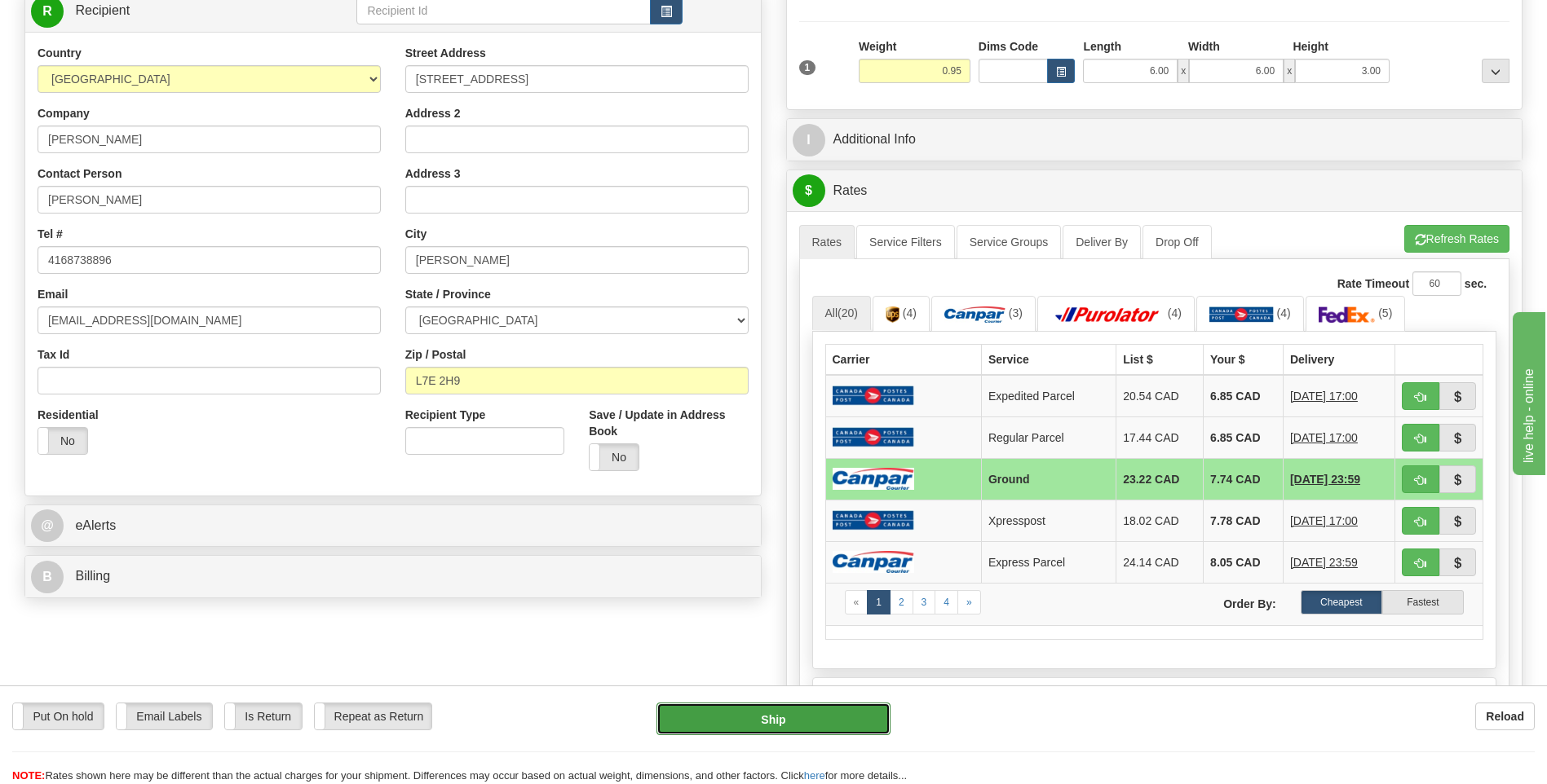
click at [822, 718] on button "Ship" at bounding box center [773, 718] width 233 height 33
type input "1"
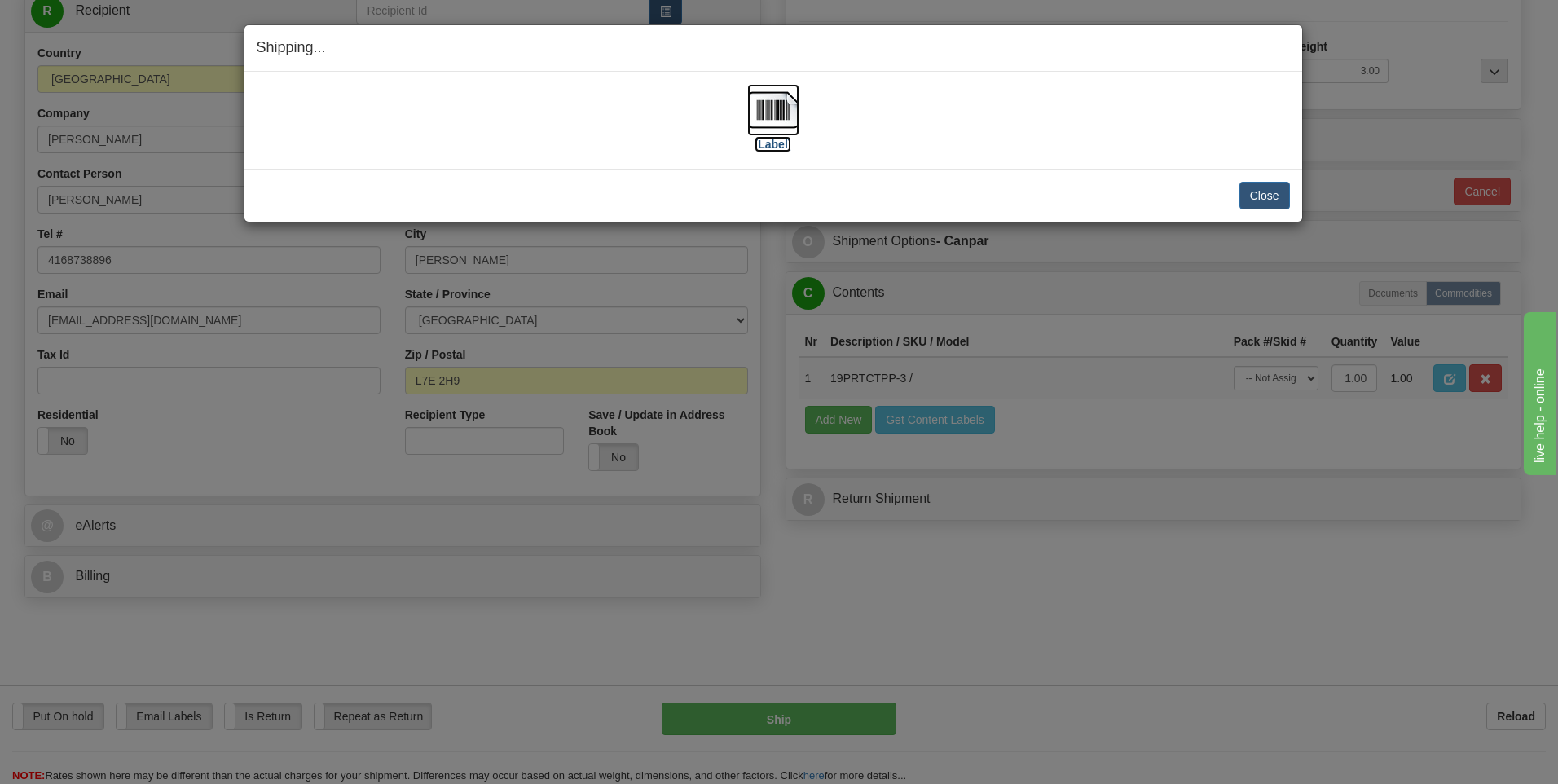
click at [767, 90] on img at bounding box center [773, 110] width 53 height 53
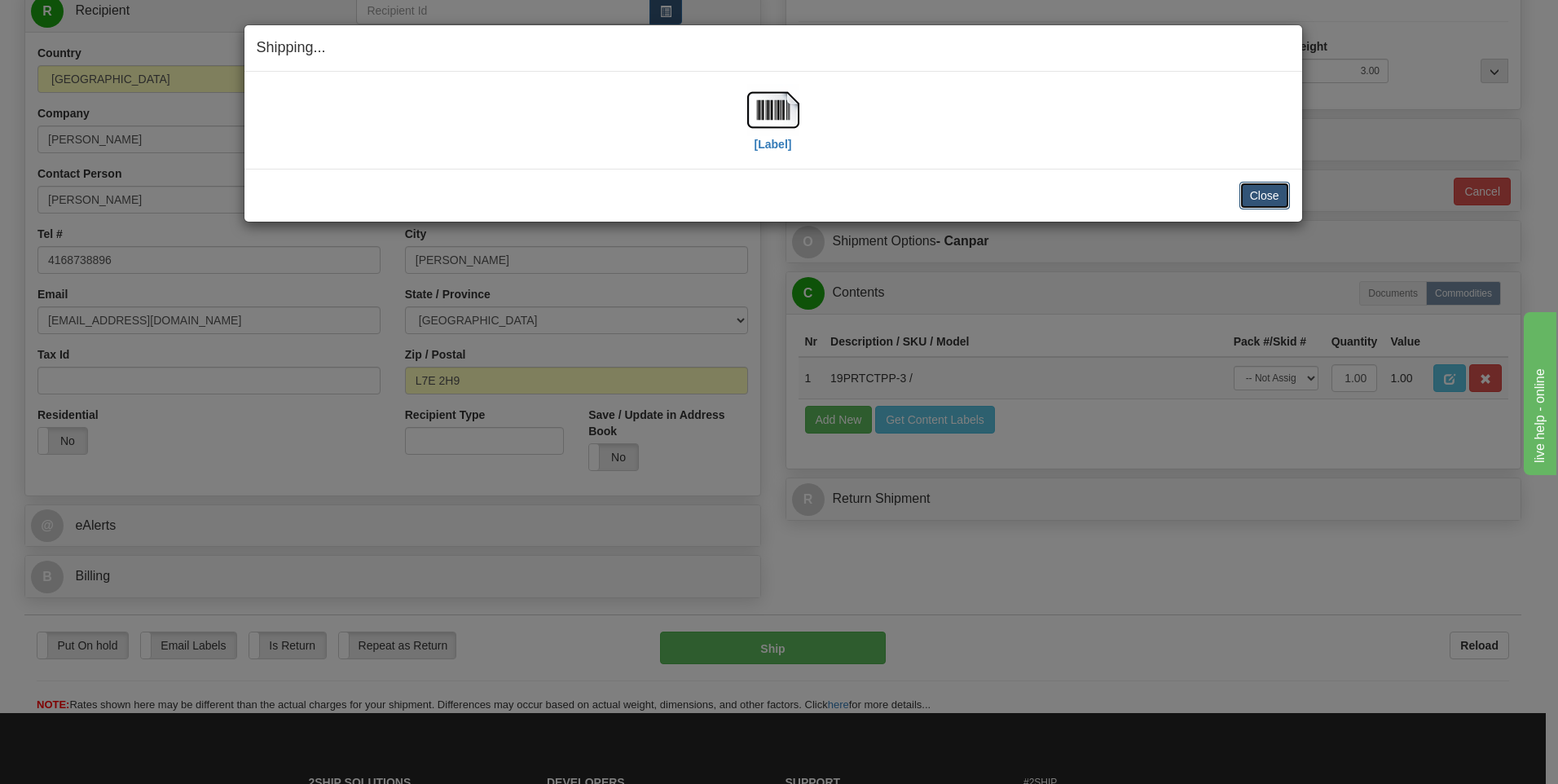
click at [1273, 197] on button "Close" at bounding box center [1264, 195] width 51 height 28
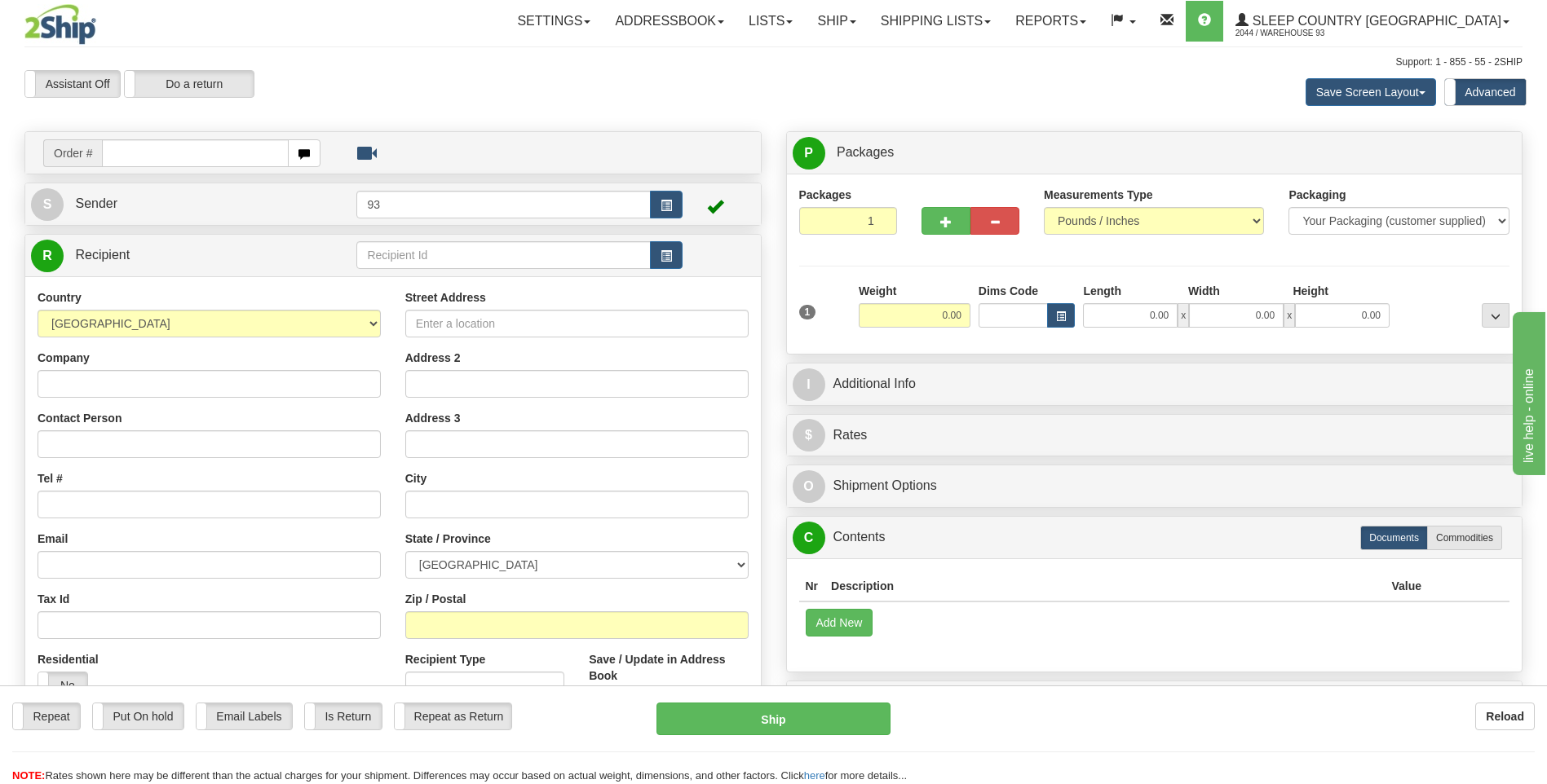
click at [188, 153] on input "text" at bounding box center [194, 153] width 186 height 28
type input "9000I157962"
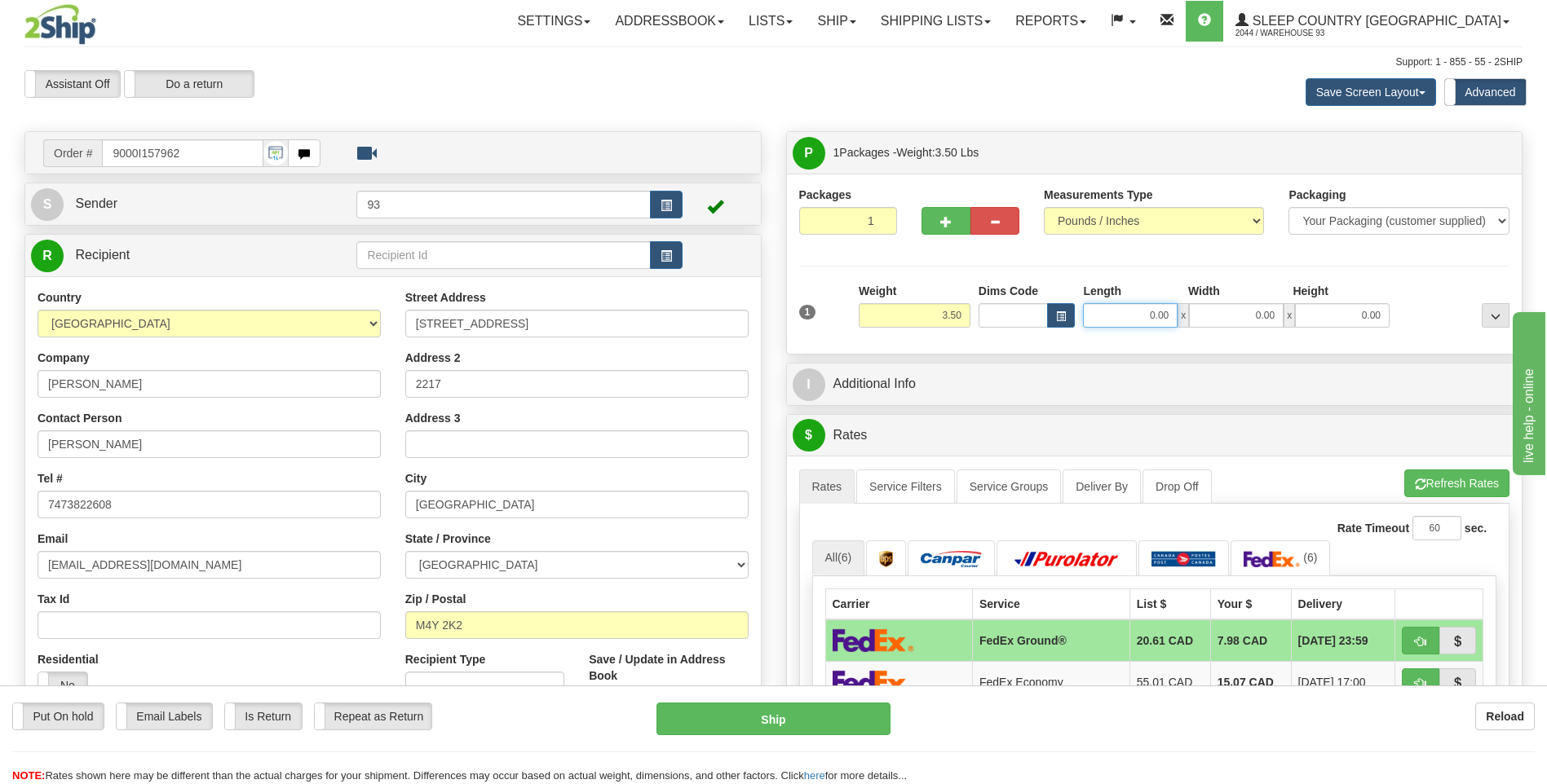
click at [1138, 322] on input "0.00" at bounding box center [1130, 315] width 94 height 24
click at [1250, 320] on input "0.00" at bounding box center [1236, 315] width 94 height 24
type input "12.00"
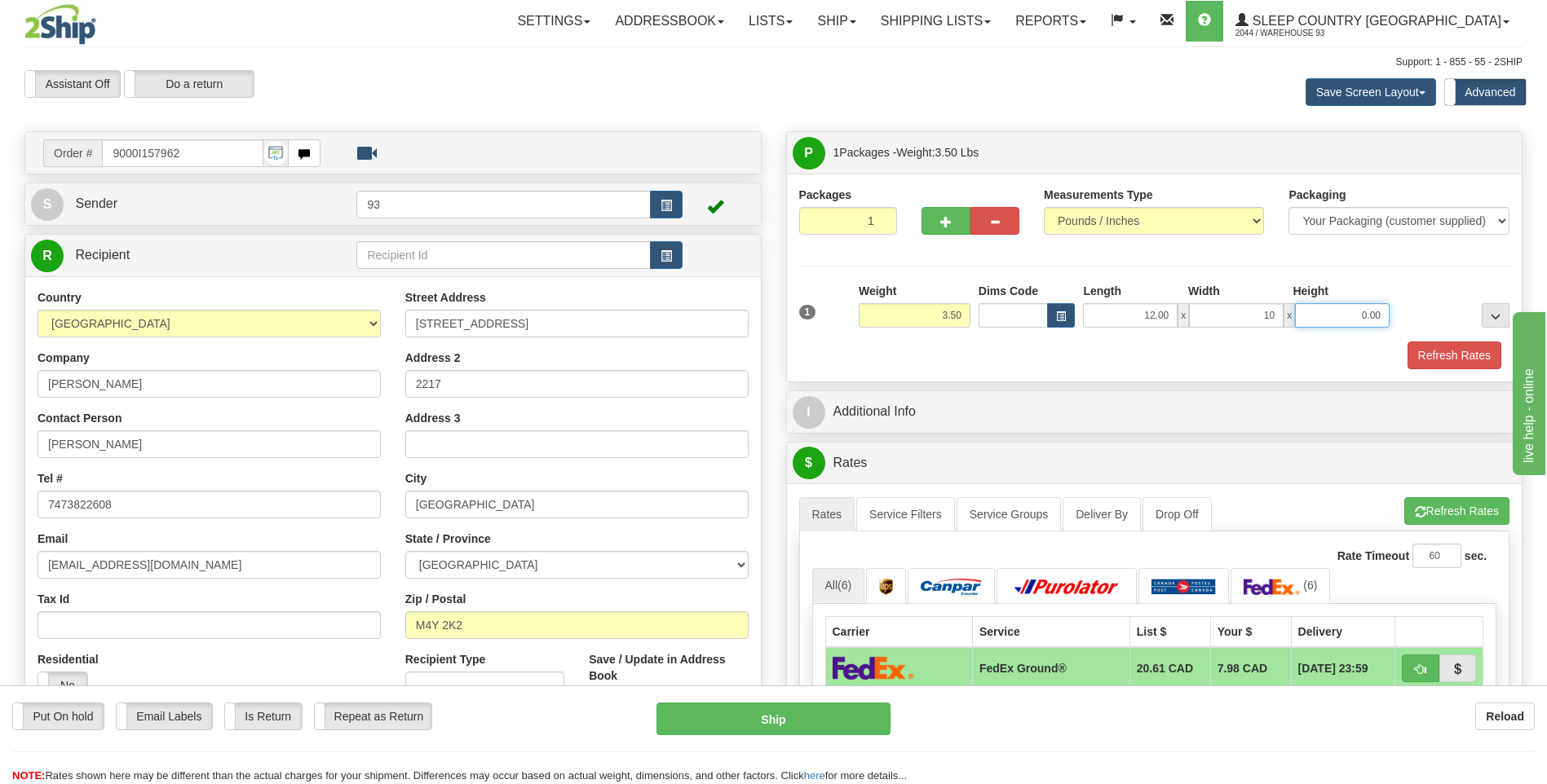
type input "10.00"
click at [1365, 316] on input "0.00" at bounding box center [1342, 315] width 94 height 24
type input "2.00"
click at [1486, 351] on button "Refresh Rates" at bounding box center [1454, 354] width 93 height 28
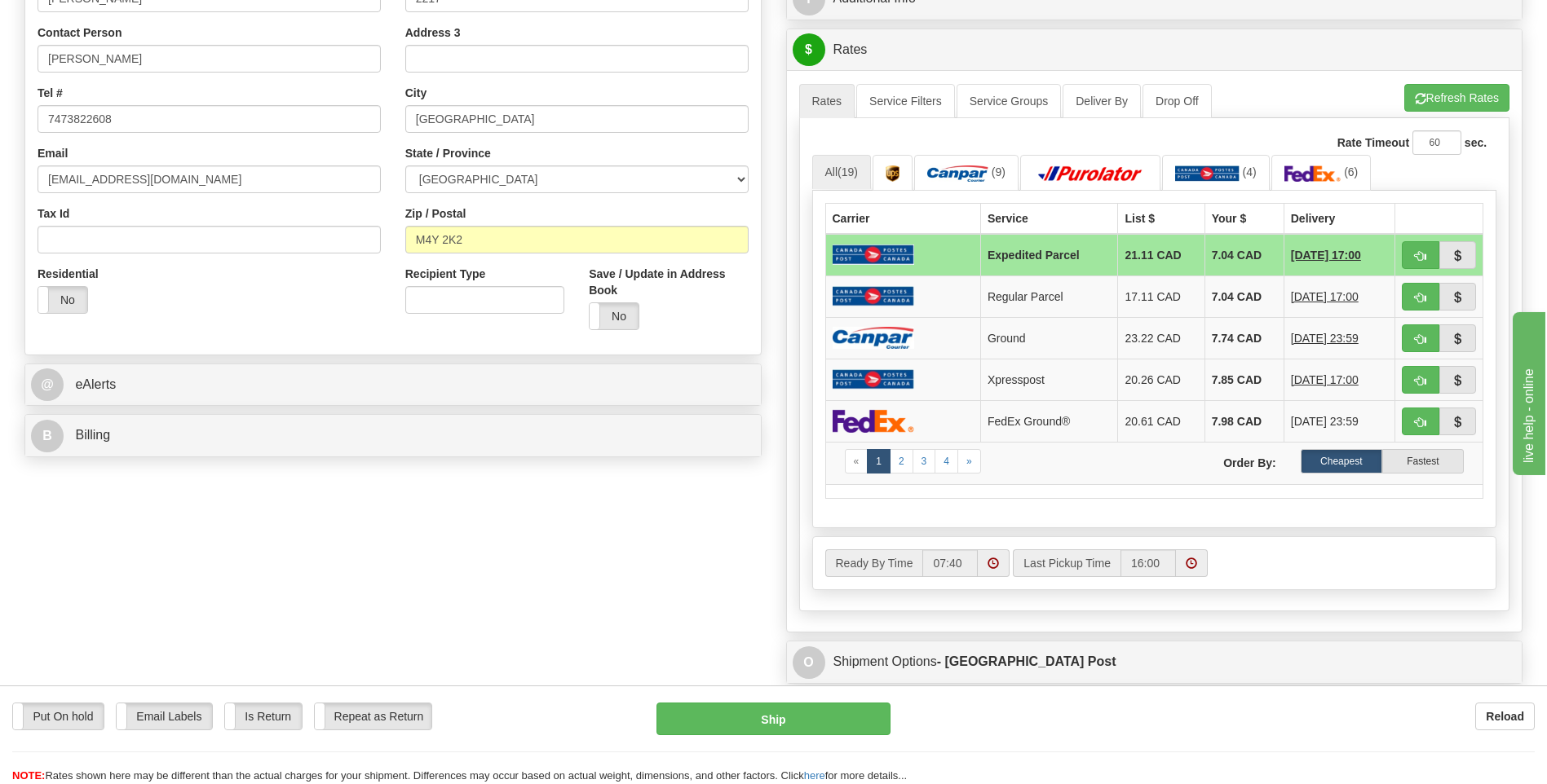
scroll to position [408, 0]
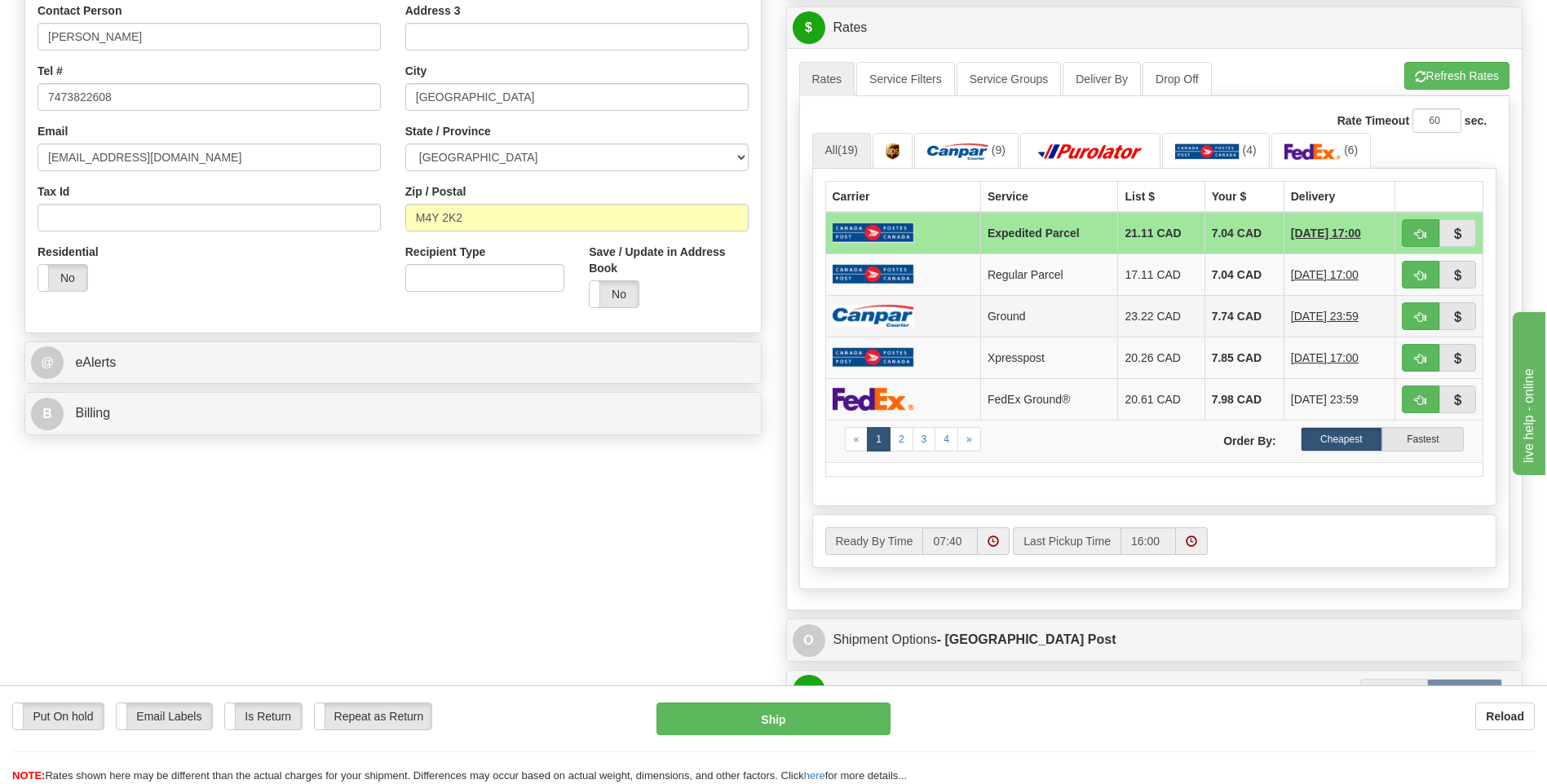
click at [895, 309] on img at bounding box center [874, 315] width 82 height 22
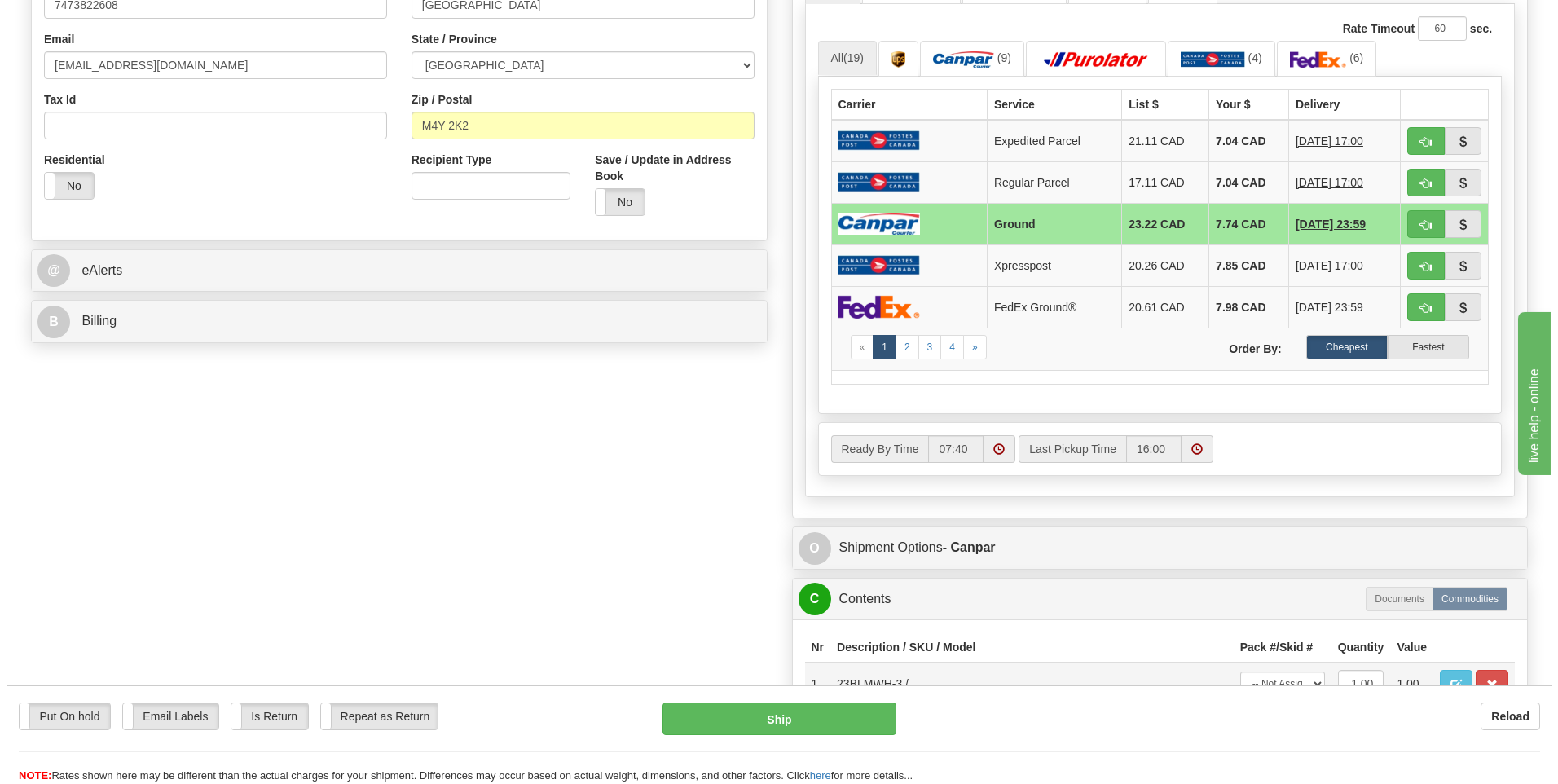
scroll to position [570, 0]
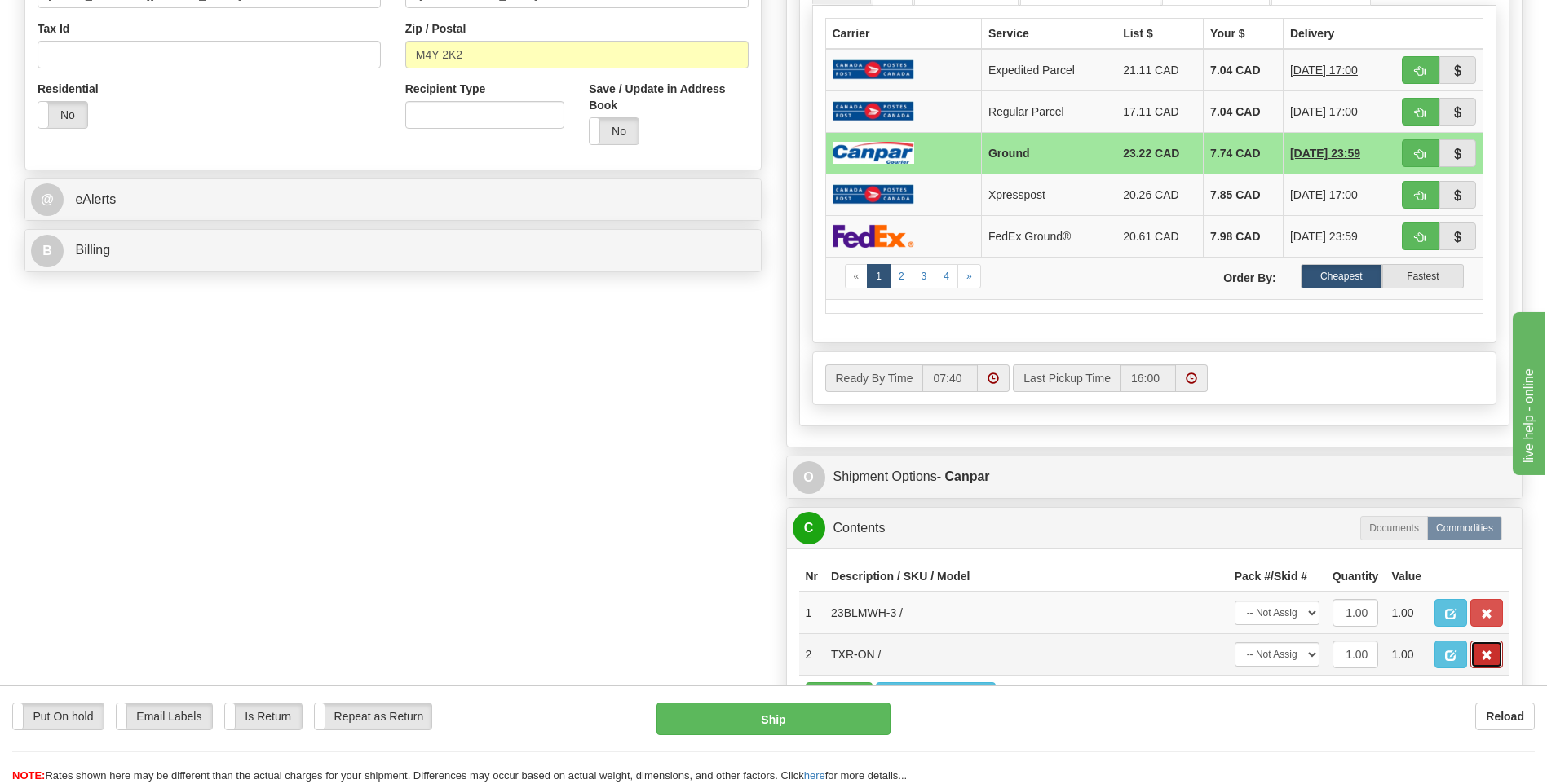
click at [1490, 660] on span "button" at bounding box center [1487, 656] width 12 height 11
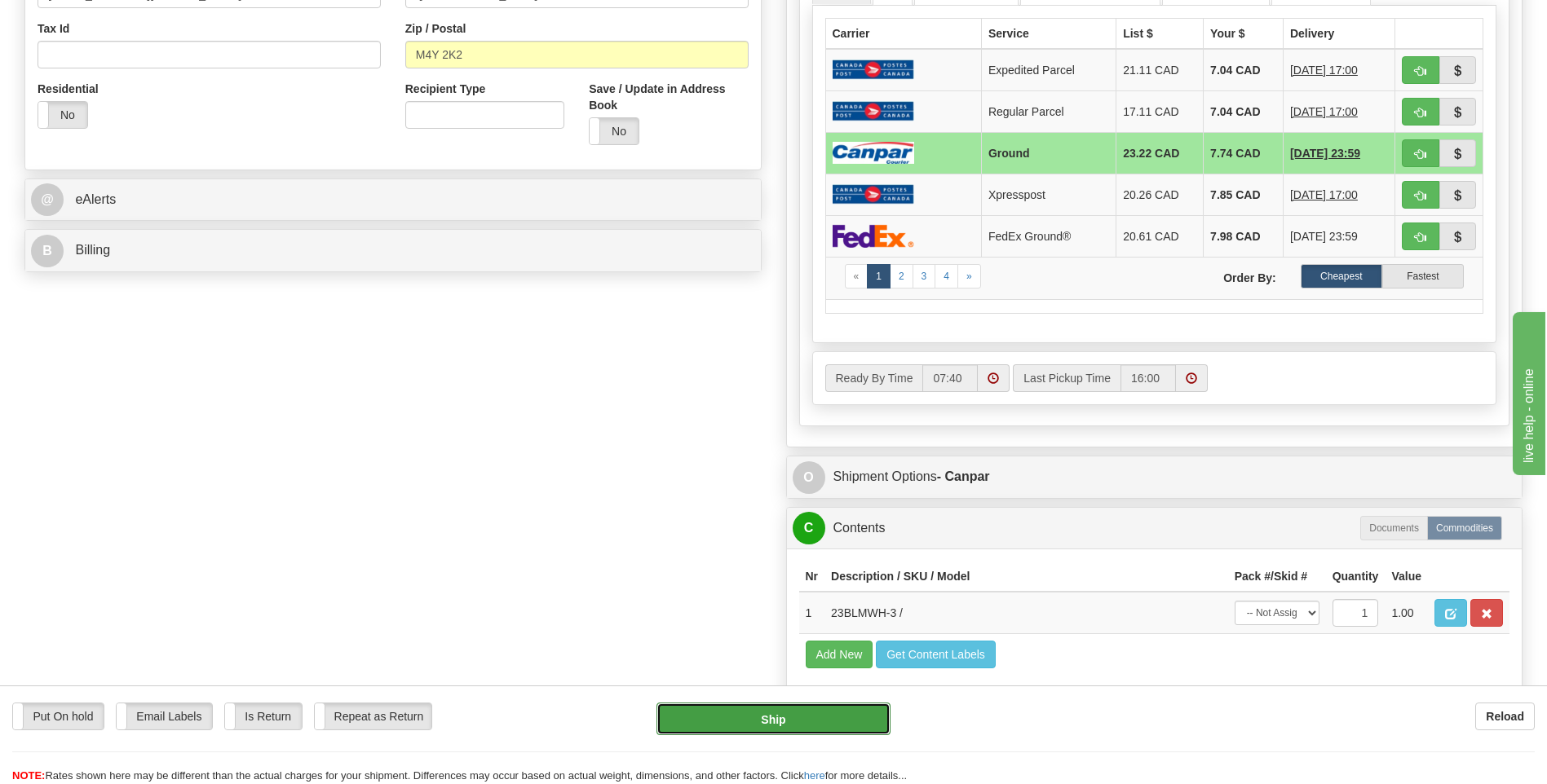
click at [838, 713] on button "Ship" at bounding box center [773, 718] width 233 height 33
type input "1"
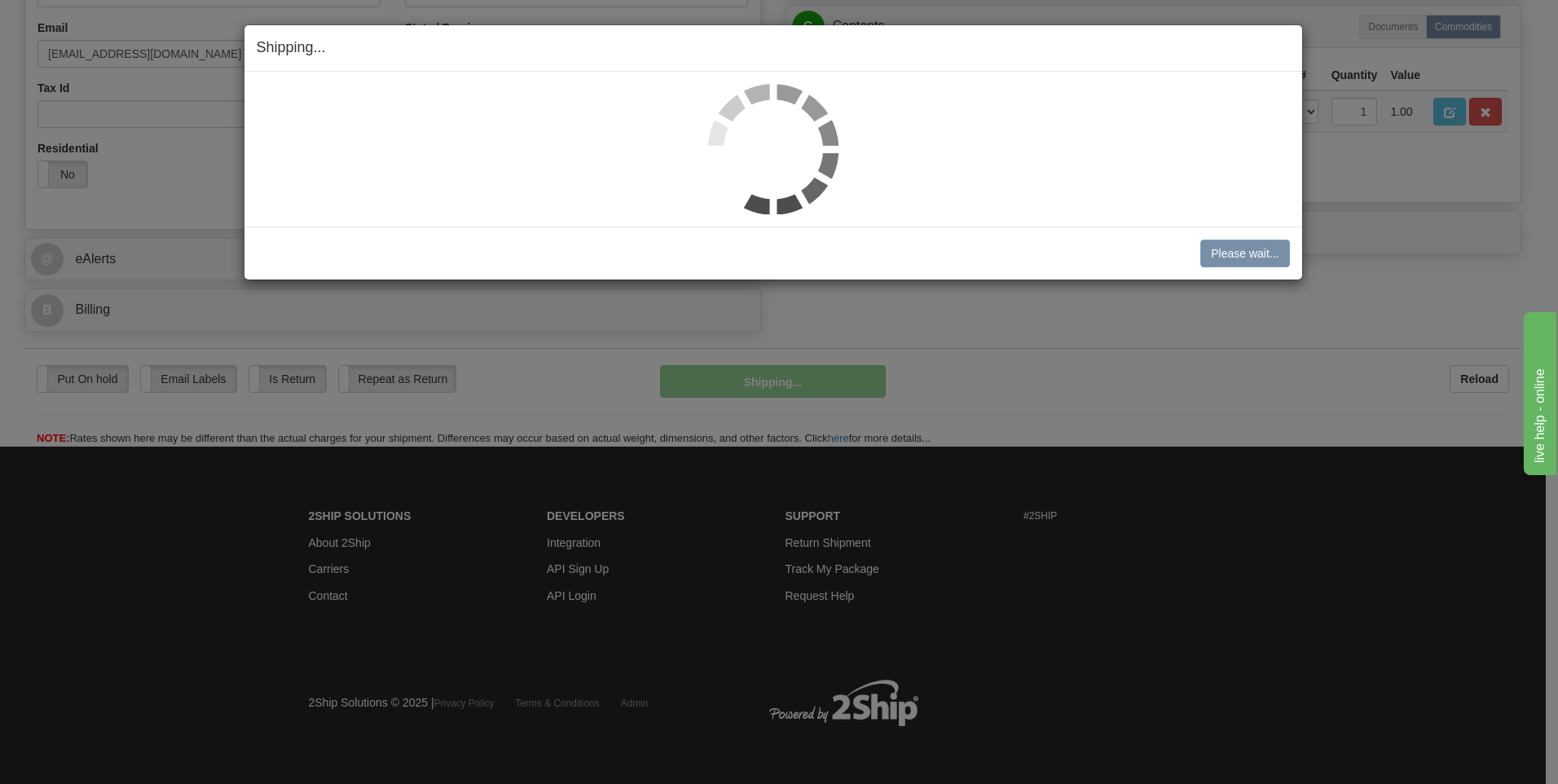
scroll to position [512, 0]
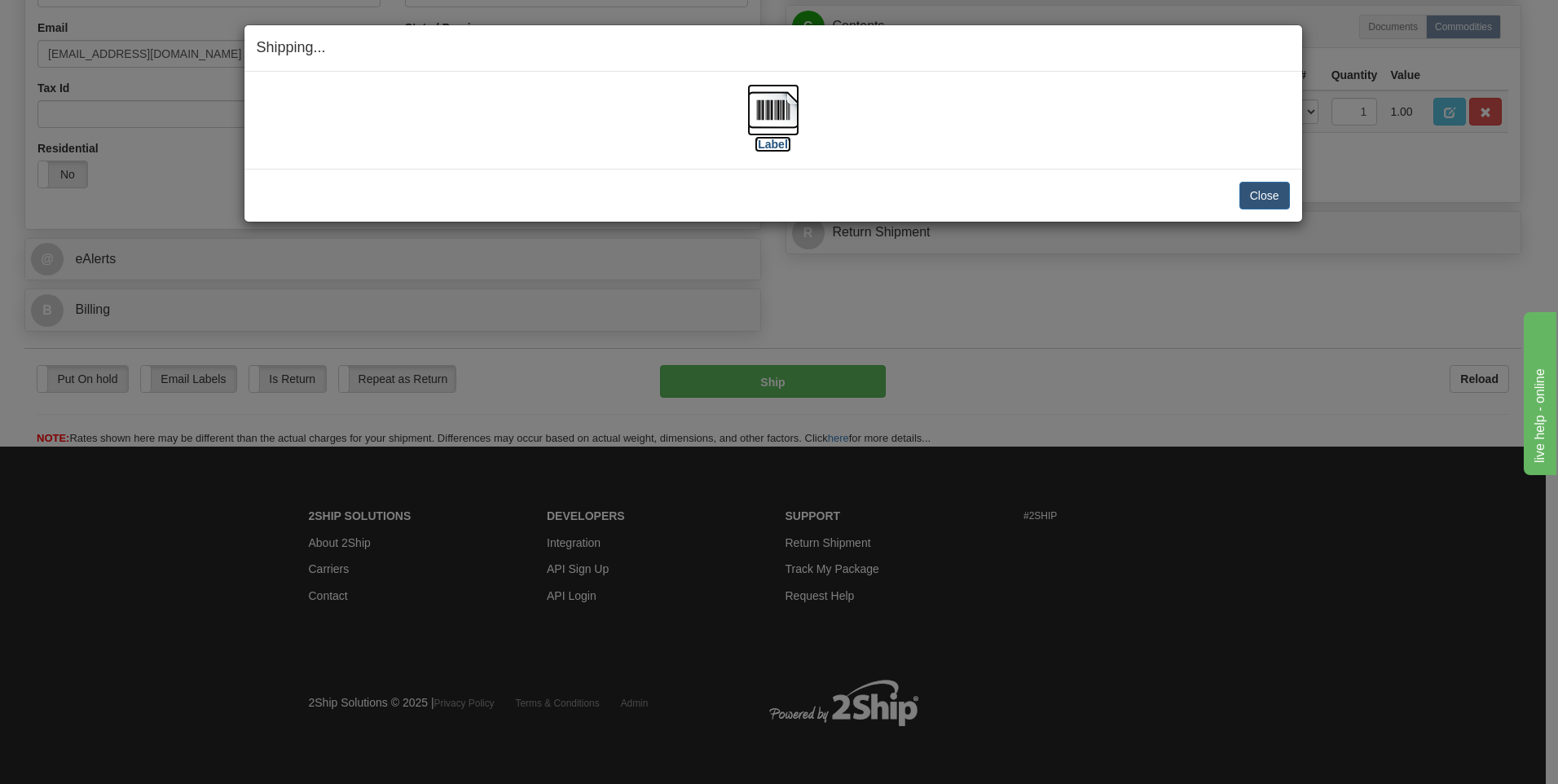
click at [767, 111] on img at bounding box center [773, 110] width 53 height 53
click at [1246, 199] on button "Close" at bounding box center [1264, 195] width 51 height 28
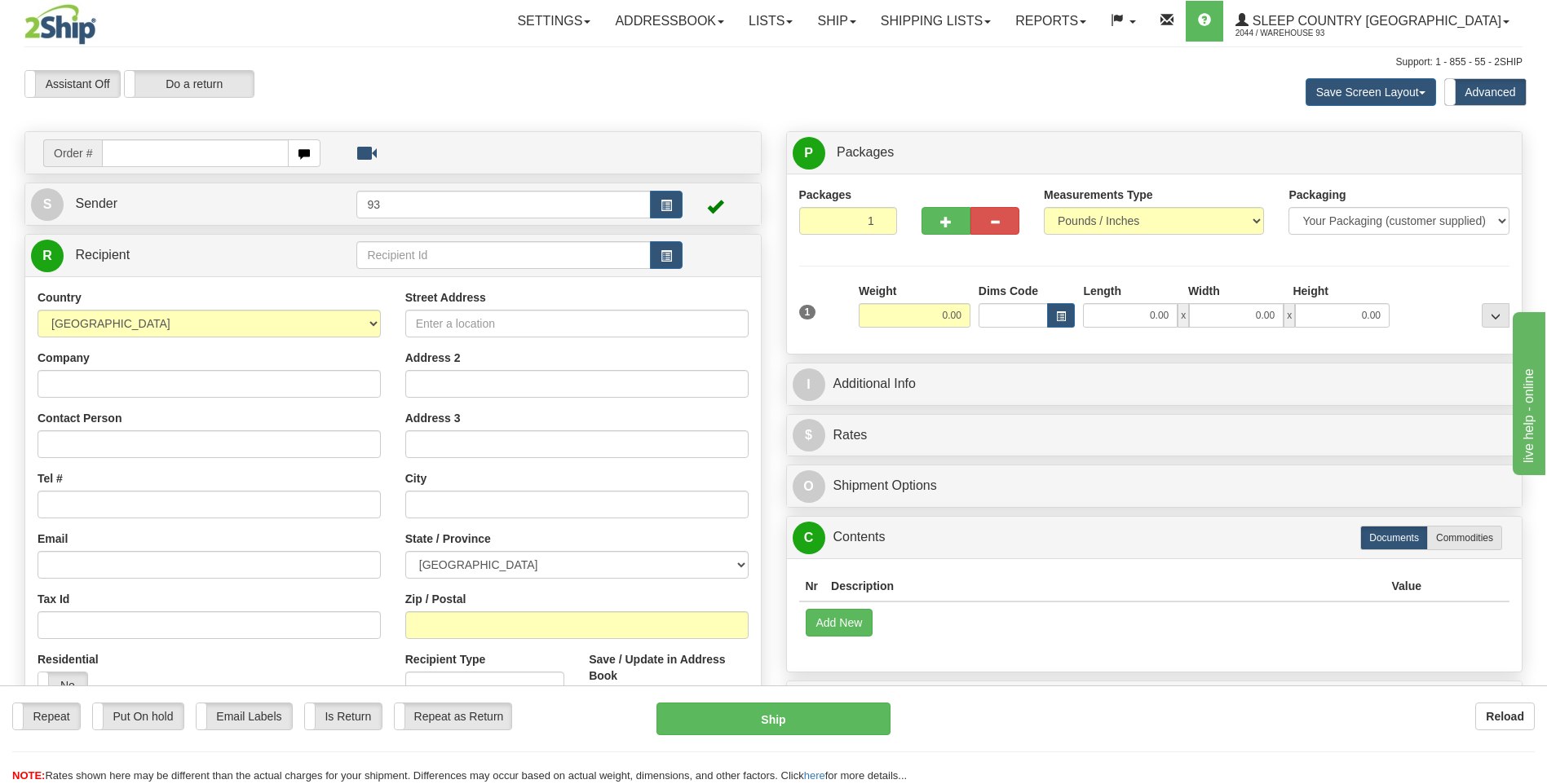
click at [245, 148] on input "text" at bounding box center [194, 153] width 186 height 28
type input "9000I157977"
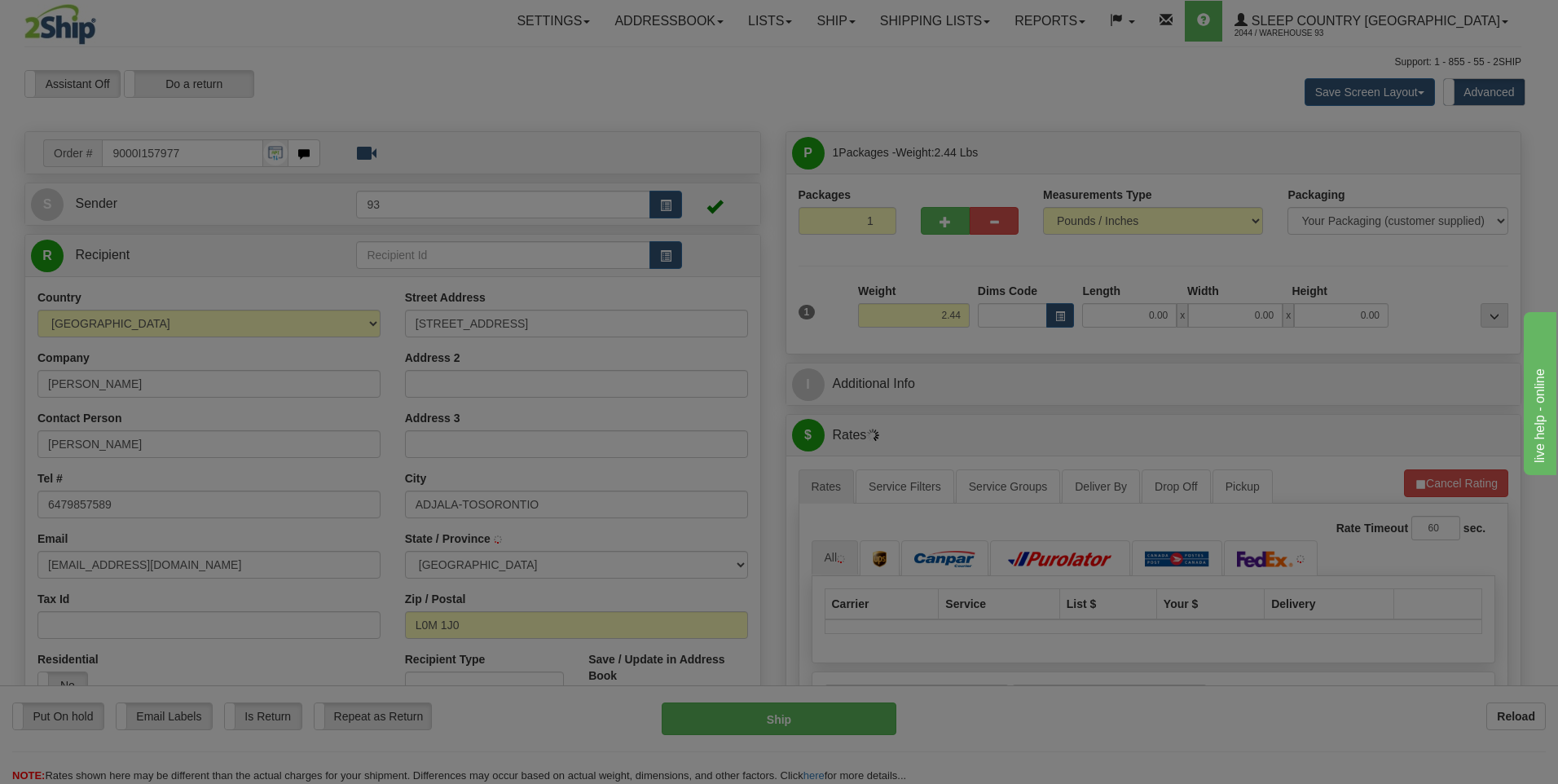
type input "[PERSON_NAME]"
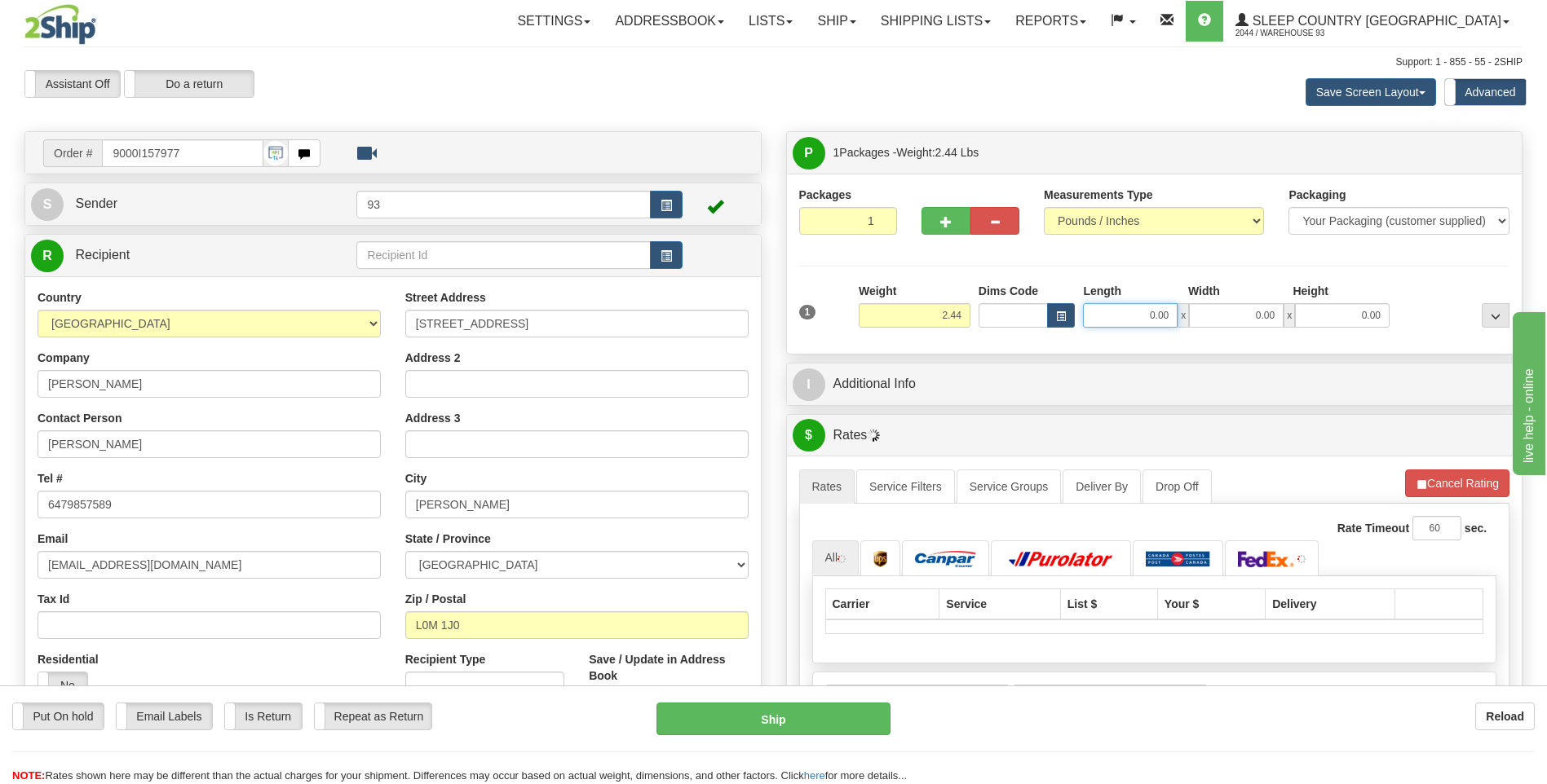
click at [1139, 318] on input "0.00" at bounding box center [1130, 315] width 94 height 24
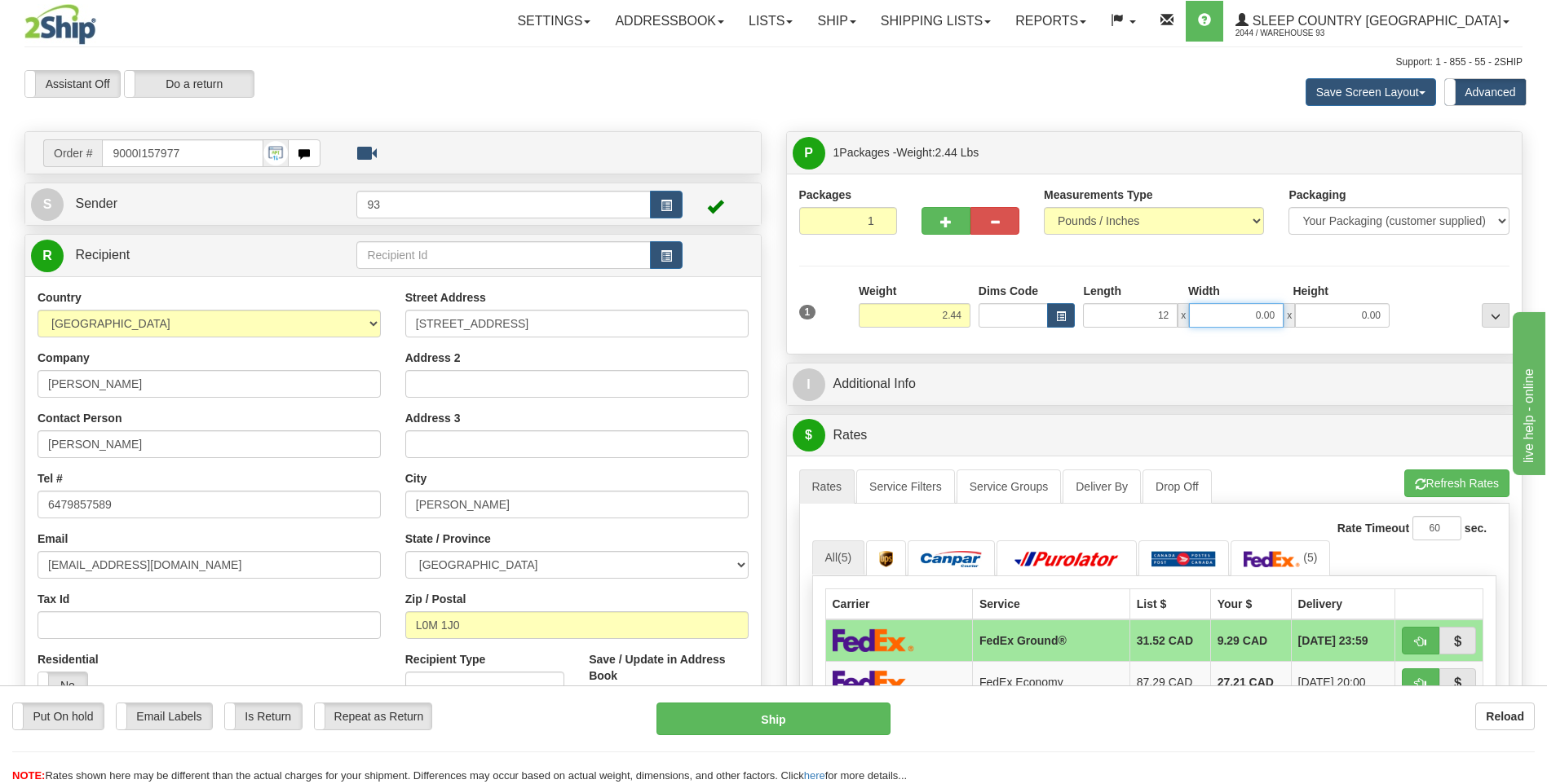
click at [1223, 319] on input "0.00" at bounding box center [1236, 315] width 94 height 24
type input "12.00"
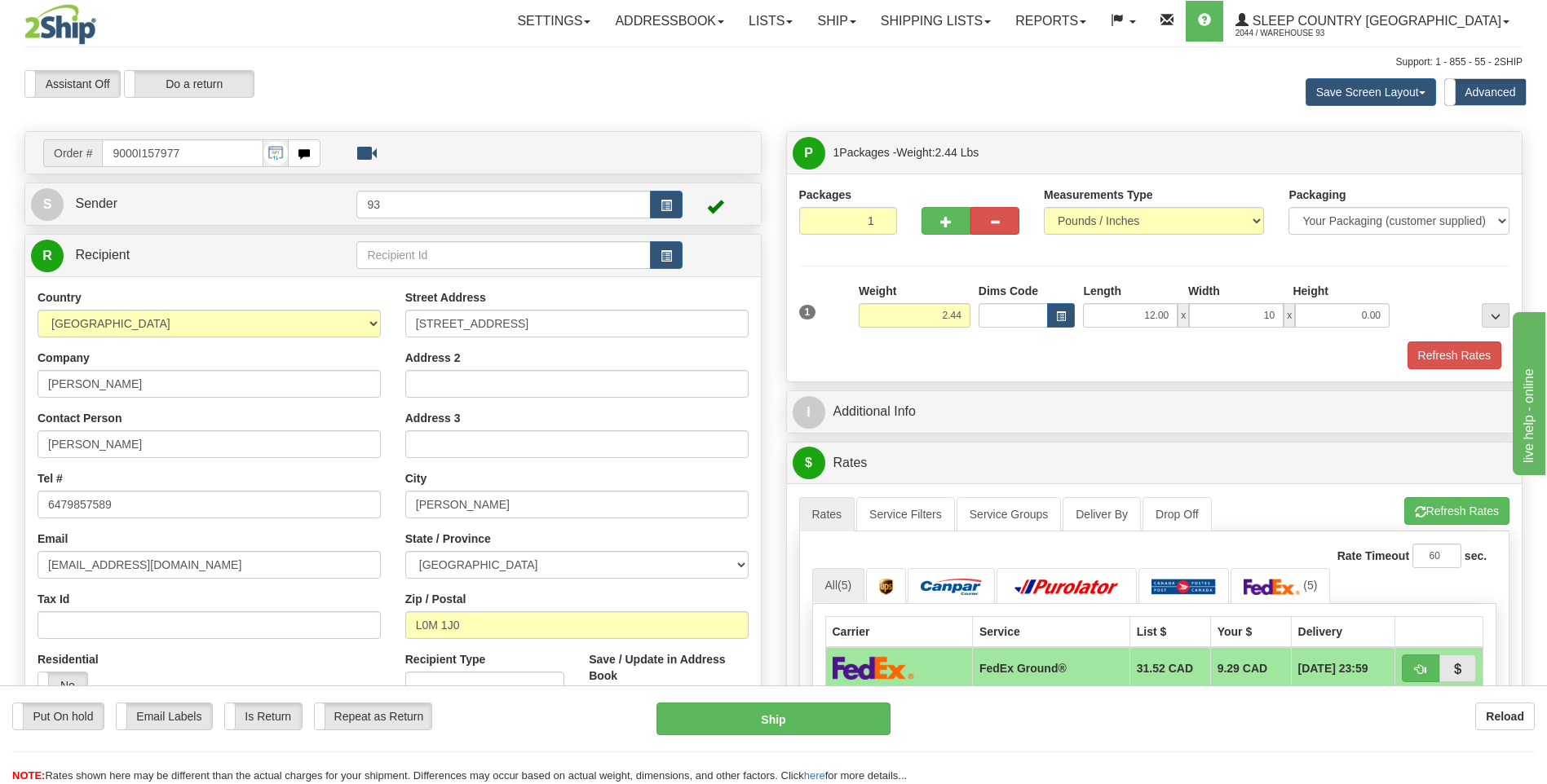
type input "10.00"
click at [1342, 309] on div "Length Width Height 12.00 x 10.00 x 0.00" at bounding box center [1236, 305] width 315 height 45
click at [1350, 326] on input "0.00" at bounding box center [1342, 315] width 94 height 24
type input "4.00"
click at [1447, 350] on button "Refresh Rates" at bounding box center [1454, 354] width 93 height 28
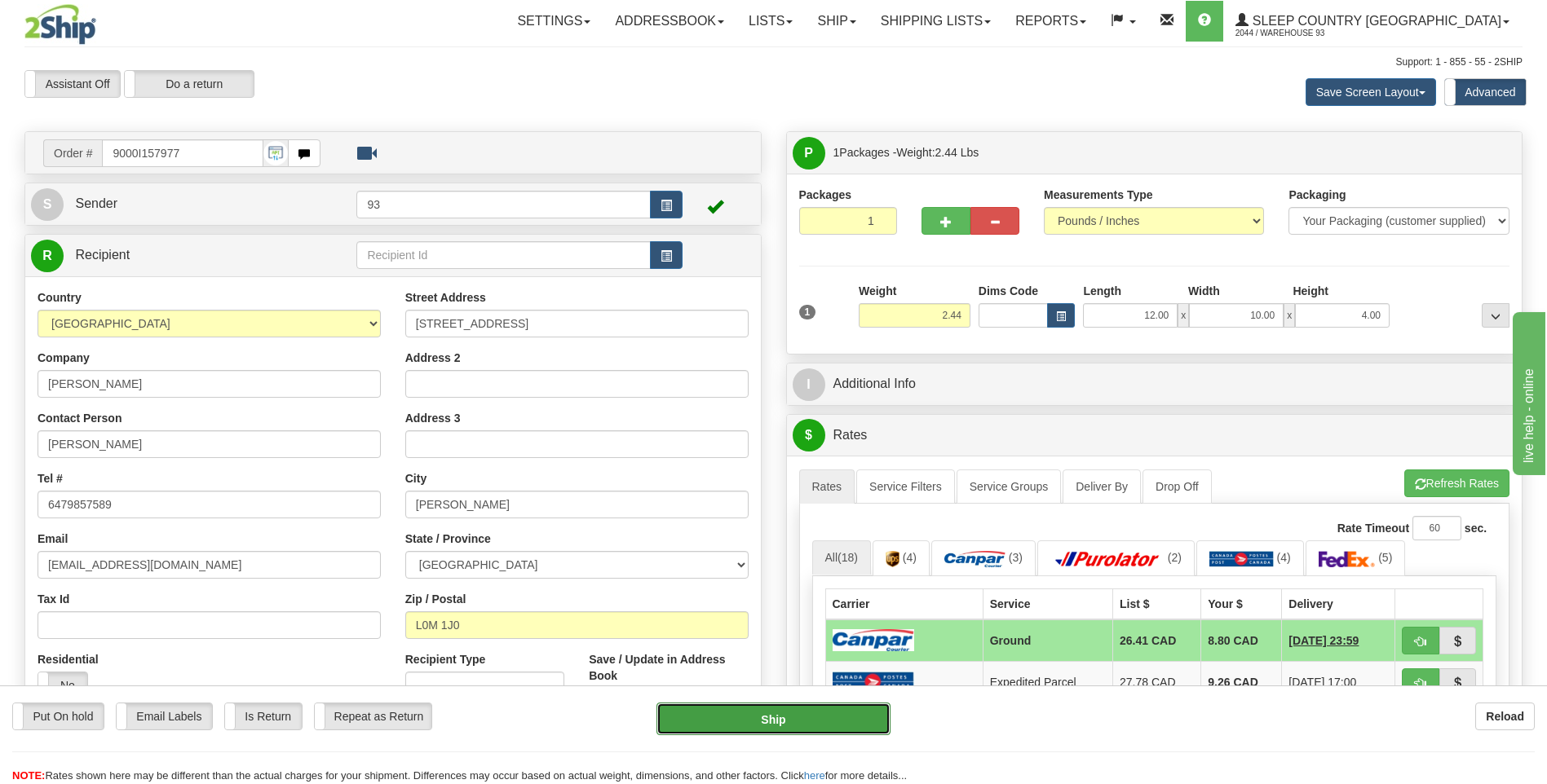
click at [771, 716] on button "Ship" at bounding box center [773, 718] width 233 height 33
type input "1"
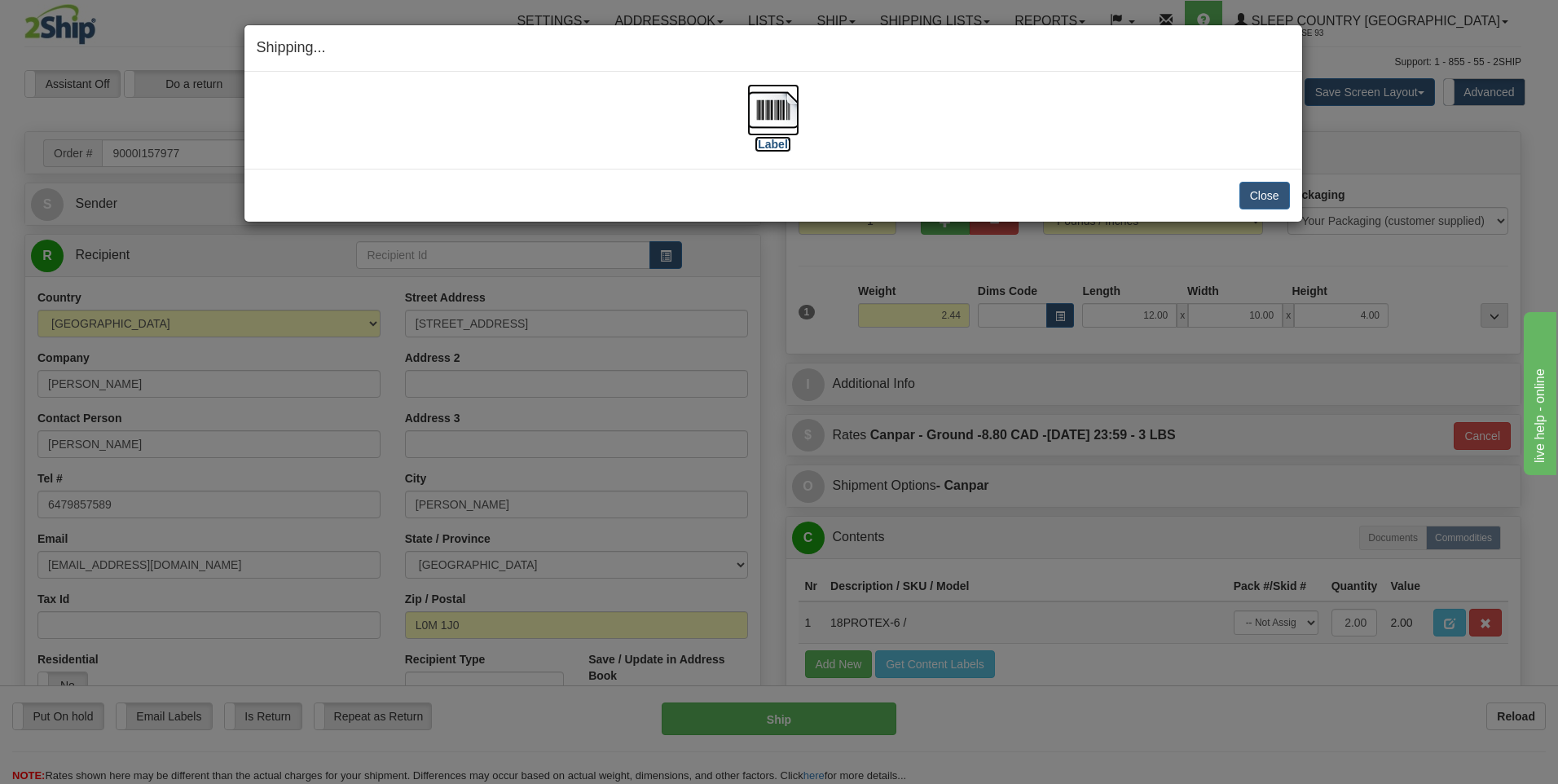
click at [771, 101] on img at bounding box center [773, 110] width 53 height 53
click at [1269, 193] on button "Close" at bounding box center [1264, 195] width 51 height 28
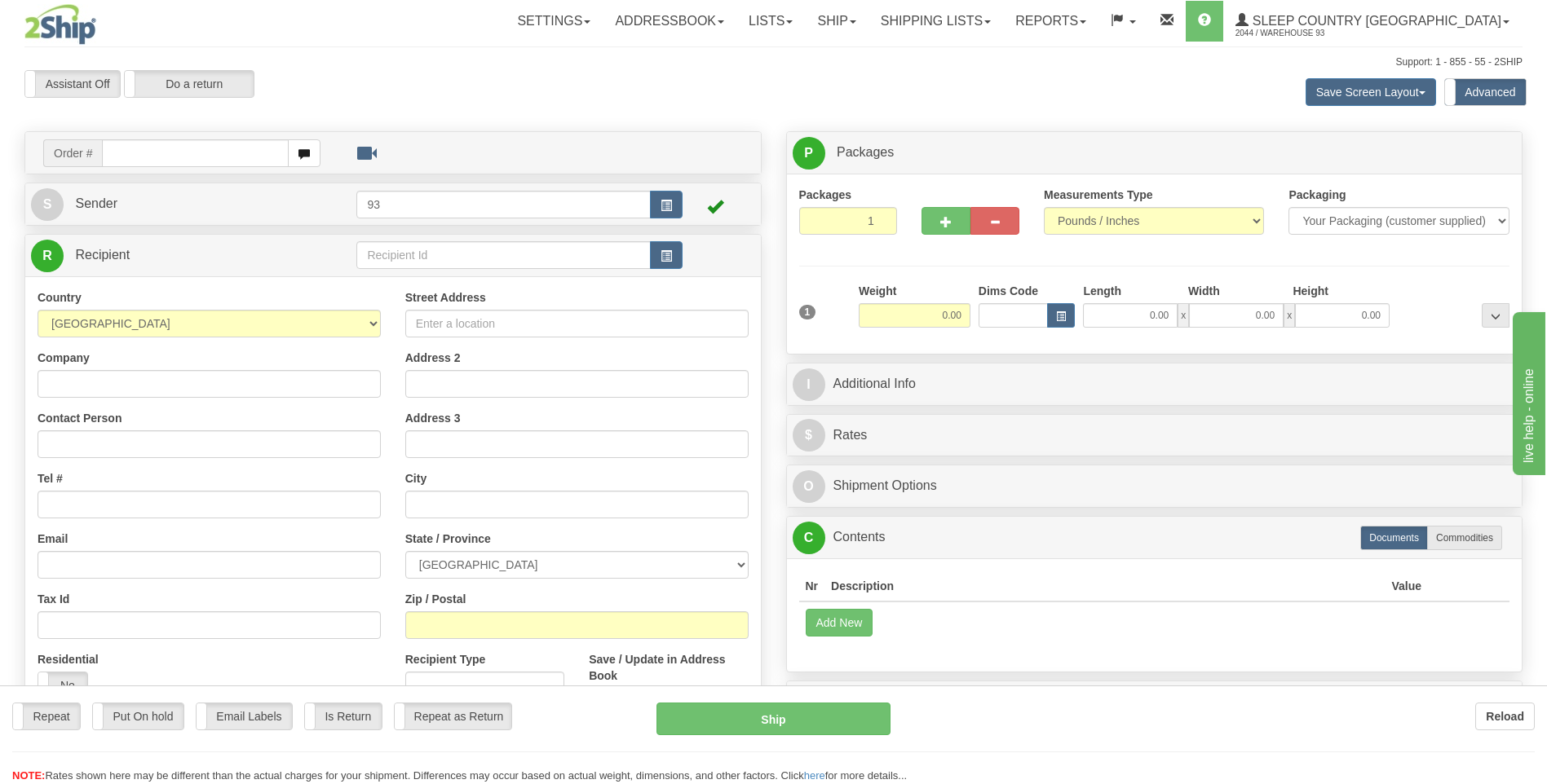
click at [135, 157] on input "text" at bounding box center [194, 153] width 186 height 28
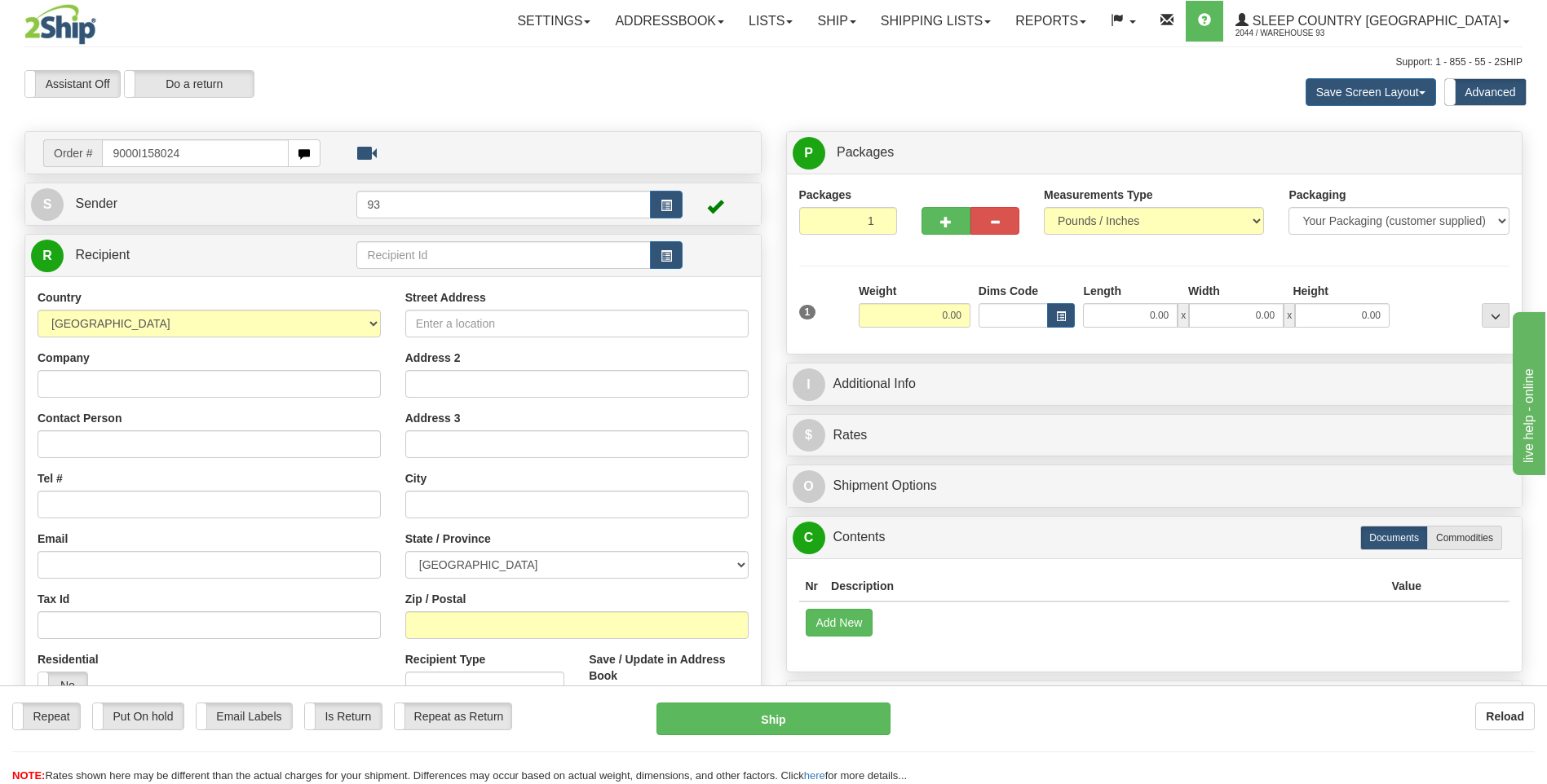
type input "9000I158024"
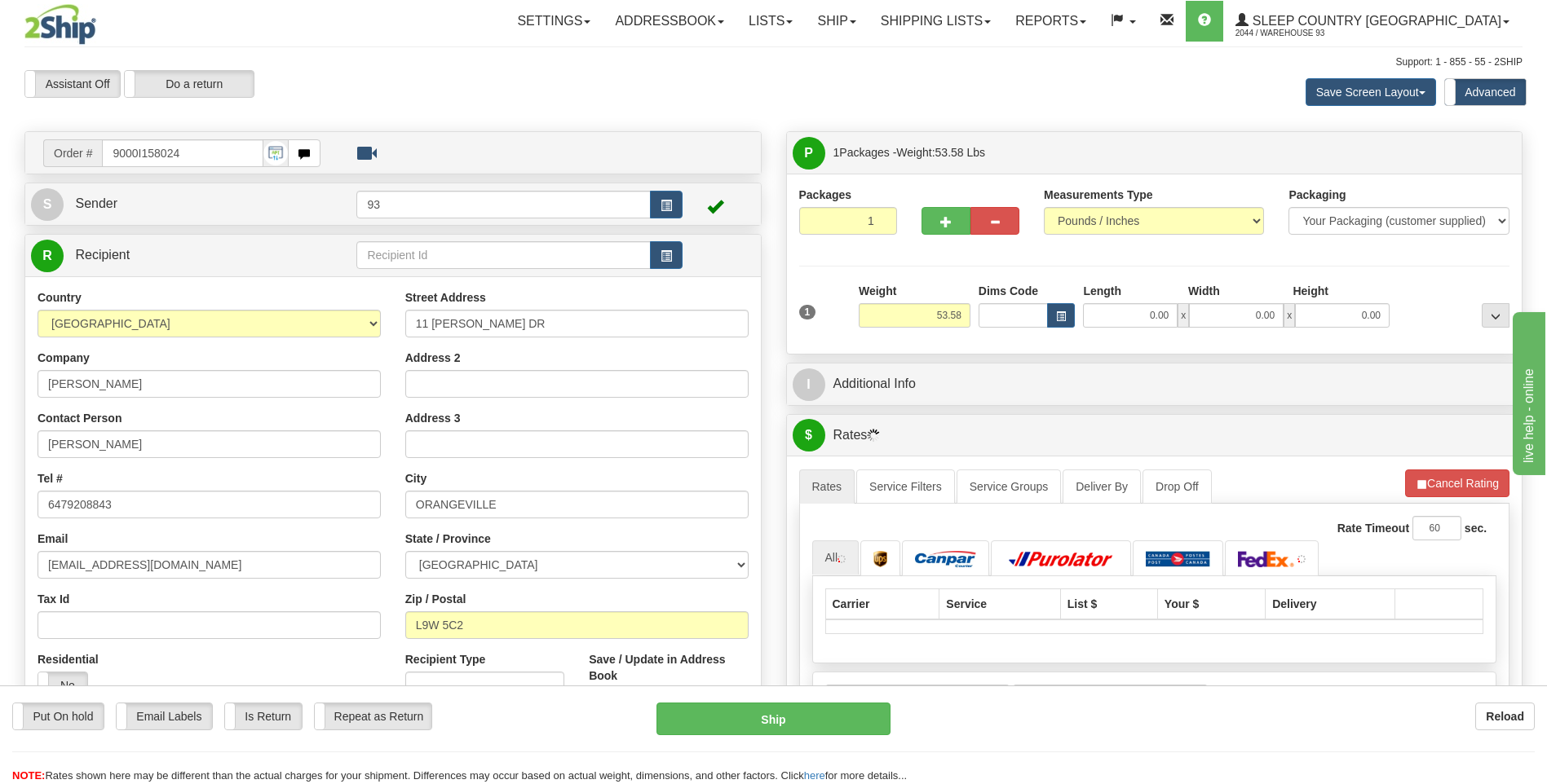
click at [973, 325] on div "Weight 53.58" at bounding box center [915, 311] width 120 height 57
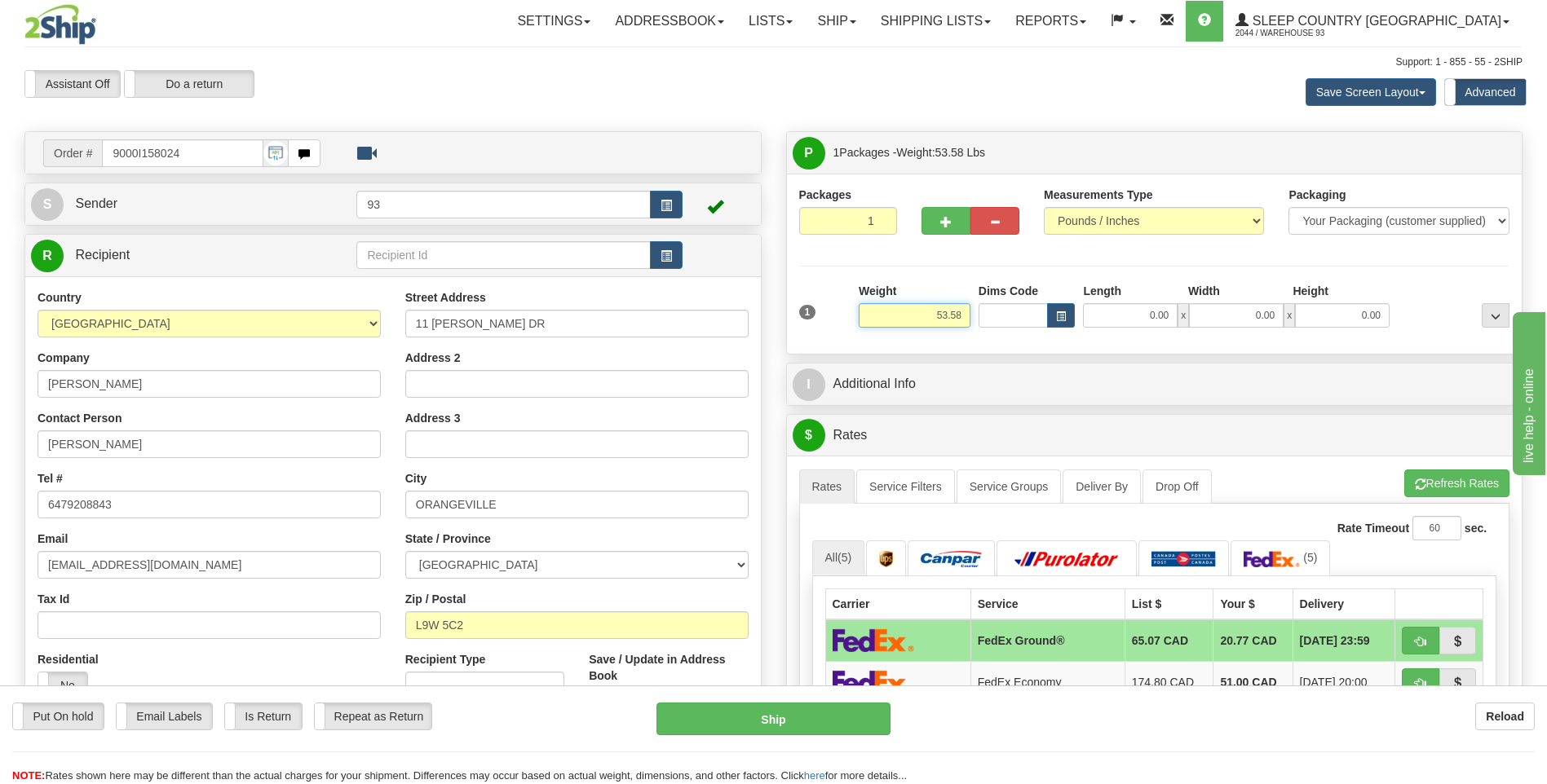
click at [965, 312] on input "53.58" at bounding box center [915, 315] width 112 height 24
type input "5"
click at [1128, 321] on input "0.00" at bounding box center [1130, 315] width 94 height 24
type input "27.00"
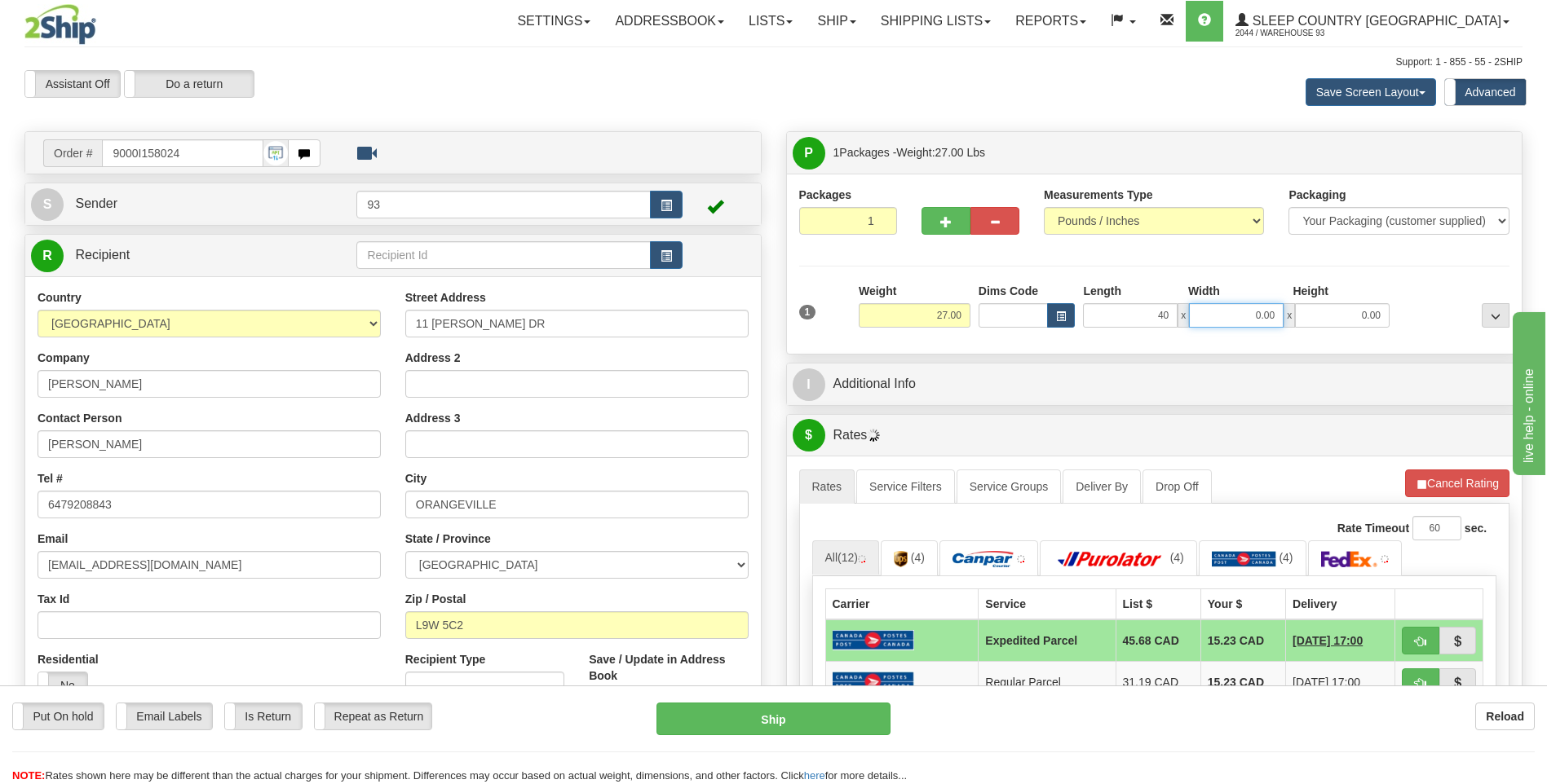
type input "40.00"
click at [1200, 317] on input "0.00" at bounding box center [1236, 315] width 94 height 24
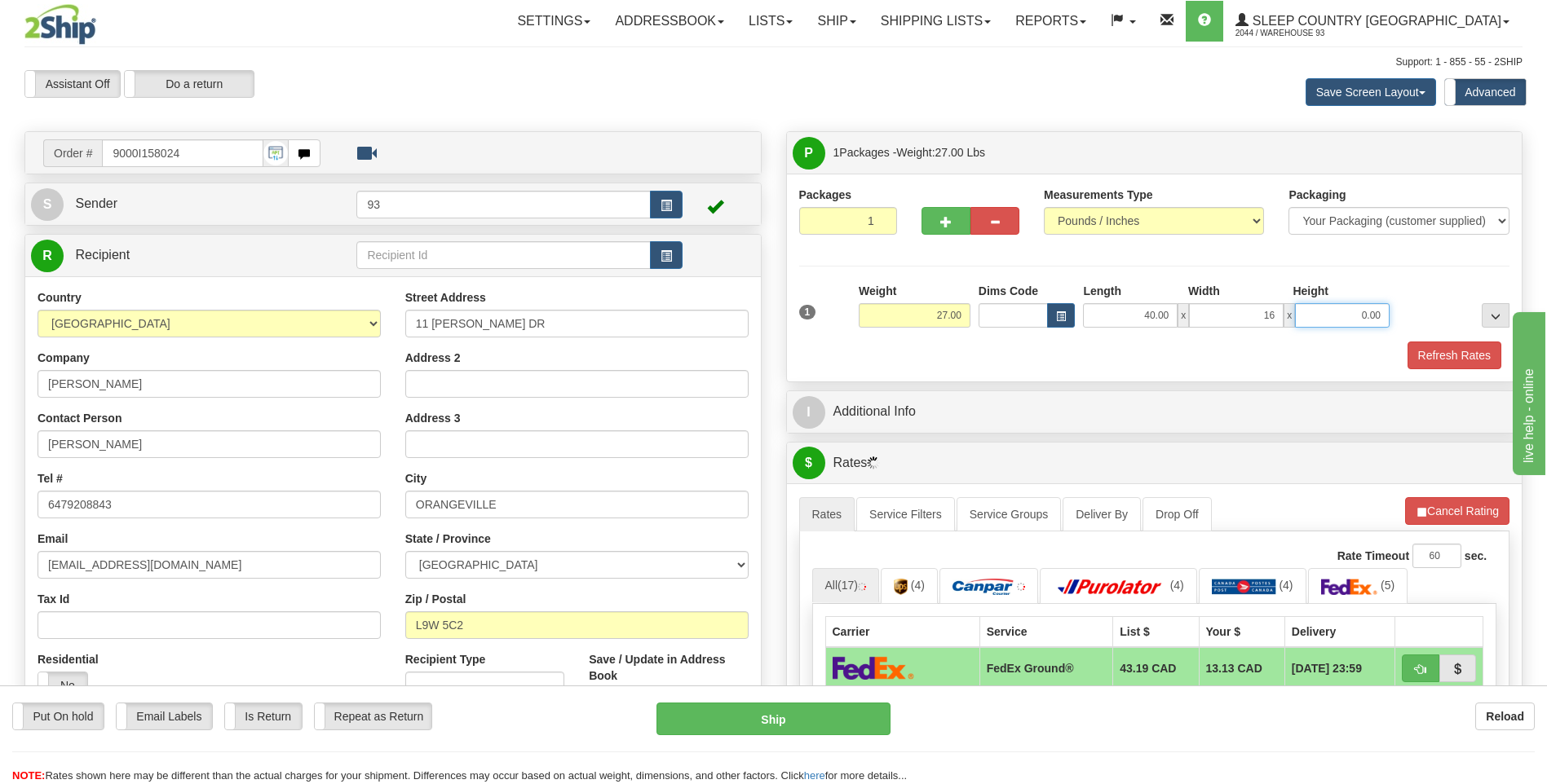
type input "16.00"
click at [1341, 308] on input "0.00" at bounding box center [1342, 315] width 94 height 24
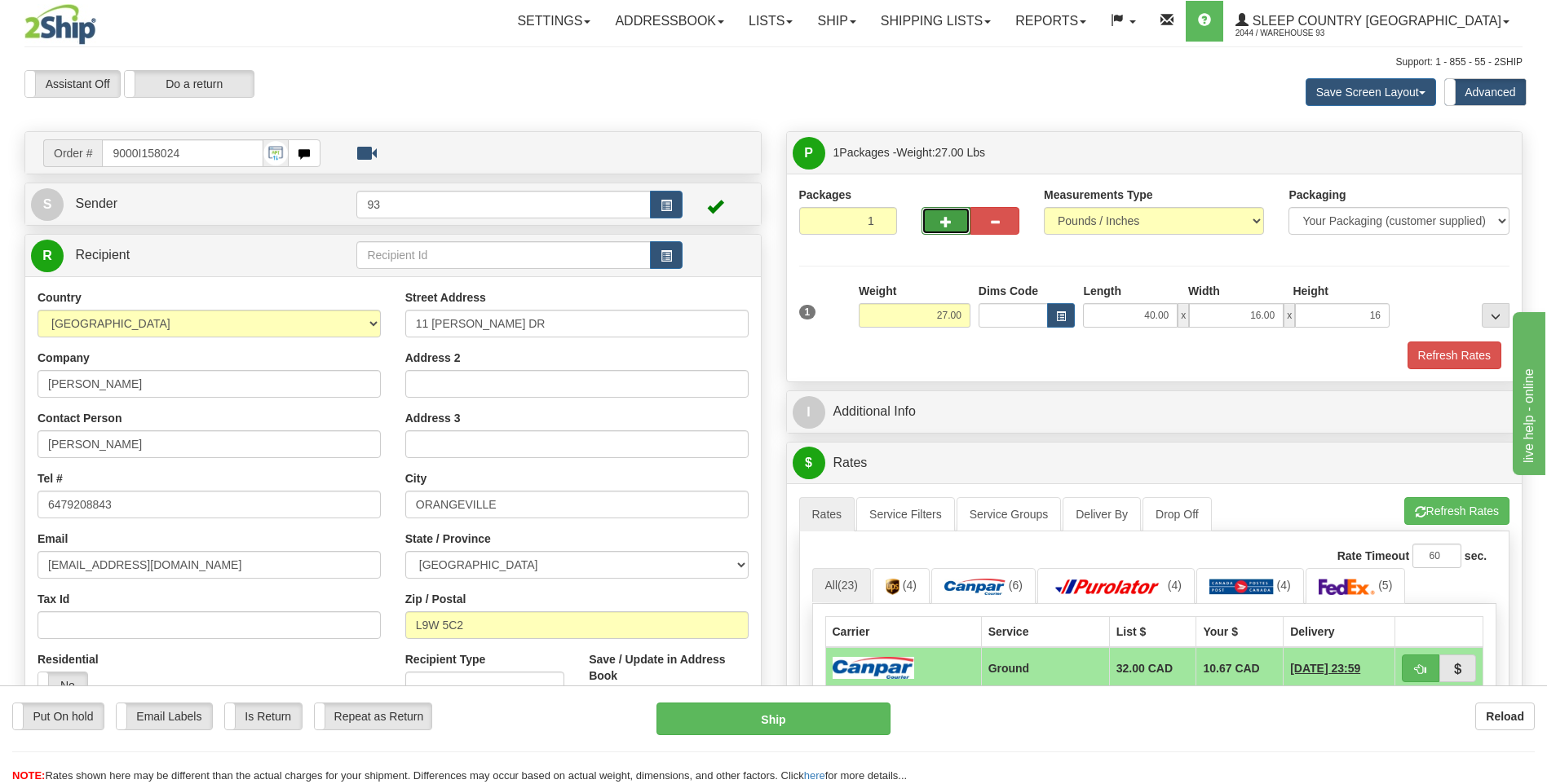
type input "16.00"
click at [958, 219] on button "button" at bounding box center [945, 220] width 49 height 28
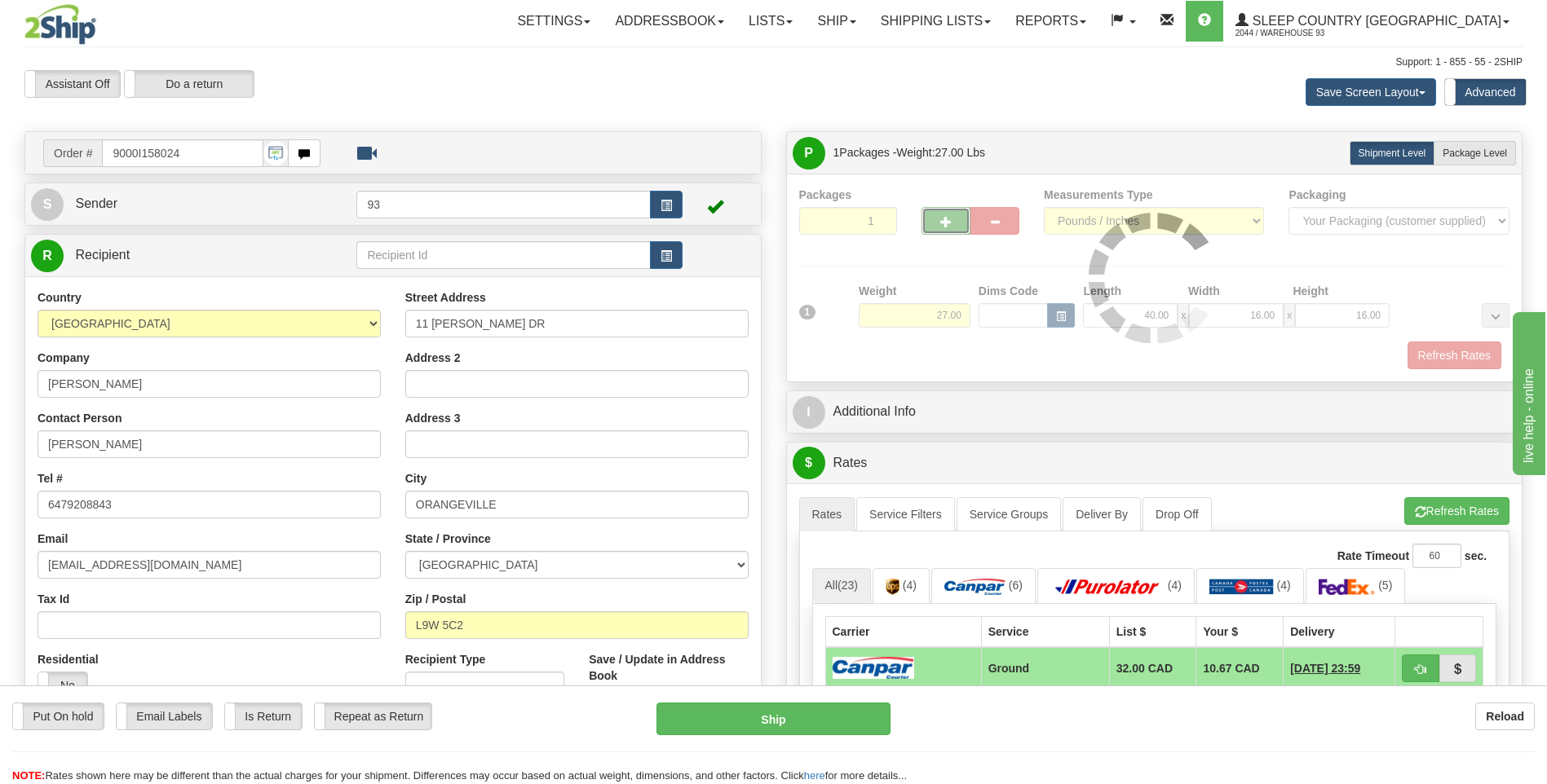
type input "2"
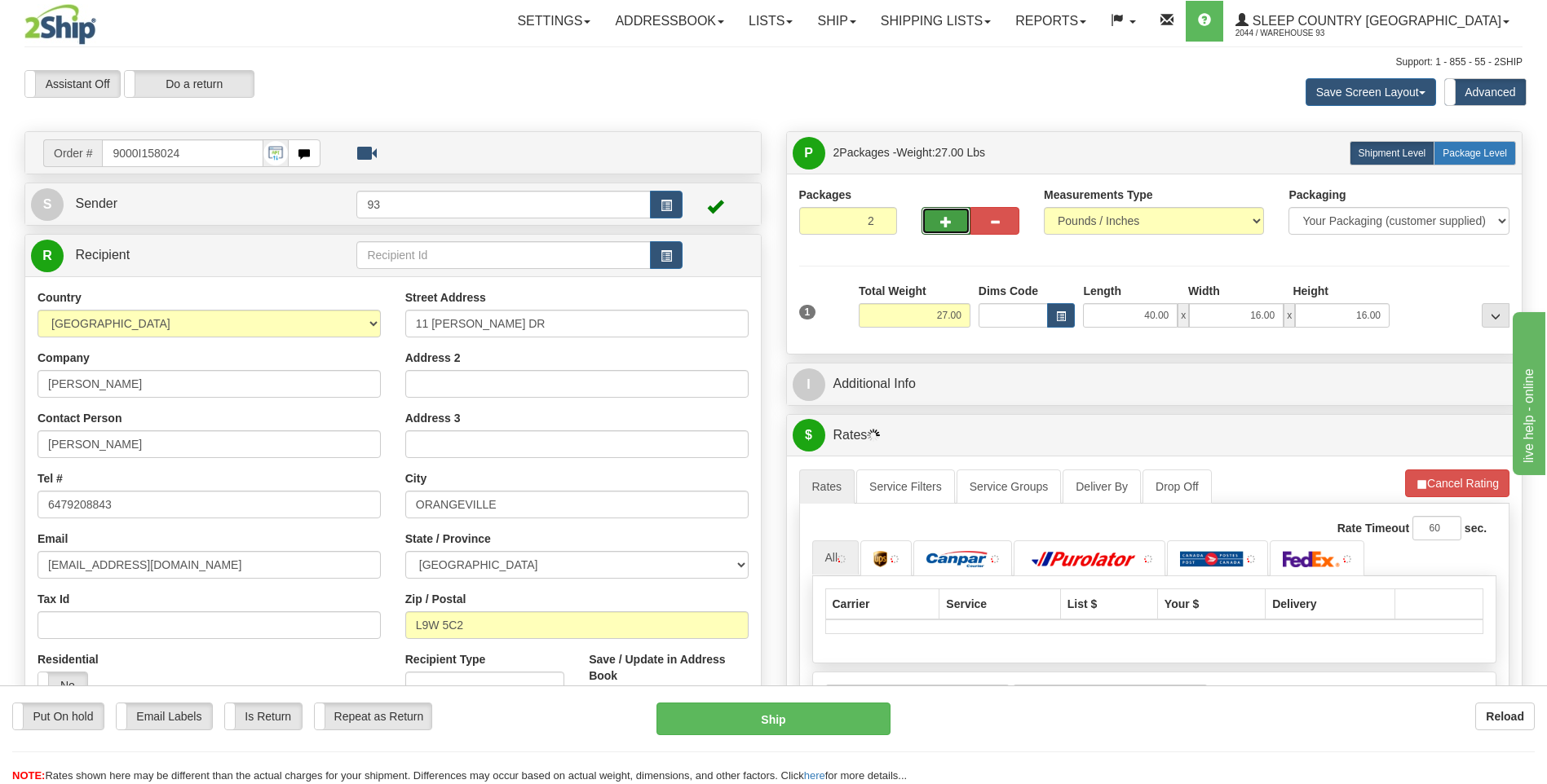
click at [1450, 148] on span "Package Level" at bounding box center [1474, 153] width 64 height 12
radio input "true"
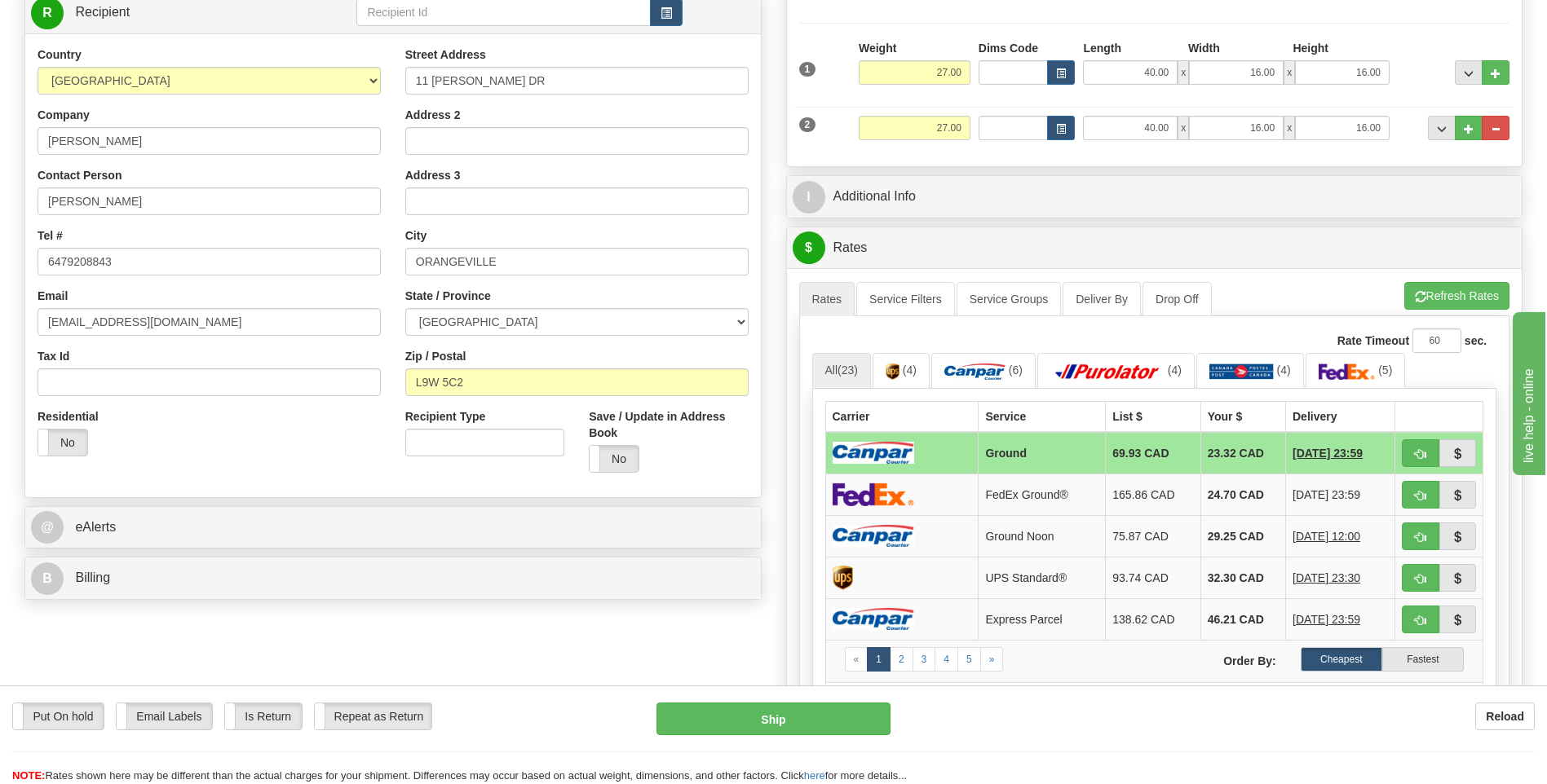
scroll to position [244, 0]
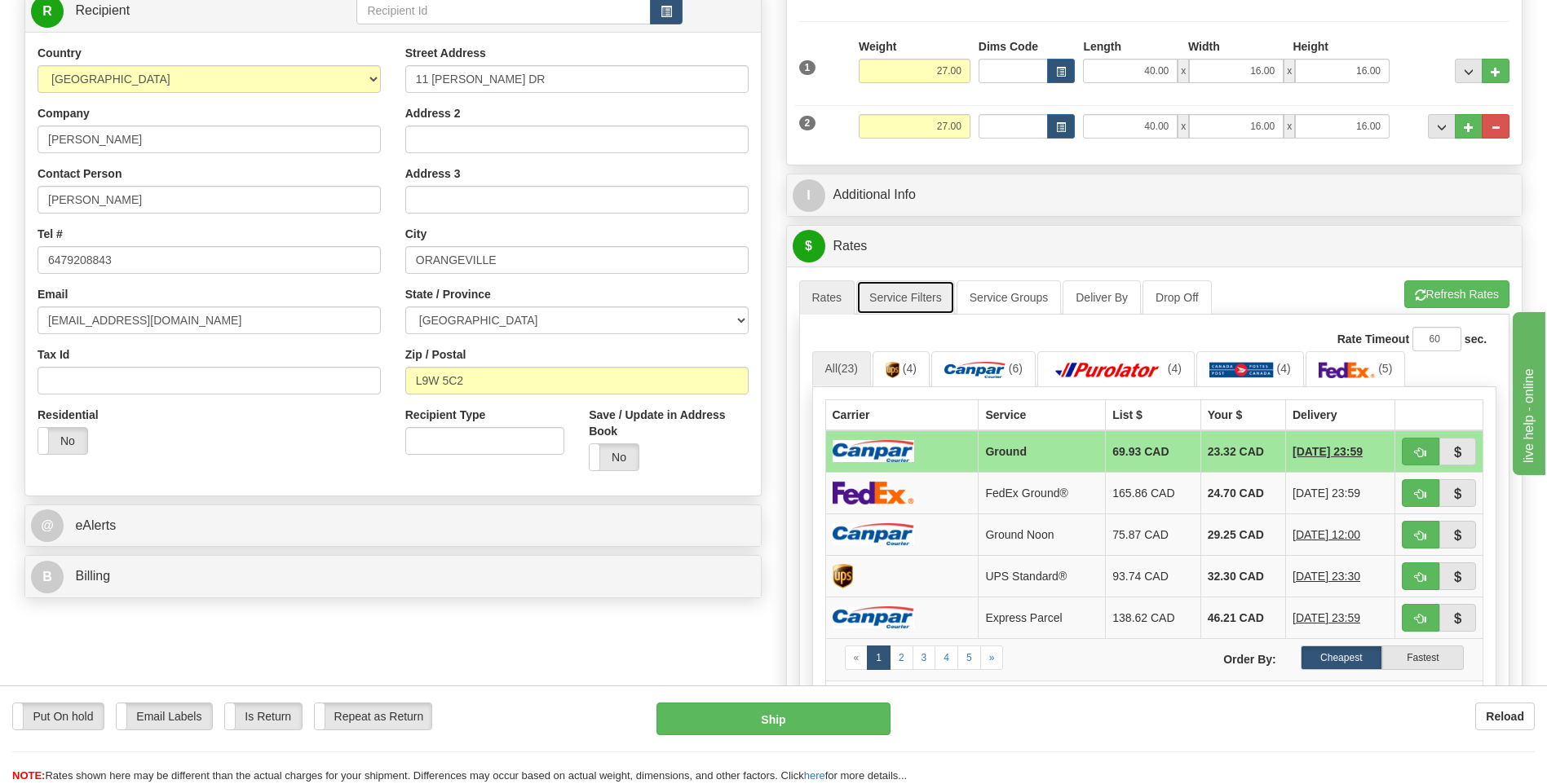
click at [902, 299] on link "Service Filters" at bounding box center [905, 297] width 98 height 34
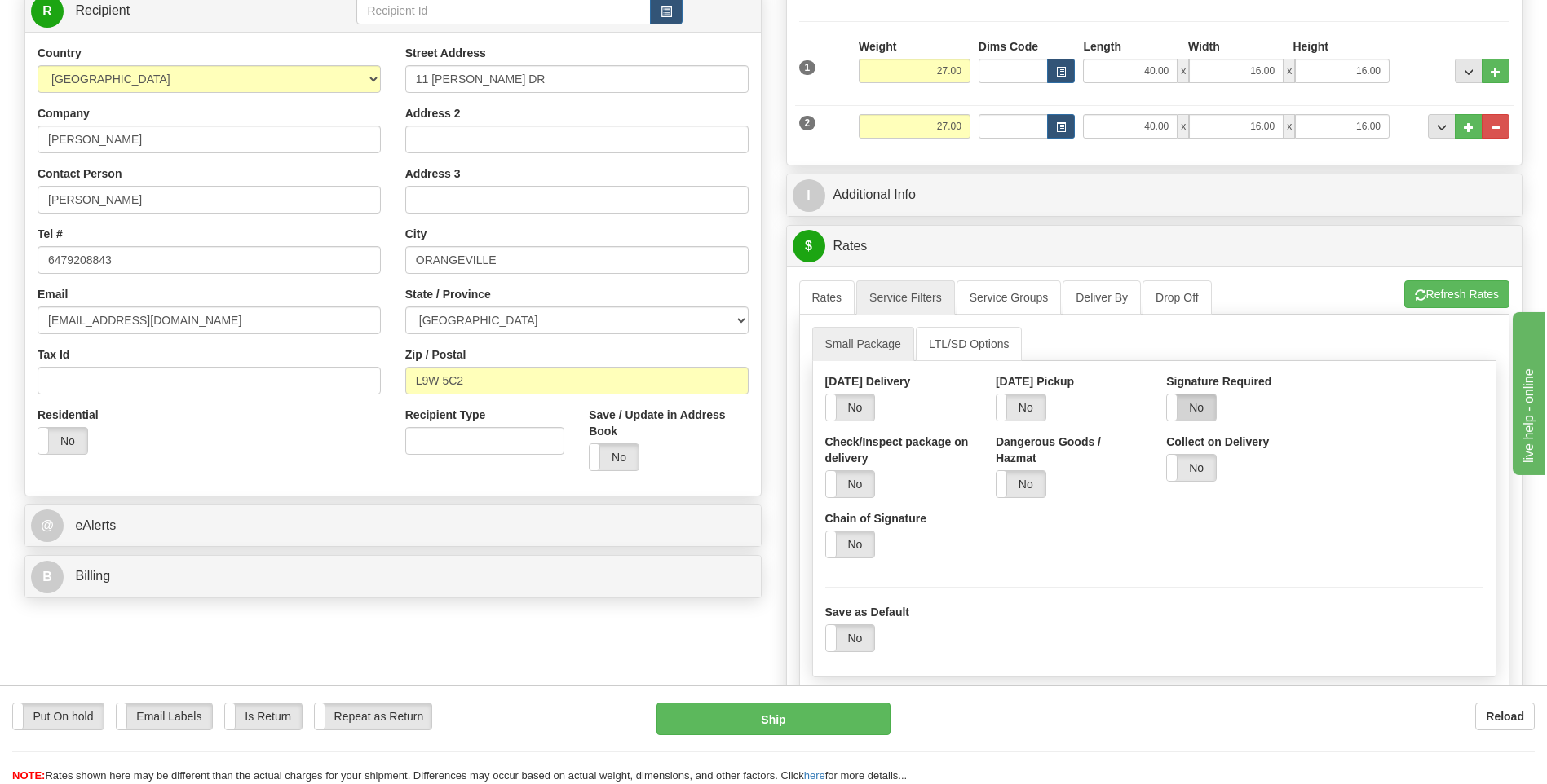
click at [1205, 404] on label "No" at bounding box center [1191, 407] width 49 height 26
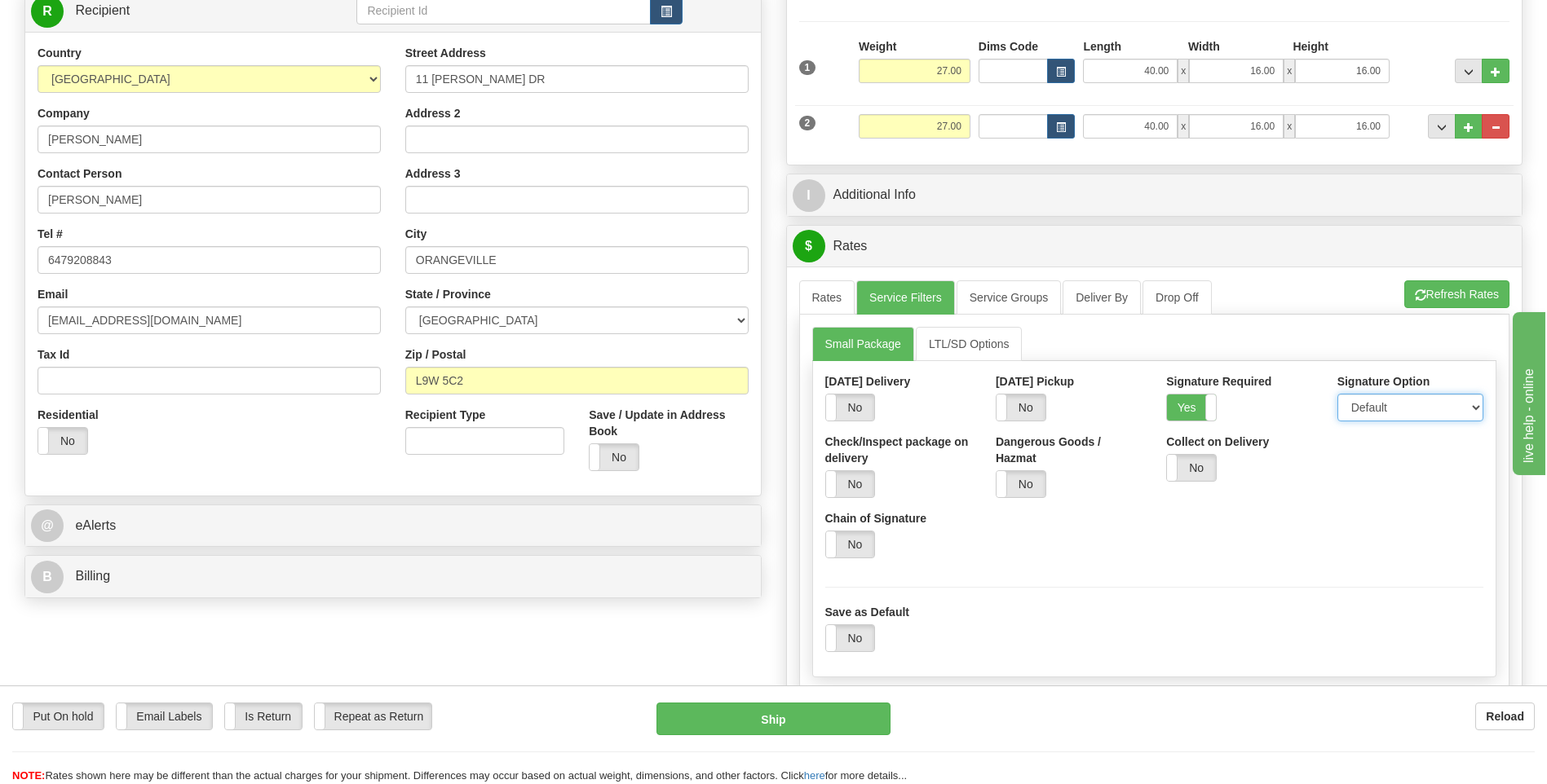
click at [1390, 409] on select "Default Adult Direct Indirect No Signature Required" at bounding box center [1410, 407] width 146 height 28
select select "1"
click at [1338, 394] on select "Default Adult Direct Indirect No Signature Required" at bounding box center [1410, 407] width 146 height 28
click at [812, 302] on link "Rates" at bounding box center [827, 297] width 56 height 34
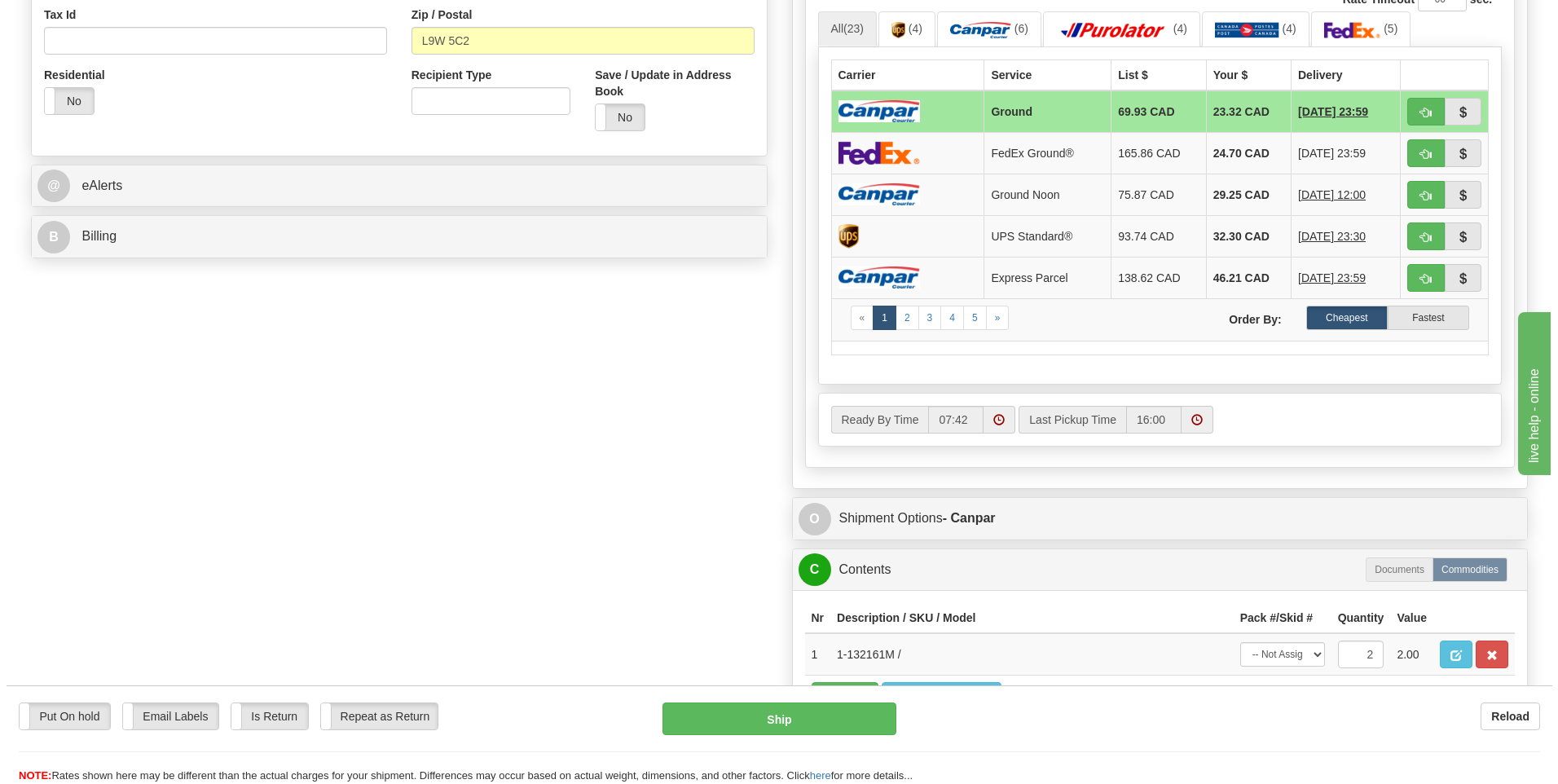
scroll to position [733, 0]
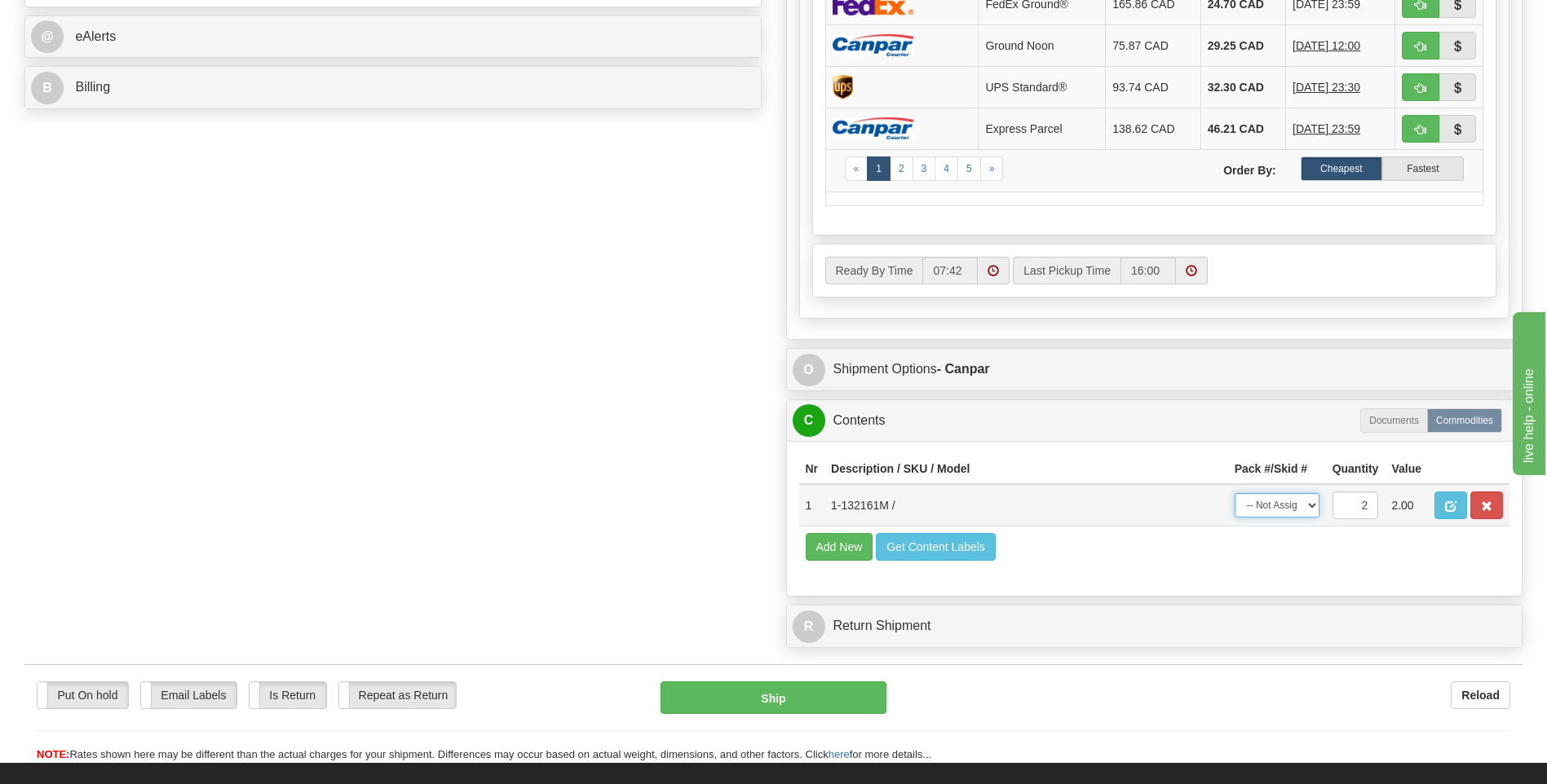
click at [1299, 508] on select "-- Not Assigned -- Package 1 Package 2 Split" at bounding box center [1277, 505] width 85 height 24
select select "SPLIT"
click at [1234, 493] on select "-- Not Assigned -- Package 1 Package 2 Split" at bounding box center [1277, 505] width 85 height 24
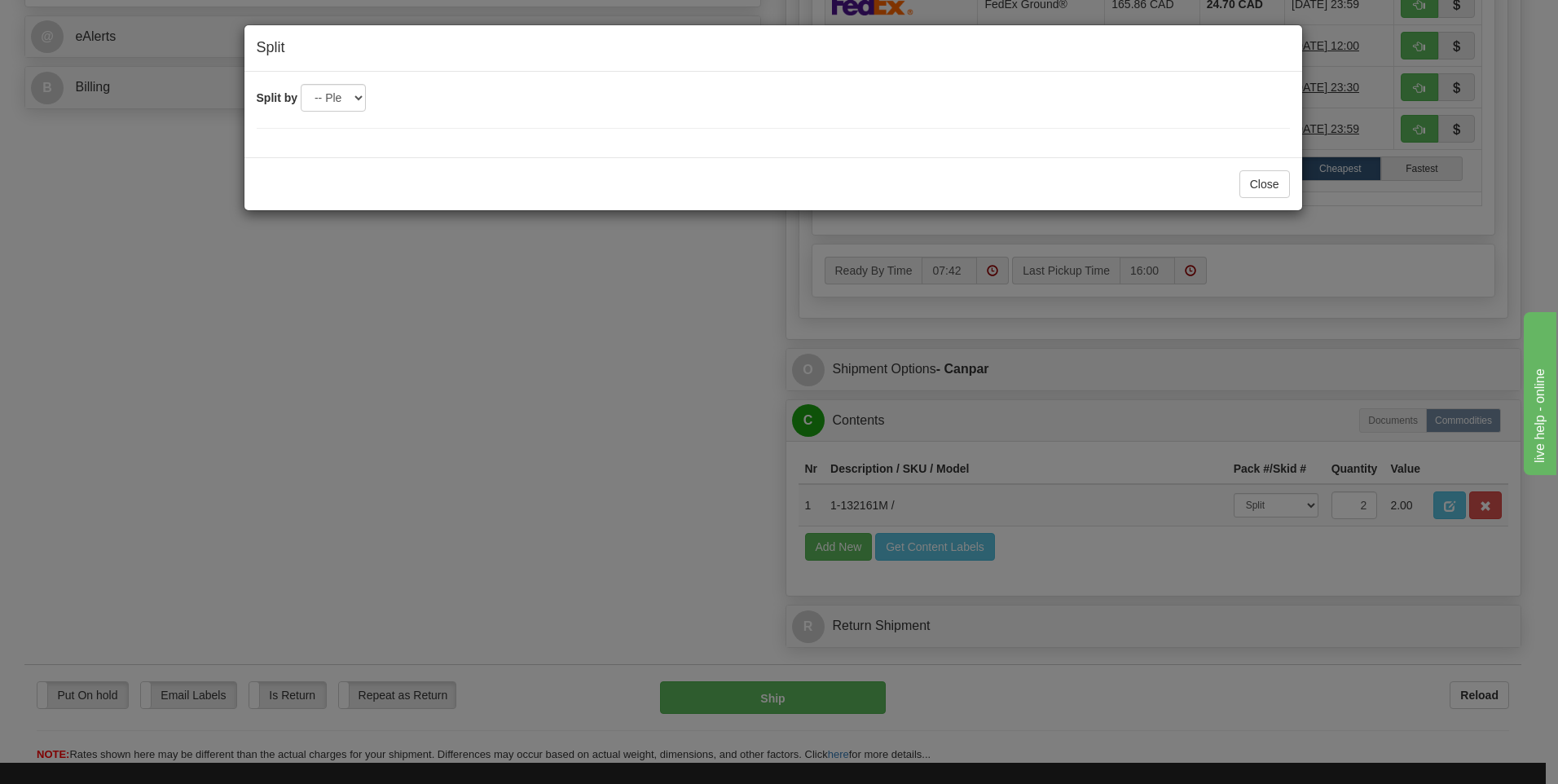
click at [294, 79] on div "Split by -- Please select -- 2" at bounding box center [773, 114] width 1058 height 86
drag, startPoint x: 324, startPoint y: 92, endPoint x: 331, endPoint y: 98, distance: 9.2
click at [324, 92] on select "-- Please select -- 2" at bounding box center [334, 98] width 65 height 28
select select "2"
click at [301, 84] on select "-- Please select -- 2" at bounding box center [334, 98] width 65 height 28
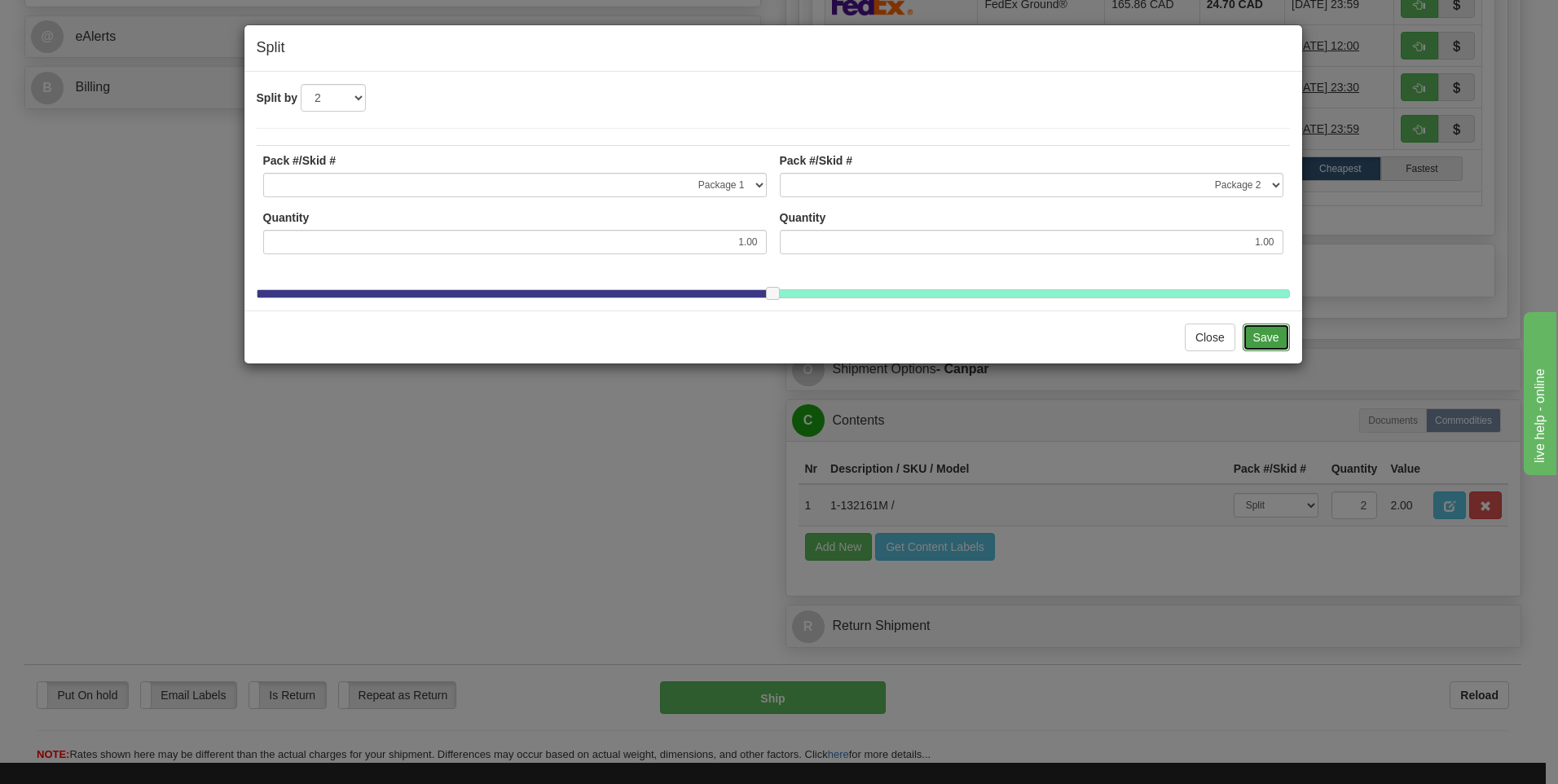
click at [1277, 343] on button "Save" at bounding box center [1266, 337] width 48 height 28
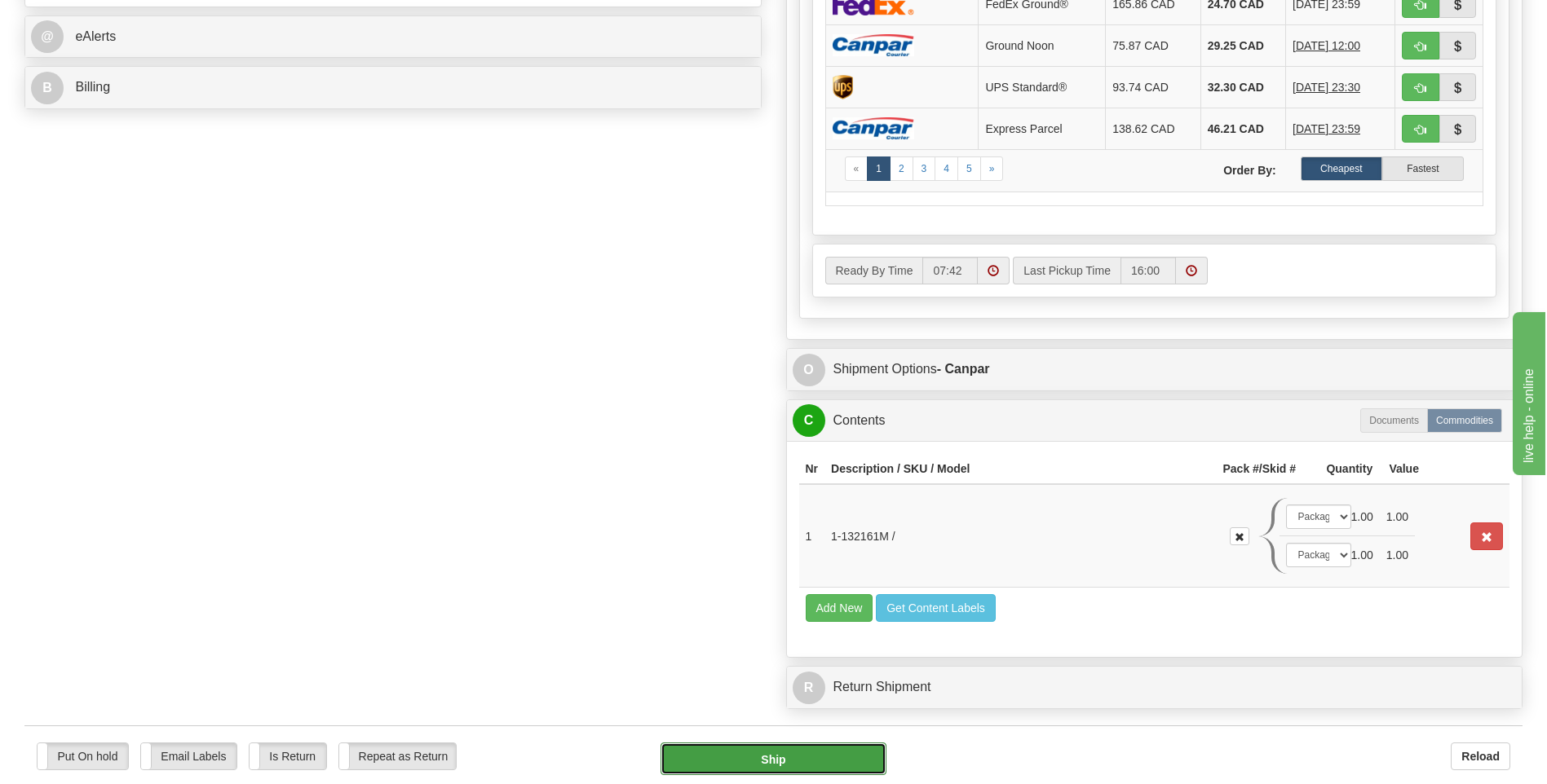
click at [815, 754] on button "Ship" at bounding box center [774, 758] width 225 height 33
type input "1"
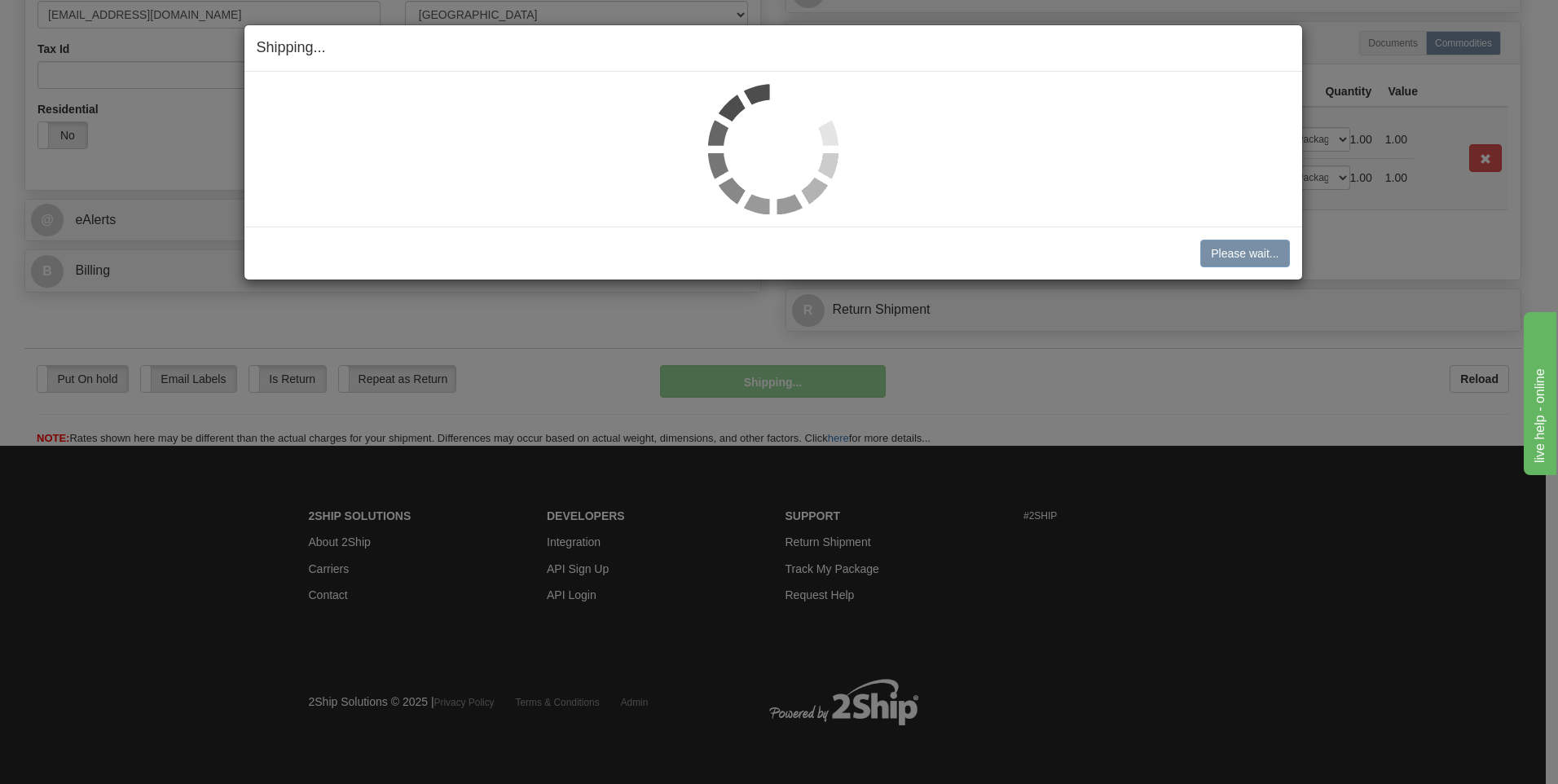
scroll to position [550, 0]
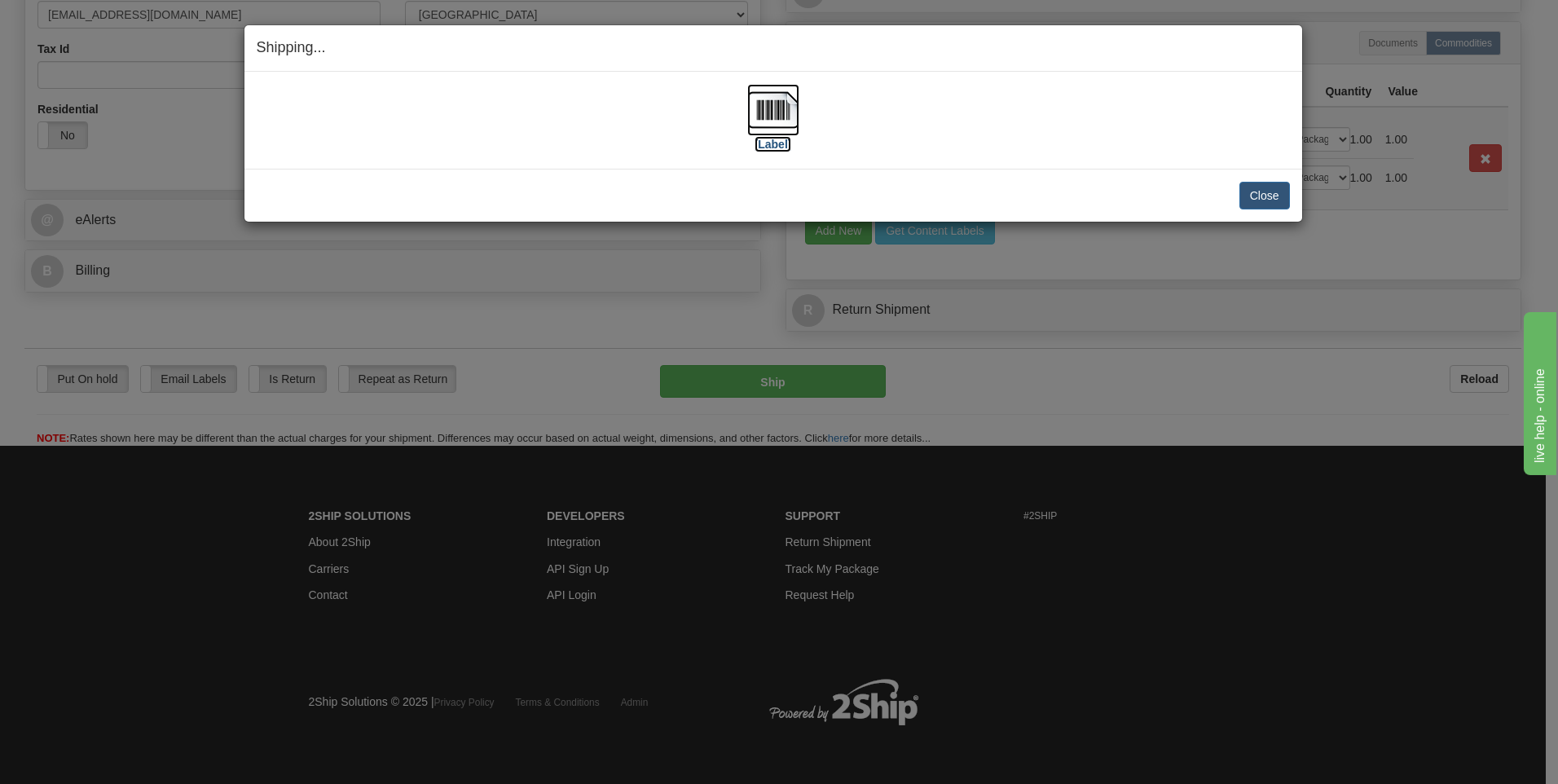
click at [763, 114] on img at bounding box center [773, 110] width 53 height 53
click at [1276, 197] on button "Close" at bounding box center [1264, 195] width 51 height 28
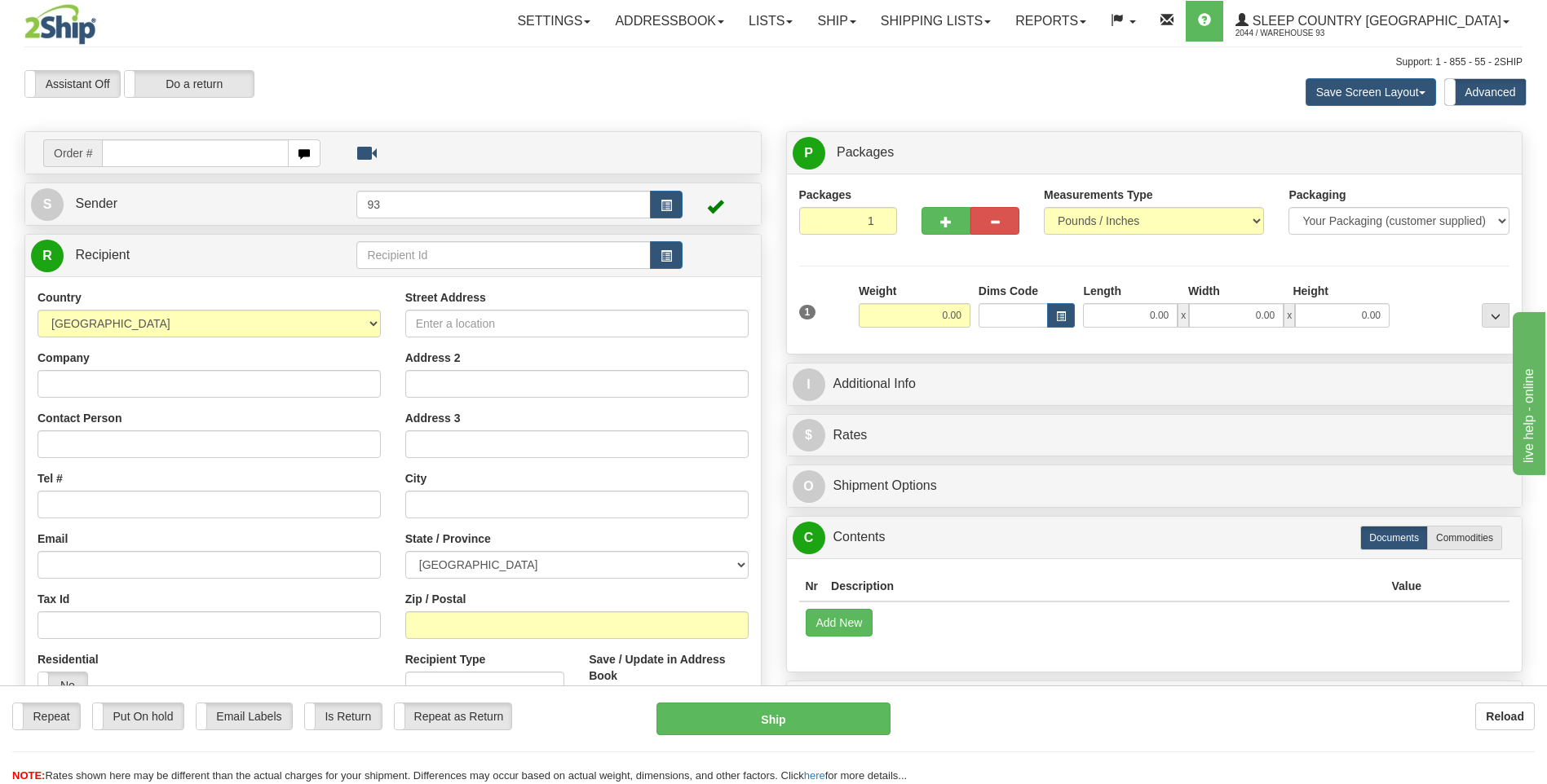
click at [180, 146] on input "text" at bounding box center [194, 153] width 186 height 28
type input "9000I158019"
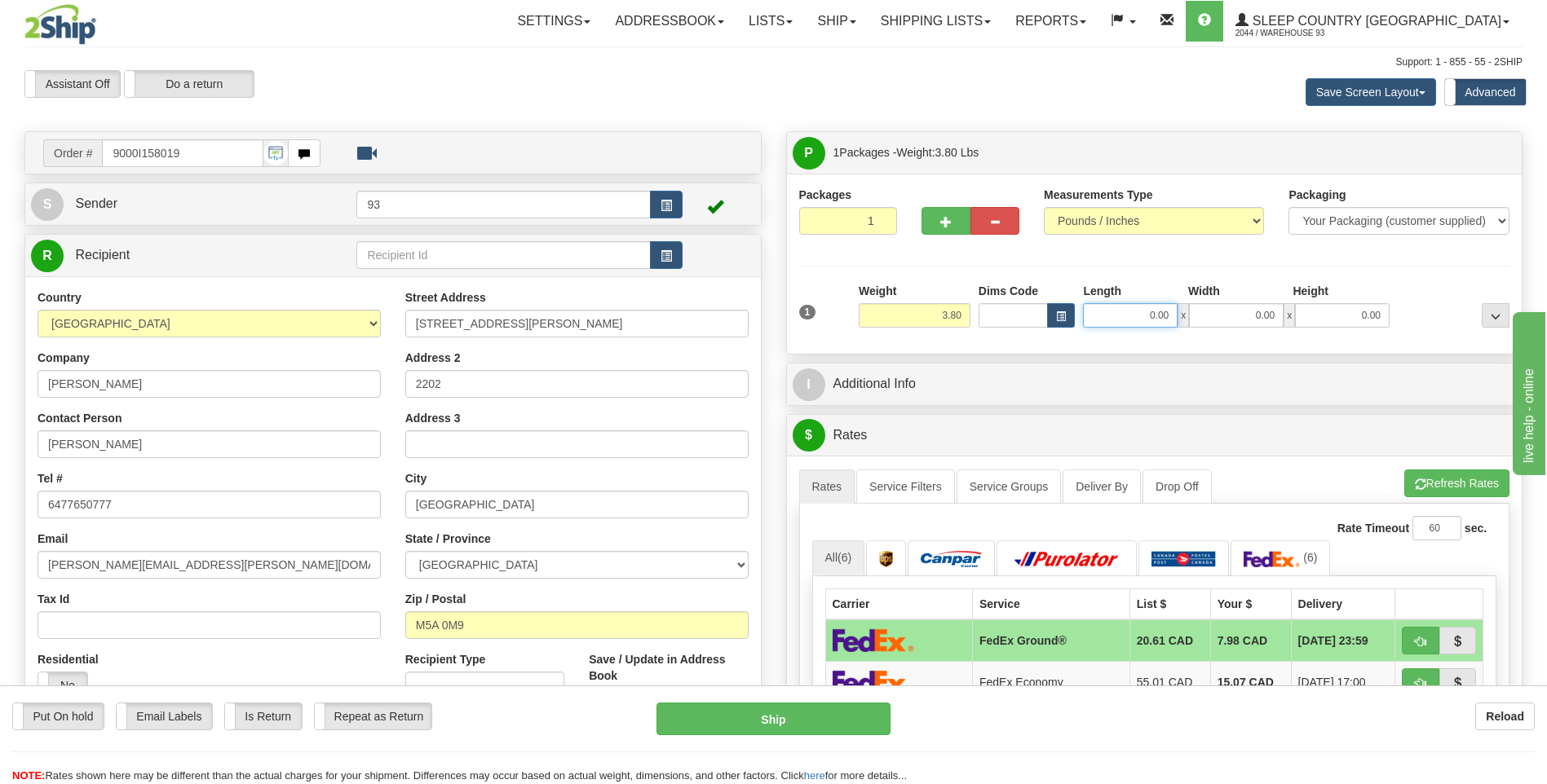
click at [1131, 310] on input "0.00" at bounding box center [1130, 315] width 94 height 24
type input "14.00"
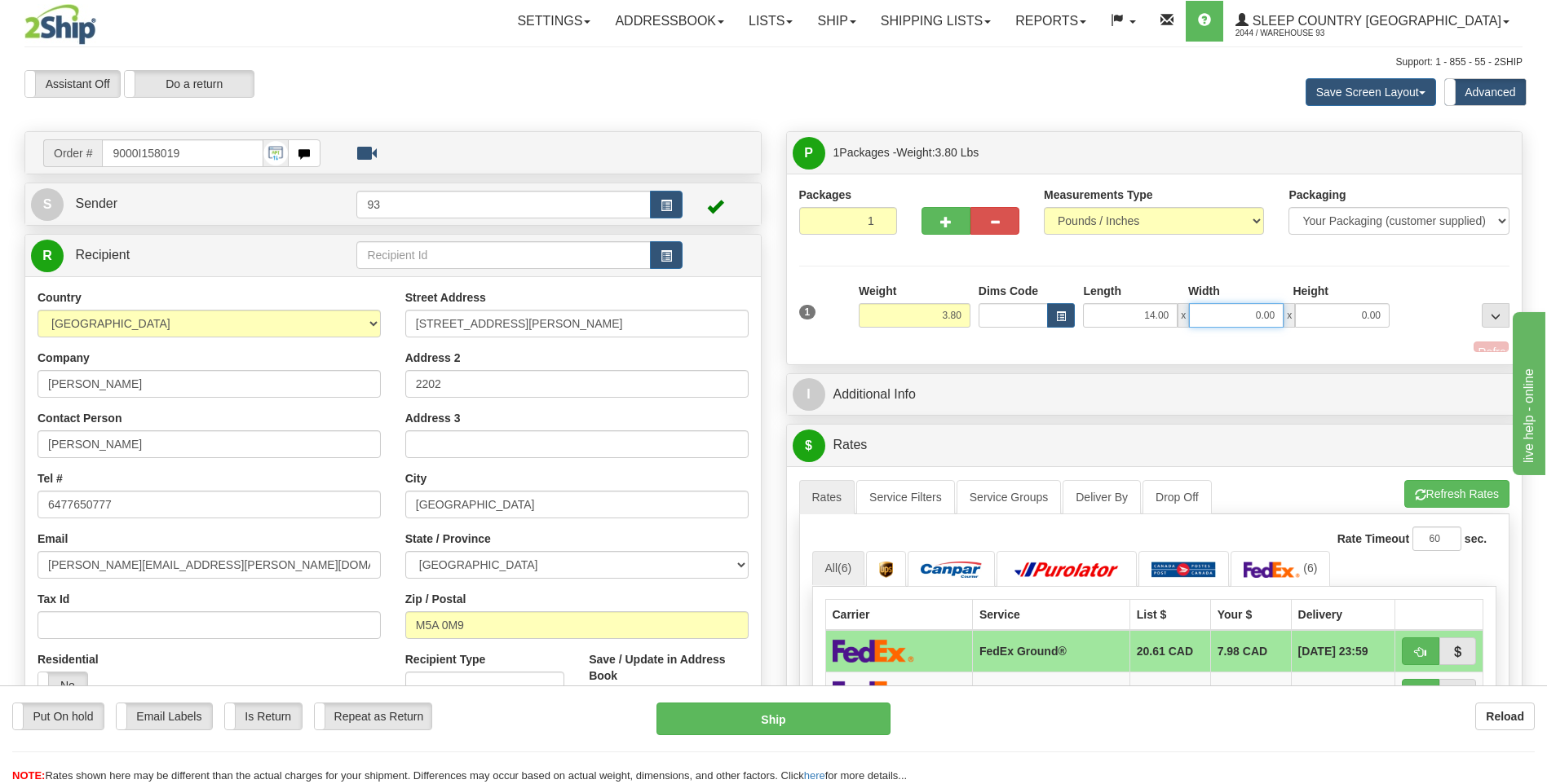
click at [1237, 314] on input "0.00" at bounding box center [1236, 315] width 94 height 24
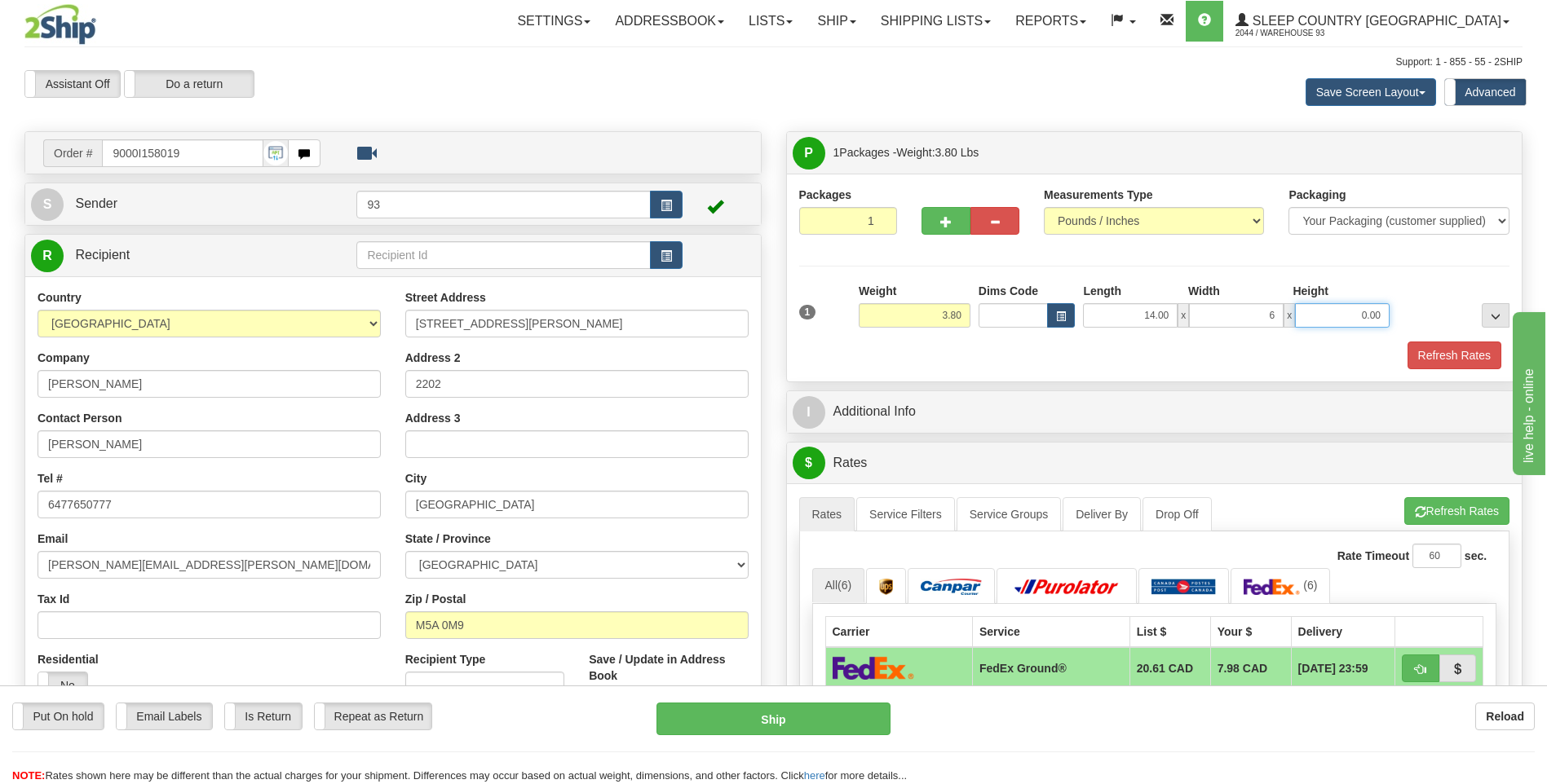
type input "6.00"
drag, startPoint x: 1343, startPoint y: 312, endPoint x: 1344, endPoint y: 320, distance: 8.1
click at [1344, 319] on input "0.00" at bounding box center [1342, 315] width 94 height 24
type input "6.00"
click at [1441, 344] on button "Refresh Rates" at bounding box center [1454, 354] width 93 height 28
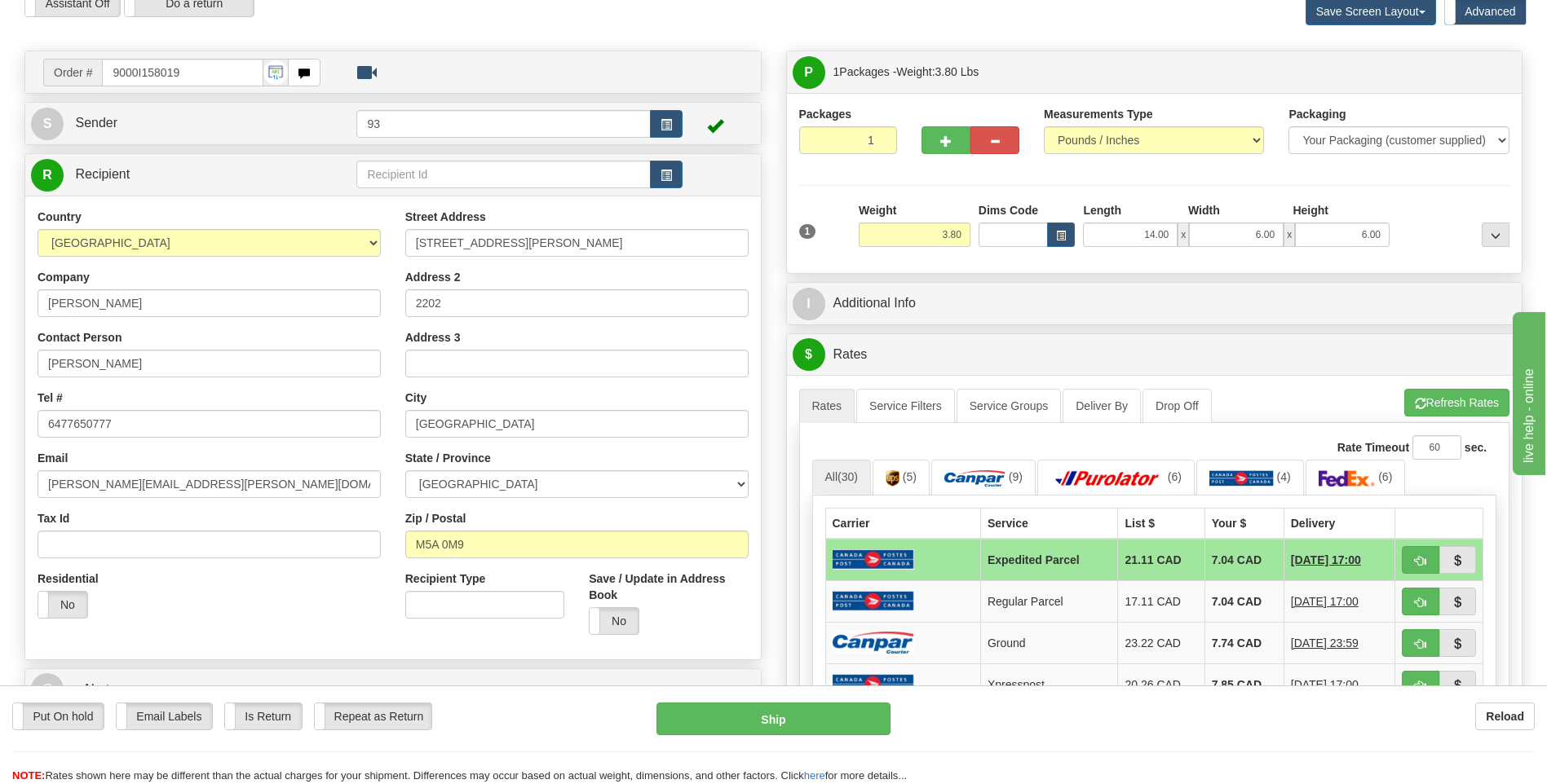
scroll to position [82, 0]
click at [922, 408] on link "Service Filters" at bounding box center [905, 405] width 98 height 34
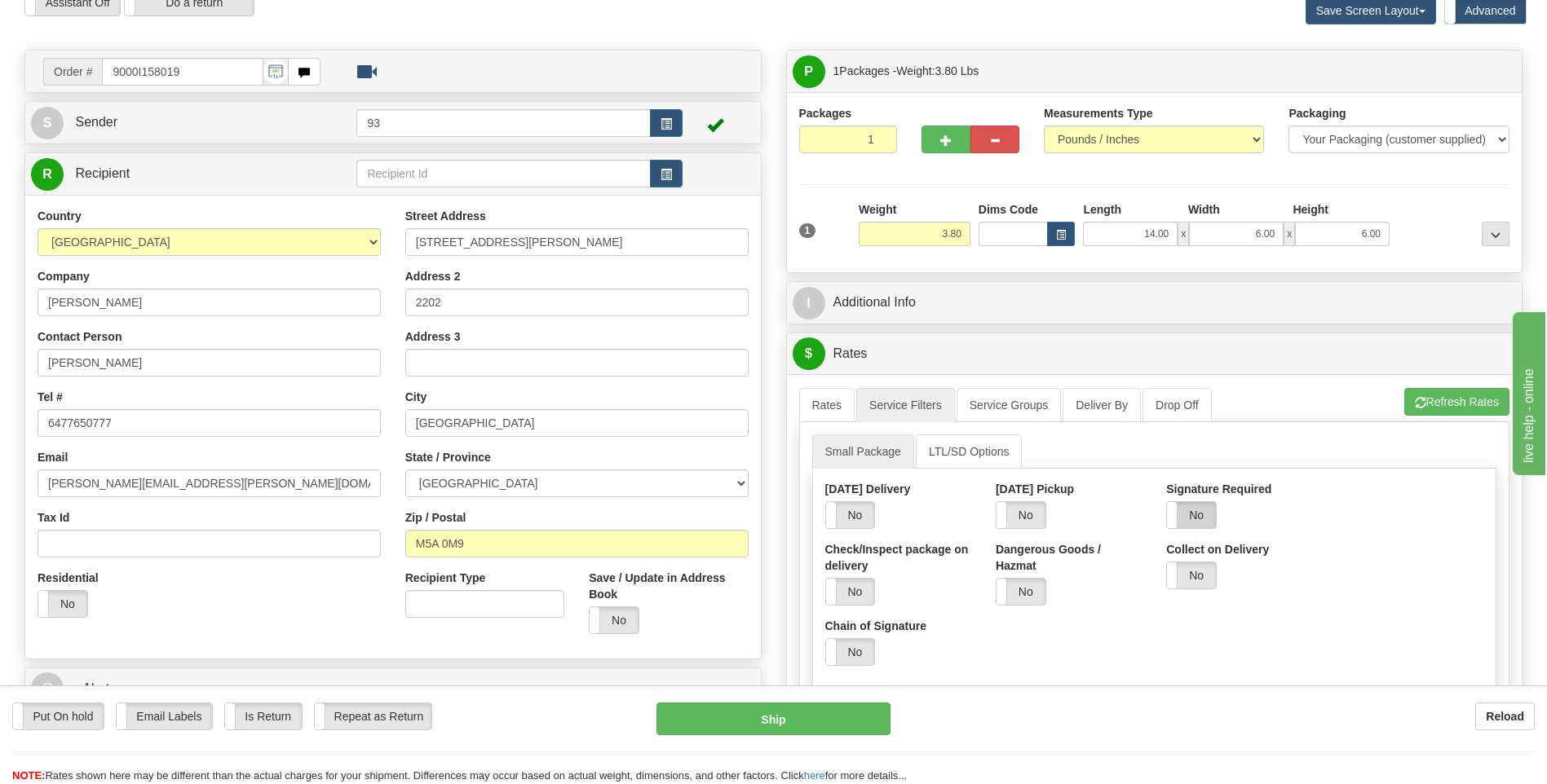
click at [1211, 519] on label "No" at bounding box center [1191, 515] width 49 height 26
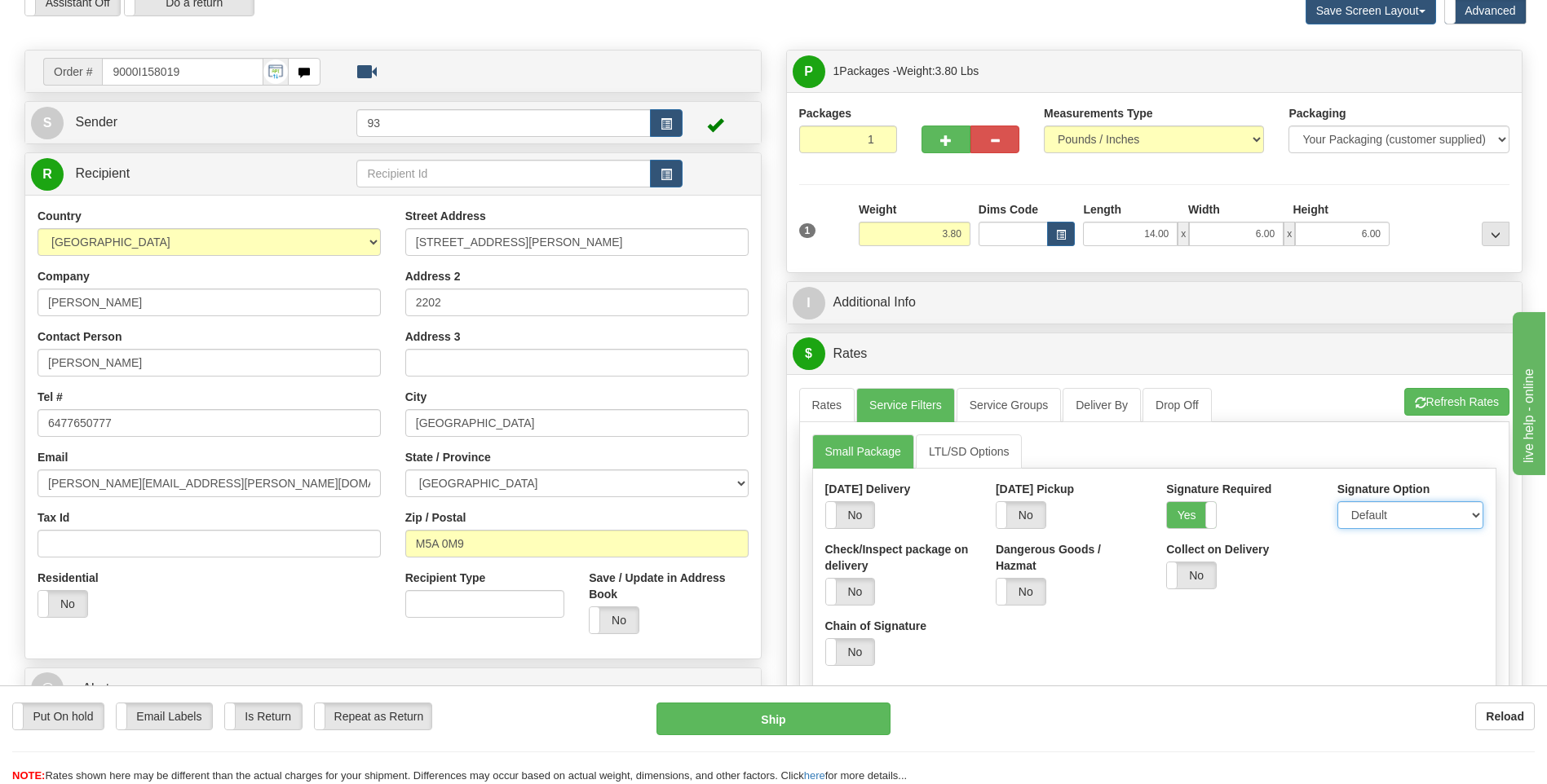
click at [1374, 512] on select "Default Adult Direct Indirect No Signature Required" at bounding box center [1410, 515] width 146 height 28
select select "1"
click at [1338, 501] on select "Default Adult Direct Indirect No Signature Required" at bounding box center [1410, 515] width 146 height 28
click at [829, 405] on link "Rates" at bounding box center [827, 405] width 56 height 34
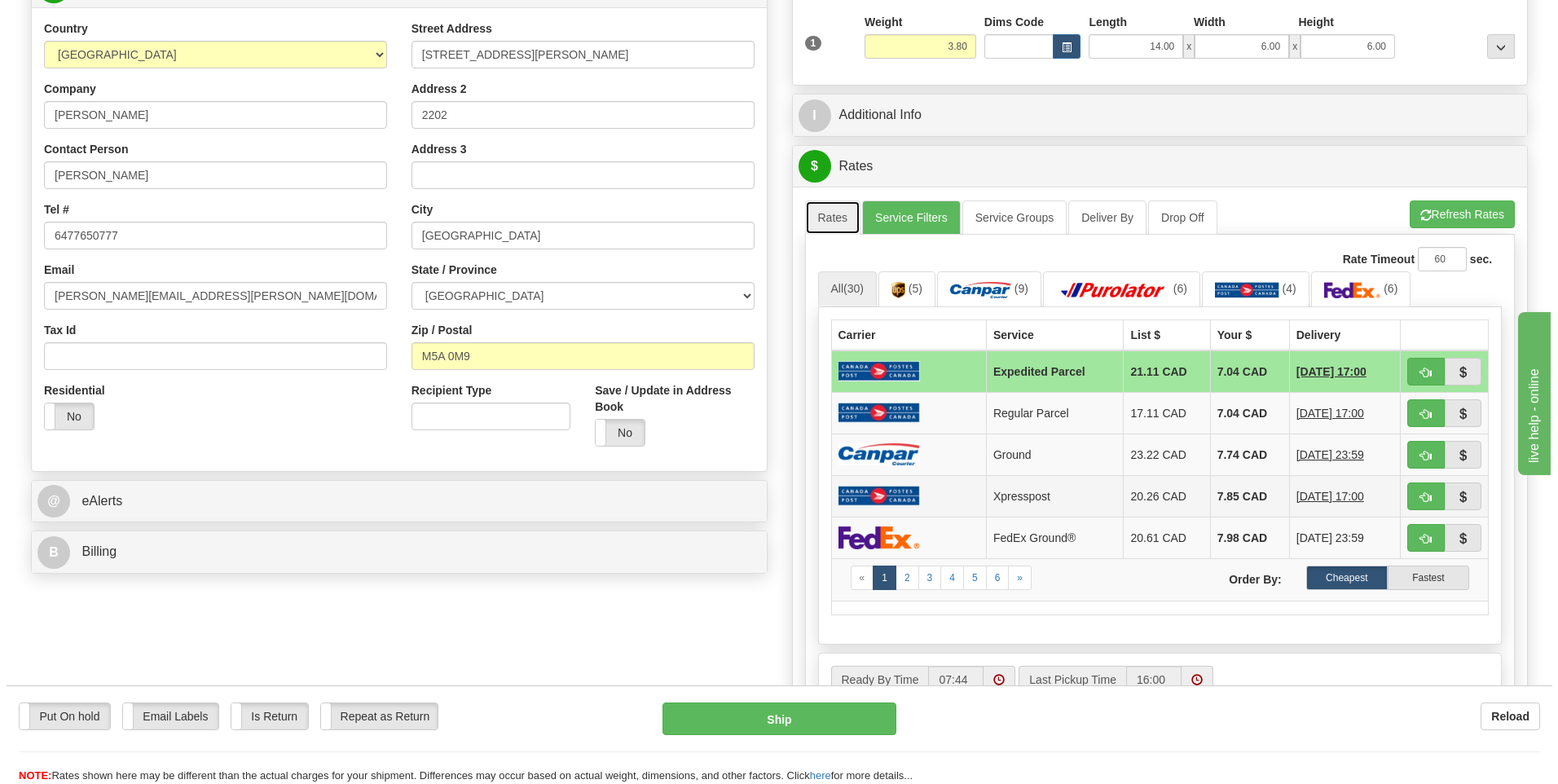
scroll to position [326, 0]
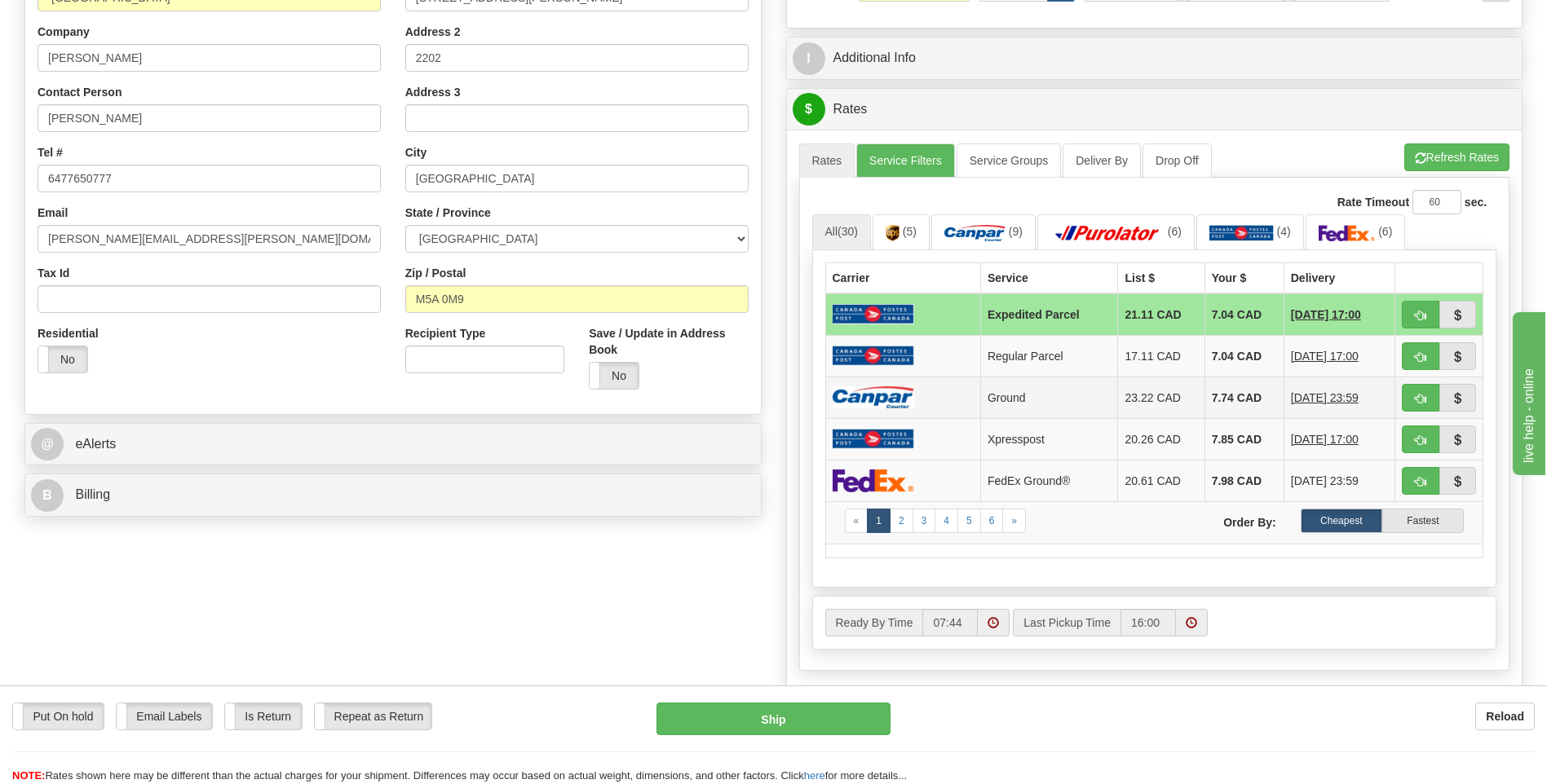
click at [911, 387] on img at bounding box center [874, 397] width 82 height 22
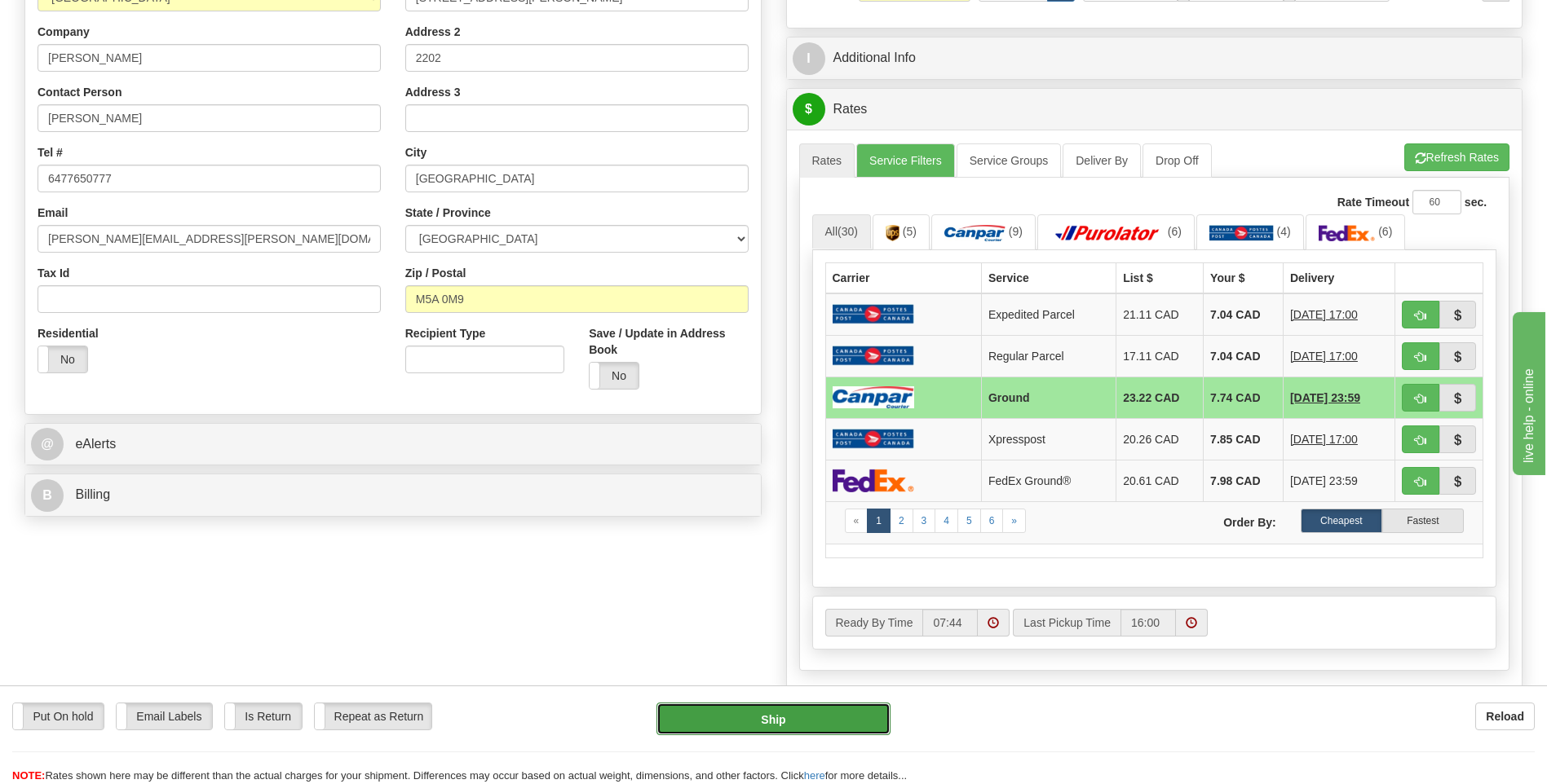
click at [855, 724] on button "Ship" at bounding box center [773, 718] width 233 height 33
type input "1"
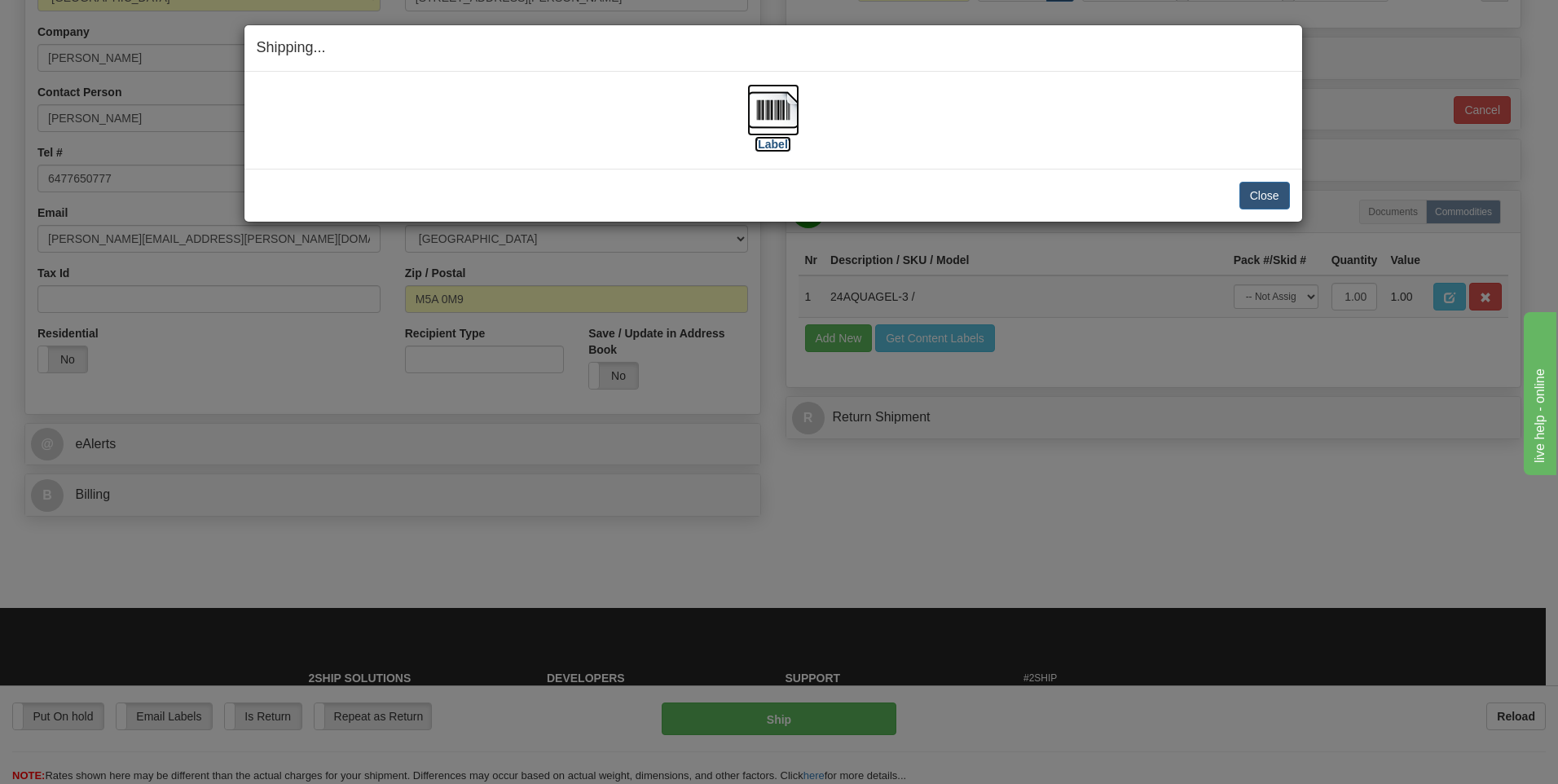
click at [788, 112] on img at bounding box center [773, 110] width 53 height 53
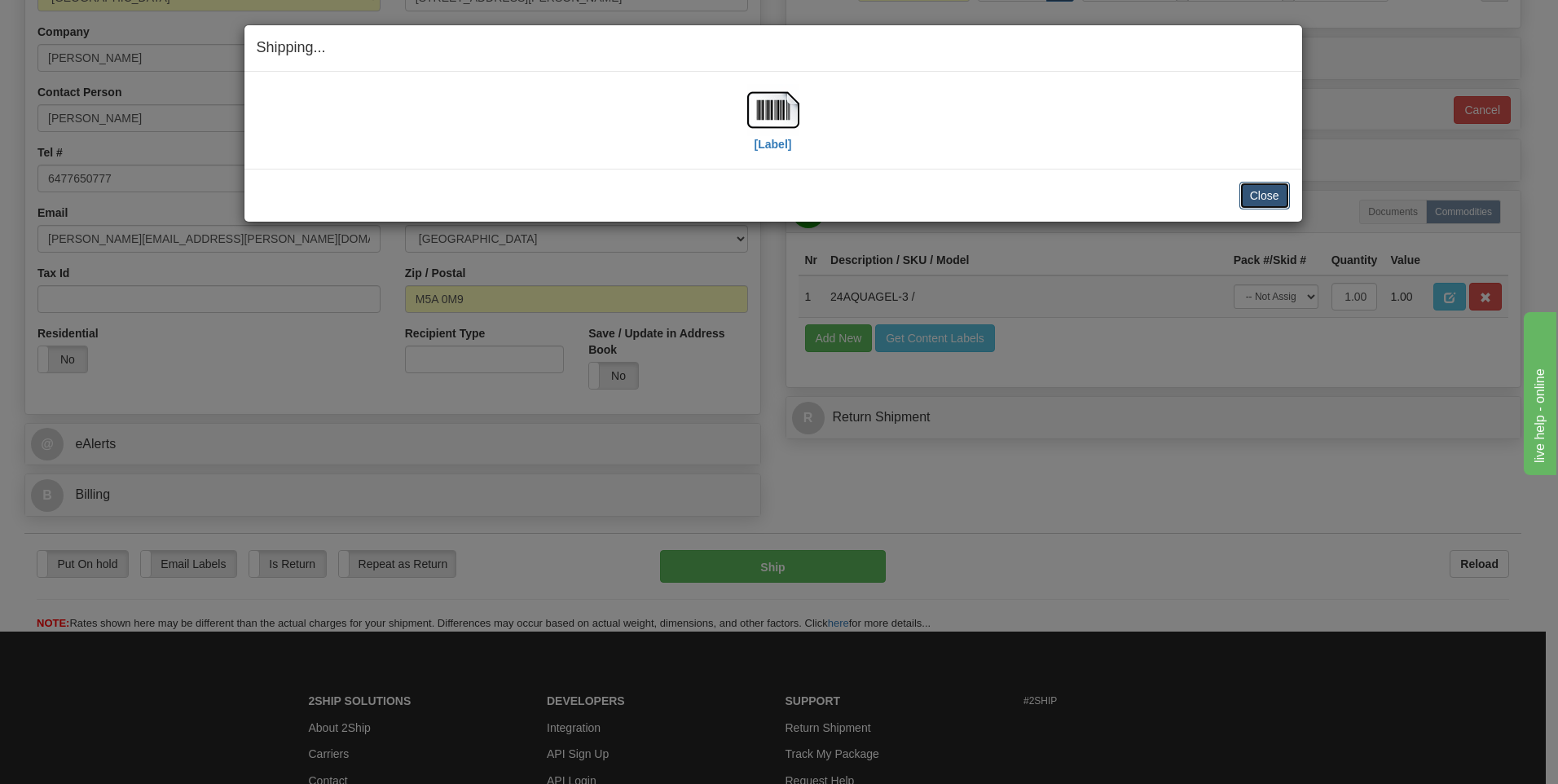
click at [1274, 198] on button "Close" at bounding box center [1264, 195] width 51 height 28
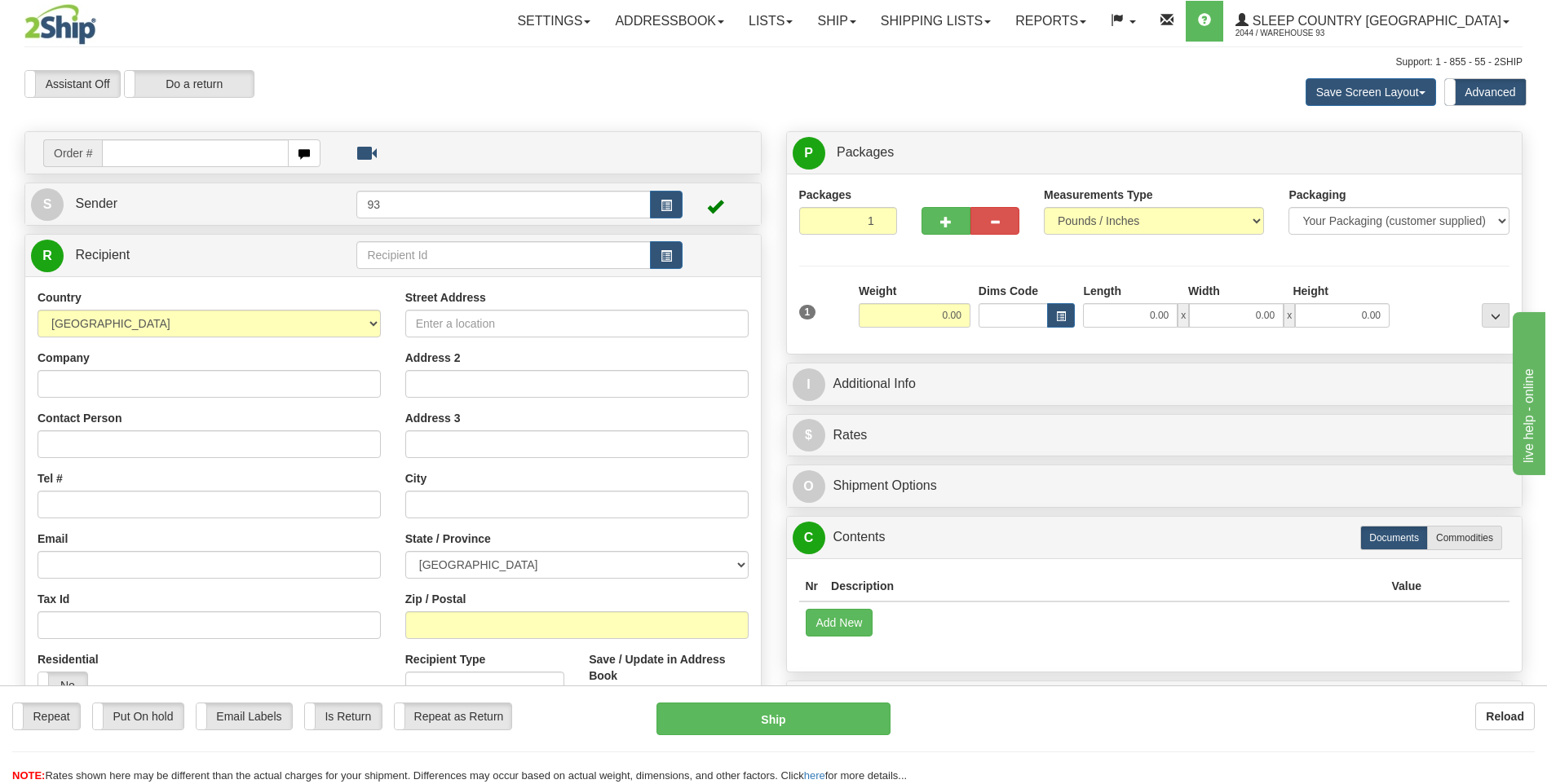
click at [214, 157] on input "text" at bounding box center [194, 153] width 186 height 28
type input "9000I158171"
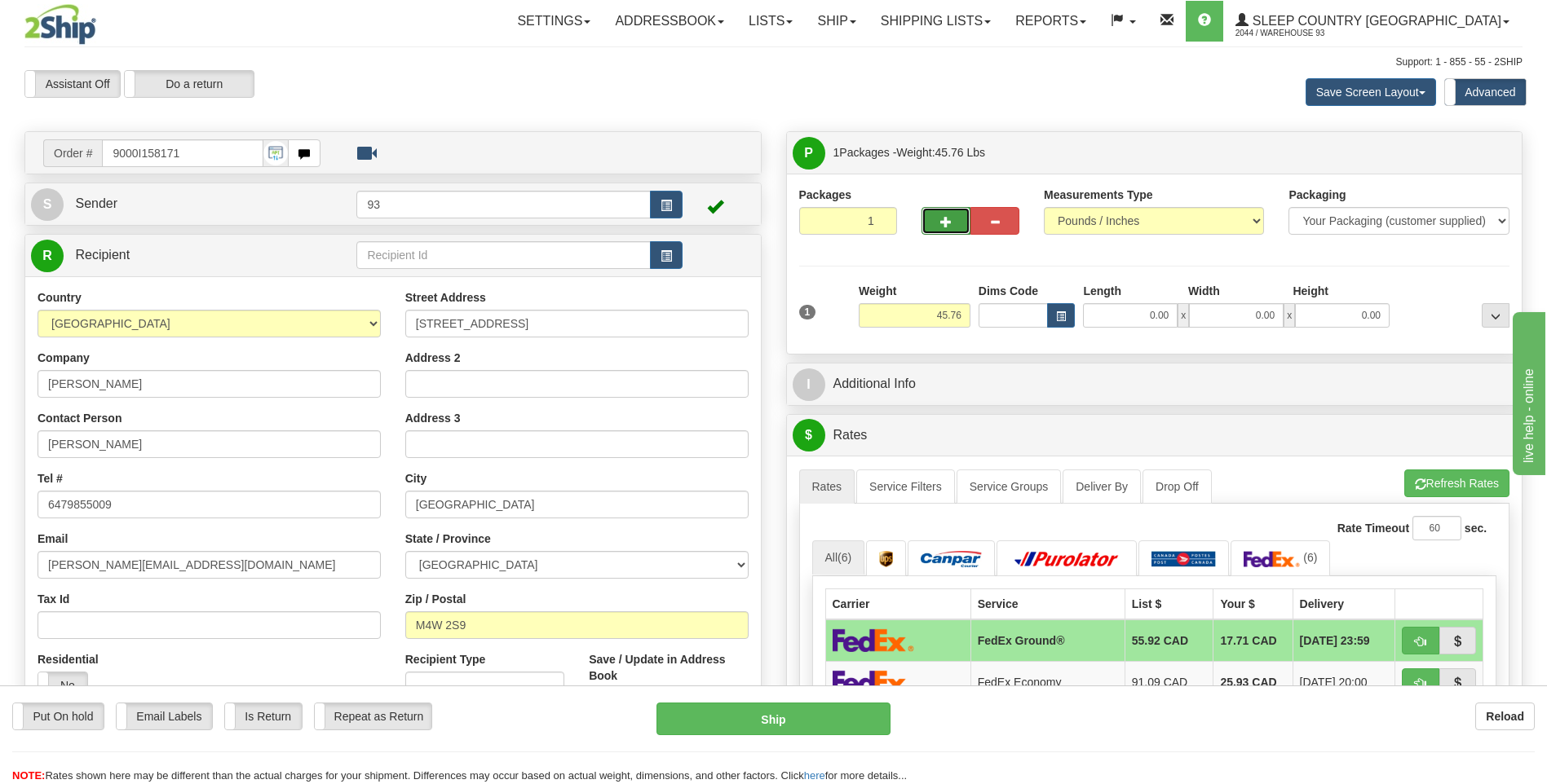
click at [954, 228] on button "button" at bounding box center [945, 220] width 49 height 28
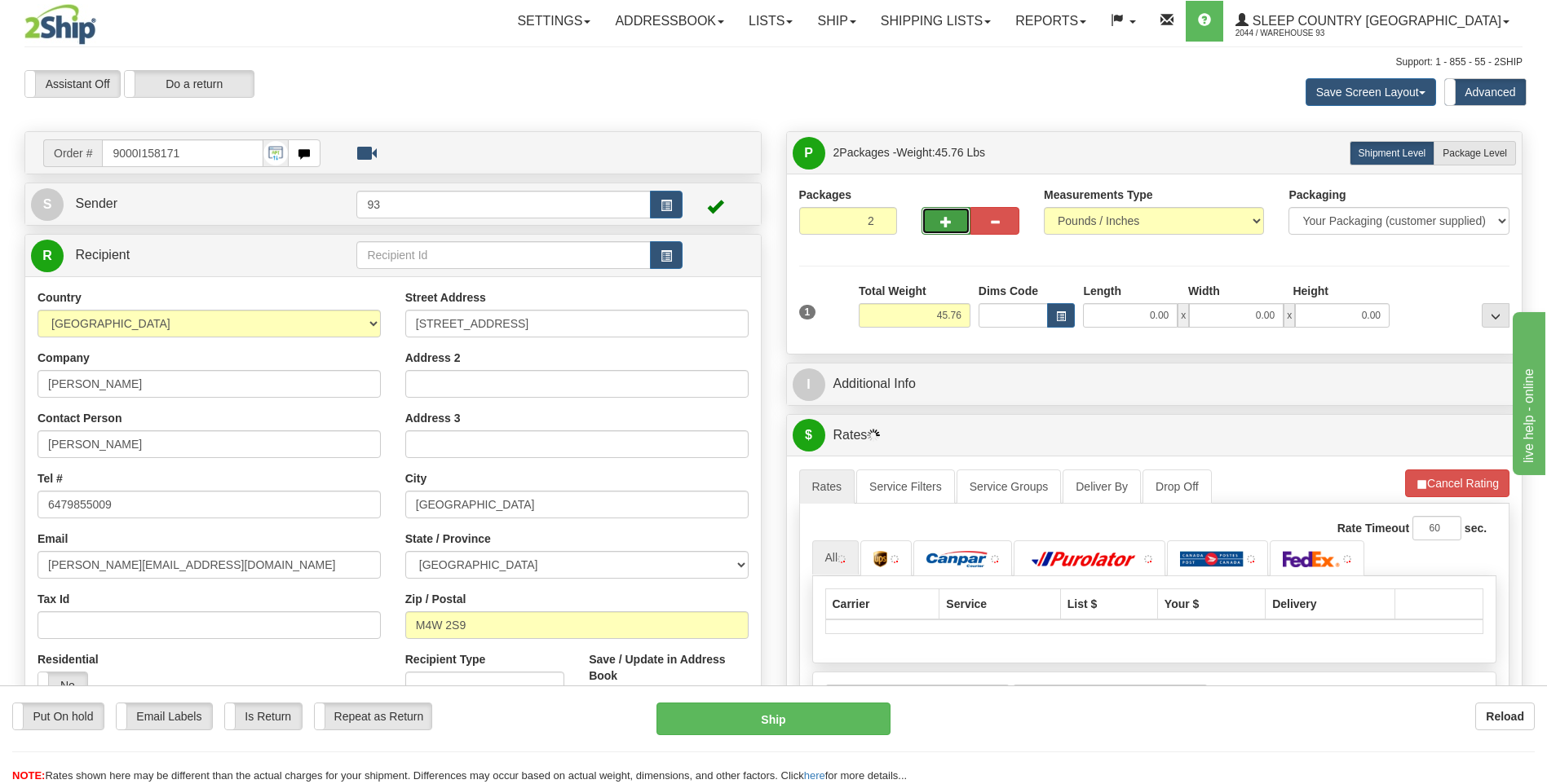
click at [954, 228] on button "button" at bounding box center [945, 220] width 49 height 28
type input "3"
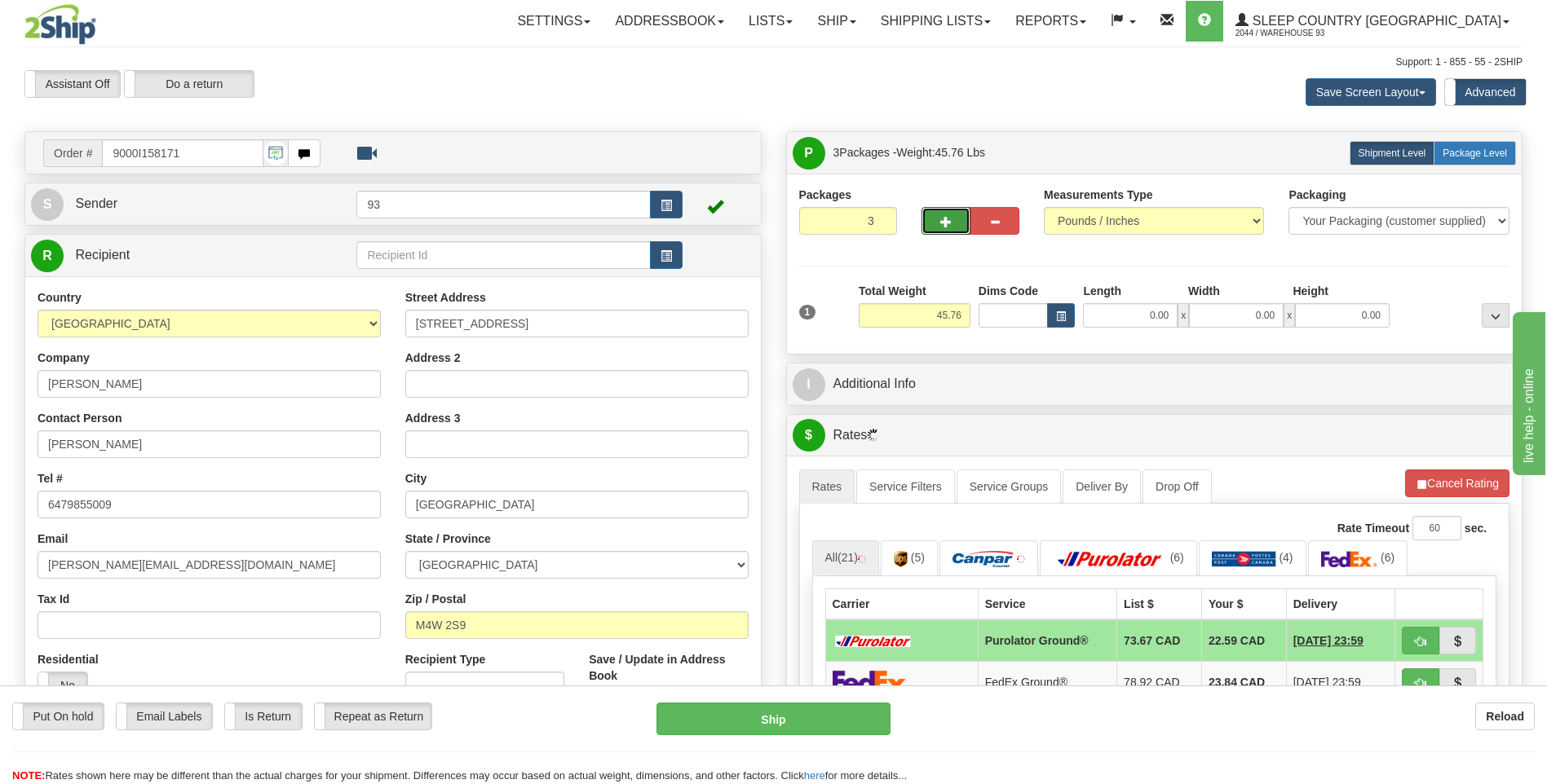
click at [1454, 153] on span "Package Level" at bounding box center [1474, 153] width 64 height 12
radio input "true"
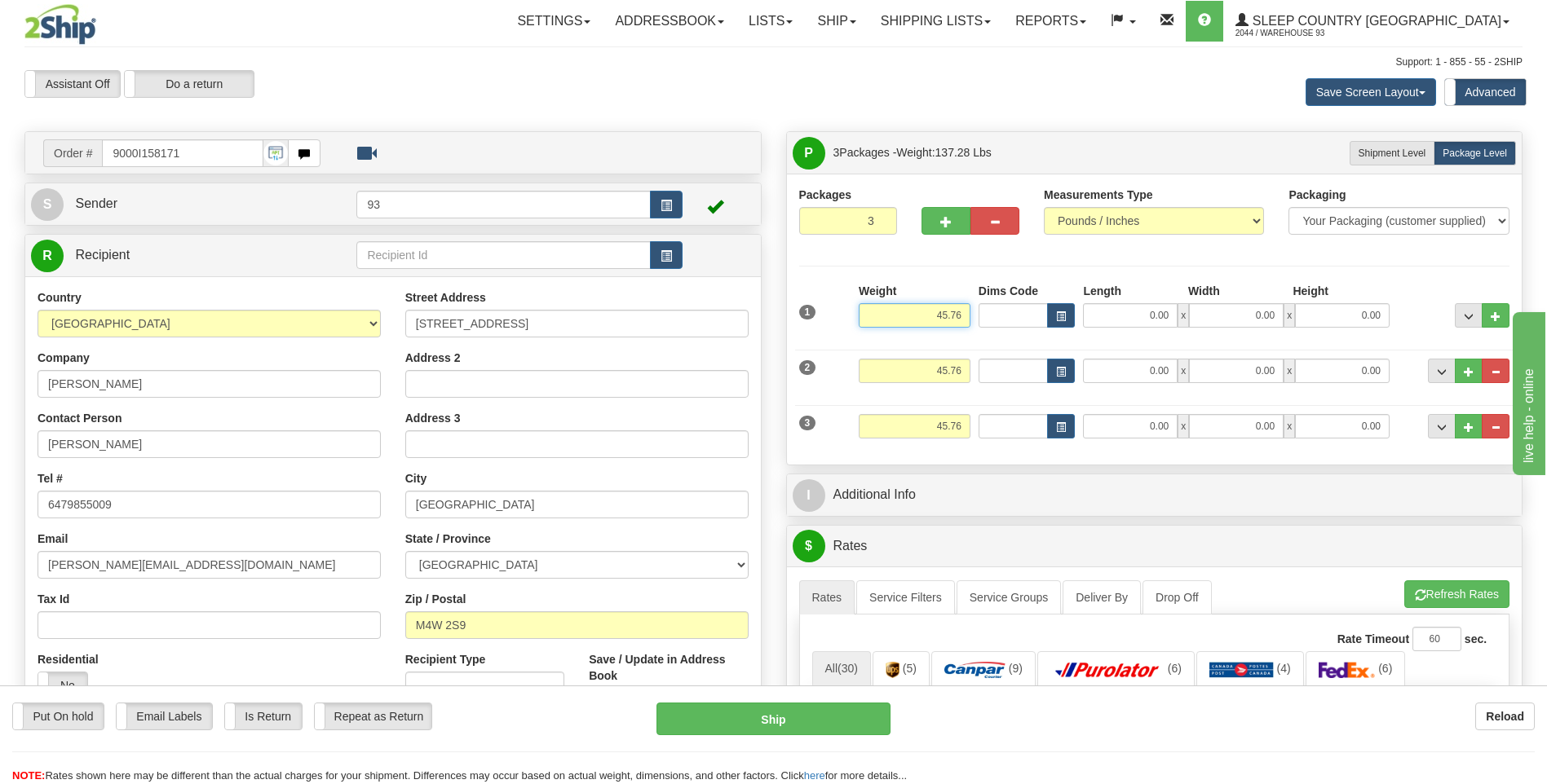
click at [962, 314] on input "45.76" at bounding box center [915, 315] width 112 height 24
type input "4"
click at [1111, 312] on input "0.00" at bounding box center [1130, 315] width 94 height 24
type input "19.00"
type input "20.00"
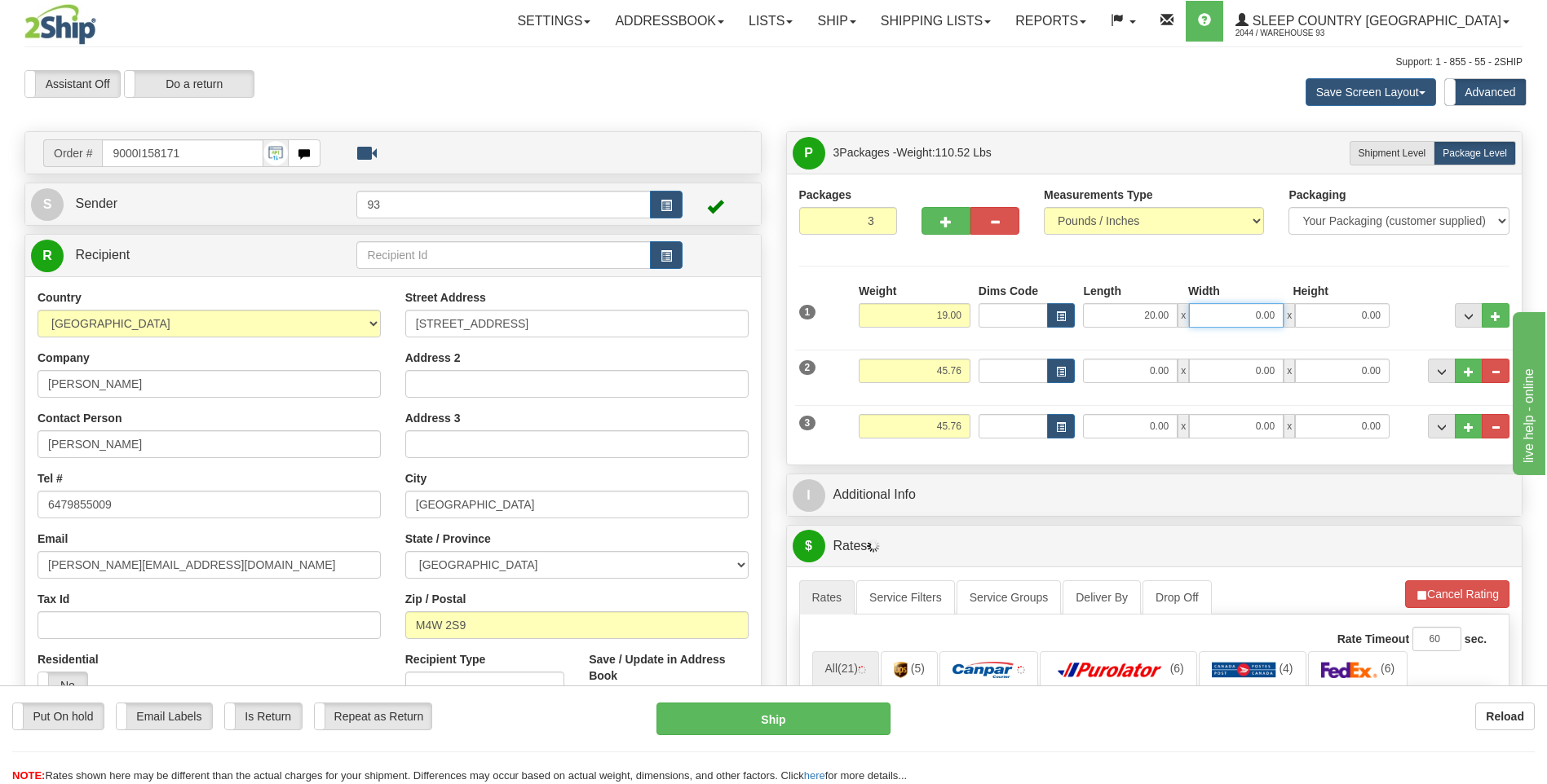
click at [1254, 309] on input "0.00" at bounding box center [1236, 315] width 94 height 24
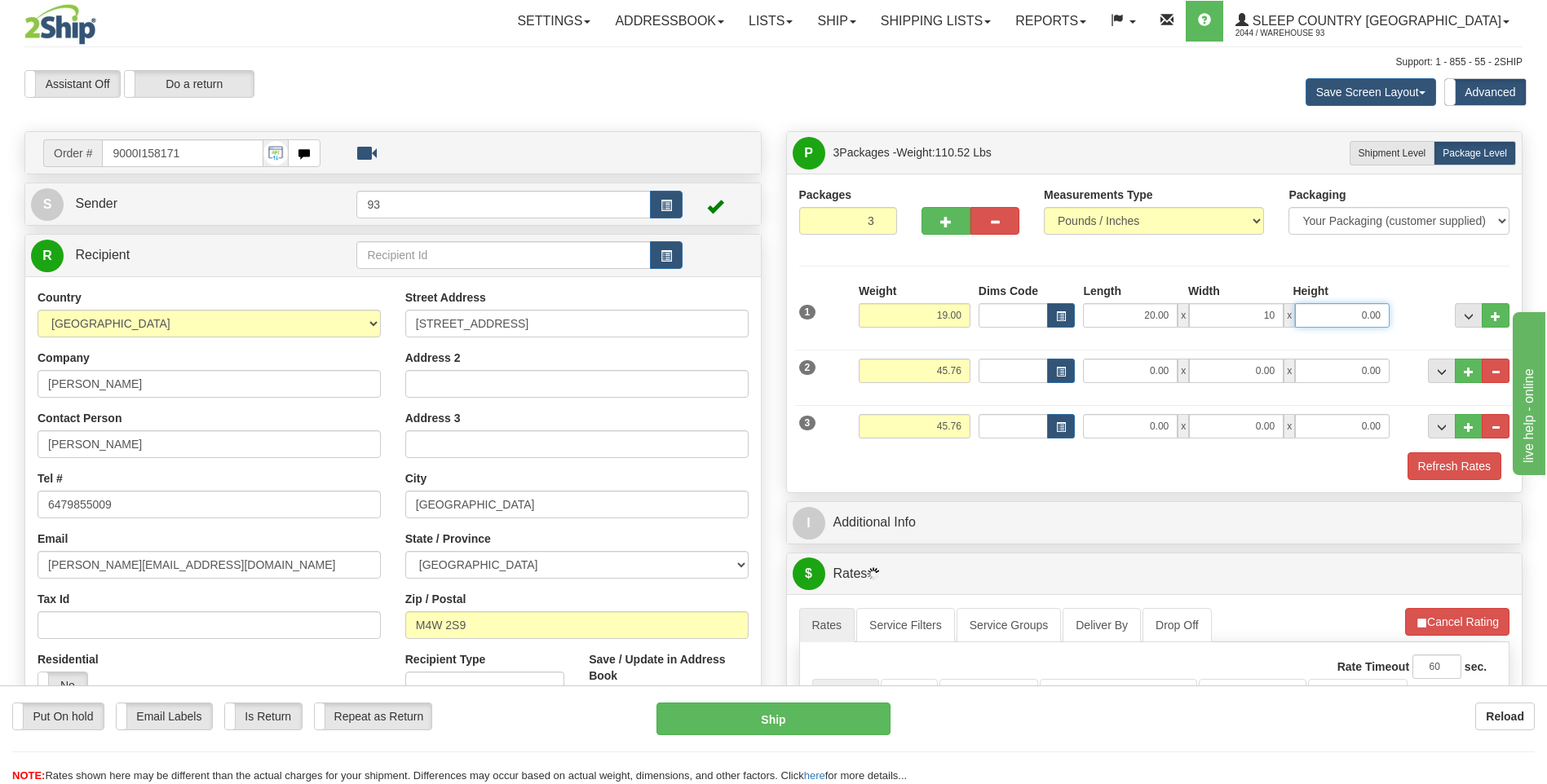
type input "10.00"
click at [1353, 321] on input "0.00" at bounding box center [1342, 315] width 94 height 24
click at [968, 375] on input "45.76" at bounding box center [915, 370] width 112 height 24
type input "10.00"
type input "4"
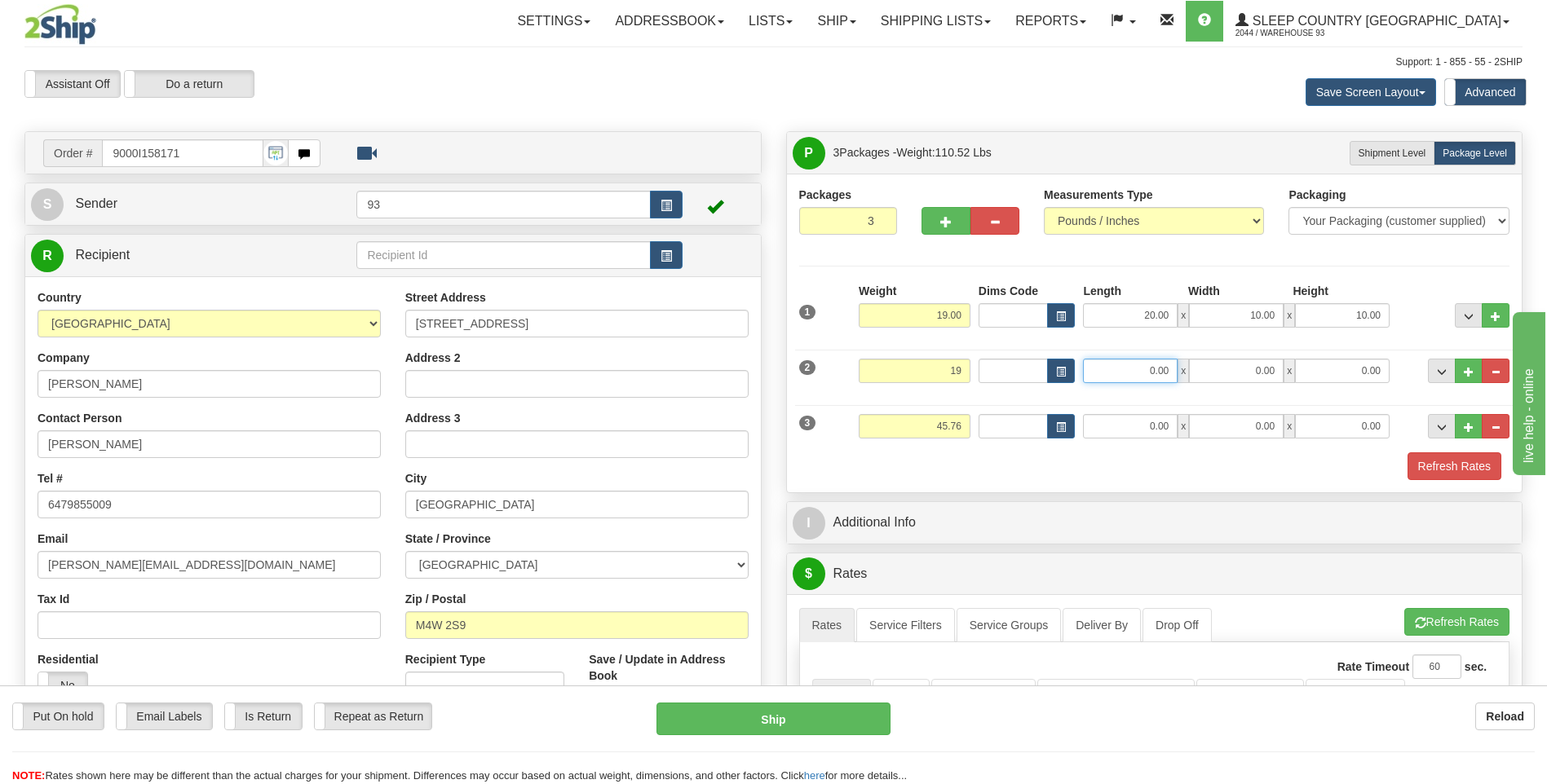
click at [1140, 370] on input "0.00" at bounding box center [1130, 370] width 94 height 24
type input "19.00"
click at [1263, 365] on input "0.00" at bounding box center [1236, 370] width 94 height 24
type input "20.00"
type input "10.00"
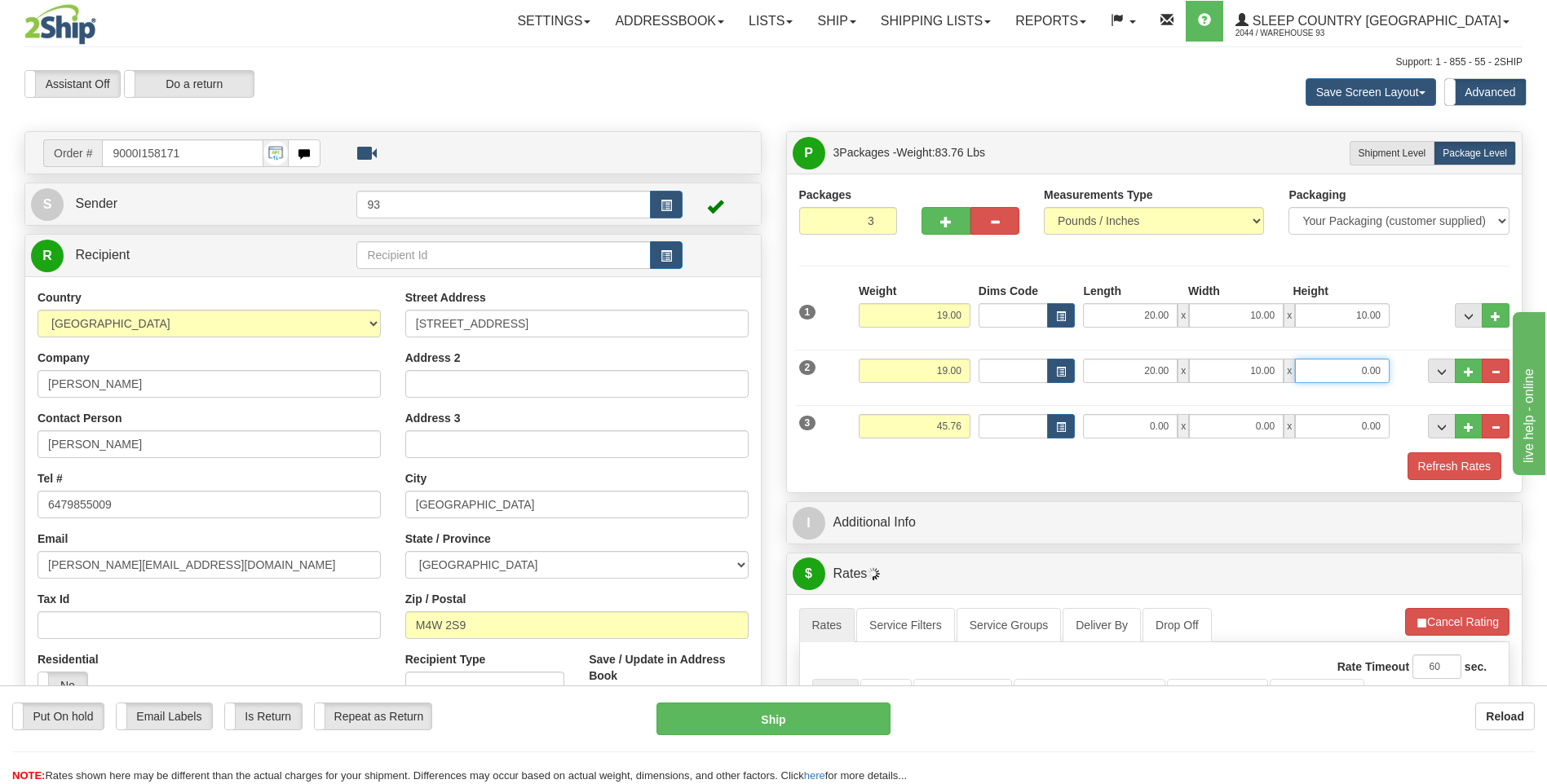
click at [1364, 363] on input "0.00" at bounding box center [1342, 370] width 94 height 24
type input "10.00"
click at [977, 422] on div "Dims Code" at bounding box center [1027, 425] width 105 height 24
click at [966, 425] on input "45.76" at bounding box center [915, 425] width 112 height 24
type input "4"
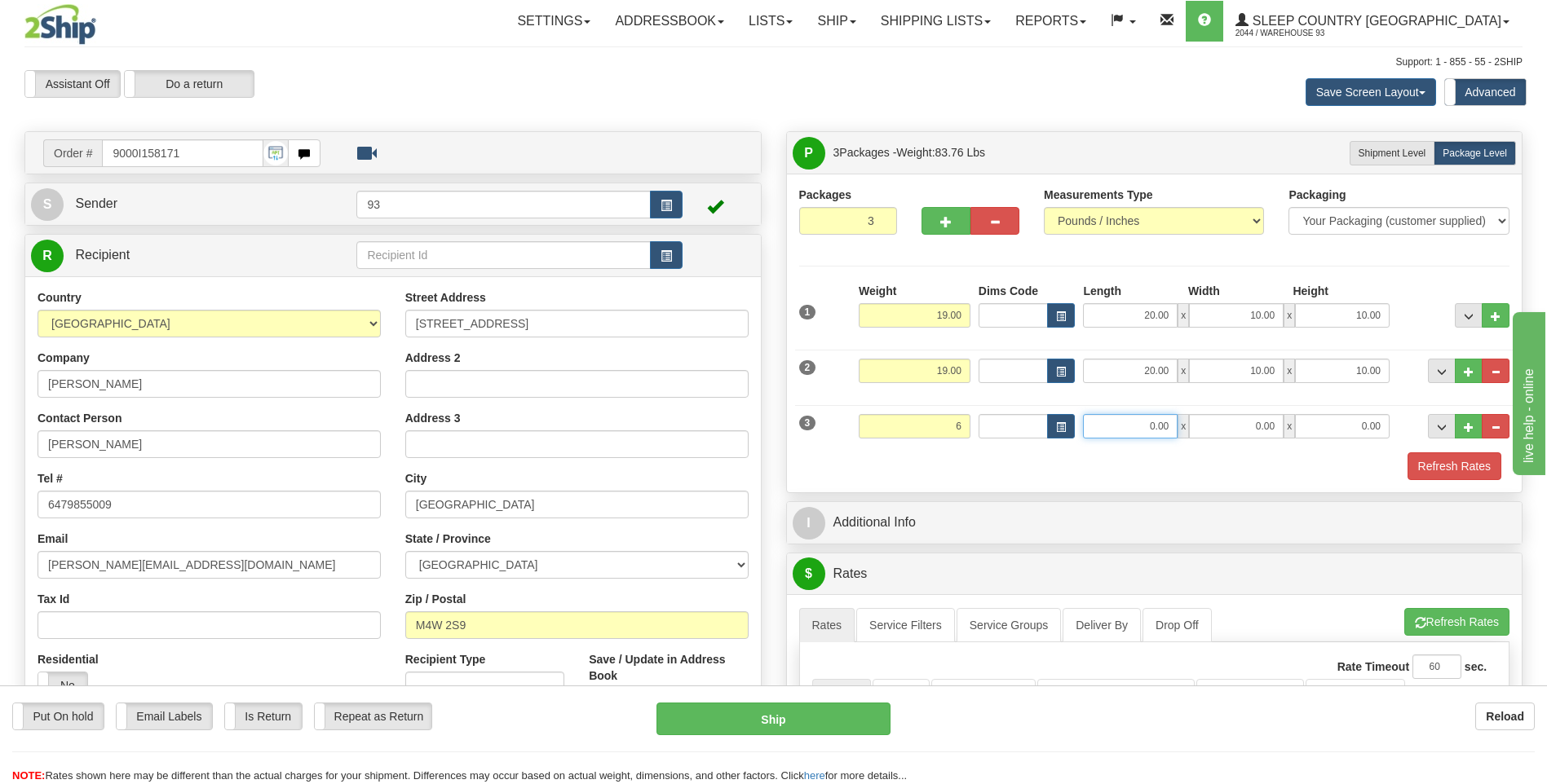
click at [1158, 425] on input "0.00" at bounding box center [1130, 425] width 94 height 24
type input "6.00"
type input "16.00"
click at [1227, 423] on input "0.00" at bounding box center [1236, 425] width 94 height 24
type input "12.00"
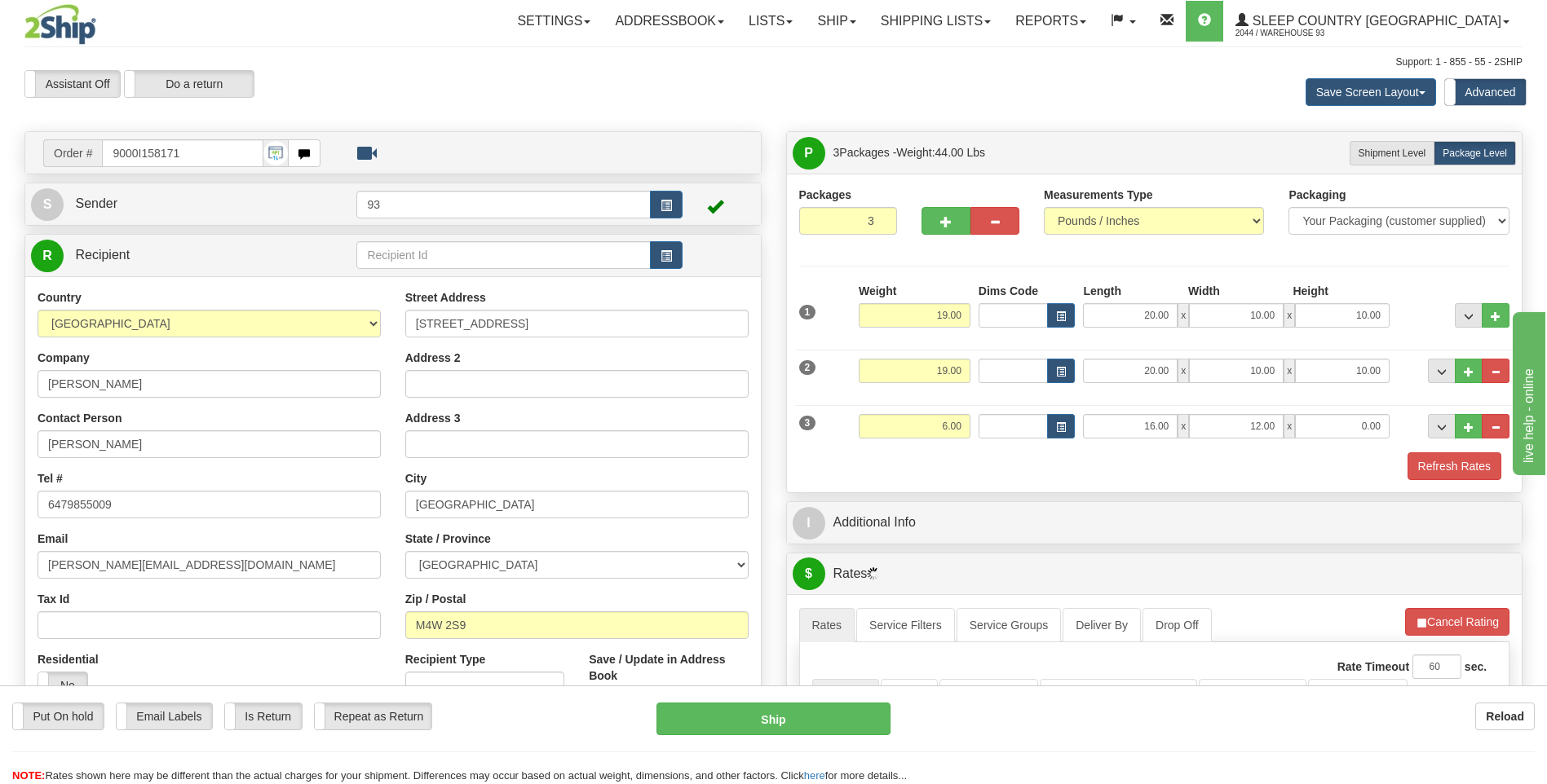
click at [1381, 440] on div "3 Weight 6.00 Dims Code Length Width Height" at bounding box center [1155, 424] width 719 height 54
click at [1376, 430] on input "0.00" at bounding box center [1342, 425] width 94 height 24
type input "6.00"
click at [1426, 465] on button "Refresh Rates" at bounding box center [1454, 465] width 93 height 28
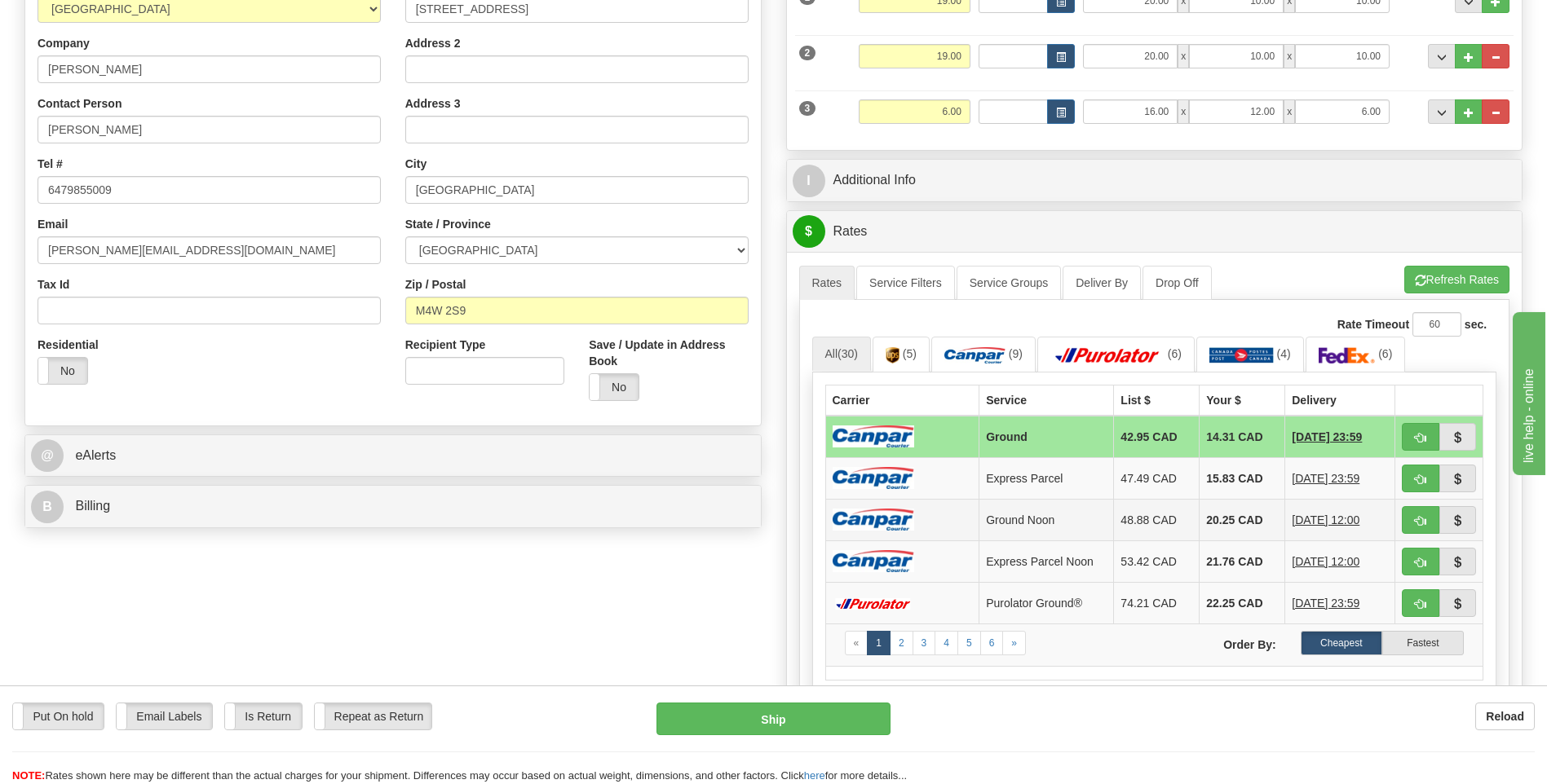
scroll to position [326, 0]
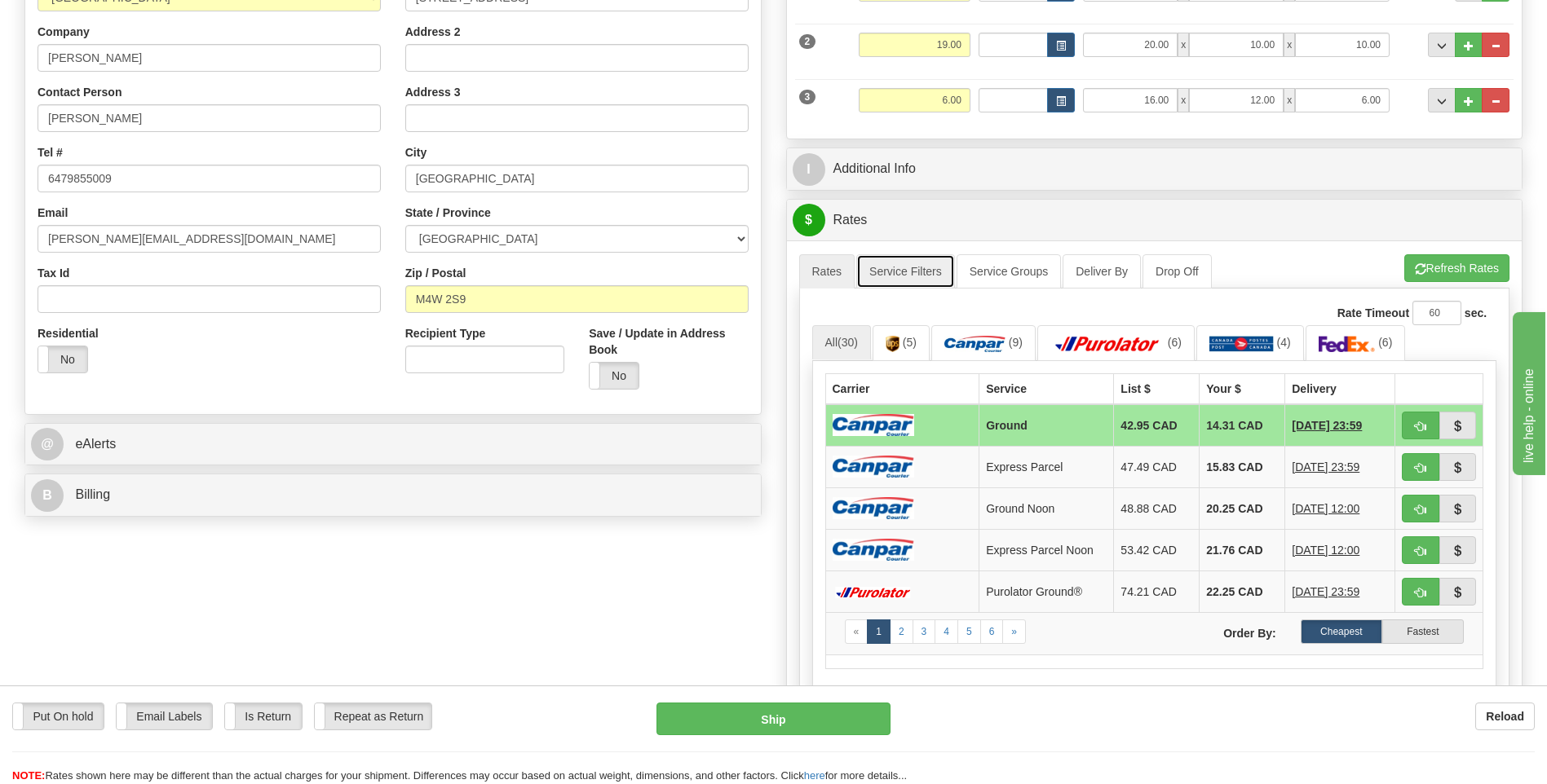
click at [910, 272] on link "Service Filters" at bounding box center [905, 271] width 98 height 34
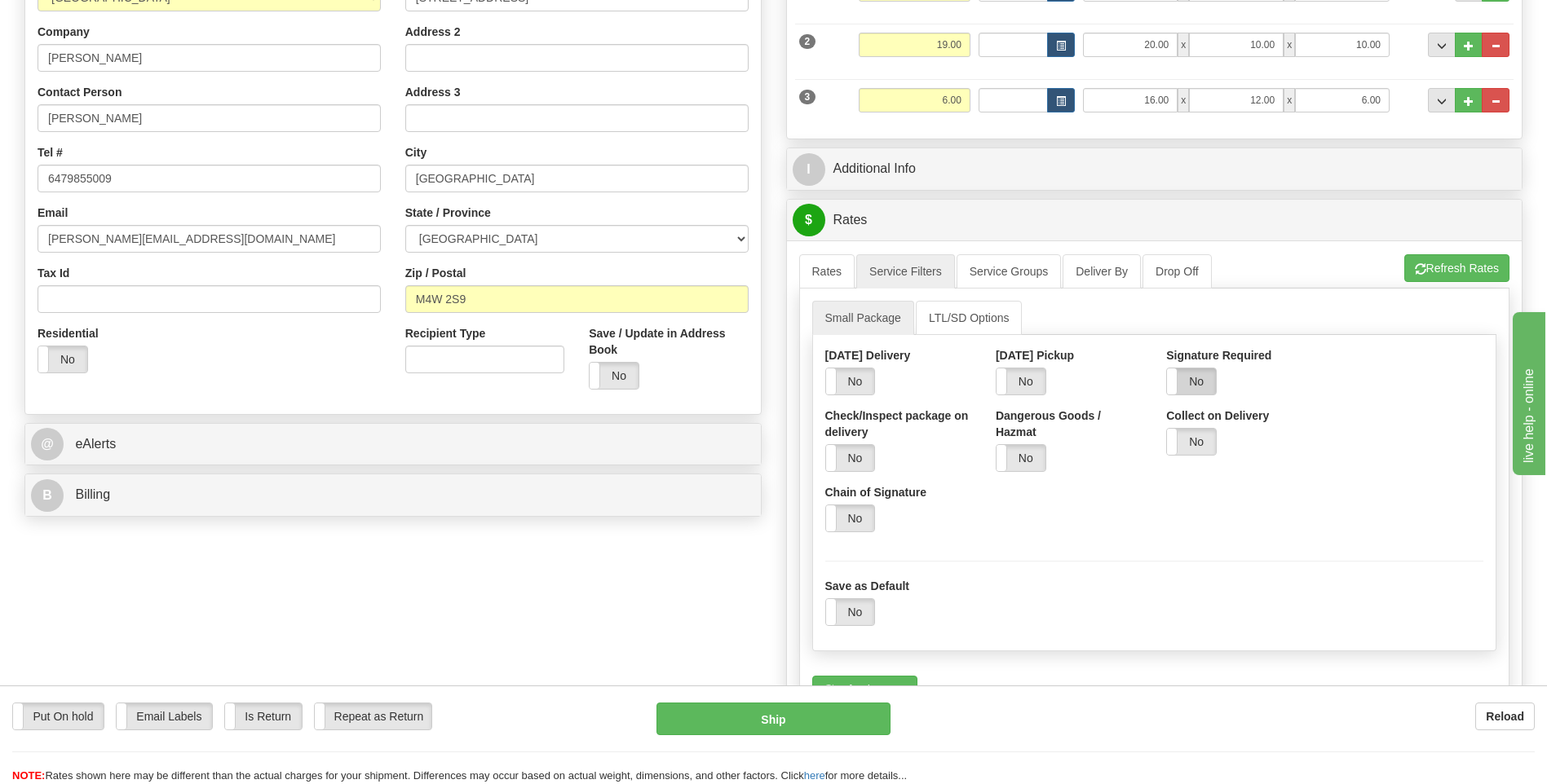
drag, startPoint x: 1185, startPoint y: 375, endPoint x: 1199, endPoint y: 374, distance: 14.0
click at [1185, 375] on label "No" at bounding box center [1191, 381] width 49 height 26
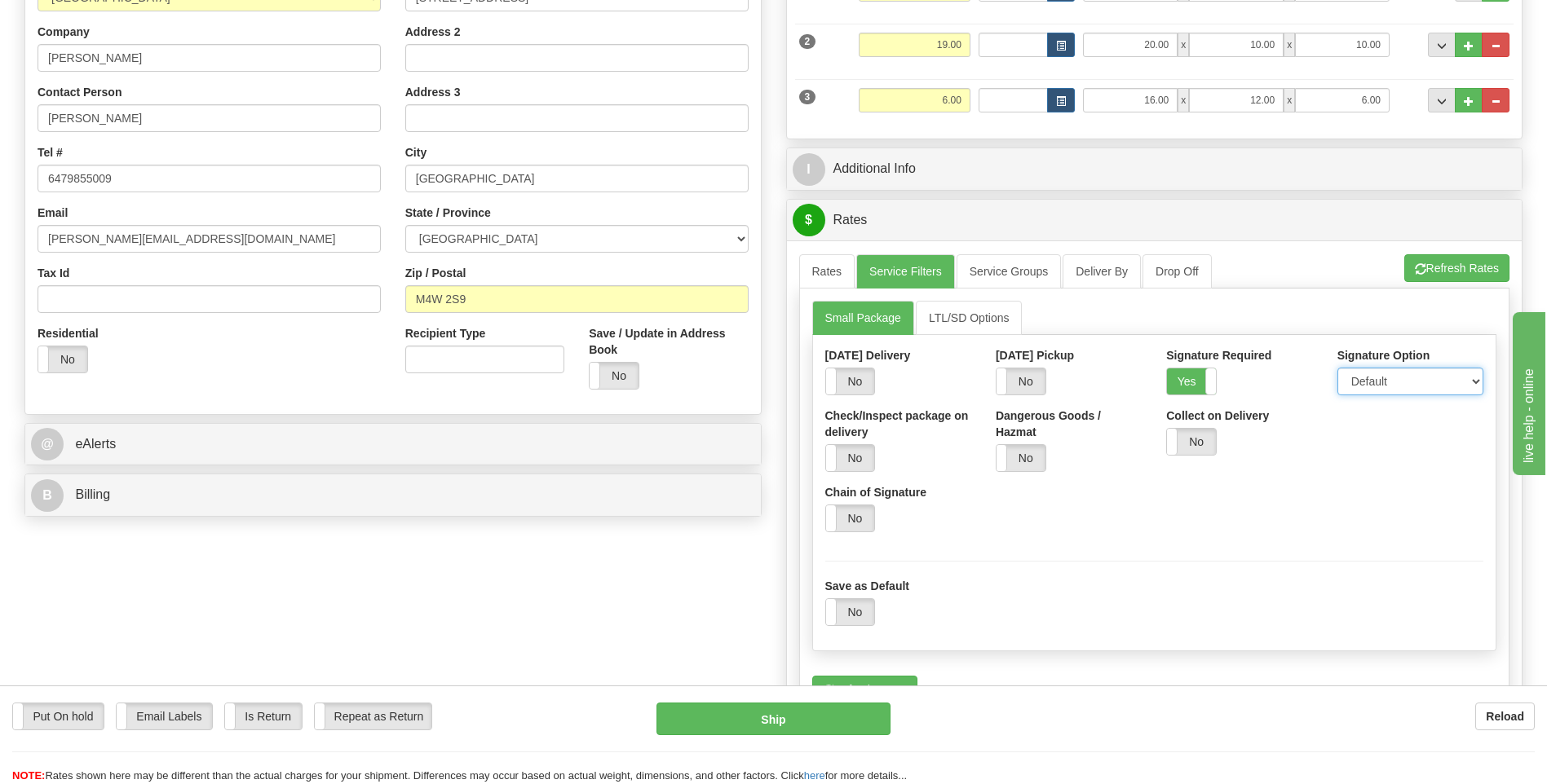
click at [1370, 377] on select "Default Adult Direct Indirect No Signature Required" at bounding box center [1410, 381] width 146 height 28
select select "1"
click at [1338, 368] on select "Default Adult Direct Indirect No Signature Required" at bounding box center [1410, 381] width 146 height 28
click at [828, 274] on link "Rates" at bounding box center [827, 271] width 56 height 34
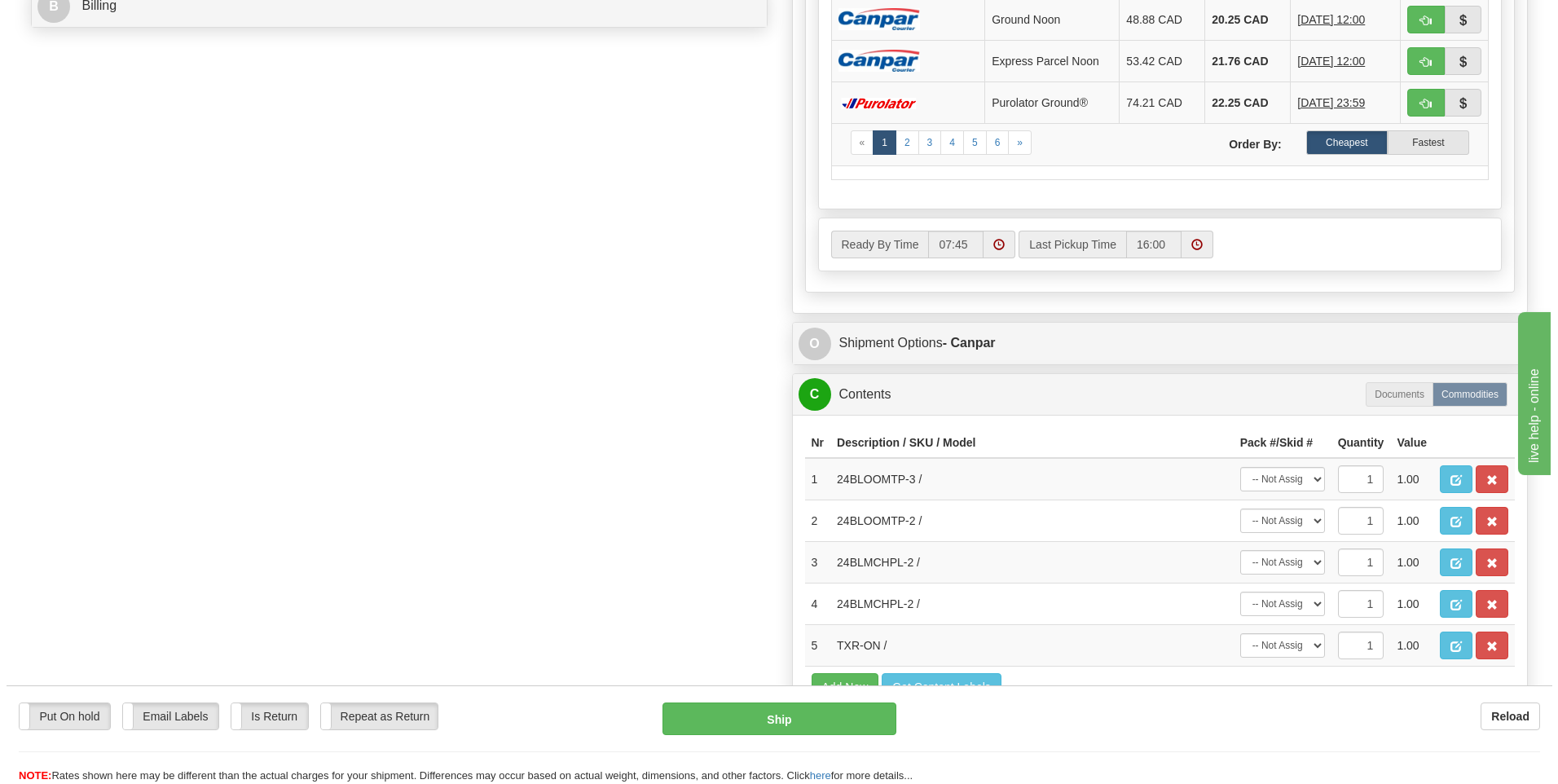
scroll to position [978, 0]
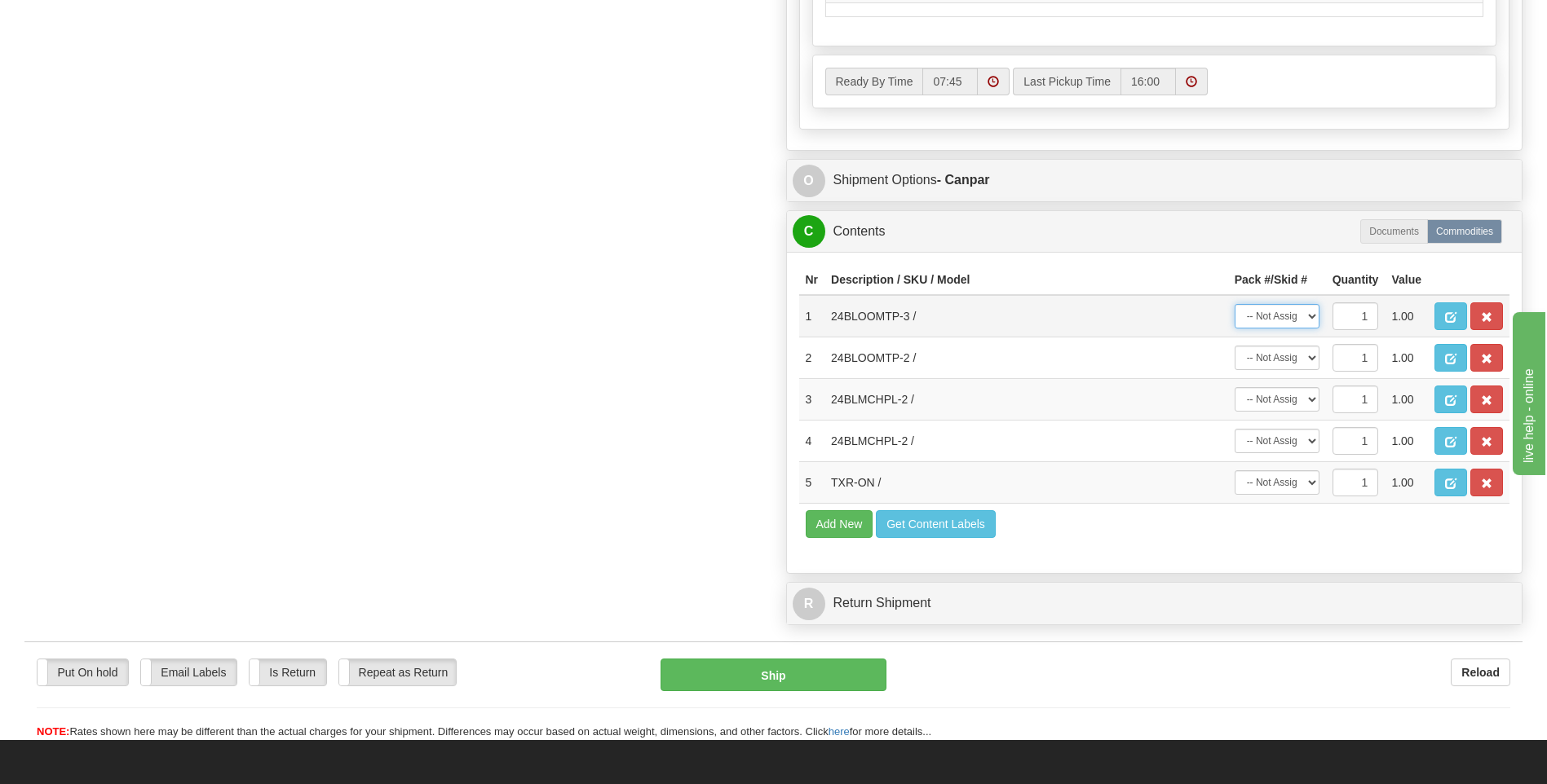
click at [1307, 309] on select "-- Not Assigned -- Package 1 Package 2 Package 3" at bounding box center [1277, 316] width 85 height 24
select select "0"
click at [1234, 304] on select "-- Not Assigned -- Package 1 Package 2 Package 3" at bounding box center [1277, 316] width 85 height 24
click at [1301, 352] on select "-- Not Assigned -- Package 1 Package 2 Package 3" at bounding box center [1277, 357] width 85 height 24
select select "1"
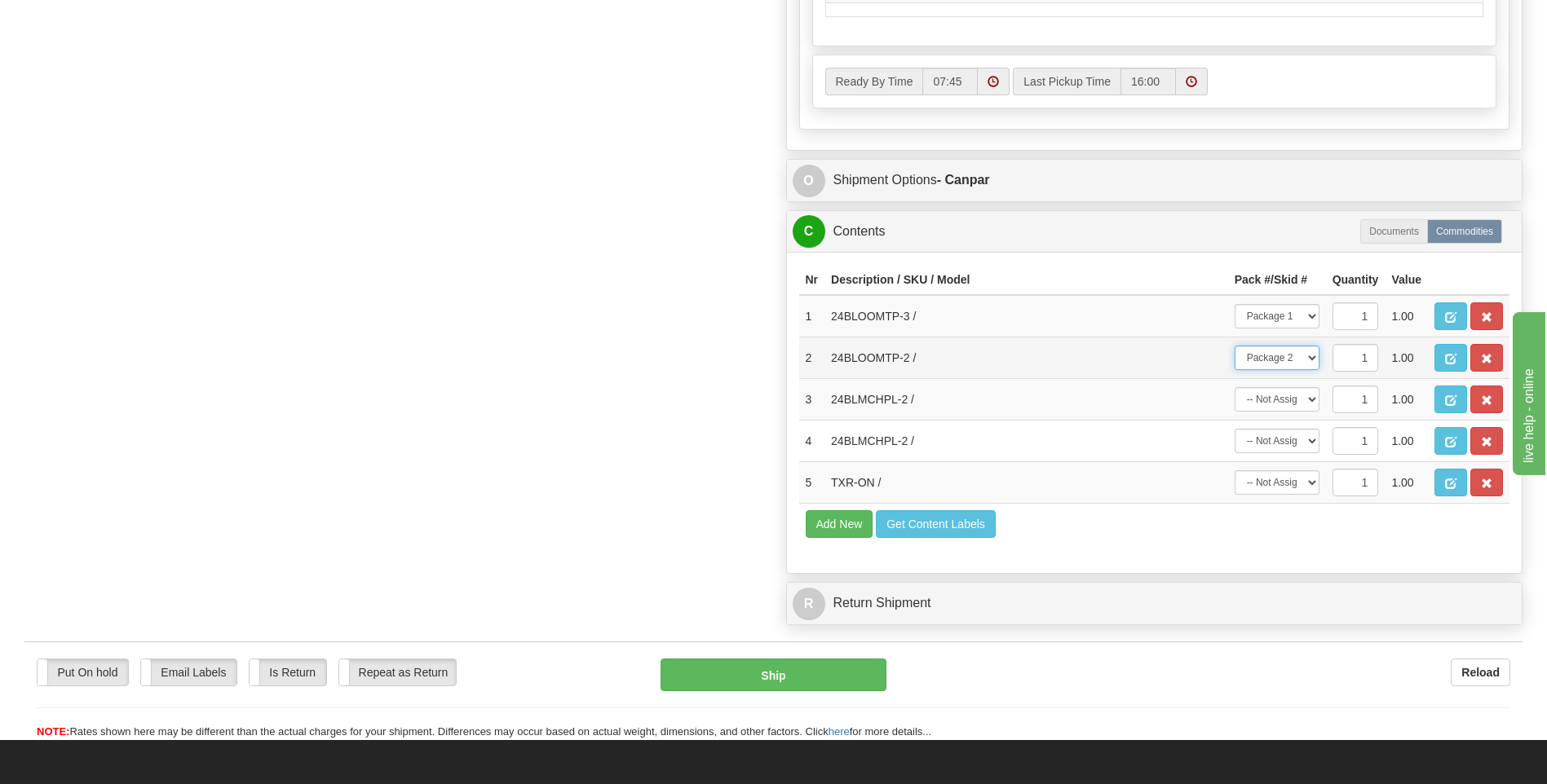
click at [1234, 345] on select "-- Not Assigned -- Package 1 Package 2 Package 3" at bounding box center [1277, 357] width 85 height 24
click at [1309, 403] on select "-- Not Assigned -- Package 1 Package 2 Package 3" at bounding box center [1277, 399] width 85 height 24
select select "2"
click at [1234, 387] on select "-- Not Assigned -- Package 1 Package 2 Package 3" at bounding box center [1277, 399] width 85 height 24
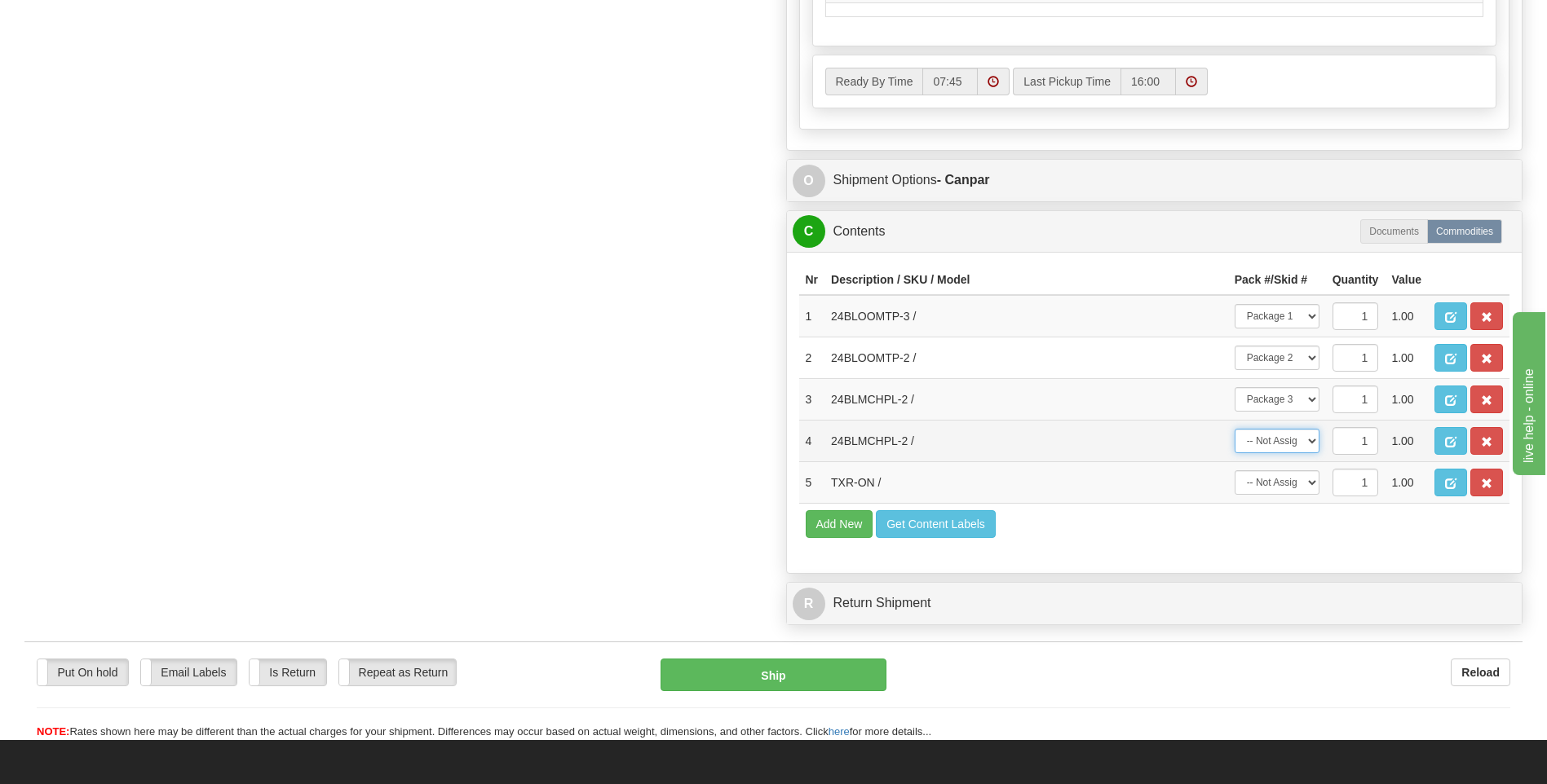
click at [1290, 440] on select "-- Not Assigned -- Package 1 Package 2 Package 3" at bounding box center [1277, 440] width 85 height 24
select select "2"
click at [1234, 429] on select "-- Not Assigned -- Package 1 Package 2 Package 3" at bounding box center [1277, 440] width 85 height 24
click at [1494, 480] on button "button" at bounding box center [1486, 482] width 33 height 28
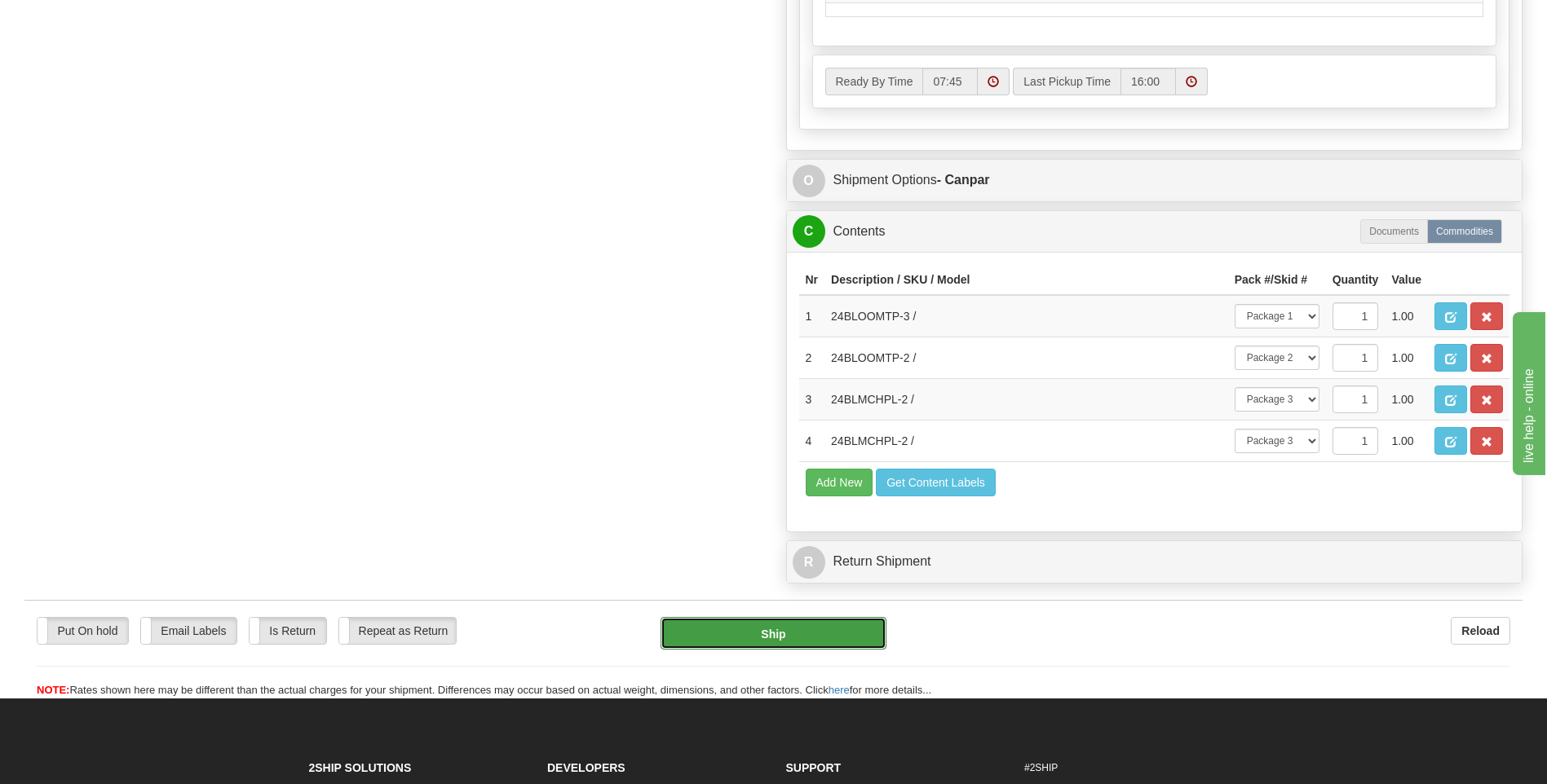
click at [816, 626] on button "Ship" at bounding box center [774, 633] width 225 height 33
type input "1"
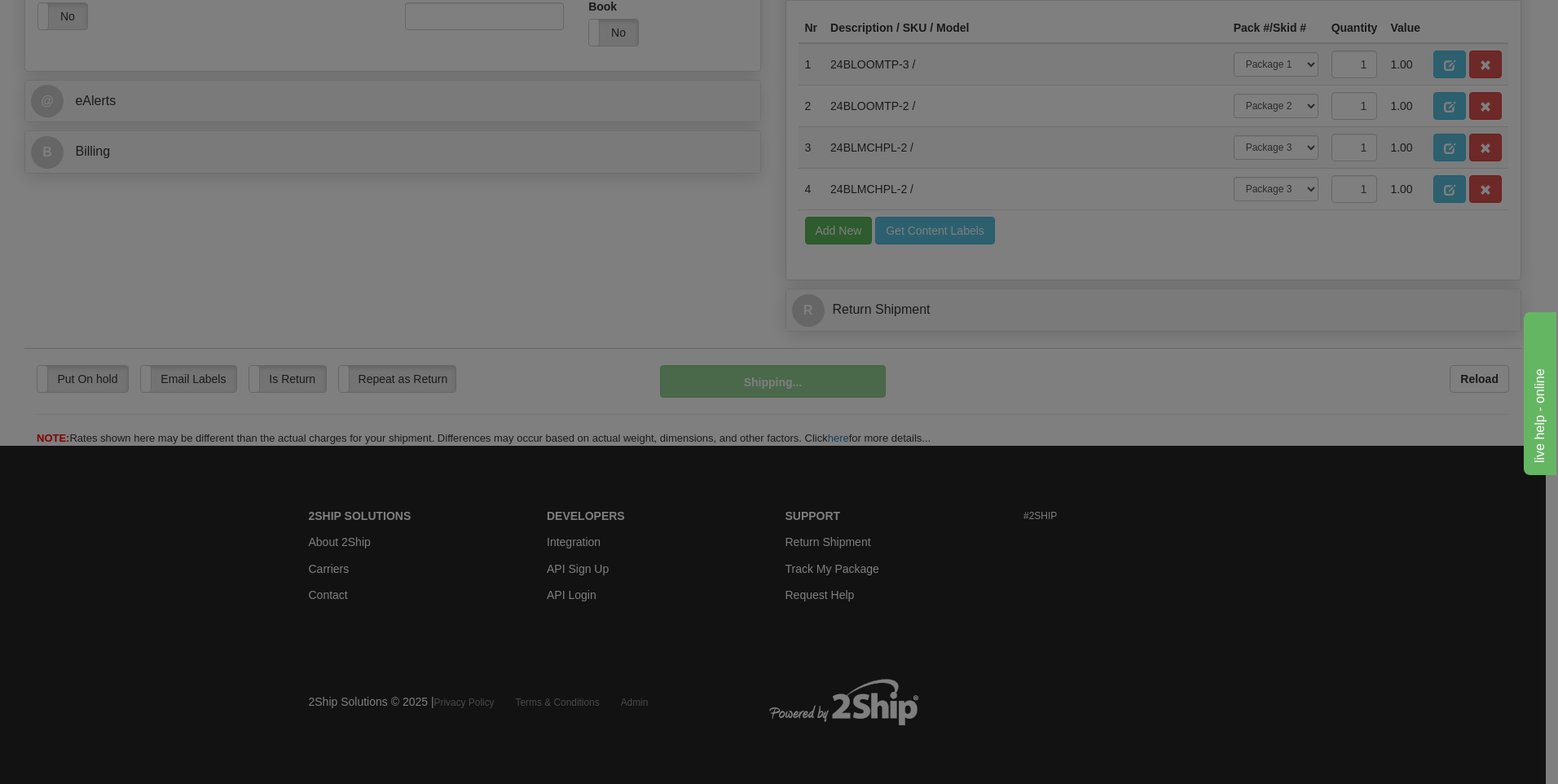
scroll to position [669, 0]
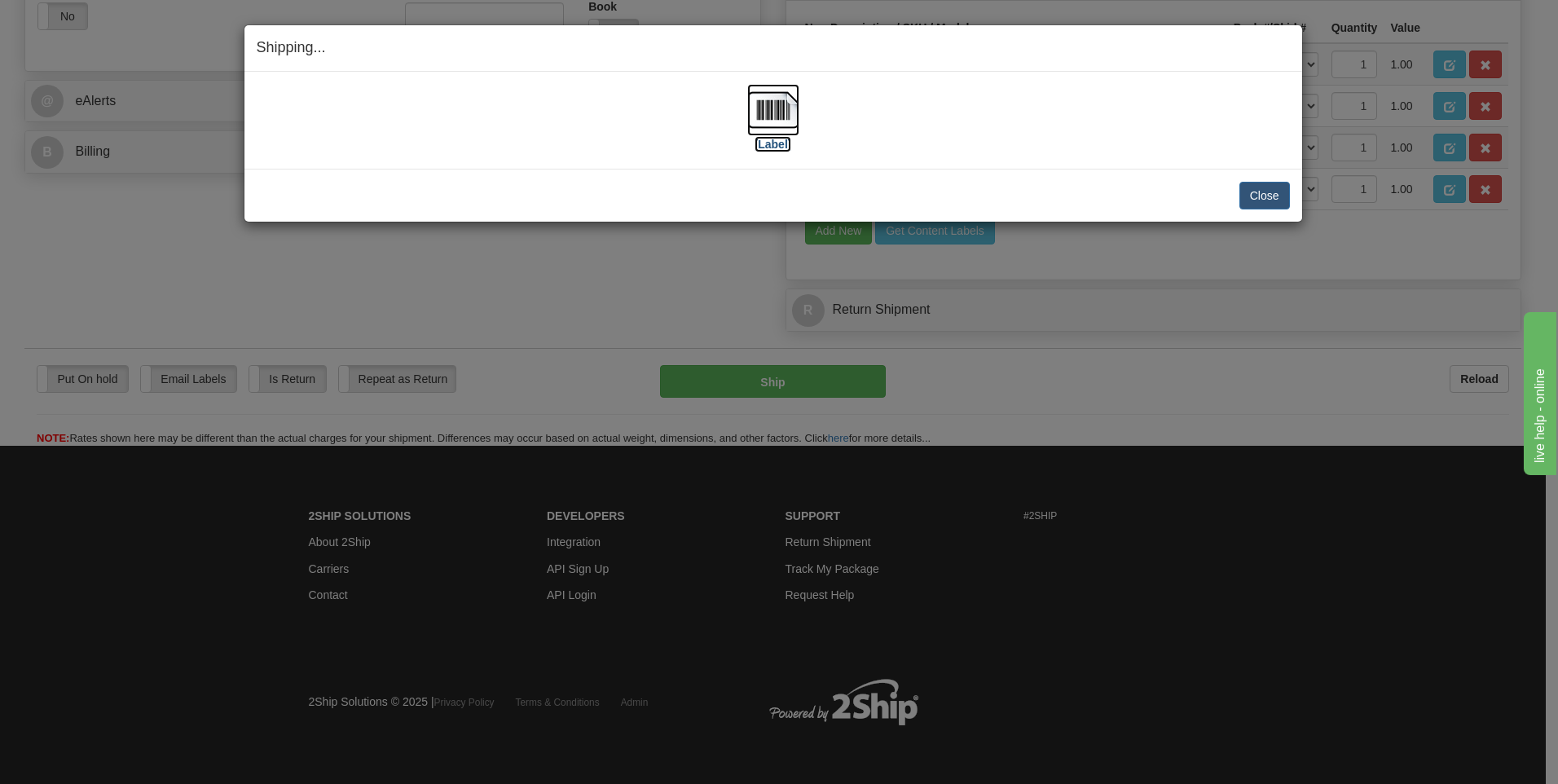
click at [780, 106] on img at bounding box center [773, 110] width 53 height 53
click at [1260, 195] on button "Close" at bounding box center [1264, 195] width 51 height 28
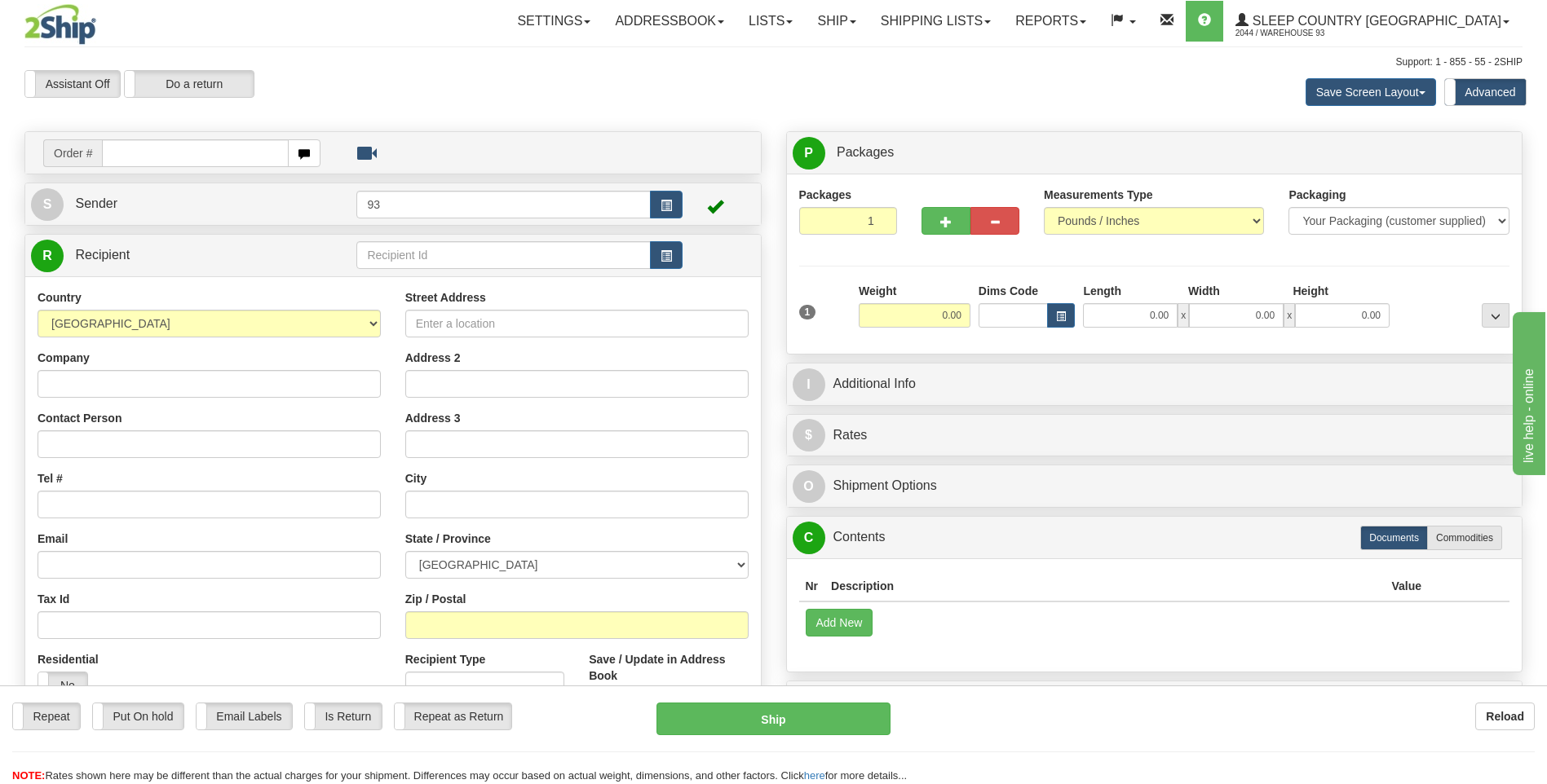
click at [225, 154] on input "text" at bounding box center [194, 153] width 186 height 28
type input "9000I158275"
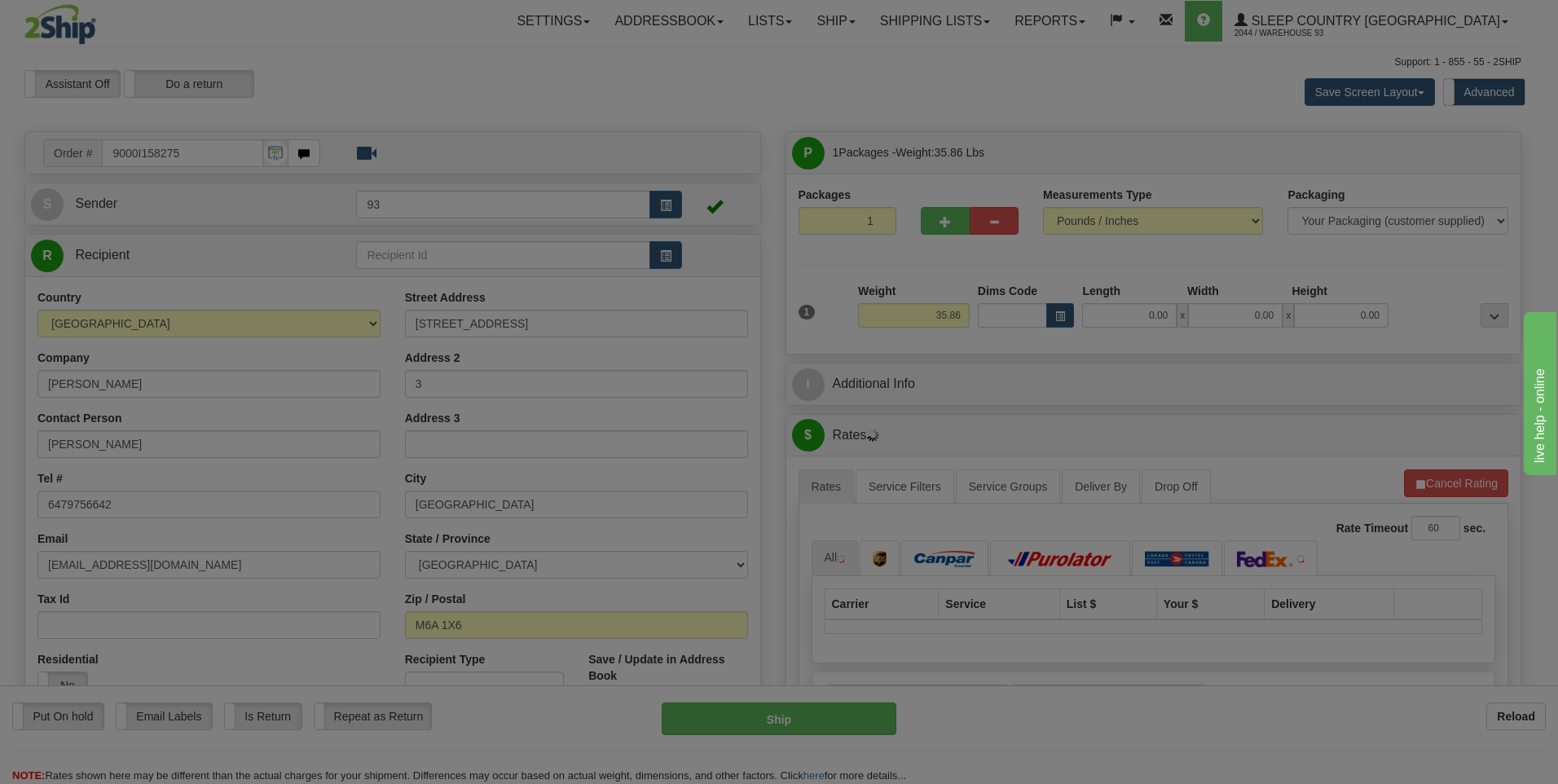
type input "NORTH YORK"
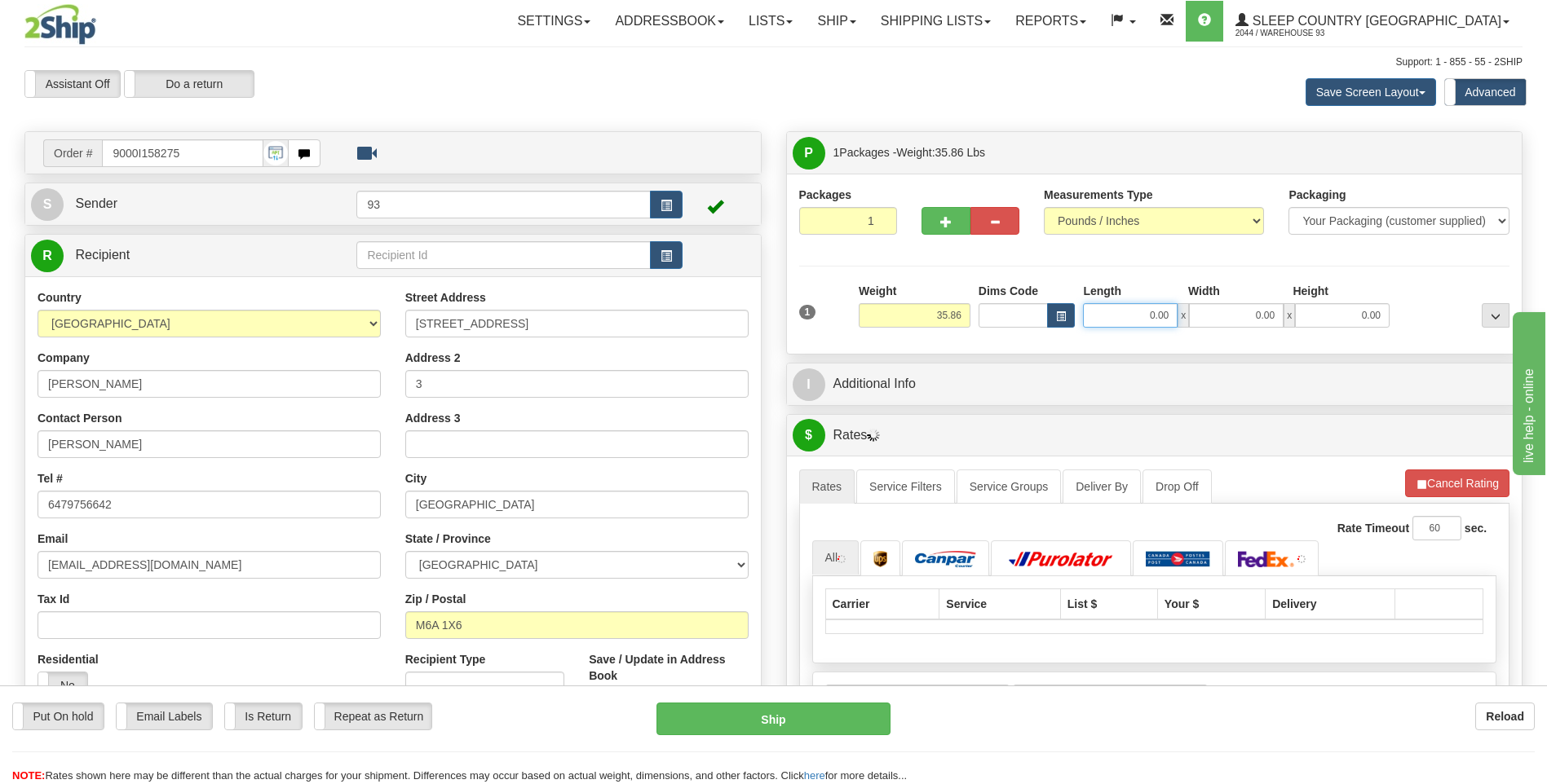
click at [1130, 326] on input "0.00" at bounding box center [1130, 315] width 94 height 24
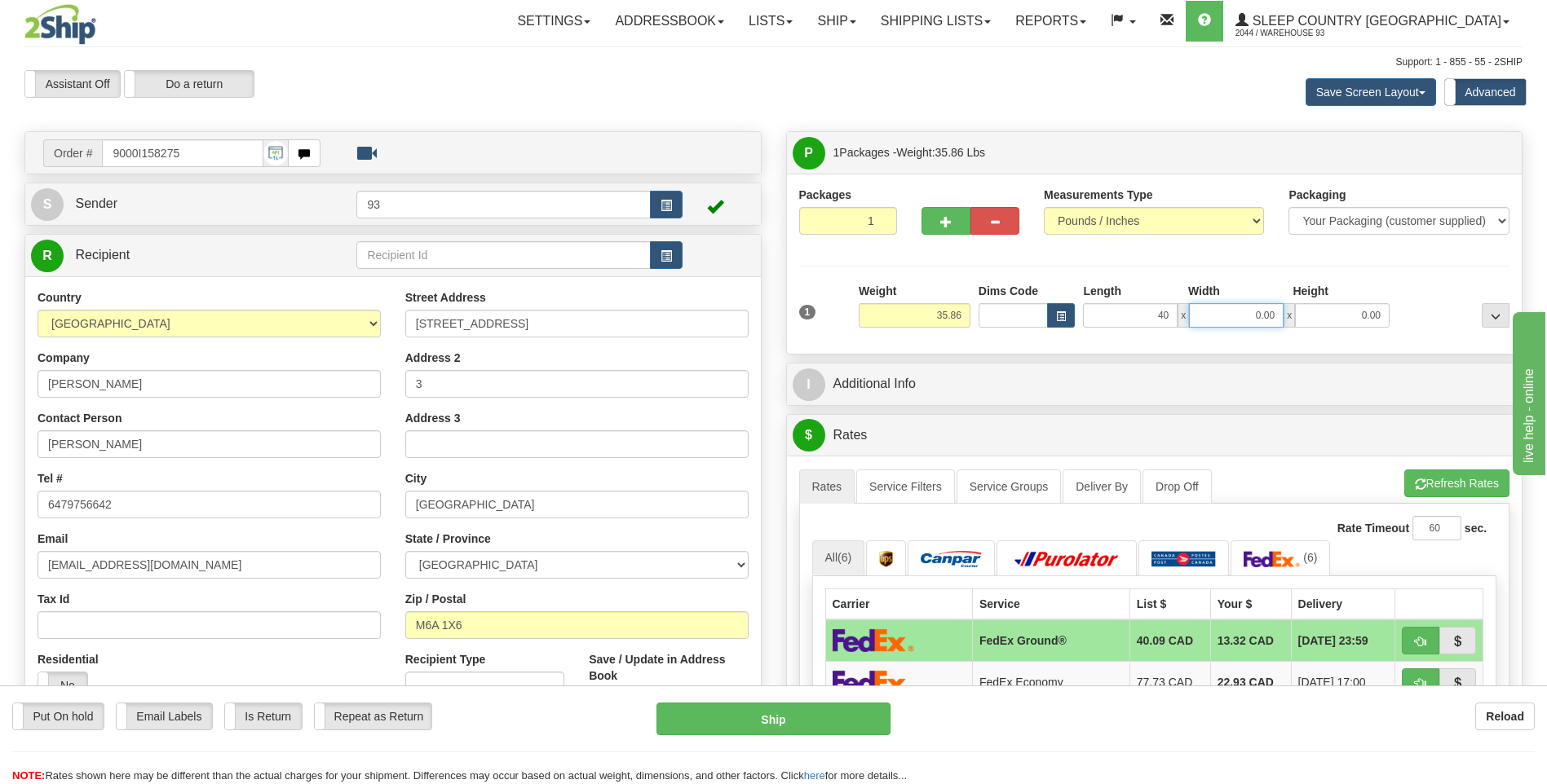
type input "40.00"
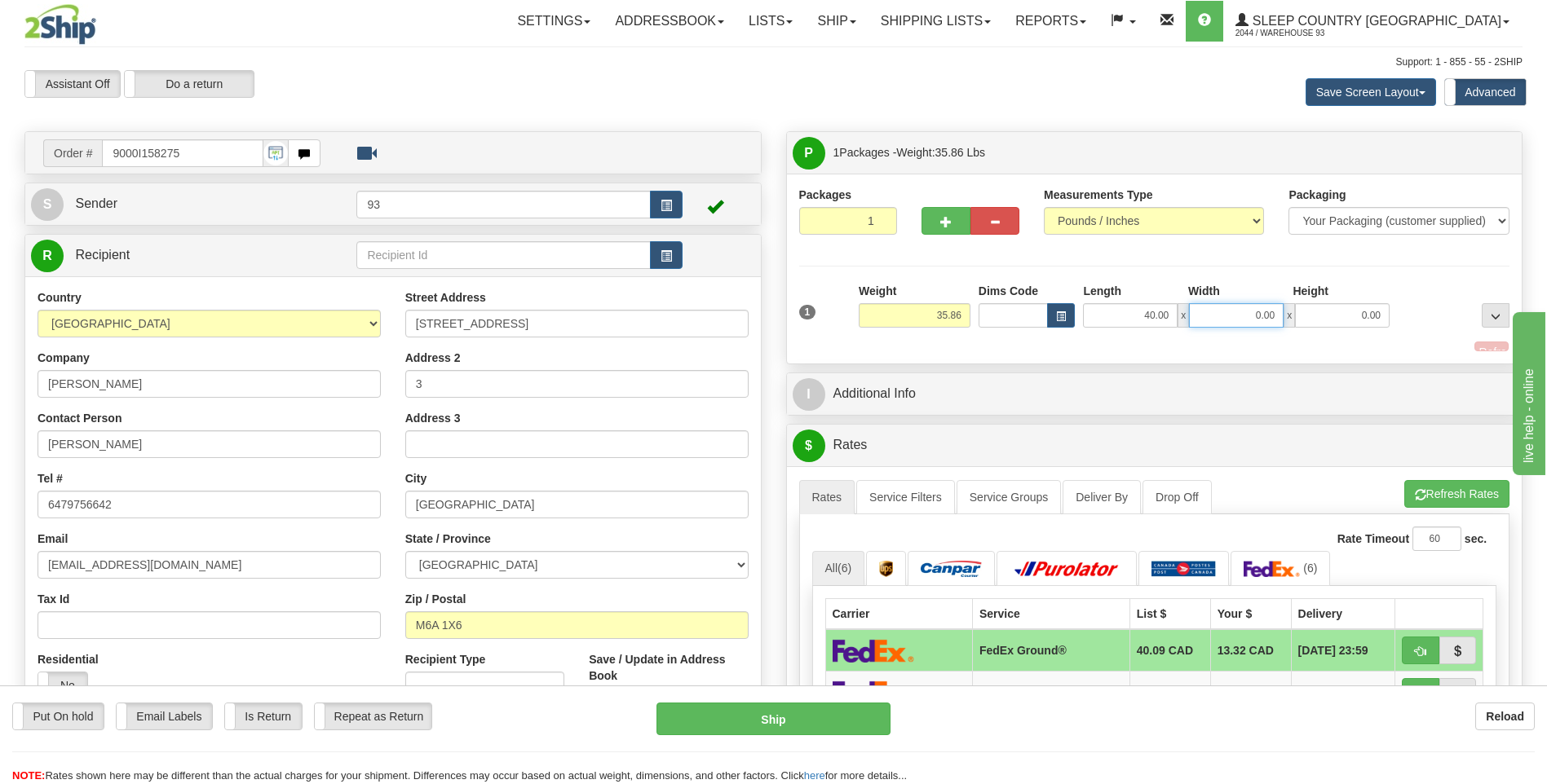
click at [1239, 325] on input "0.00" at bounding box center [1236, 315] width 94 height 24
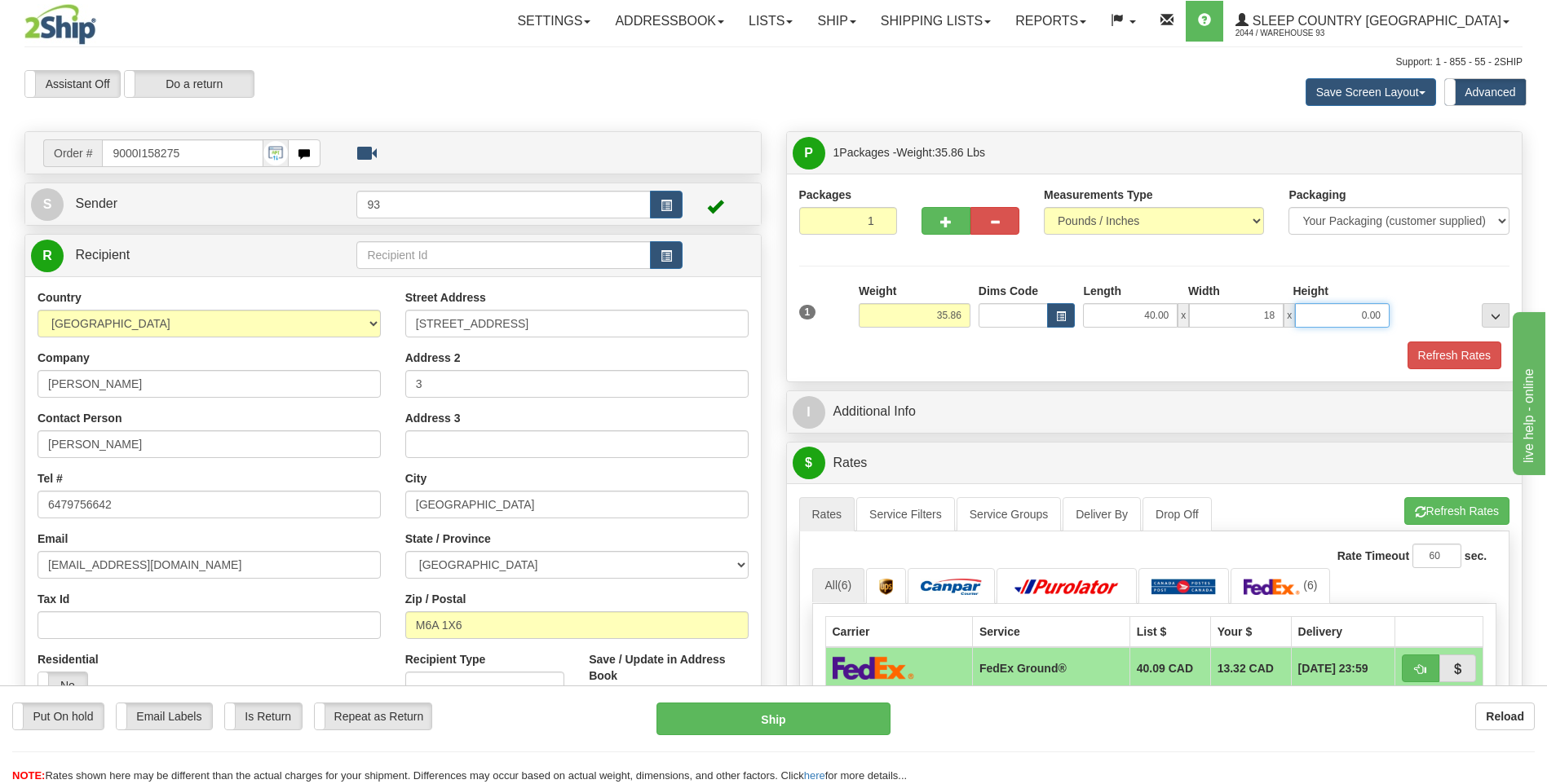
drag, startPoint x: 1324, startPoint y: 319, endPoint x: 1561, endPoint y: 481, distance: 287.1
click at [1546, 481] on html "Training Course Close Toggle navigation Settings Shipping Preferences New Sende…" at bounding box center [774, 392] width 1547 height 784
type input "18.00"
click at [1365, 313] on input "0.00" at bounding box center [1342, 315] width 94 height 24
type input "18.00"
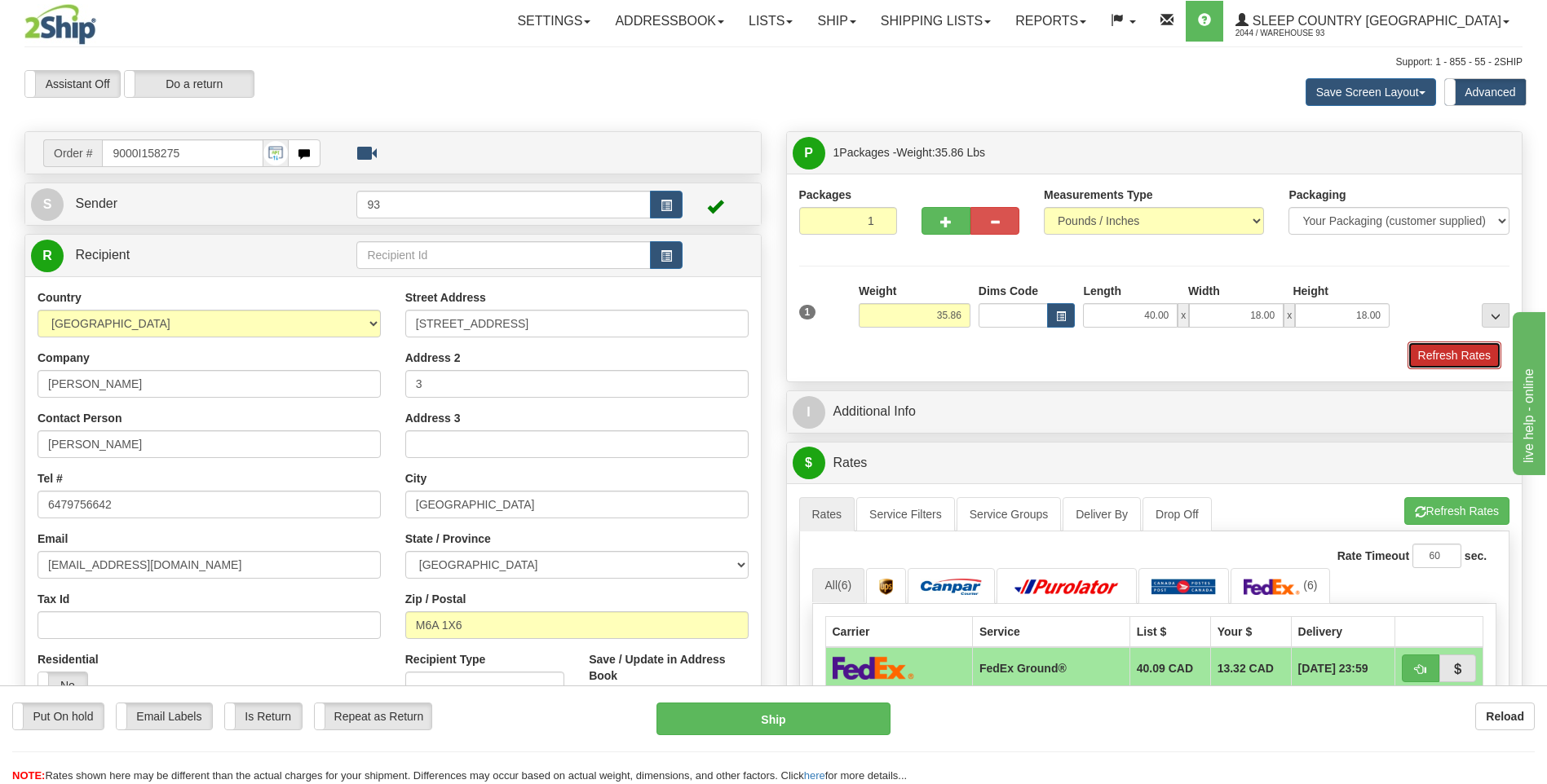
click at [1466, 349] on button "Refresh Rates" at bounding box center [1454, 354] width 93 height 28
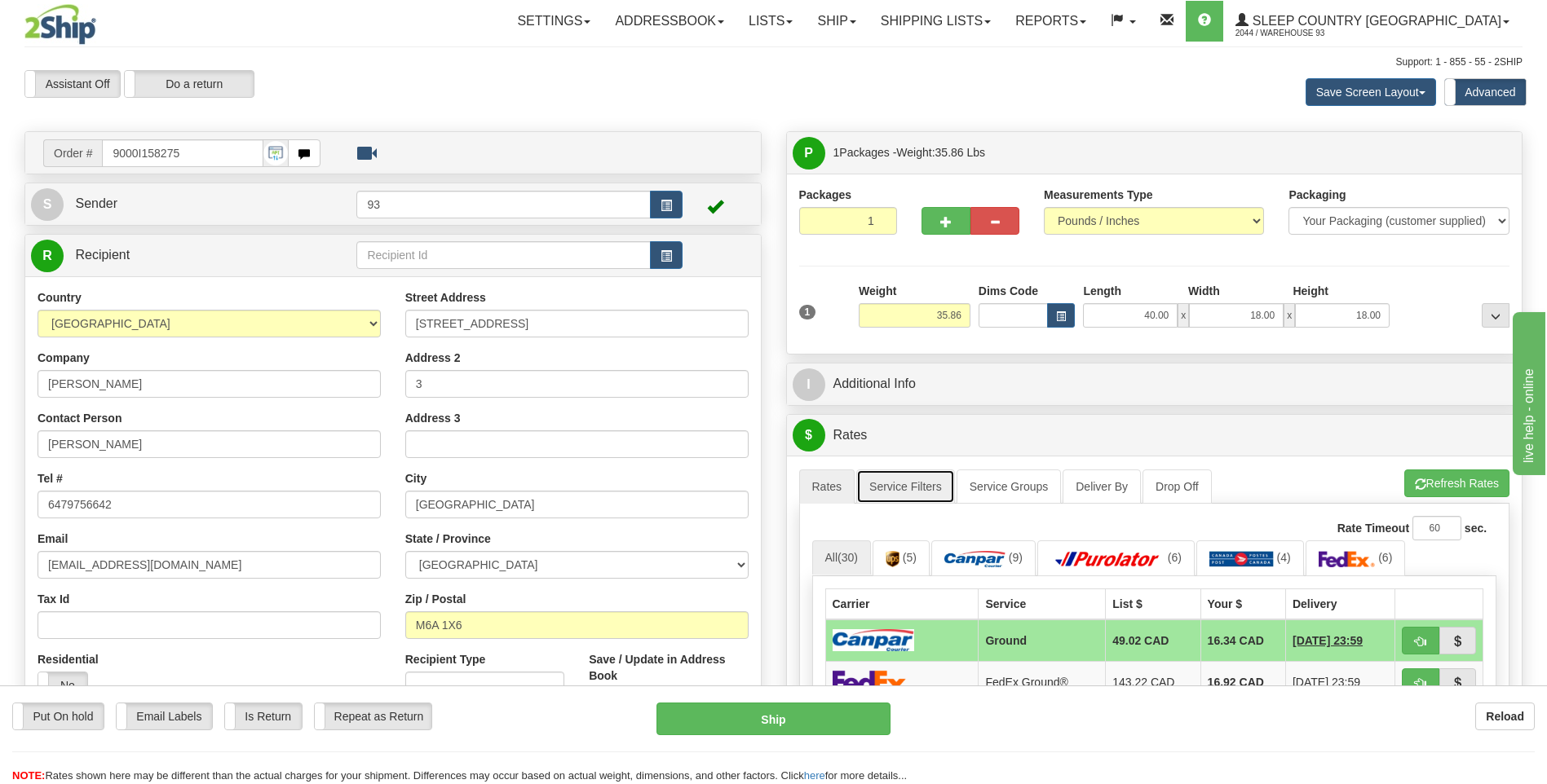
click at [909, 475] on link "Service Filters" at bounding box center [905, 486] width 98 height 34
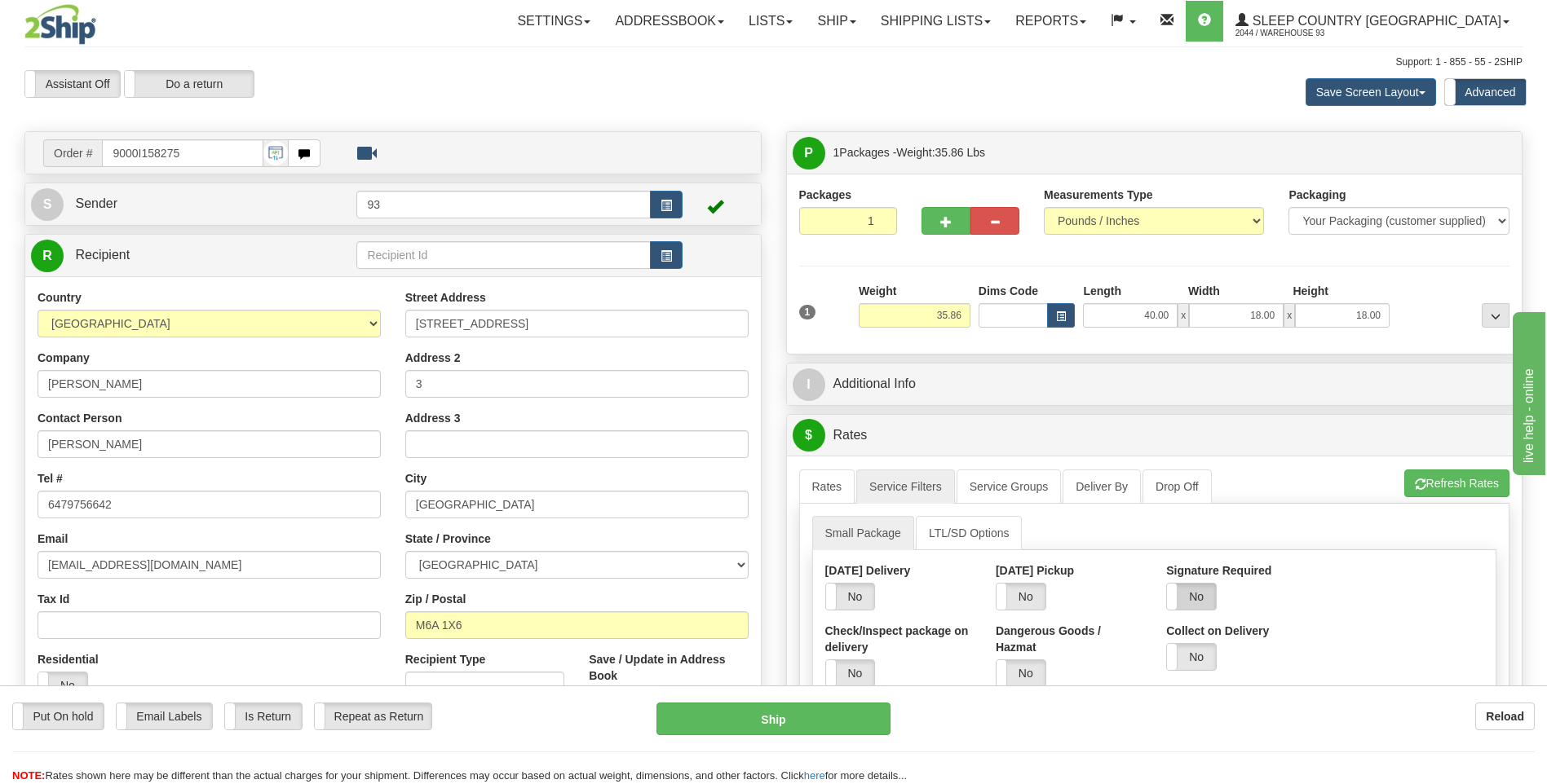
click at [1188, 600] on label "No" at bounding box center [1191, 596] width 49 height 26
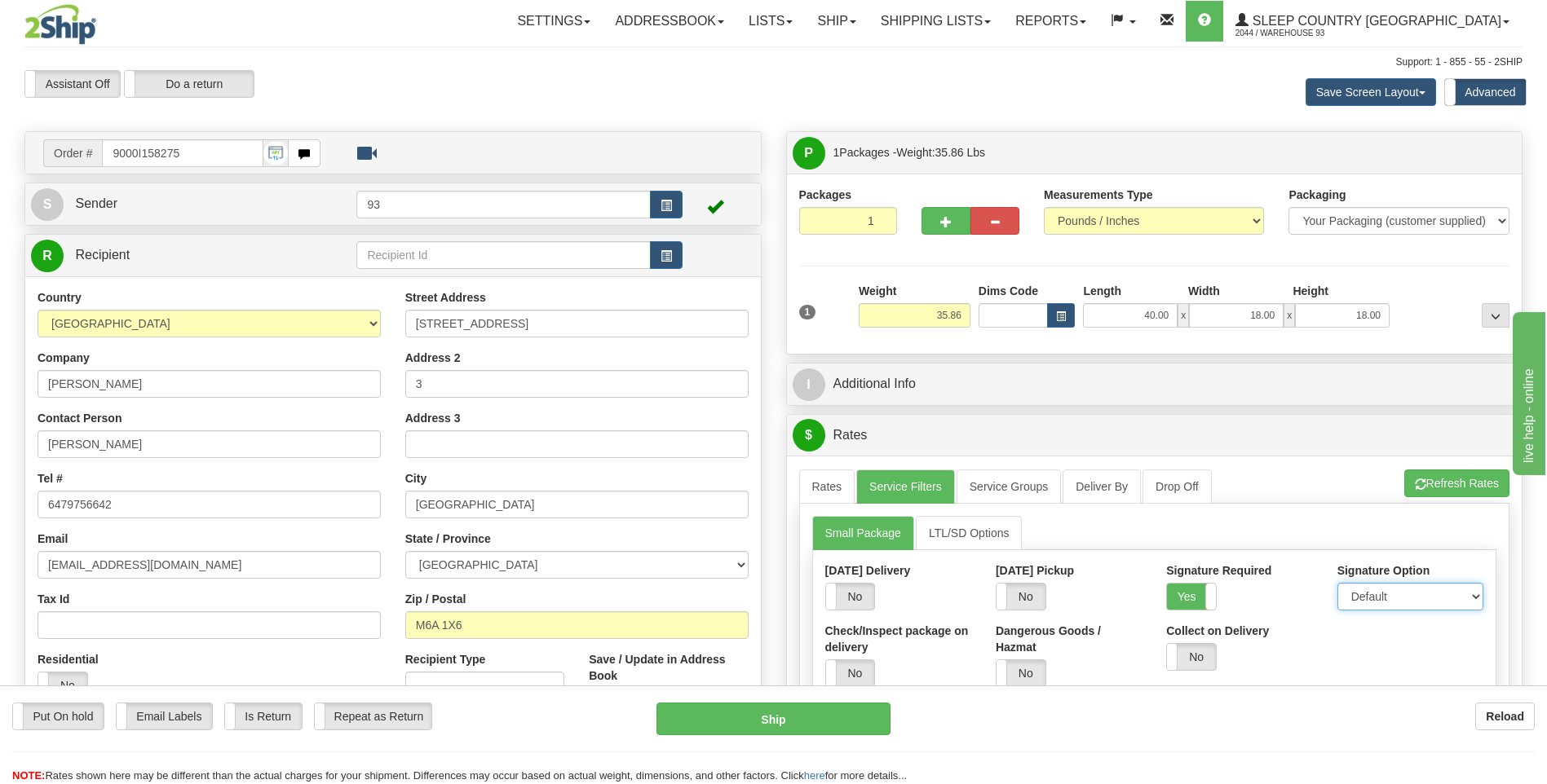
click at [1378, 595] on select "Default Adult Direct Indirect No Signature Required" at bounding box center [1410, 596] width 146 height 28
select select "1"
click at [1338, 583] on select "Default Adult Direct Indirect No Signature Required" at bounding box center [1410, 596] width 146 height 28
click at [839, 490] on link "Rates" at bounding box center [827, 486] width 56 height 34
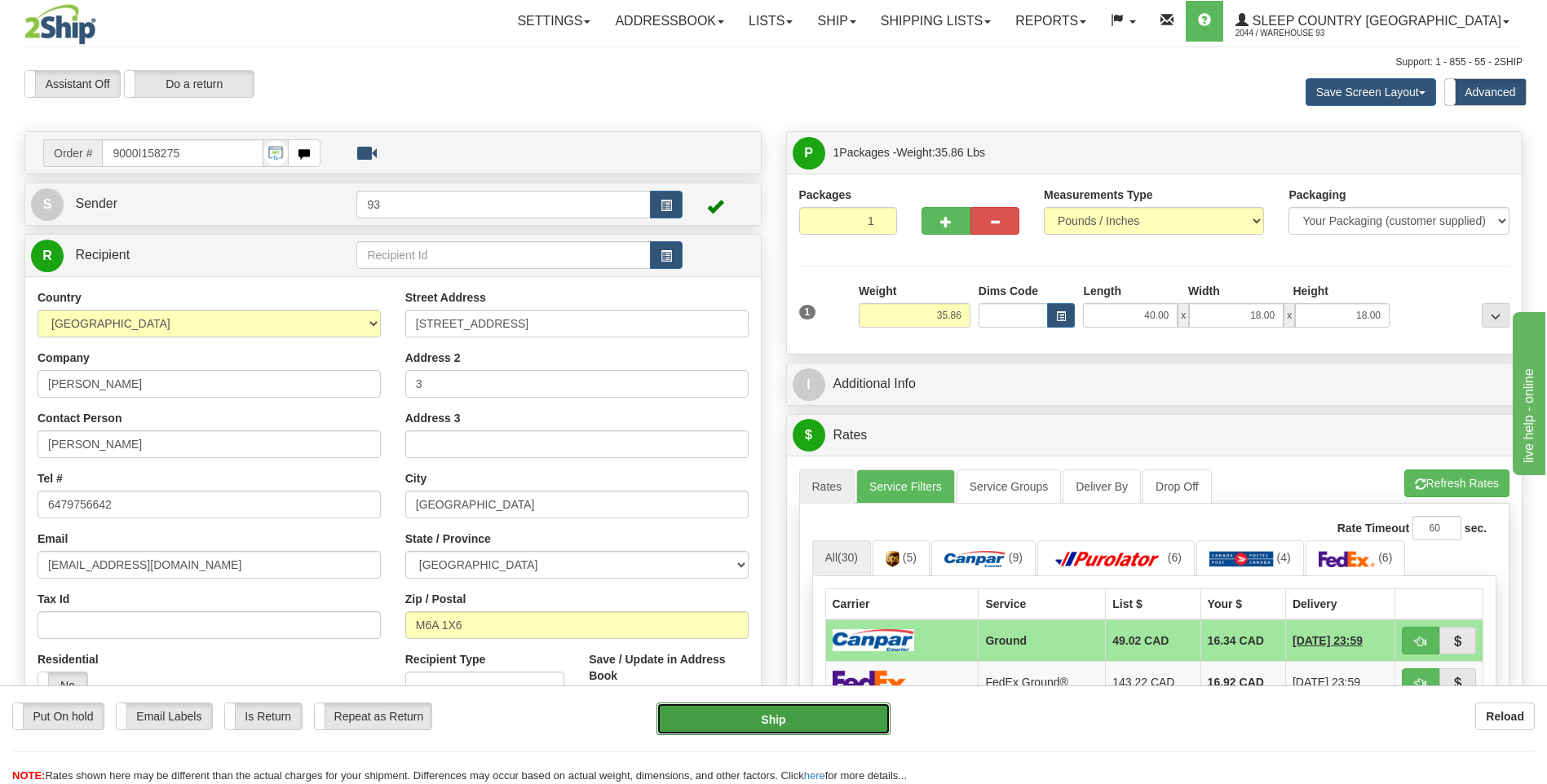
click at [824, 724] on button "Ship" at bounding box center [773, 718] width 233 height 33
type input "1"
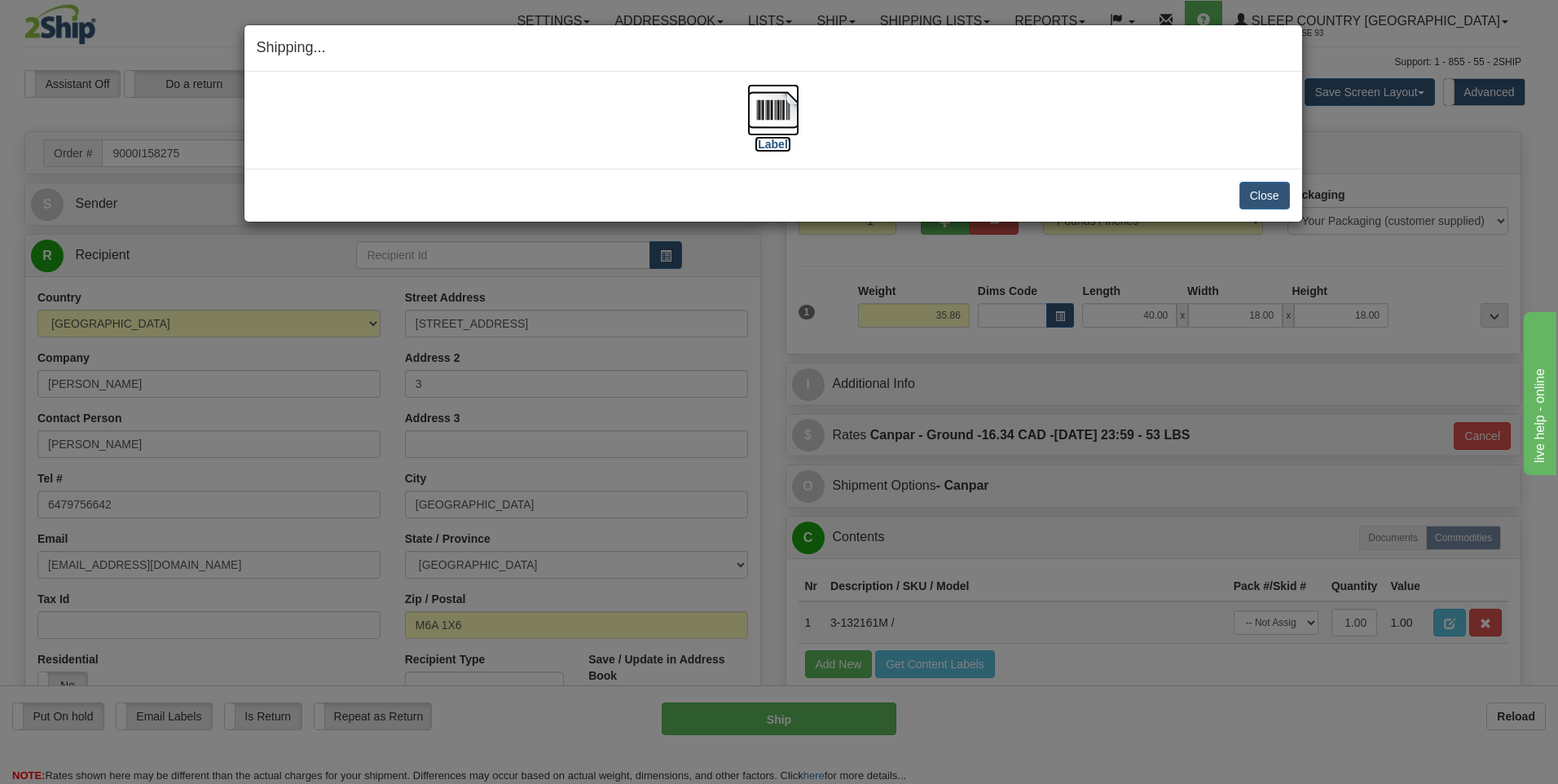
click at [775, 113] on img at bounding box center [773, 110] width 53 height 53
click at [1265, 193] on button "Close" at bounding box center [1264, 195] width 51 height 28
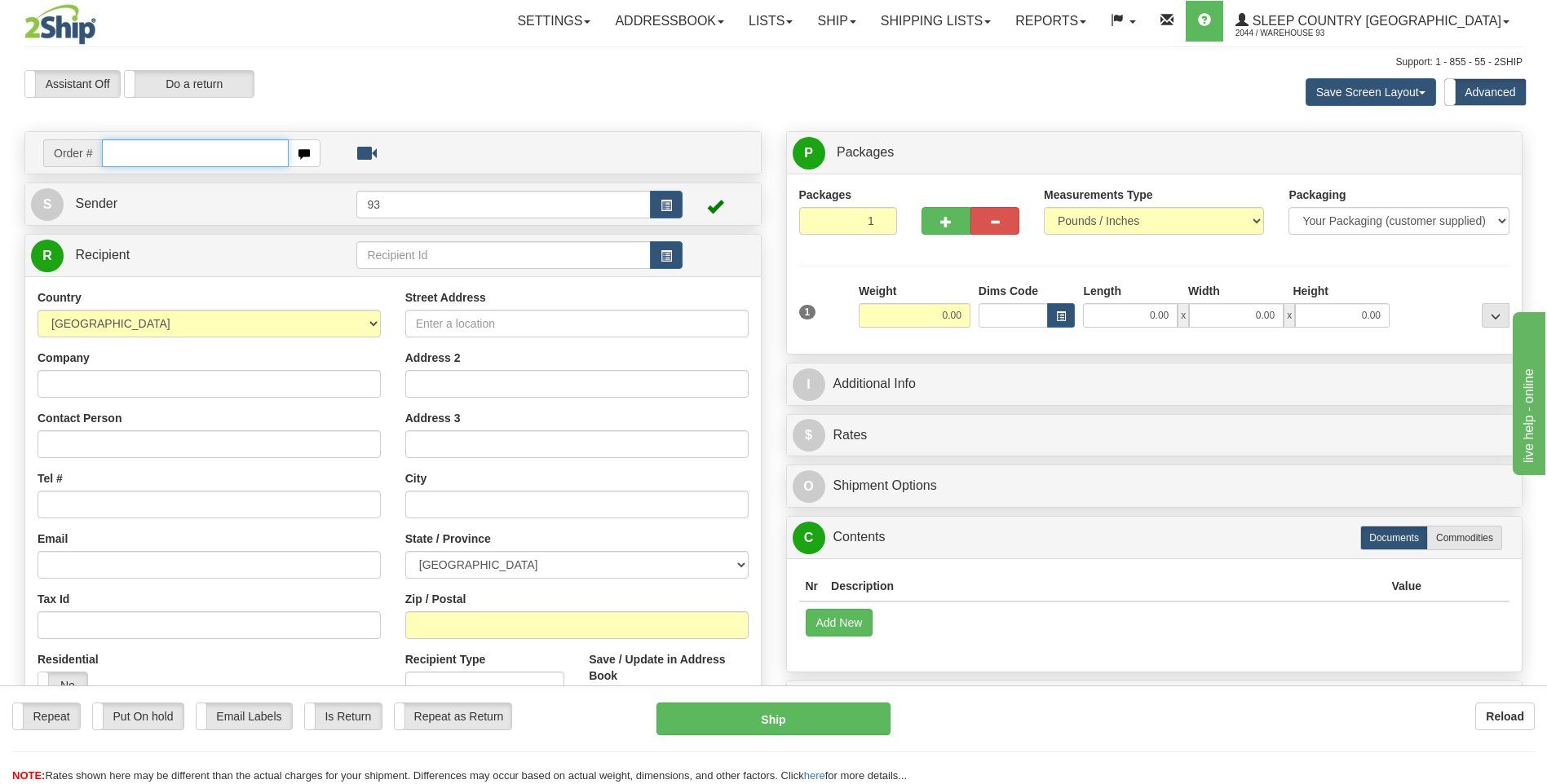
click at [175, 158] on div "Toggle navigation Settings Shipping Preferences Fields Preferences New" at bounding box center [774, 467] width 1547 height 934
type input "9000I158299"
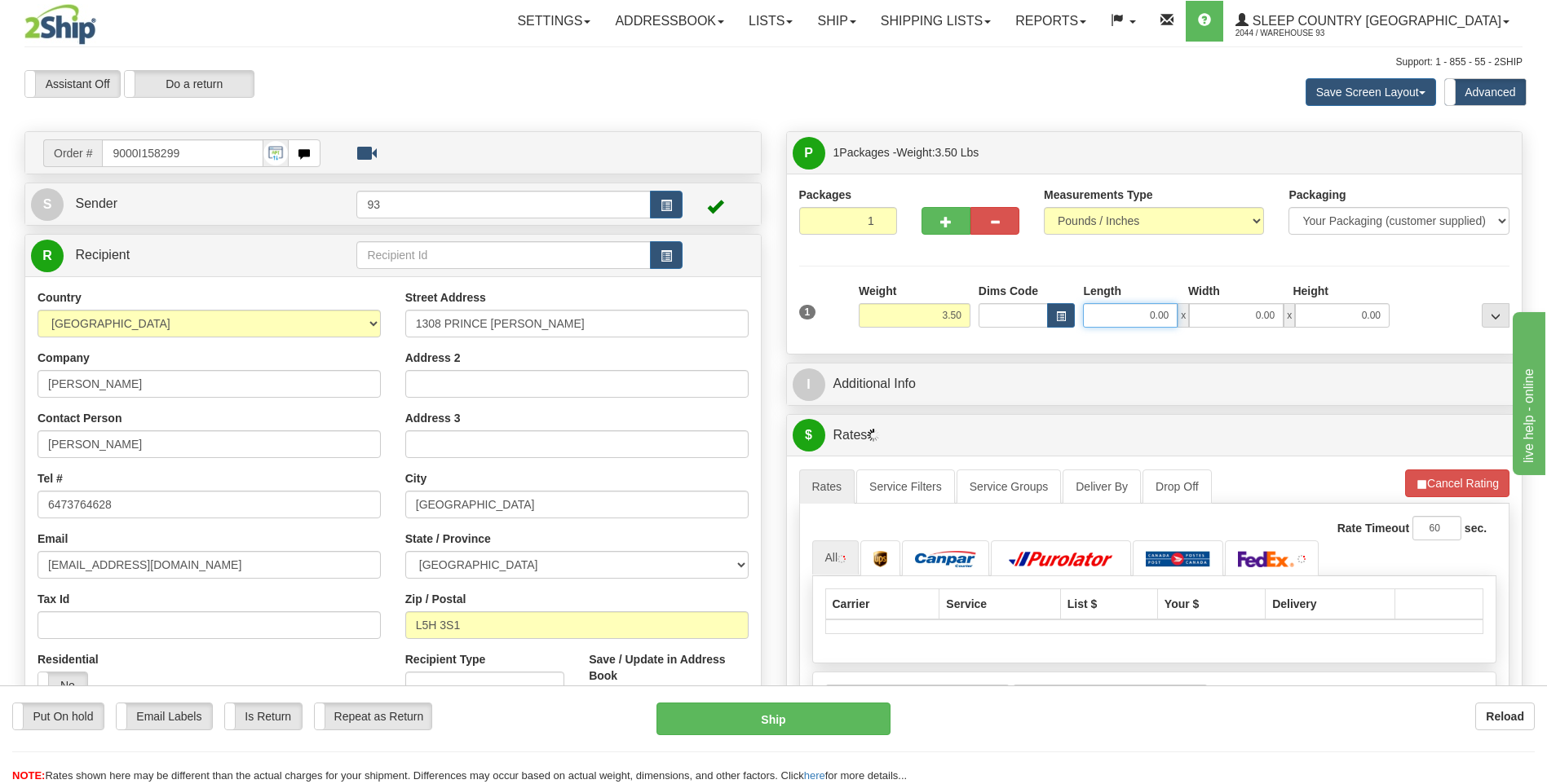
click at [1103, 320] on input "0.00" at bounding box center [1130, 315] width 94 height 24
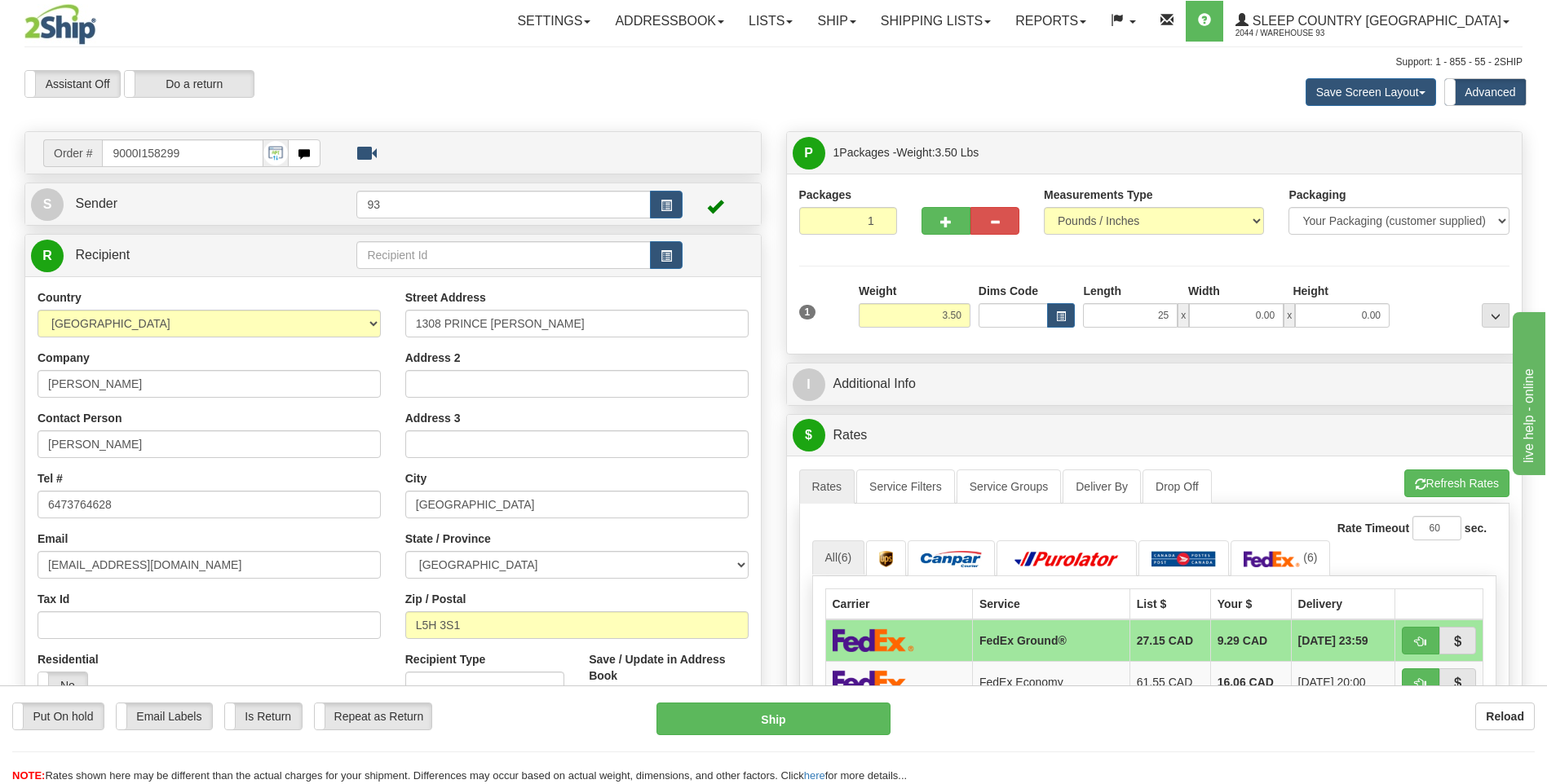
type input "25.00"
click at [1269, 300] on div "Width" at bounding box center [1237, 293] width 105 height 20
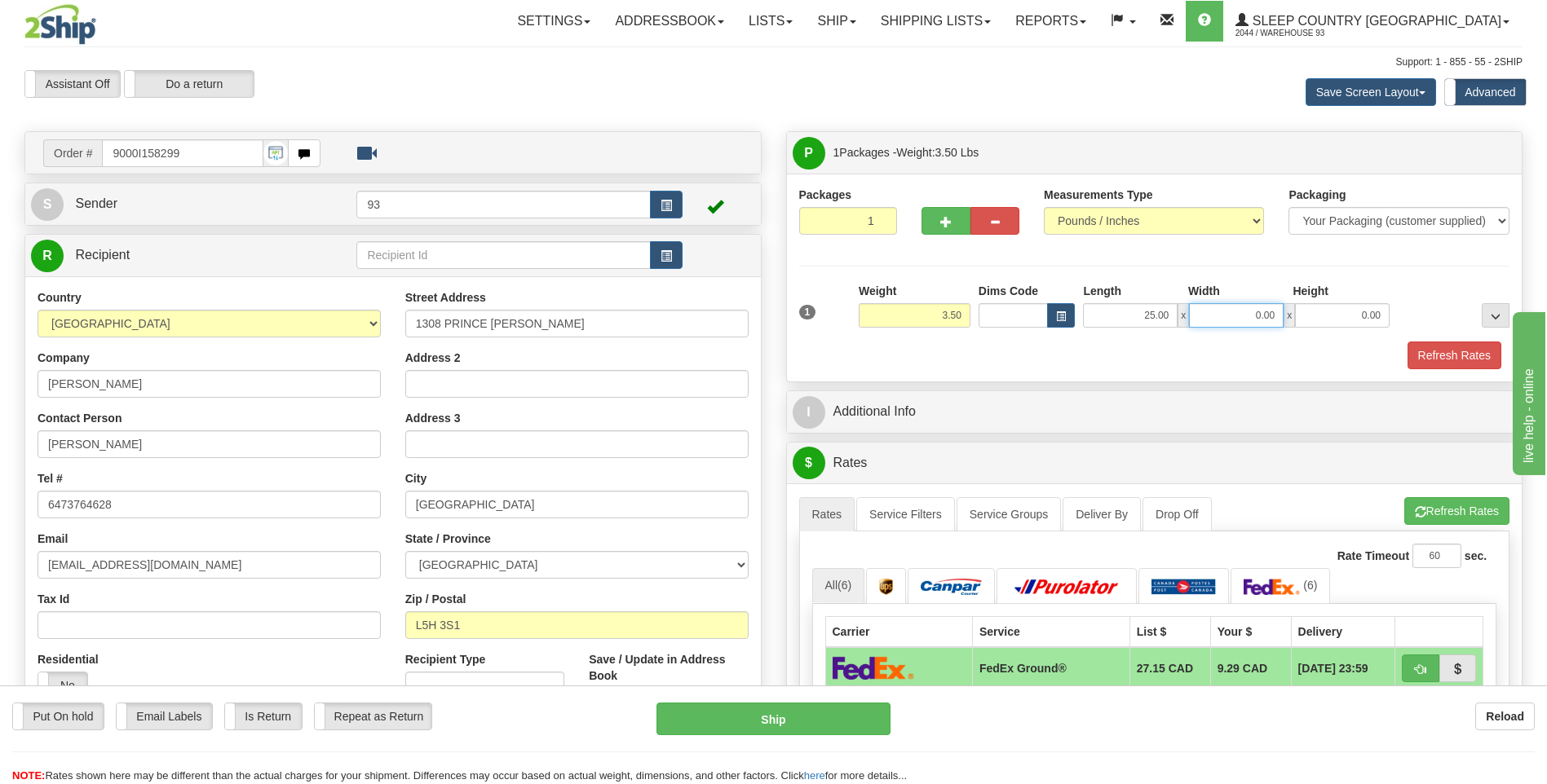
click at [1248, 314] on input "0.00" at bounding box center [1236, 315] width 94 height 24
type input "15.00"
click at [1370, 321] on input "0.00" at bounding box center [1342, 315] width 94 height 24
type input "5.00"
click at [1425, 342] on button "Refresh Rates" at bounding box center [1454, 354] width 93 height 28
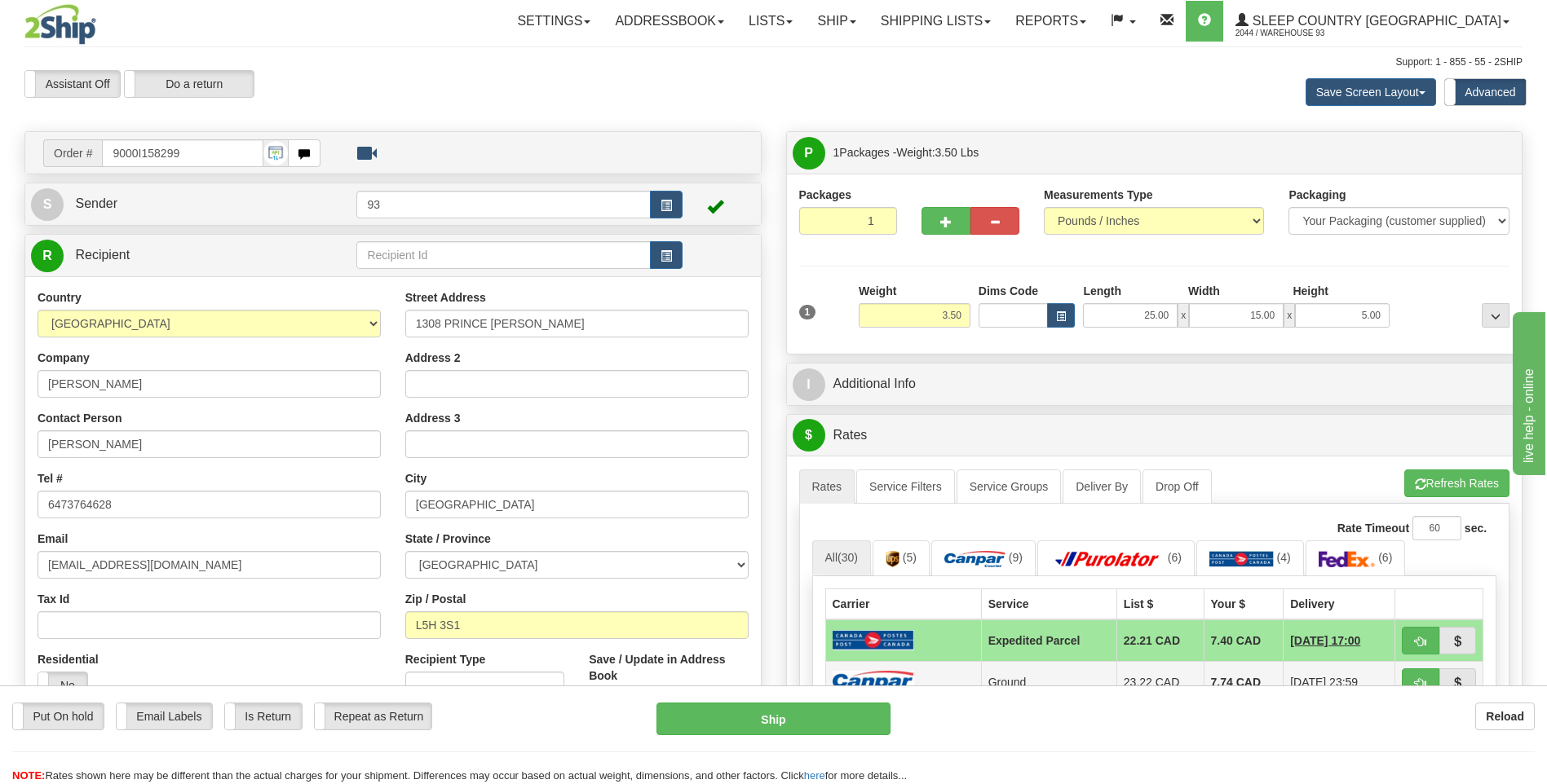
click at [921, 672] on td at bounding box center [903, 682] width 156 height 42
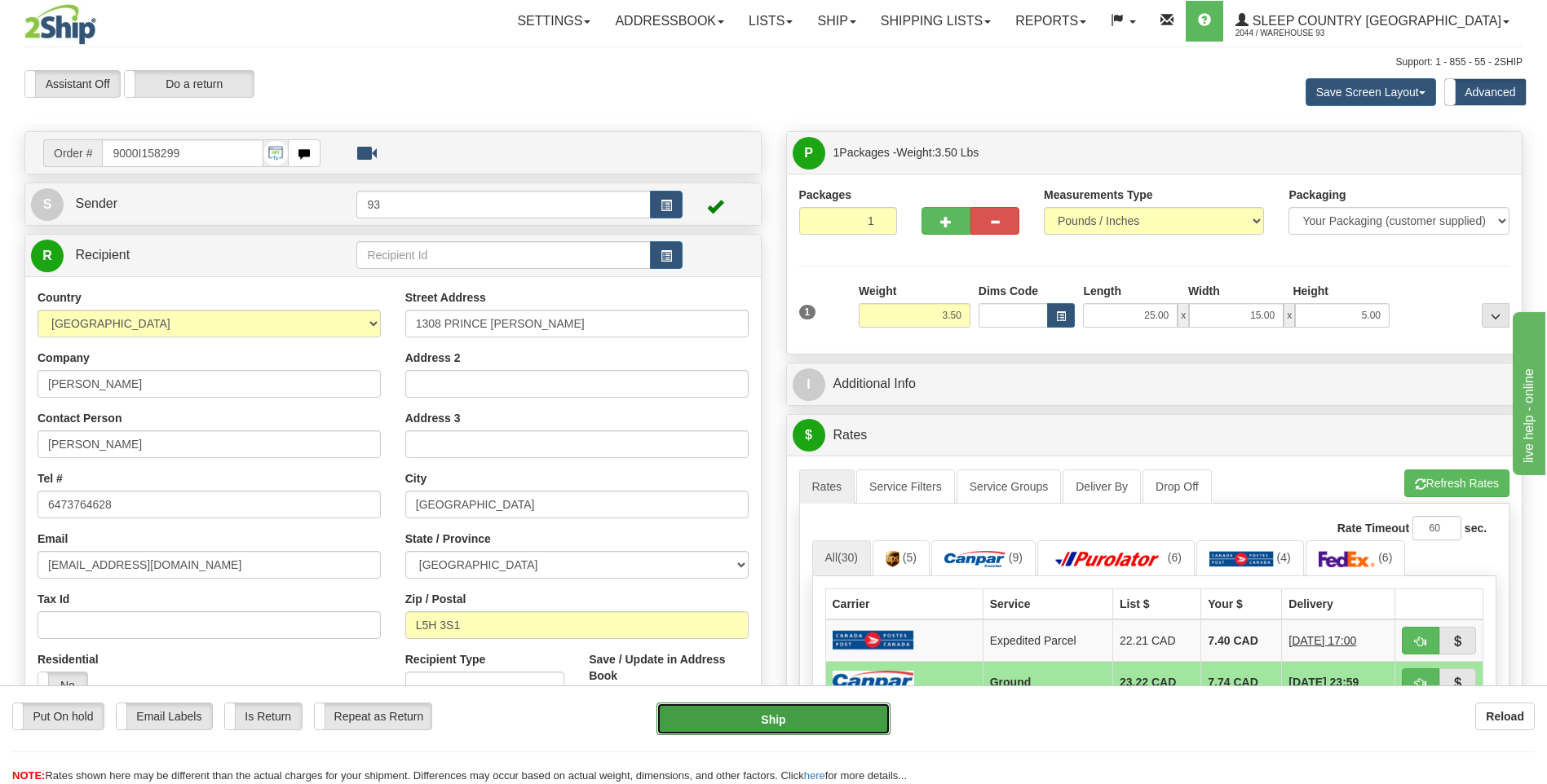
click at [829, 716] on button "Ship" at bounding box center [773, 718] width 233 height 33
type input "1"
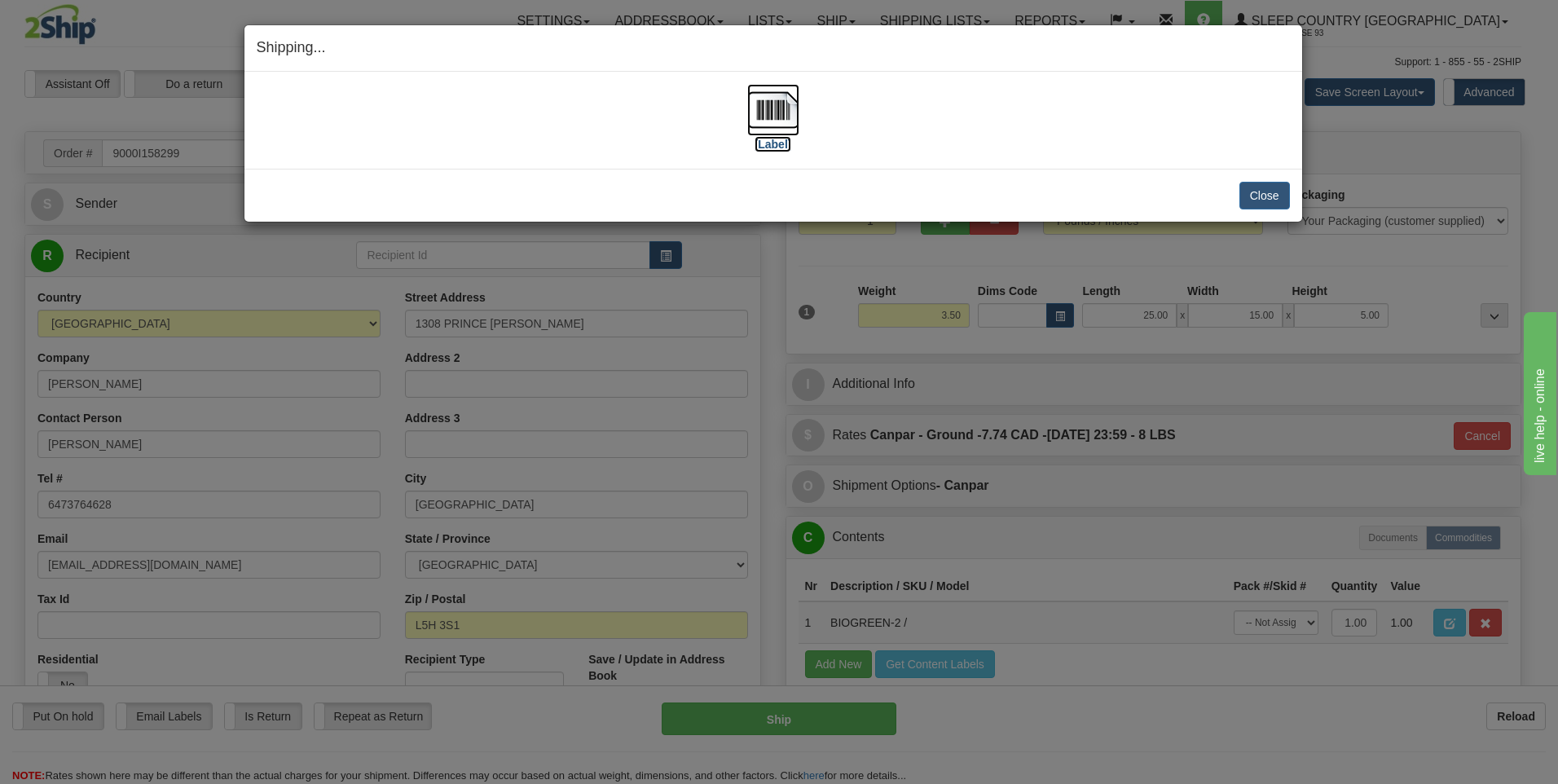
click at [768, 102] on img at bounding box center [773, 110] width 53 height 53
click at [1272, 197] on button "Close" at bounding box center [1264, 195] width 51 height 28
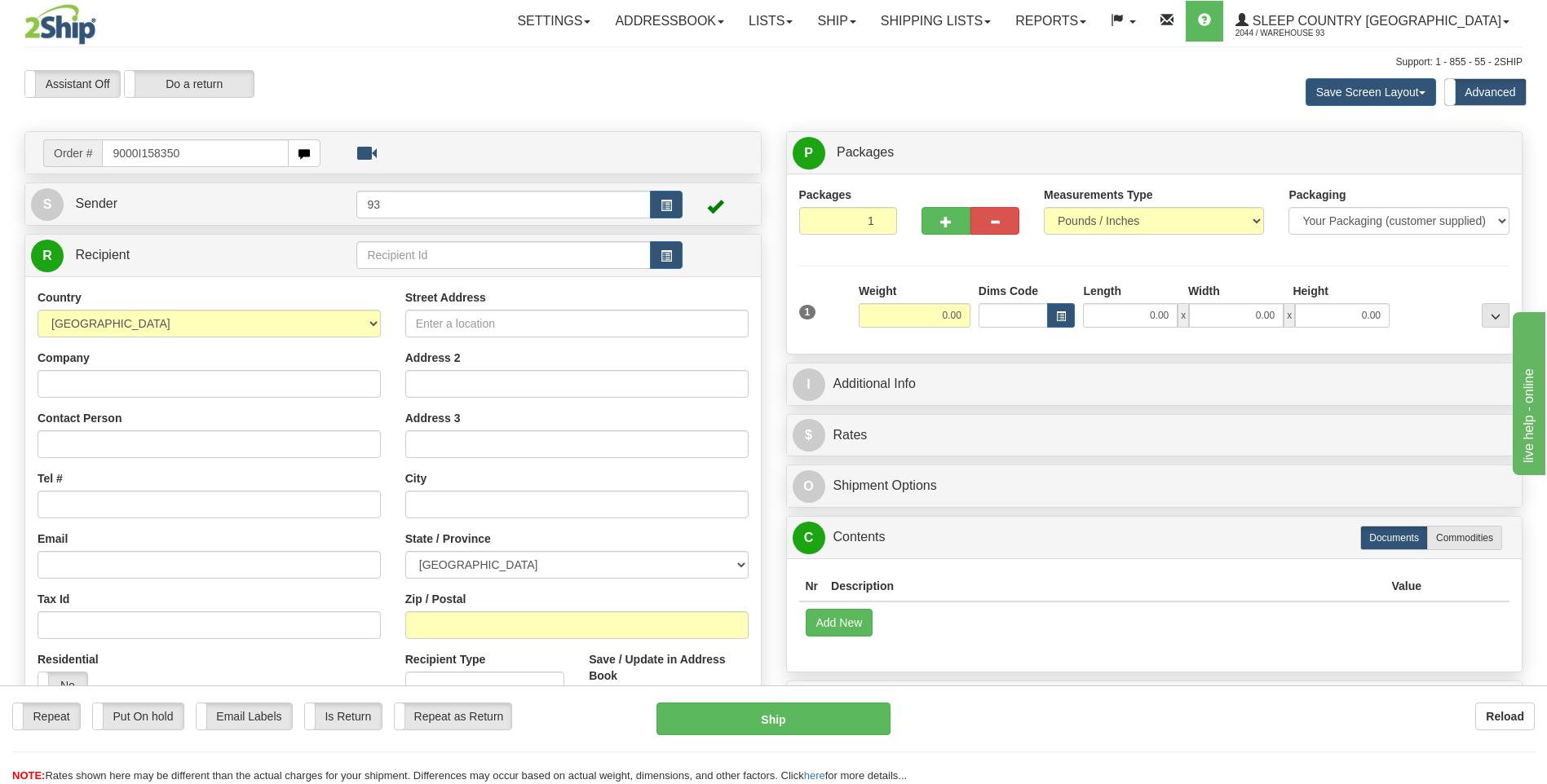
type input "9000I158350"
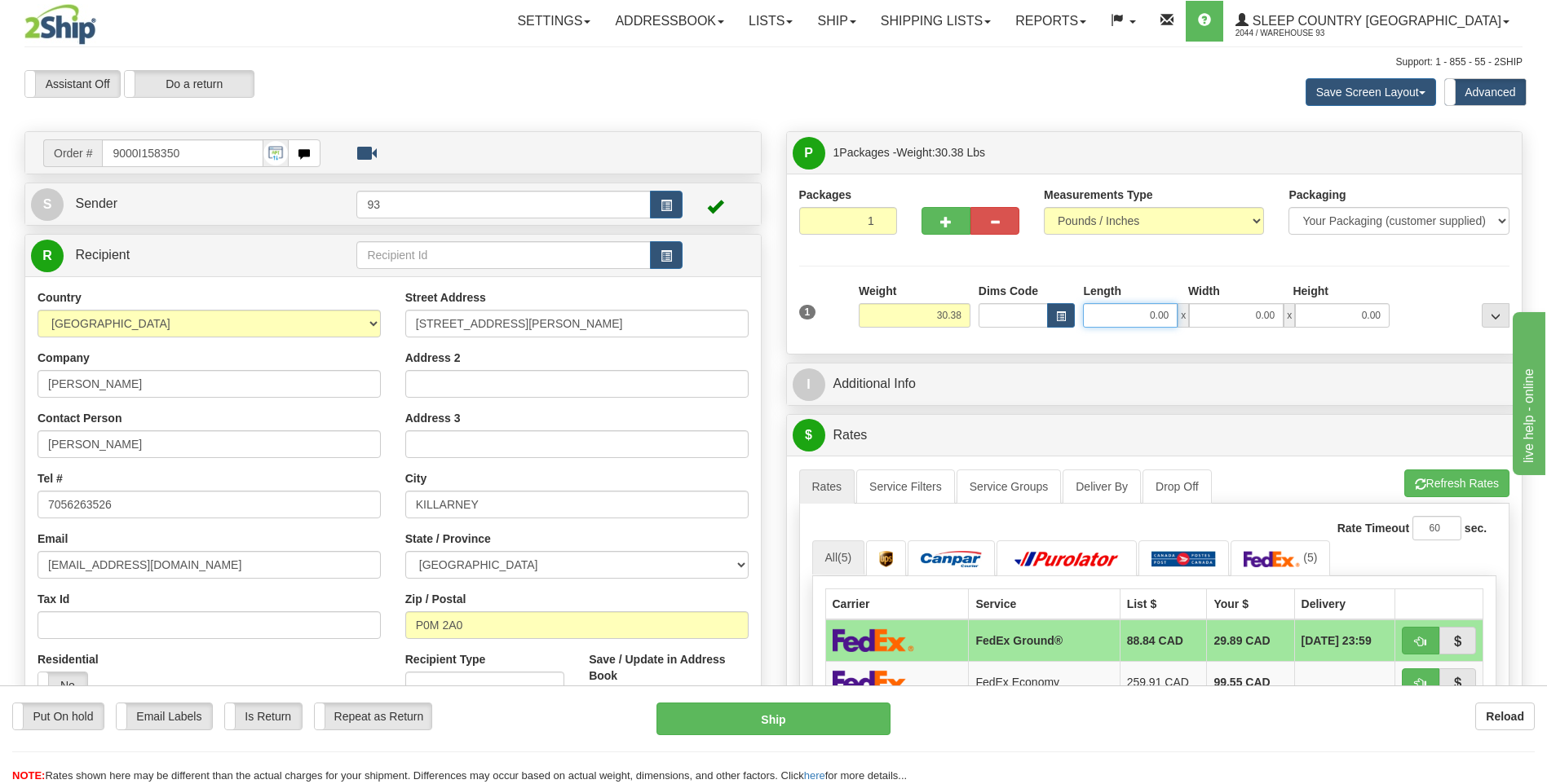
click at [1125, 309] on input "0.00" at bounding box center [1130, 315] width 94 height 24
type input "40.00"
click at [1221, 310] on input "0.00" at bounding box center [1236, 315] width 94 height 24
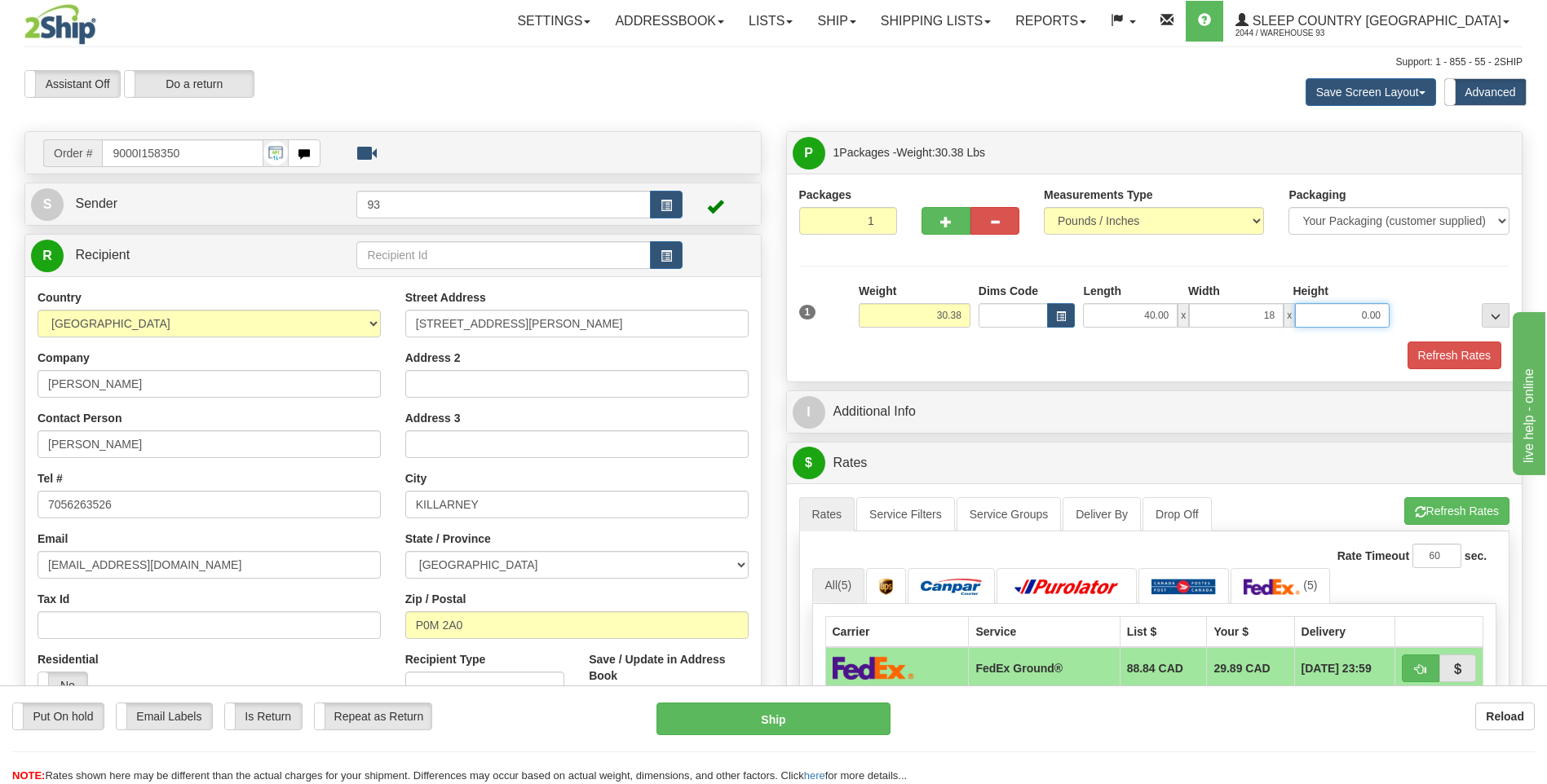
type input "18.00"
drag, startPoint x: 1358, startPoint y: 316, endPoint x: 1366, endPoint y: 334, distance: 19.7
click at [1358, 318] on input "0.00" at bounding box center [1342, 315] width 94 height 24
type input "18.00"
click at [1452, 354] on button "Refresh Rates" at bounding box center [1454, 354] width 93 height 28
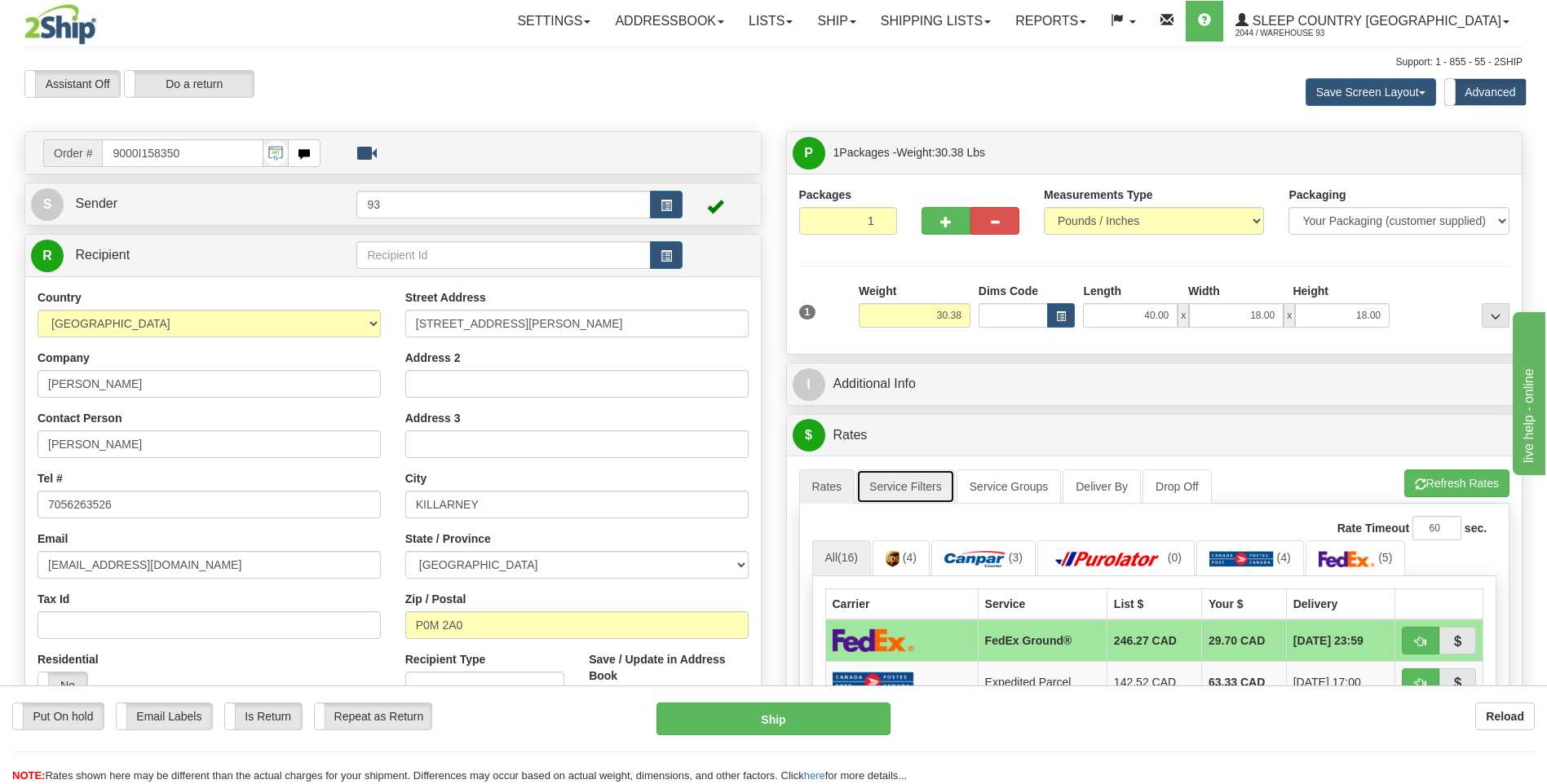
click at [942, 483] on link "Service Filters" at bounding box center [905, 486] width 98 height 34
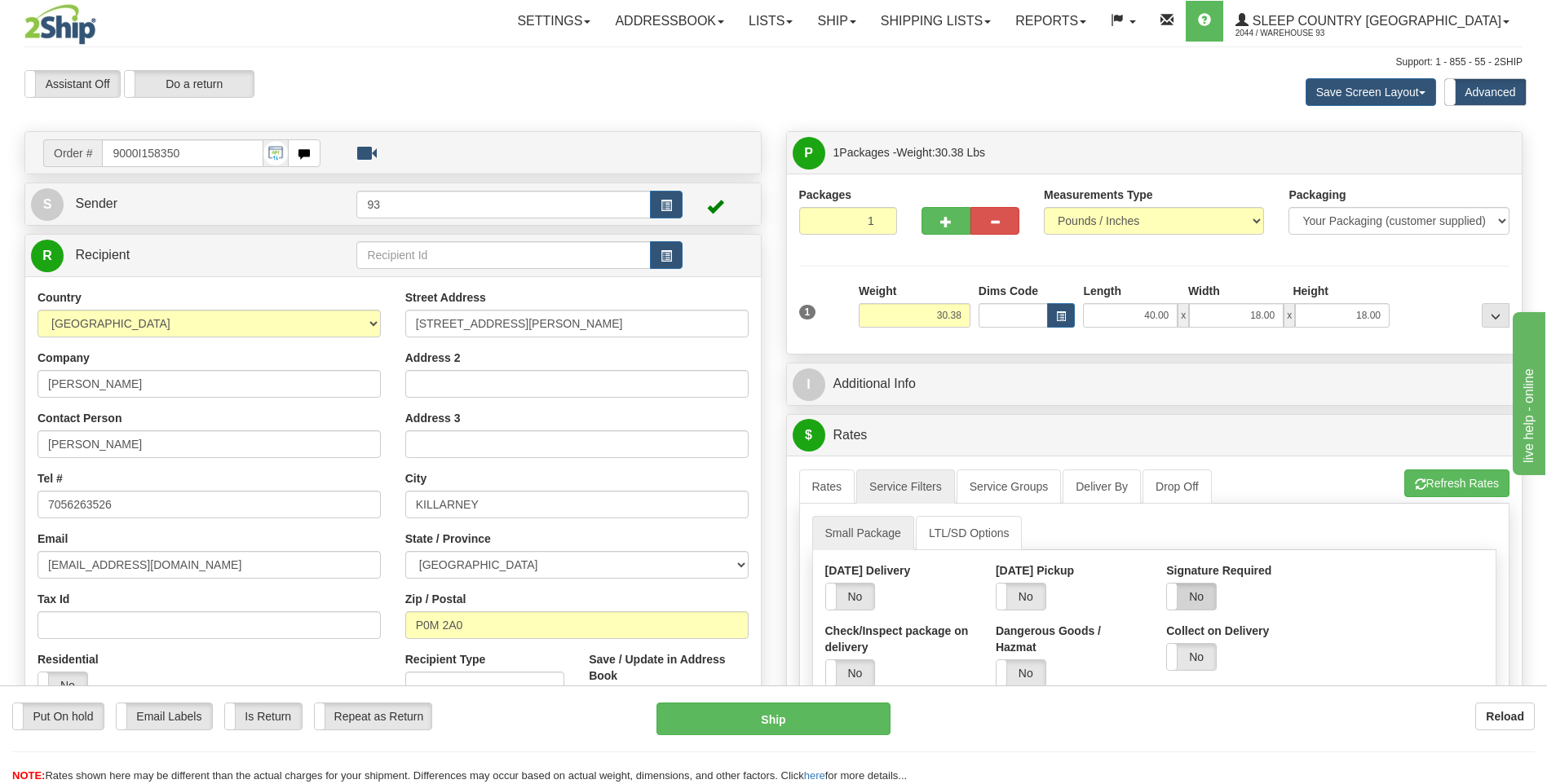
click at [1191, 603] on label "No" at bounding box center [1191, 596] width 49 height 26
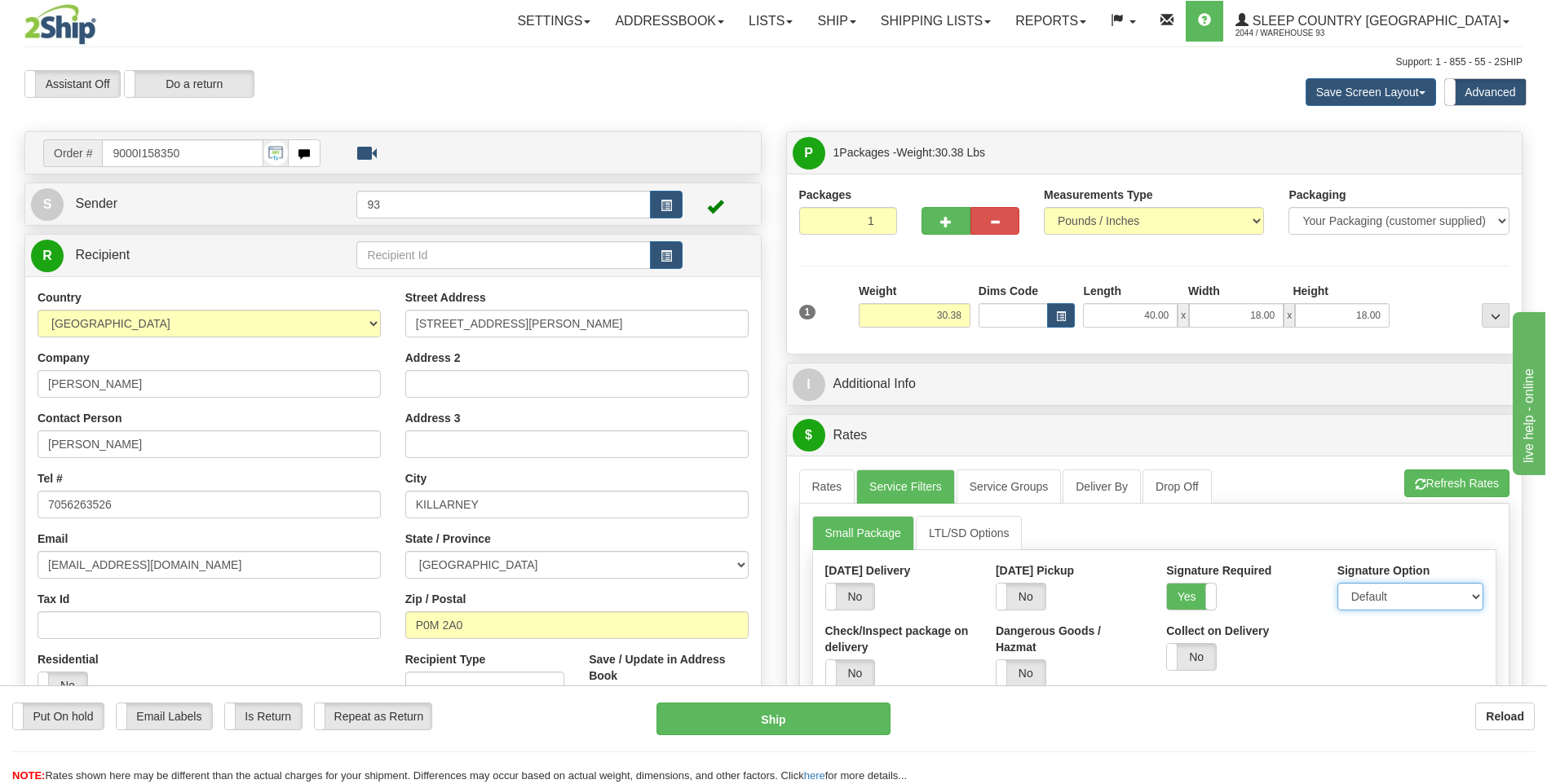
drag, startPoint x: 1346, startPoint y: 585, endPoint x: 1352, endPoint y: 596, distance: 12.5
click at [1346, 585] on select "Default Adult Direct Indirect No Signature Required" at bounding box center [1410, 596] width 146 height 28
select select "1"
click at [1338, 583] on select "Default Adult Direct Indirect No Signature Required" at bounding box center [1410, 596] width 146 height 28
click at [836, 481] on link "Rates" at bounding box center [827, 486] width 56 height 34
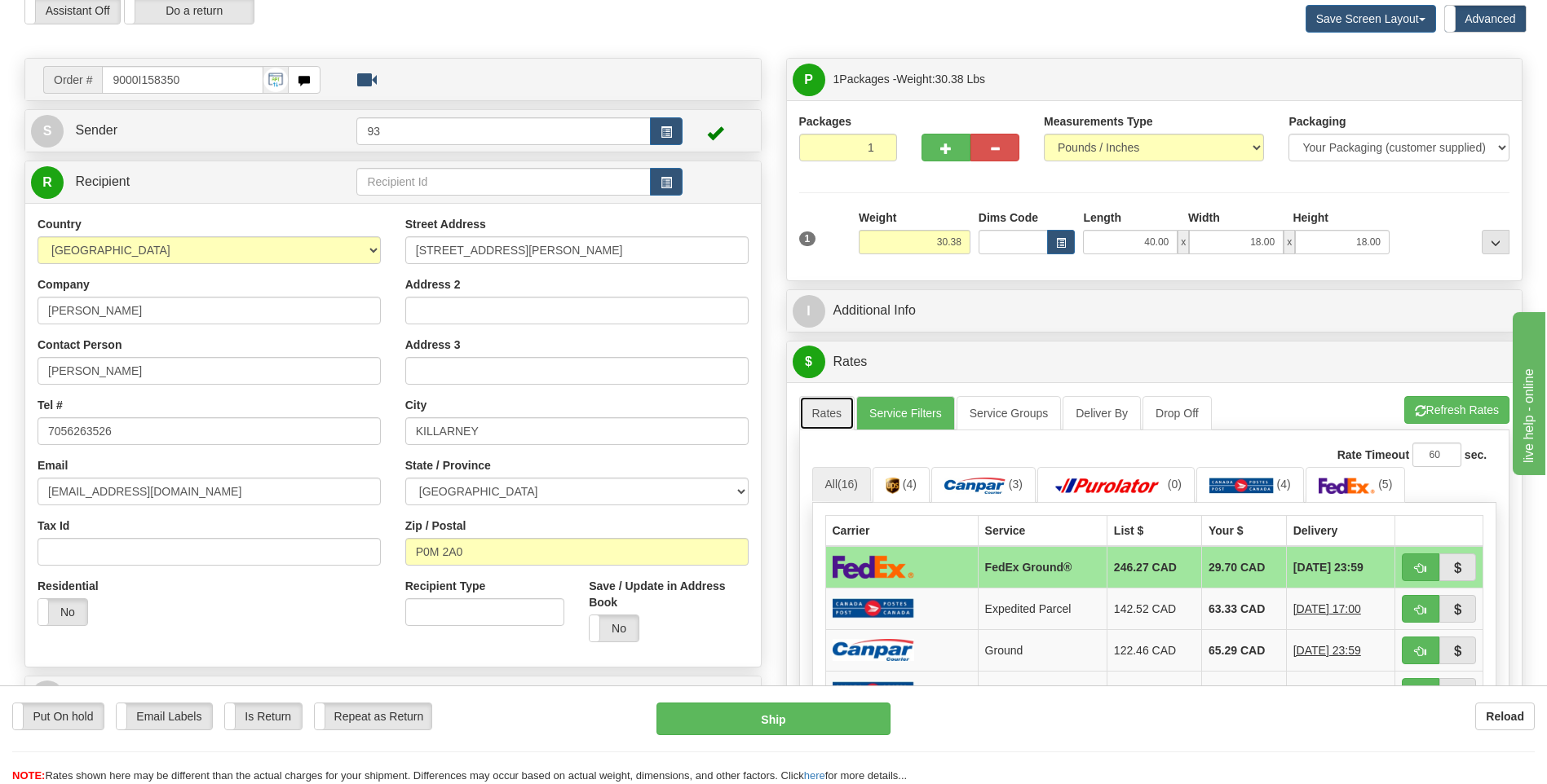
scroll to position [163, 0]
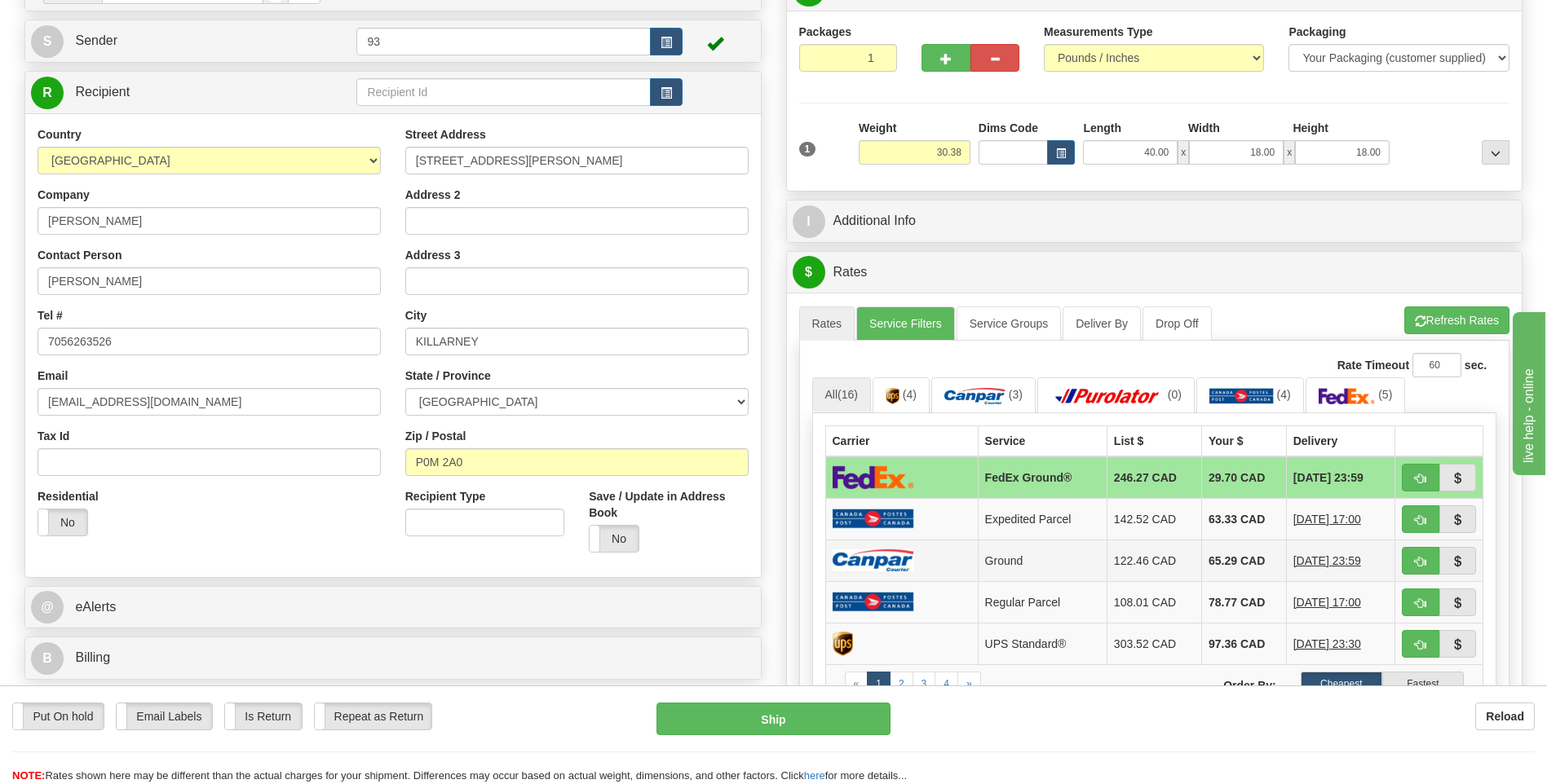
click at [926, 553] on td at bounding box center [901, 560] width 153 height 42
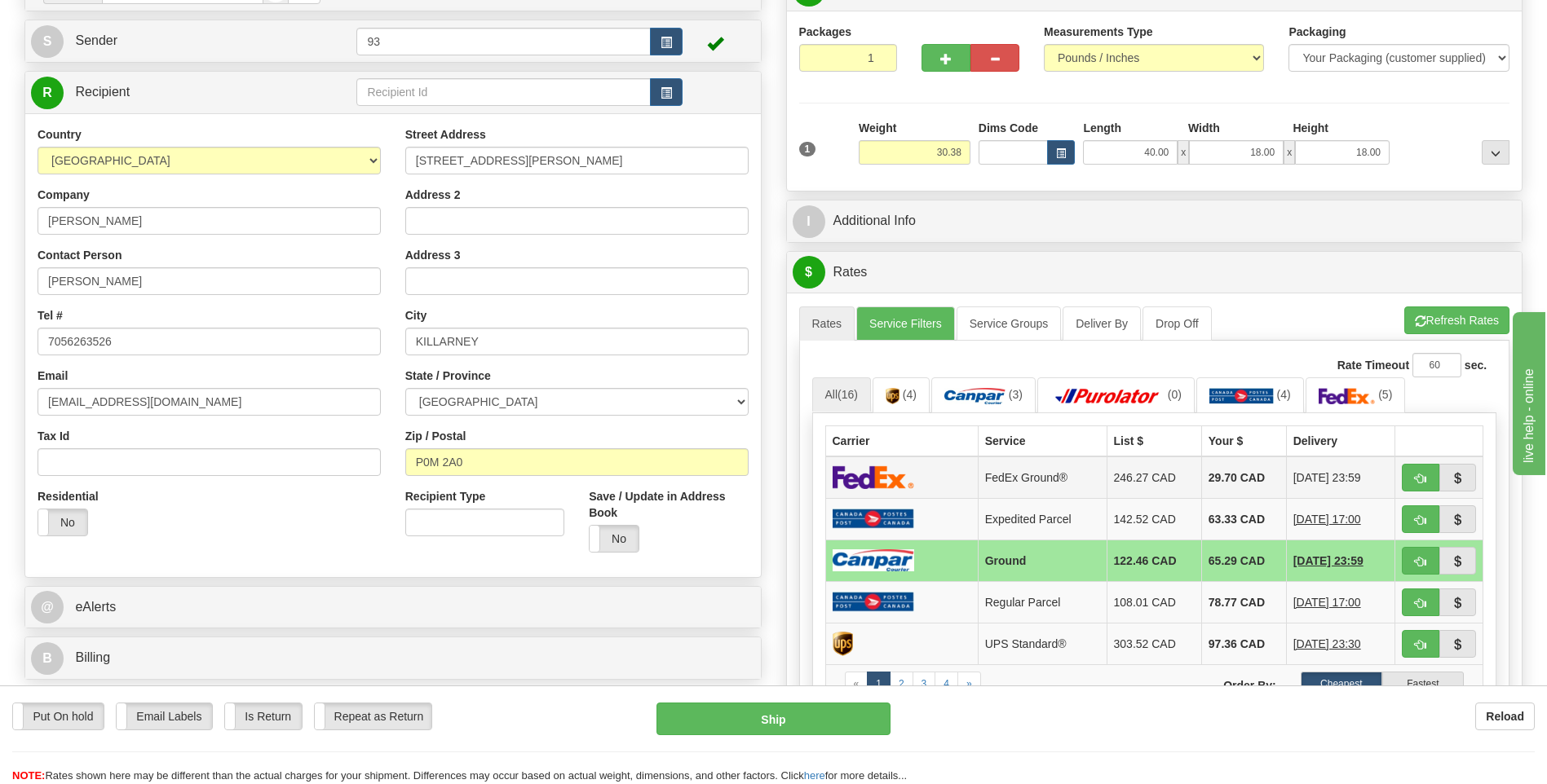
click at [943, 480] on td at bounding box center [901, 477] width 153 height 43
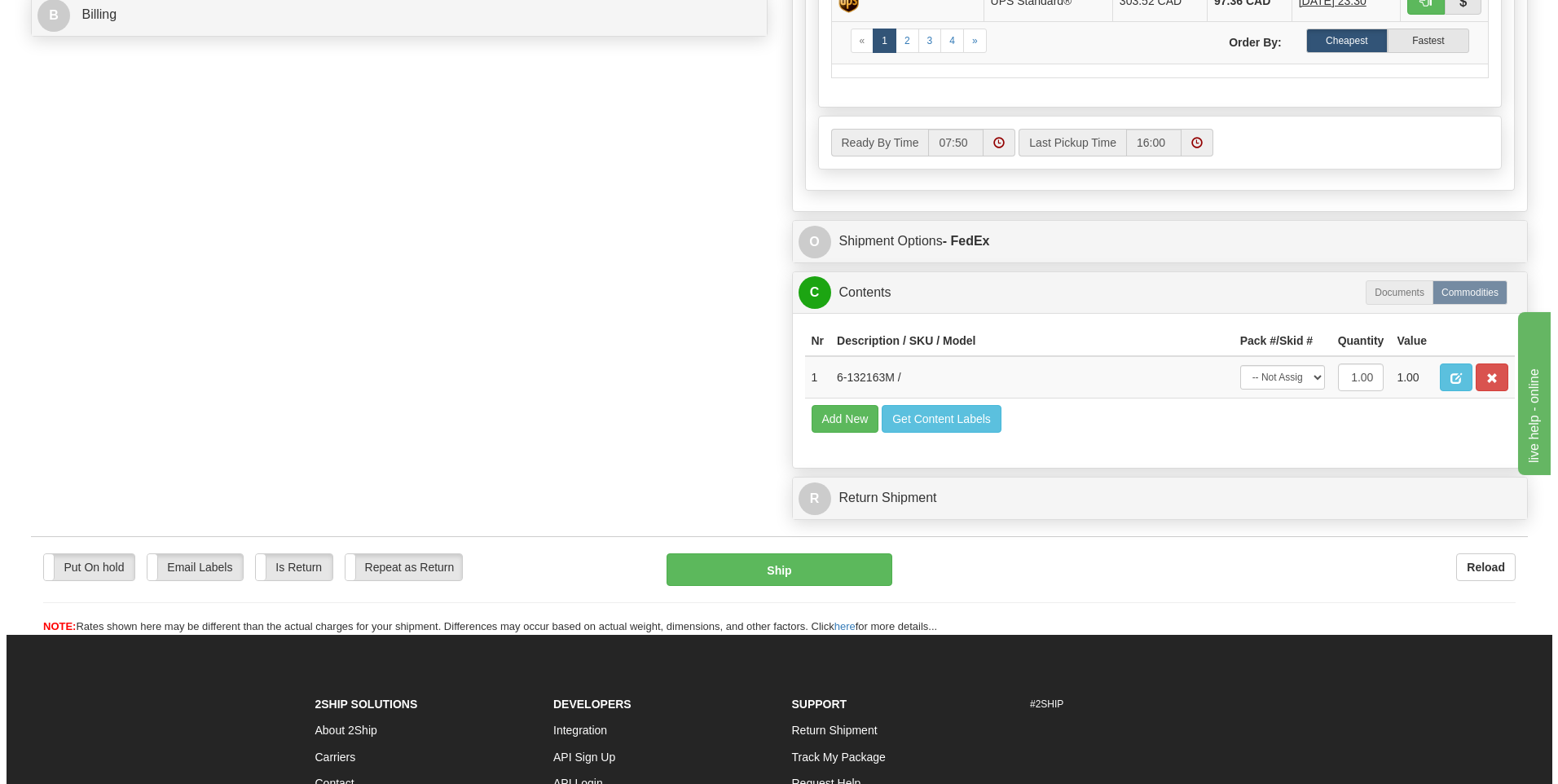
scroll to position [815, 0]
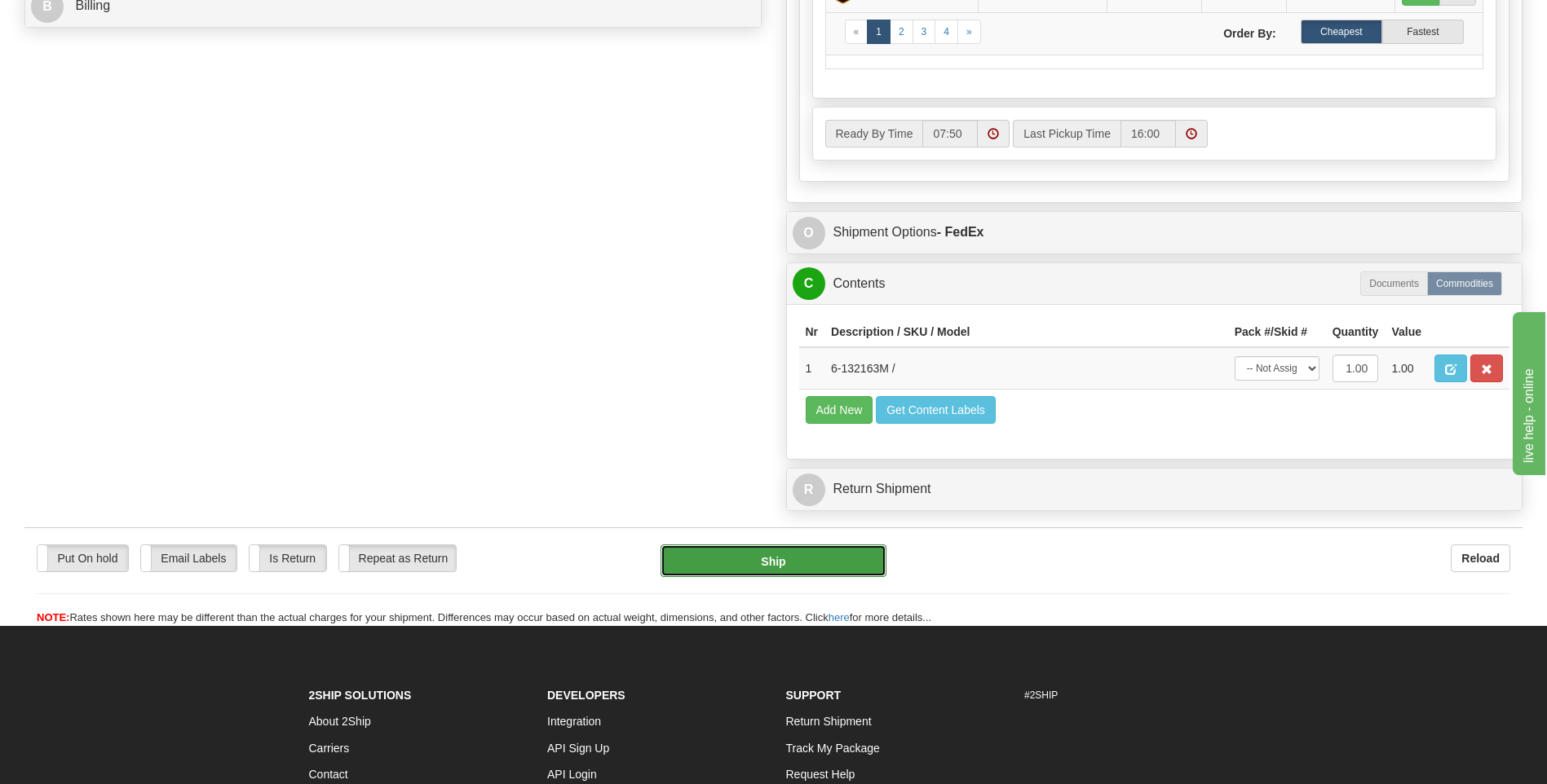
click at [857, 564] on button "Ship" at bounding box center [774, 560] width 225 height 33
type input "92"
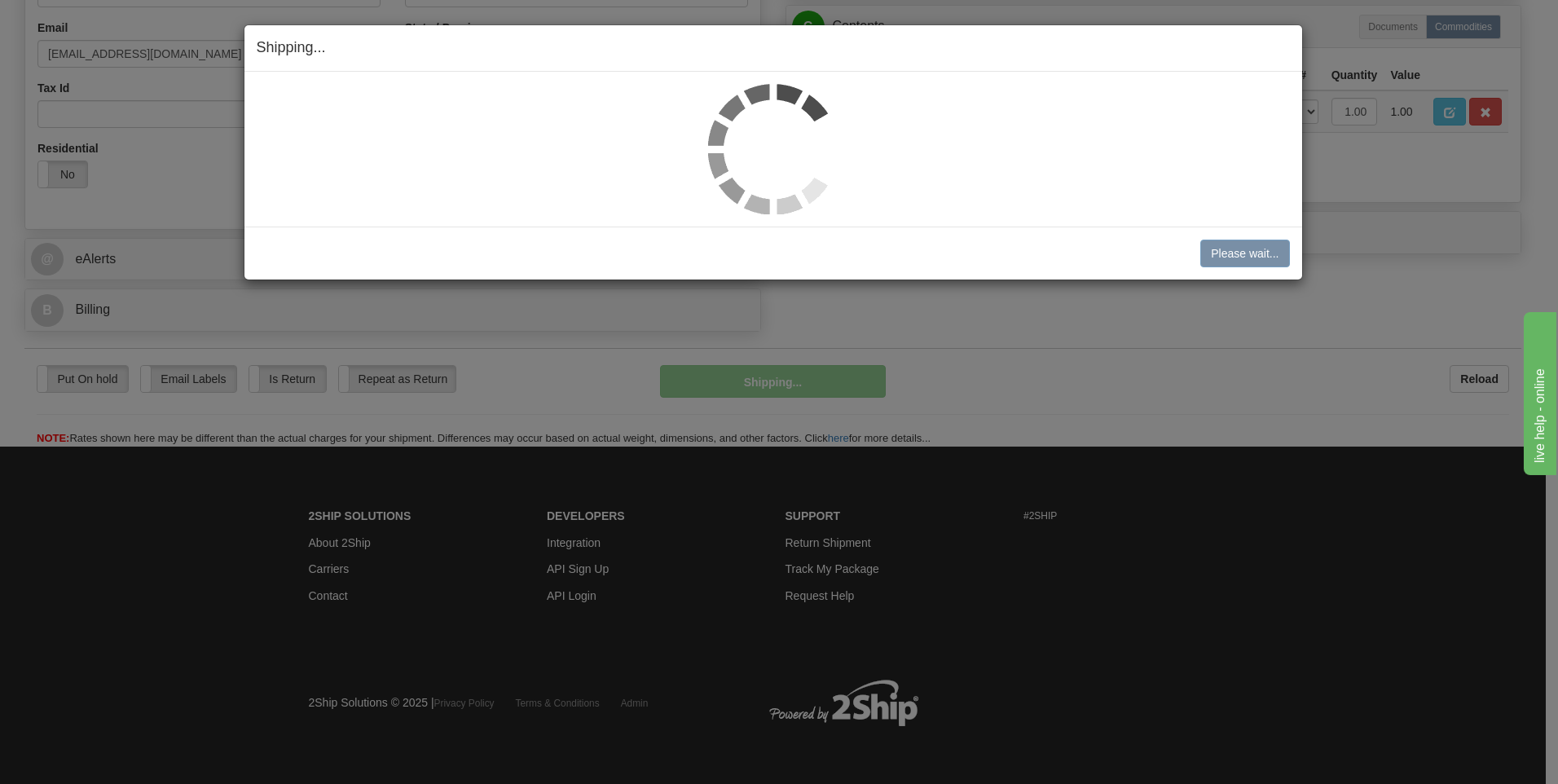
scroll to position [512, 0]
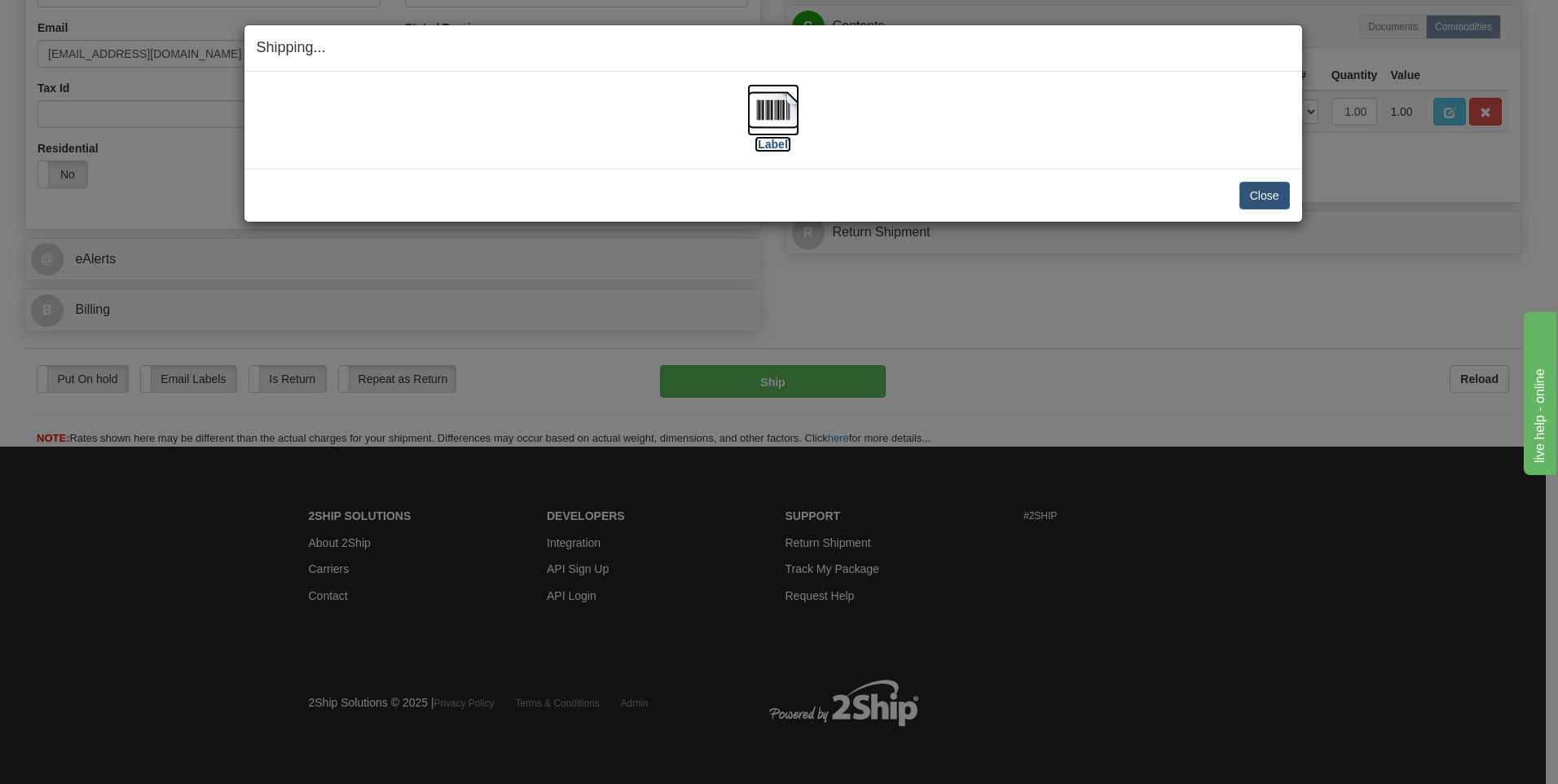
click at [768, 109] on img at bounding box center [773, 110] width 53 height 53
click at [1279, 193] on button "Close" at bounding box center [1264, 195] width 51 height 28
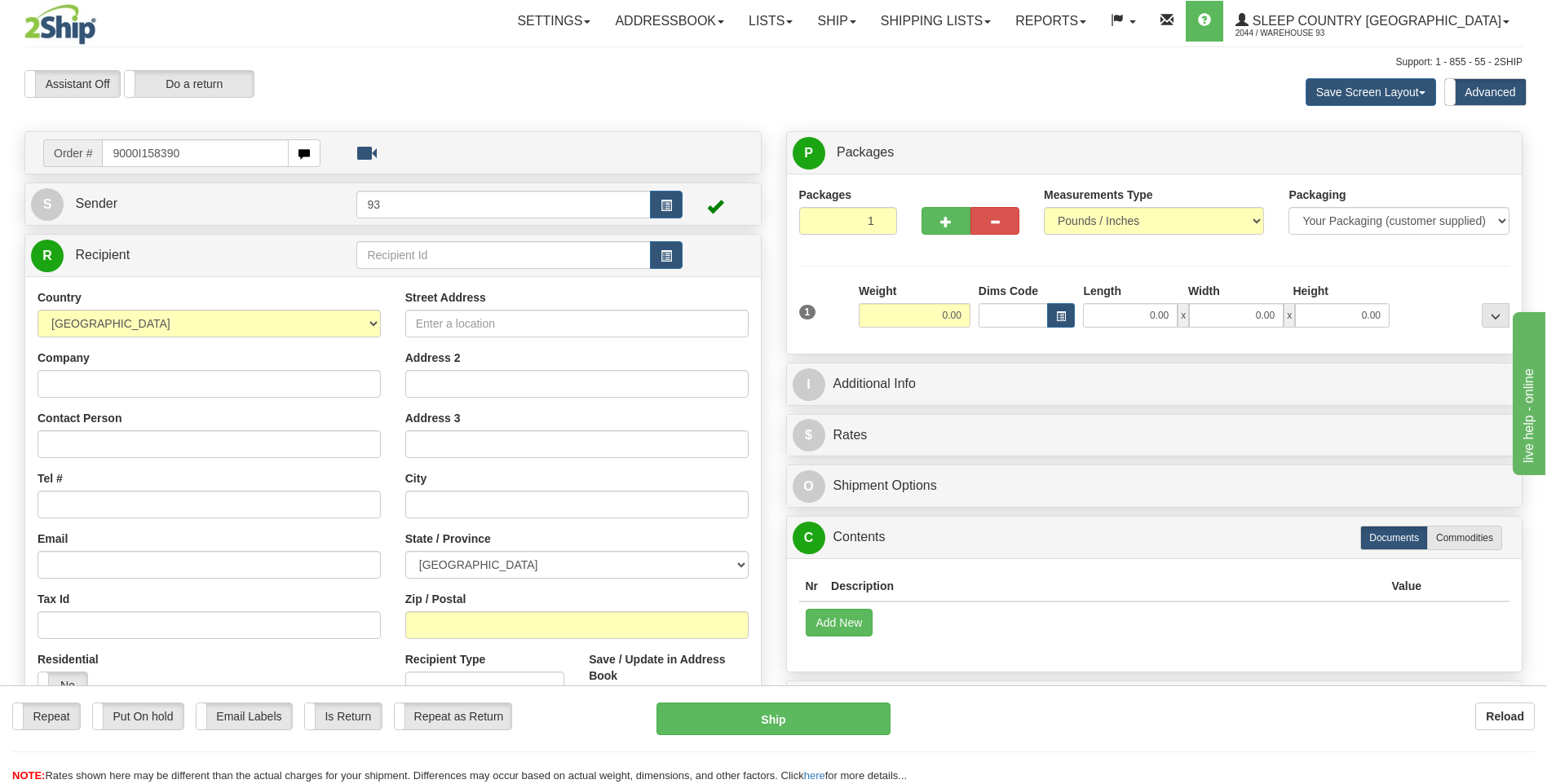
type input "9000I158390"
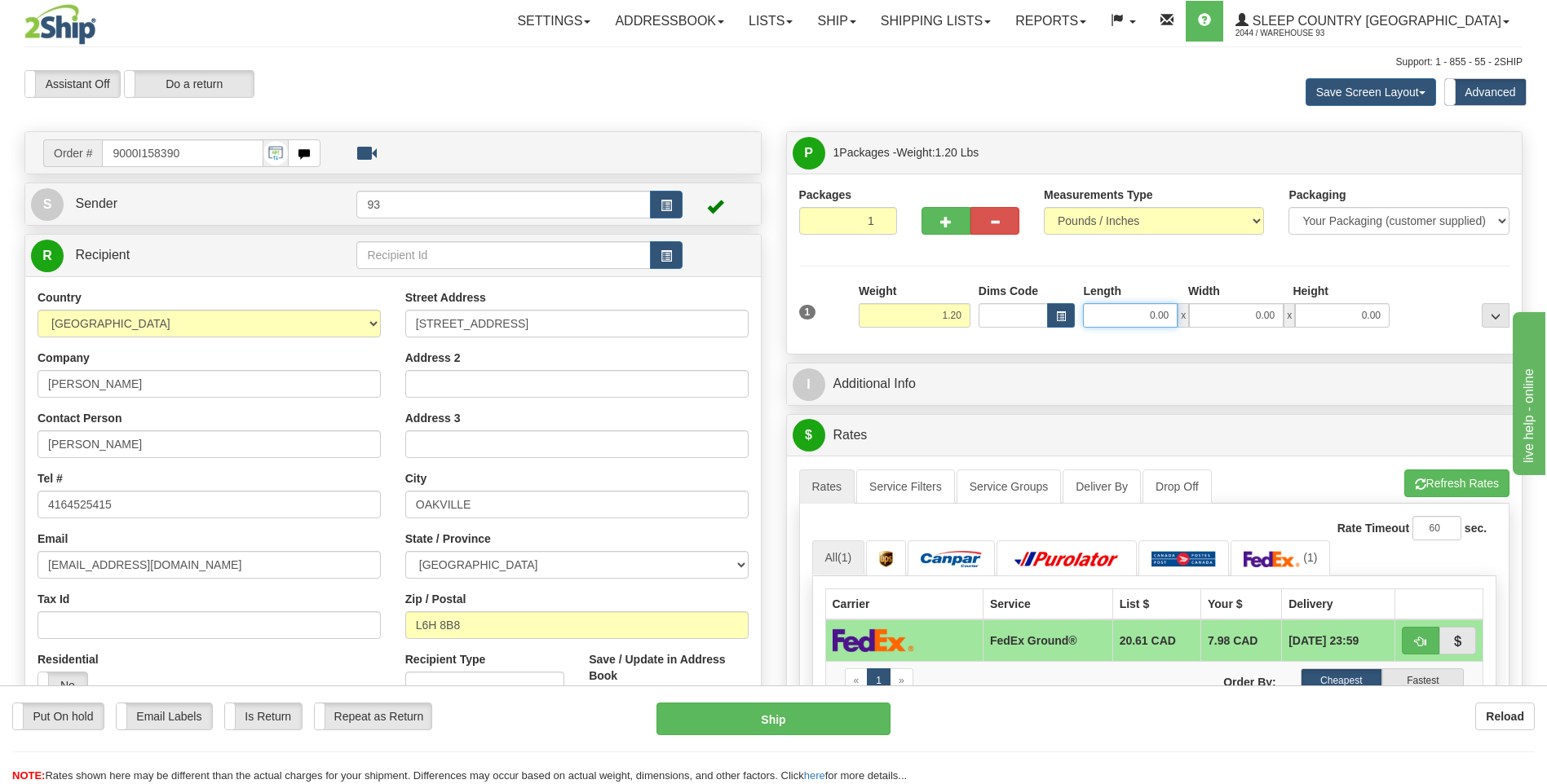
click at [1135, 309] on input "0.00" at bounding box center [1130, 315] width 94 height 24
type input "10.00"
click at [1230, 308] on input "0.00" at bounding box center [1236, 315] width 94 height 24
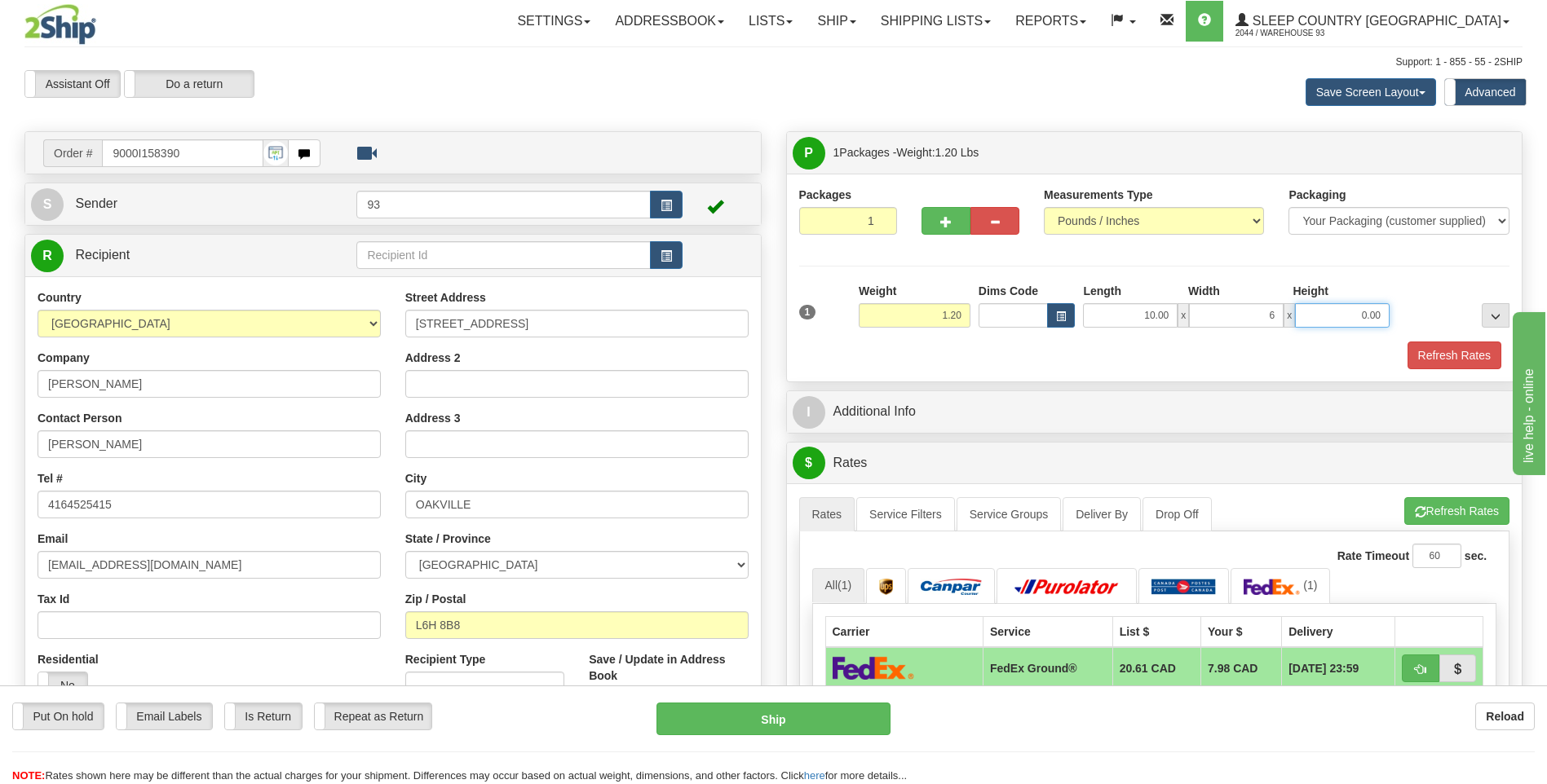
type input "6.00"
click at [1358, 306] on input "0.00" at bounding box center [1342, 315] width 94 height 24
type input "1.00"
click at [1463, 354] on button "Refresh Rates" at bounding box center [1454, 354] width 93 height 28
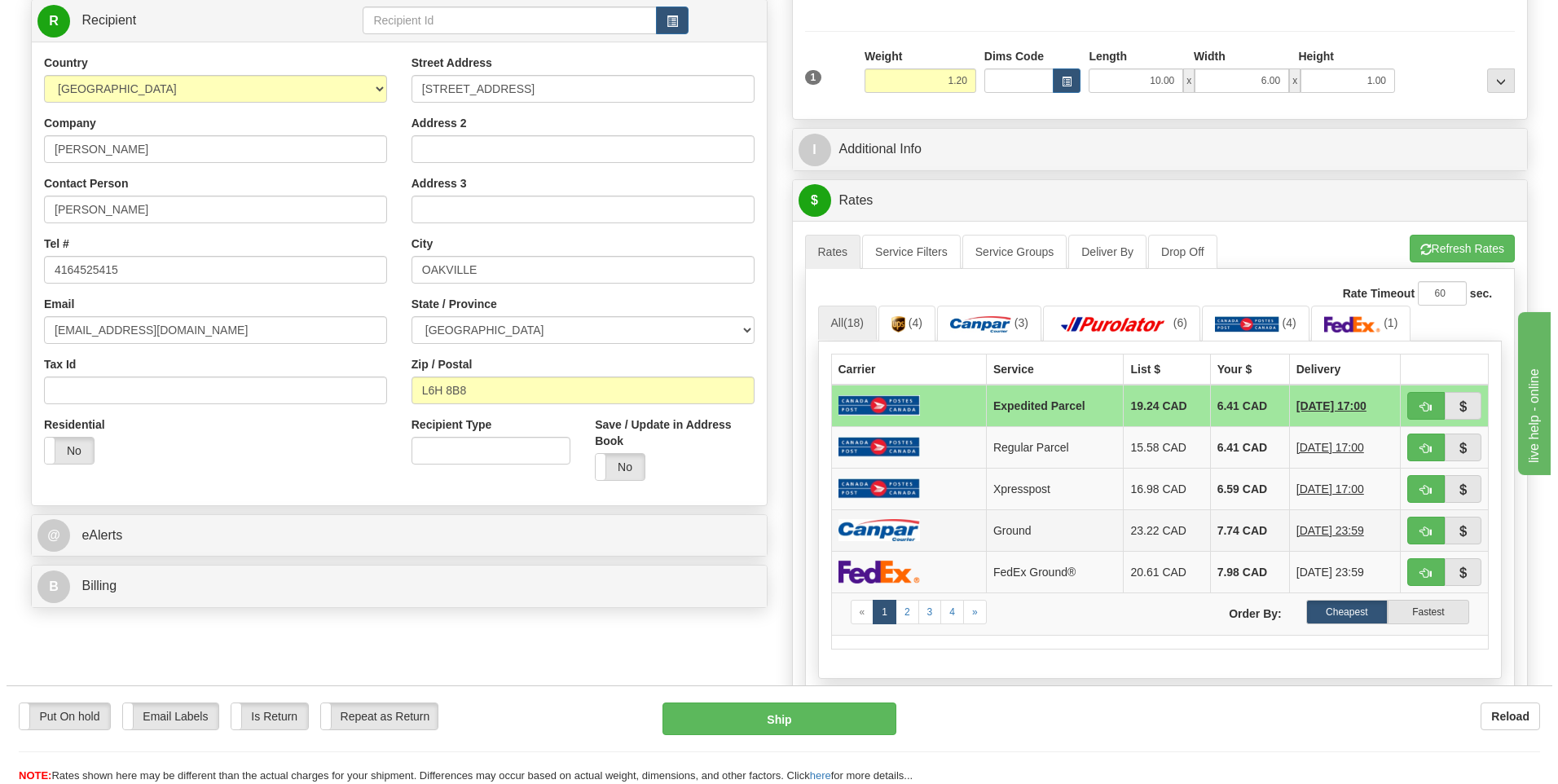
scroll to position [244, 0]
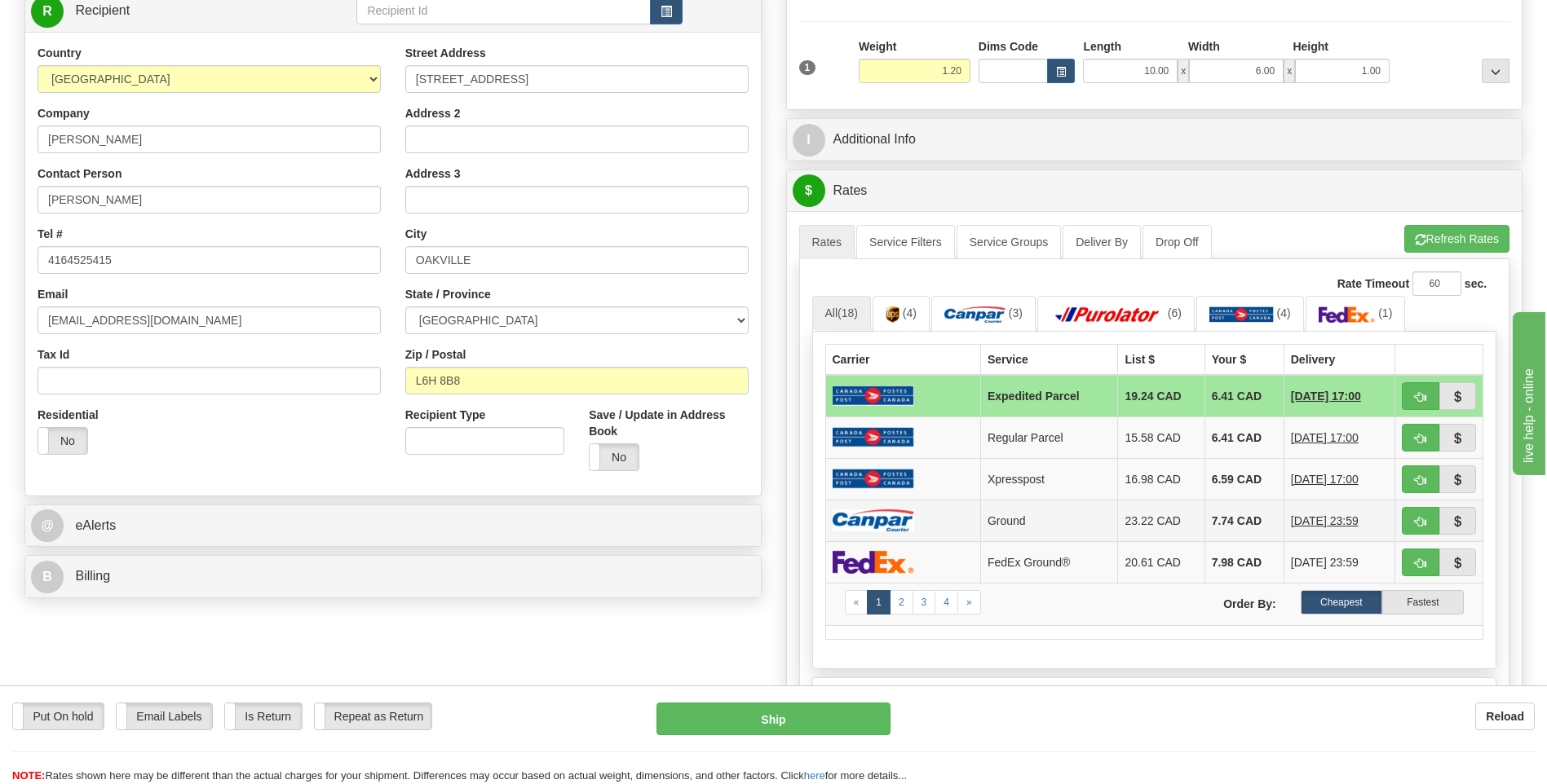
click at [921, 519] on td at bounding box center [903, 520] width 155 height 42
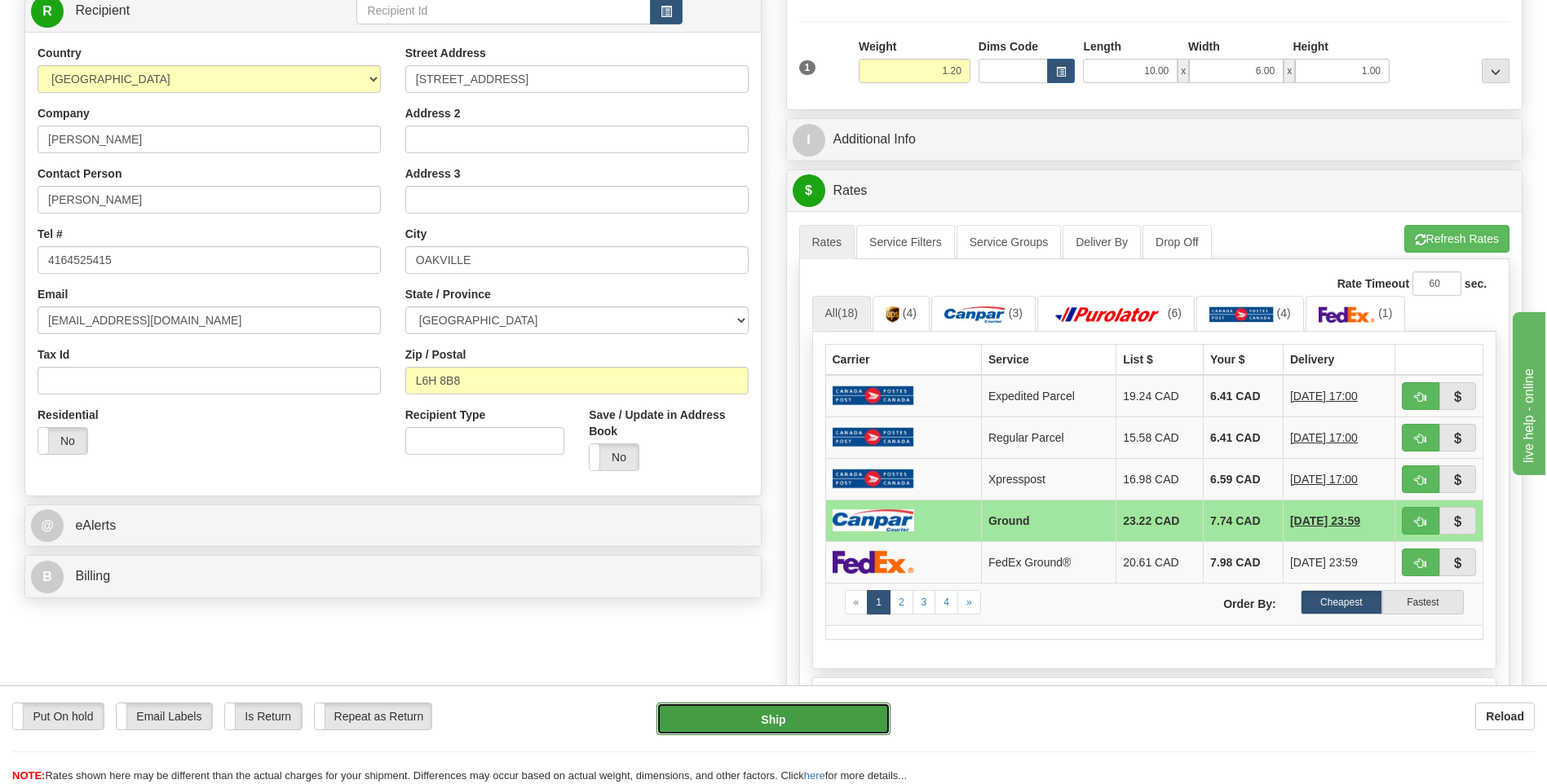
click at [792, 715] on button "Ship" at bounding box center [773, 718] width 233 height 33
type input "1"
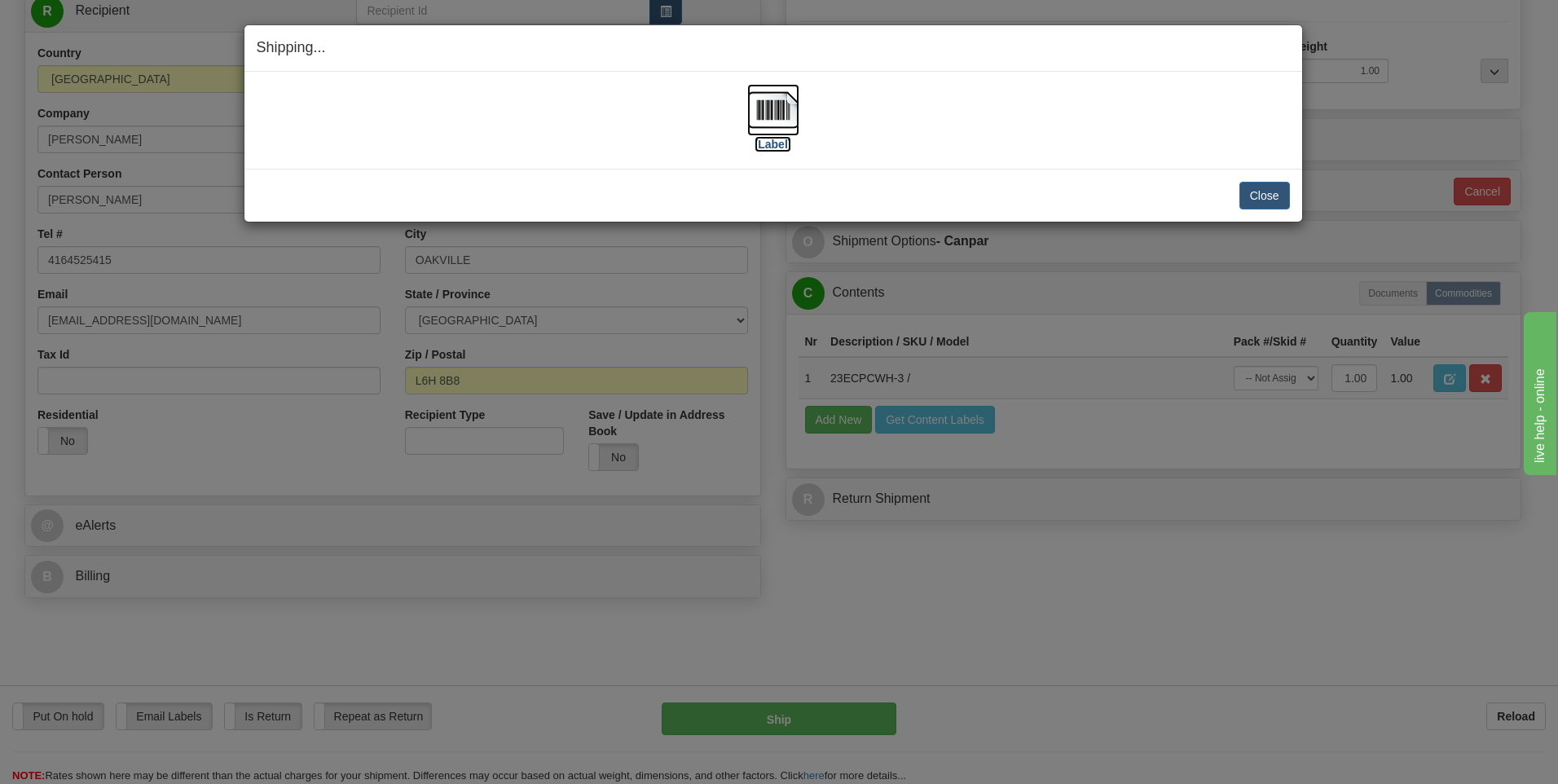
click at [767, 108] on img at bounding box center [773, 110] width 53 height 53
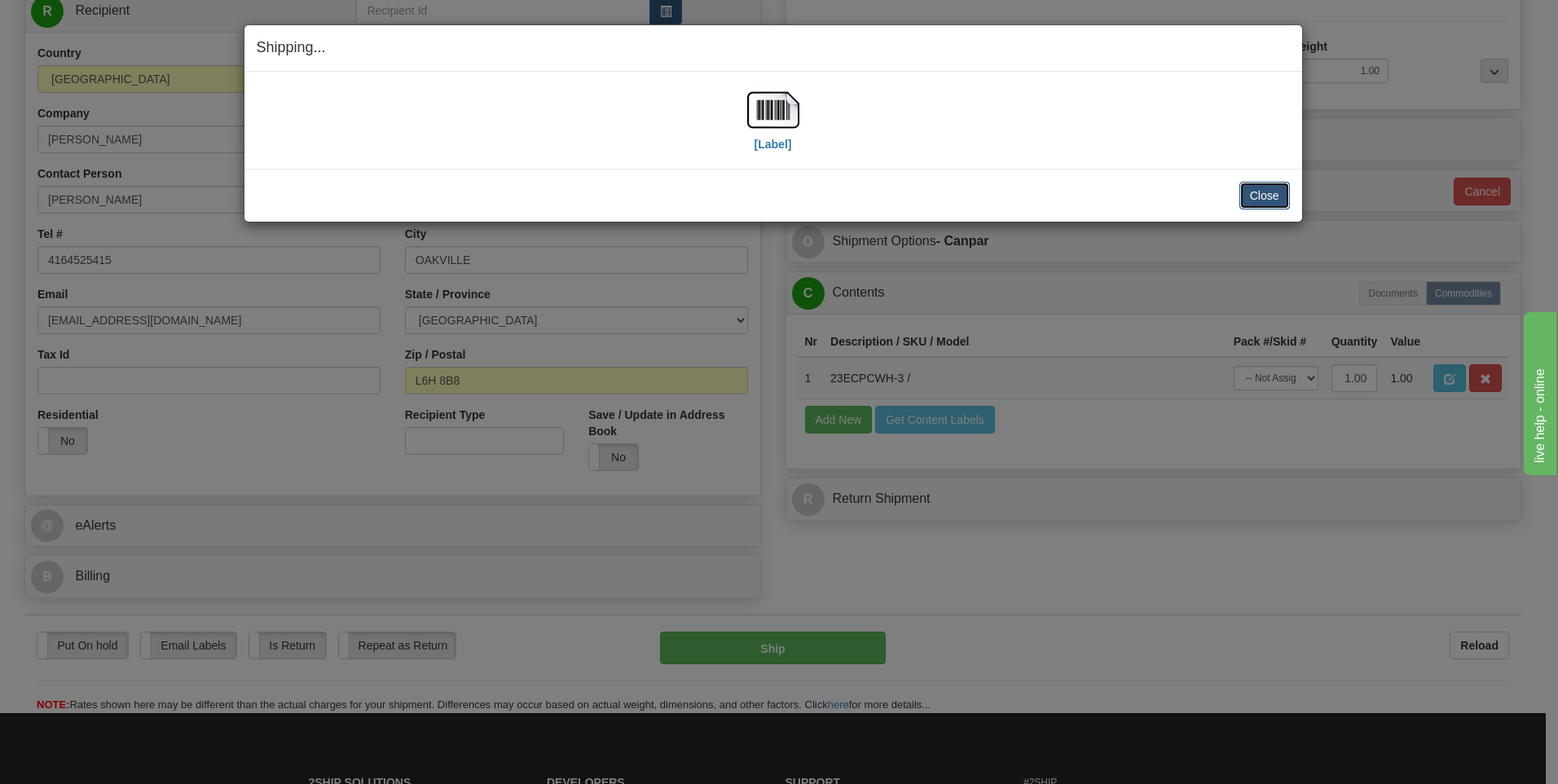
click at [1266, 194] on button "Close" at bounding box center [1264, 195] width 51 height 28
